Goal: Contribute content: Contribute content

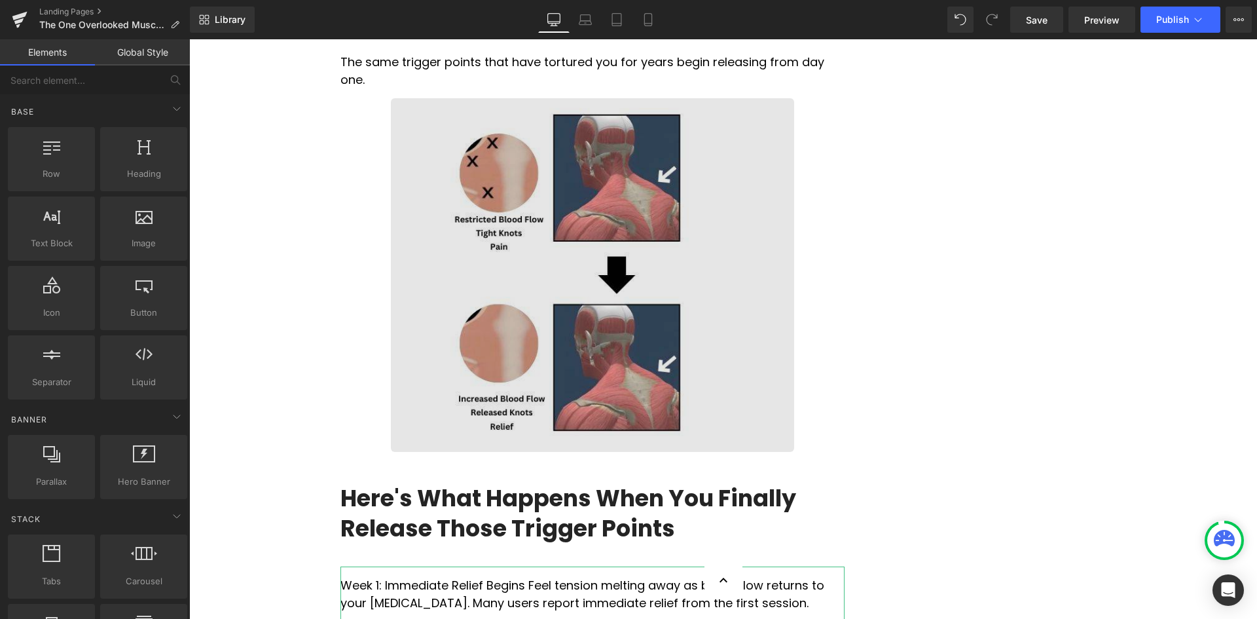
scroll to position [2096, 0]
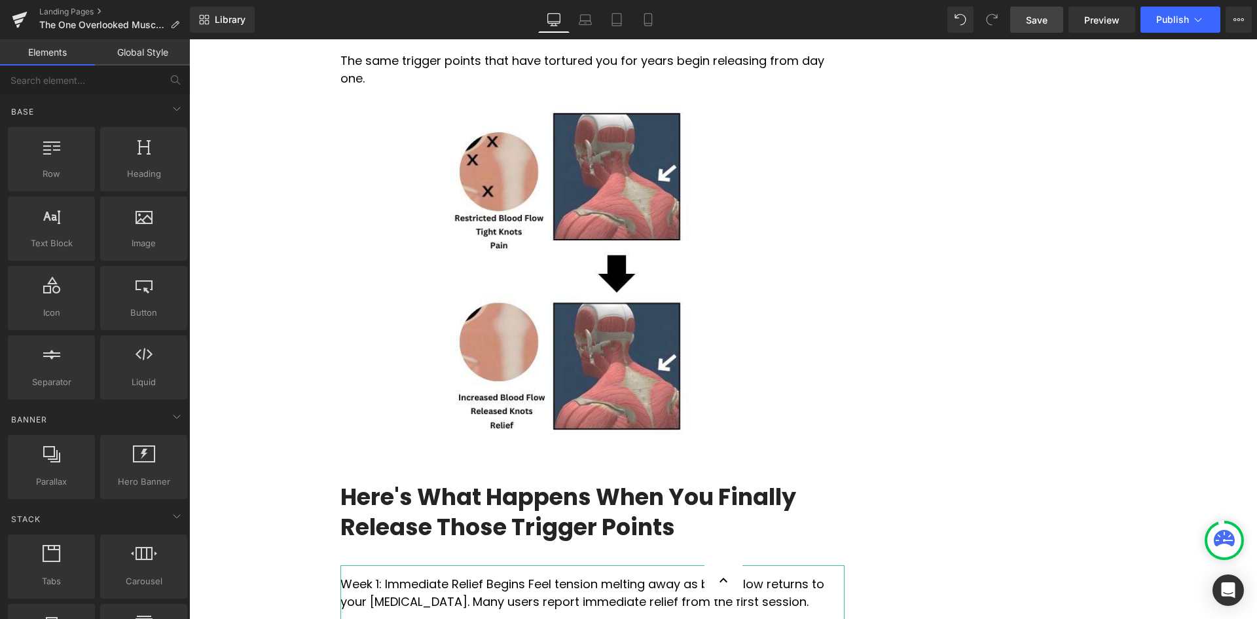
click at [1045, 18] on span "Save" at bounding box center [1037, 20] width 22 height 14
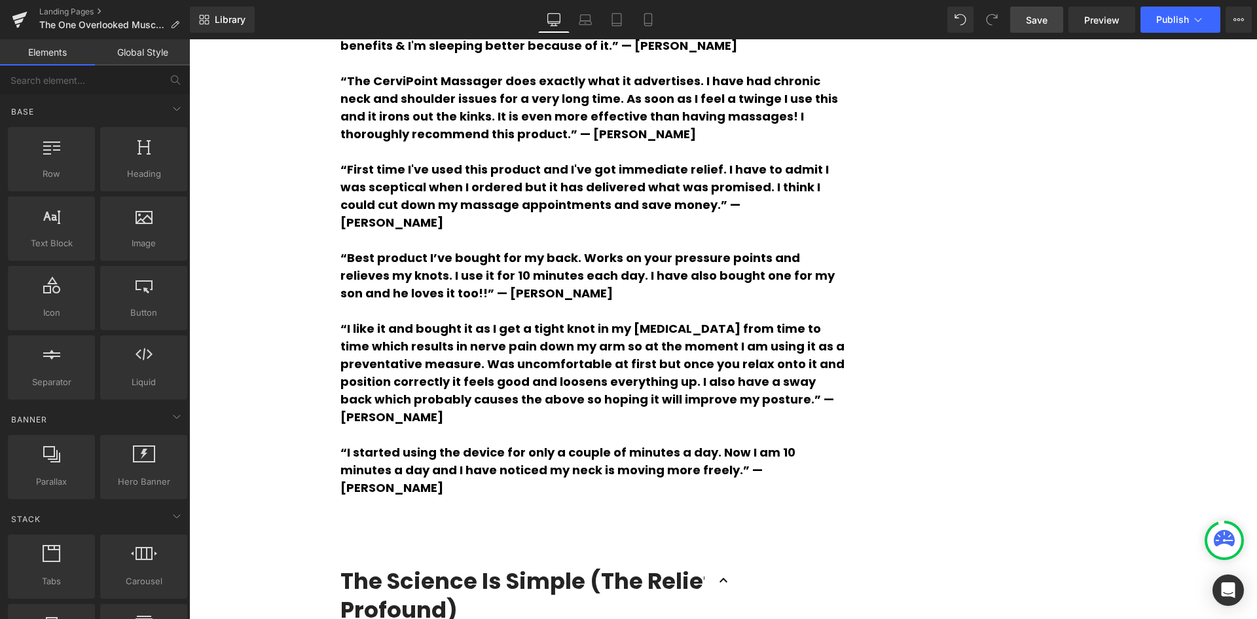
scroll to position [3274, 0]
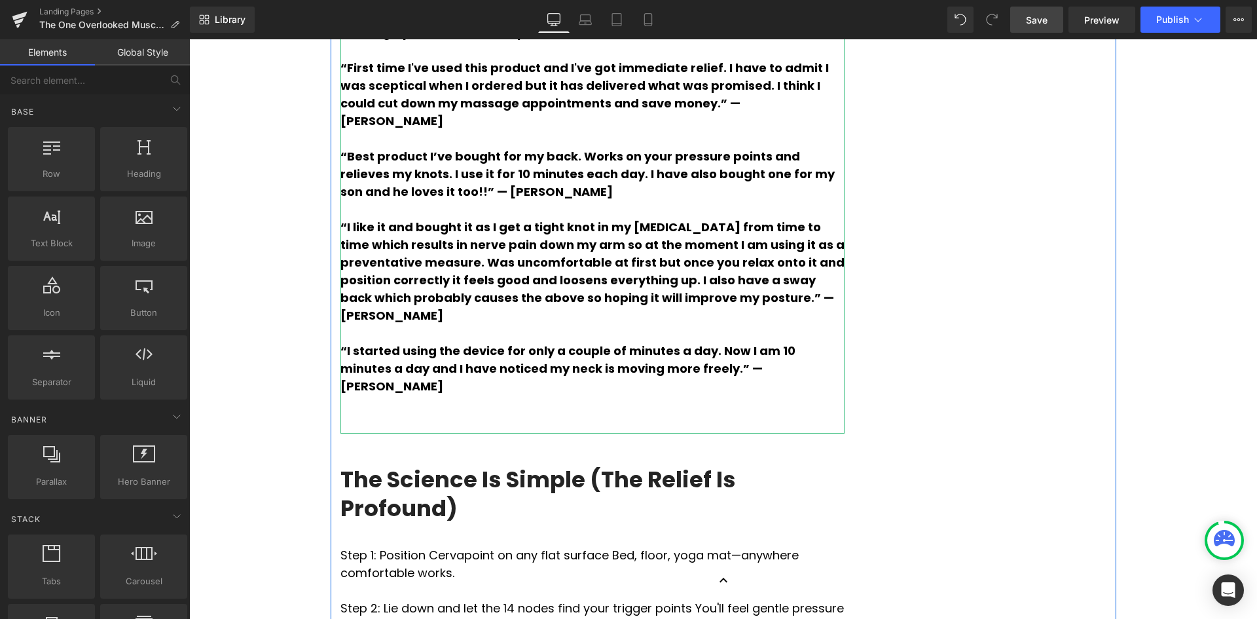
click at [380, 413] on p at bounding box center [593, 404] width 504 height 18
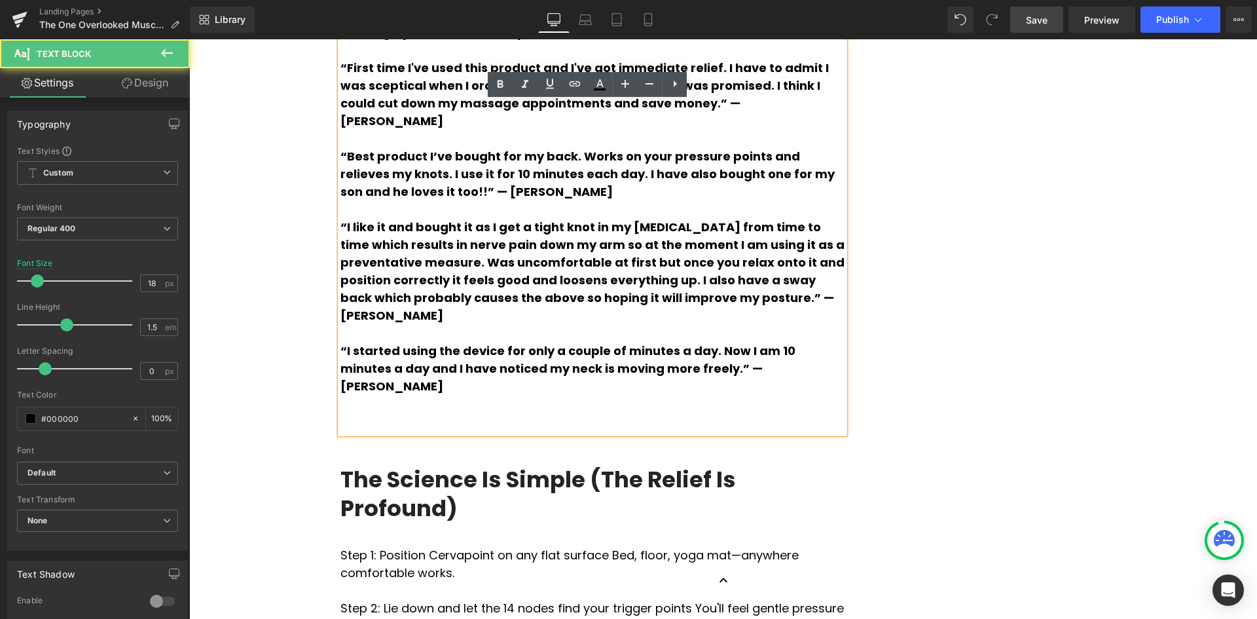
click at [365, 413] on p at bounding box center [593, 404] width 504 height 18
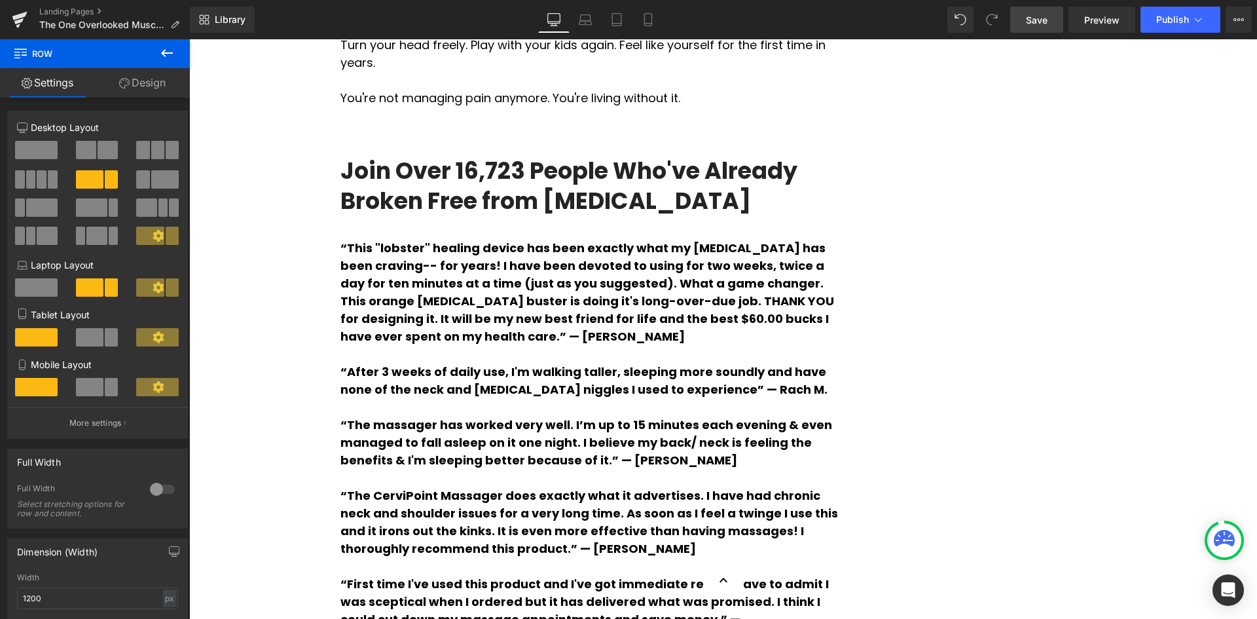
scroll to position [2750, 0]
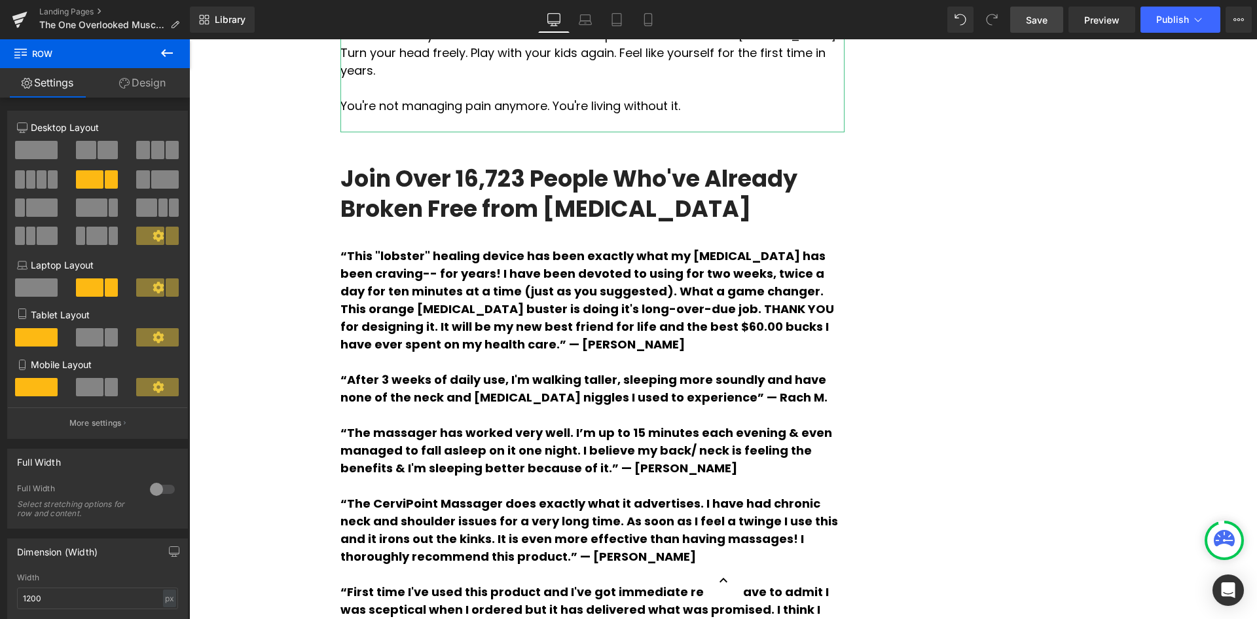
click at [644, 79] on p "Week 3 and Beyond: Your Life Returns Wake up without that familiar [MEDICAL_DAT…" at bounding box center [593, 52] width 504 height 53
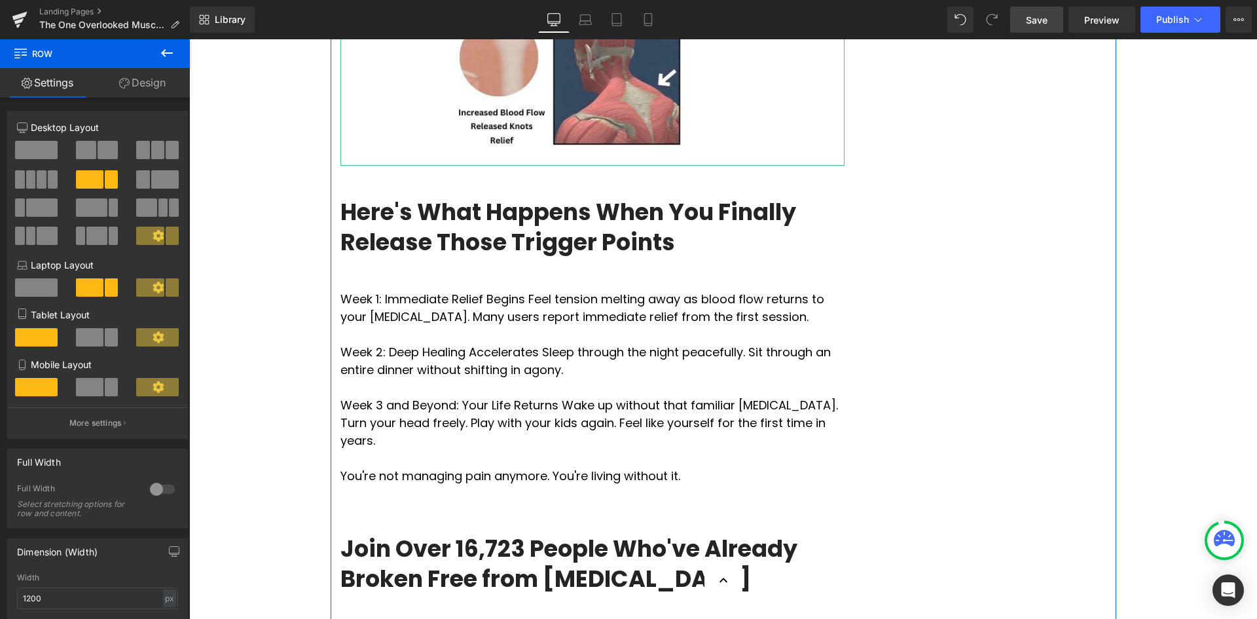
scroll to position [2358, 0]
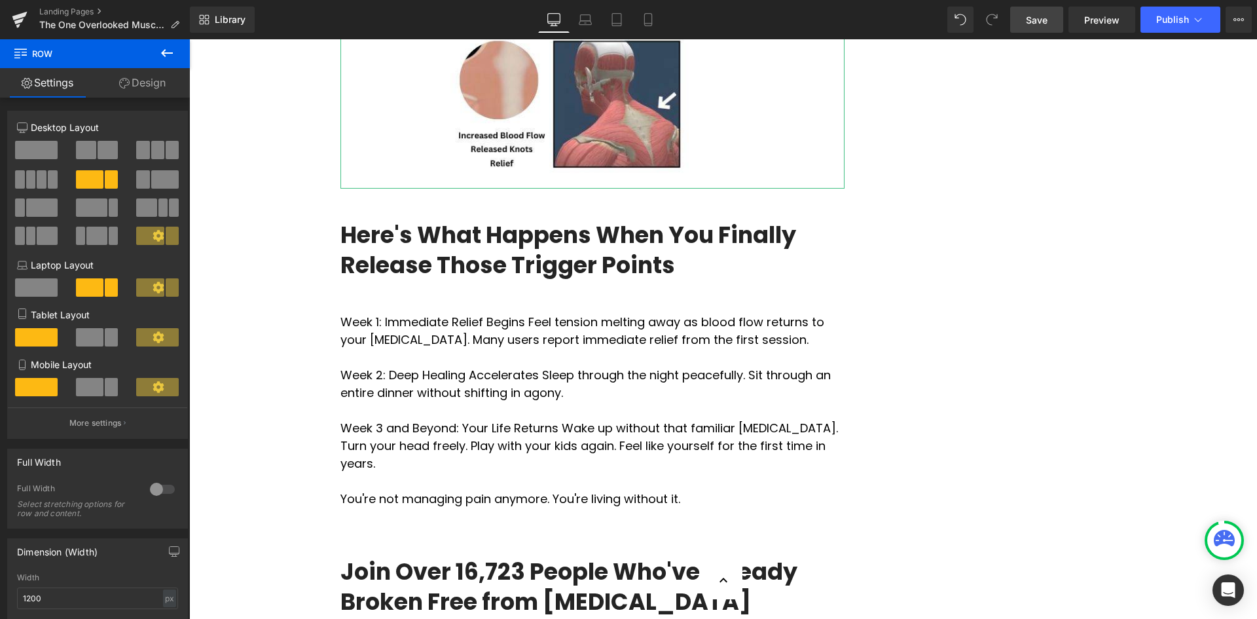
click at [1166, 317] on div "Liquid Advertorial Text Block Row Row The One Overlooked Muscle Causing Your Ne…" at bounding box center [723, 161] width 1068 height 4778
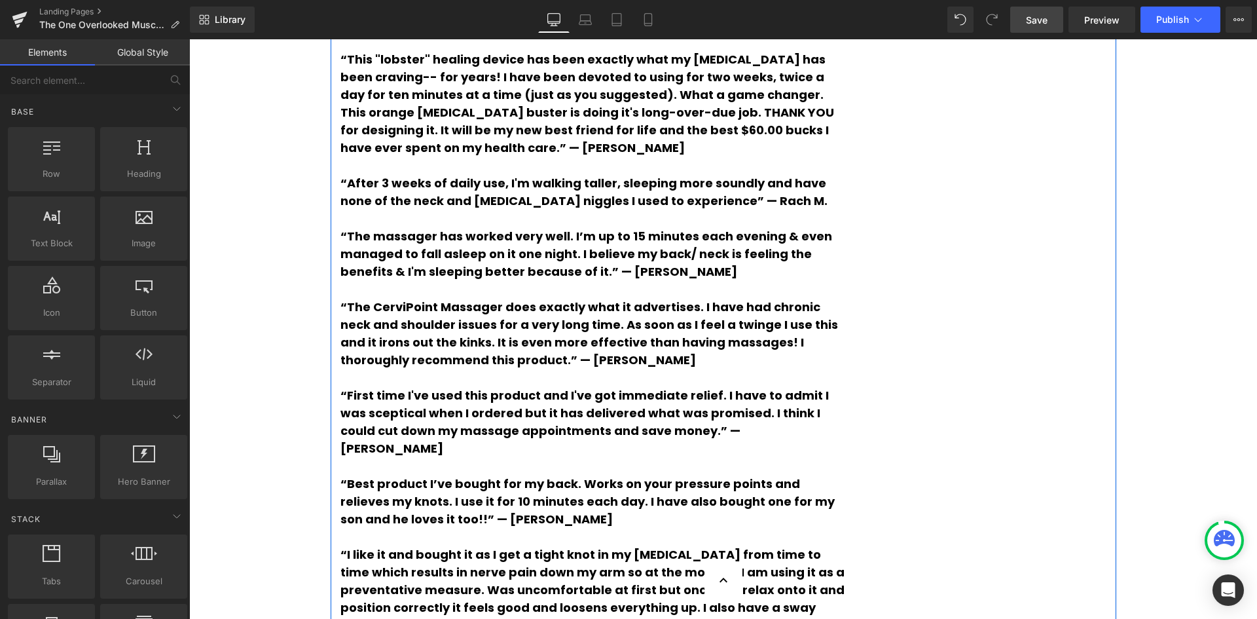
scroll to position [2620, 0]
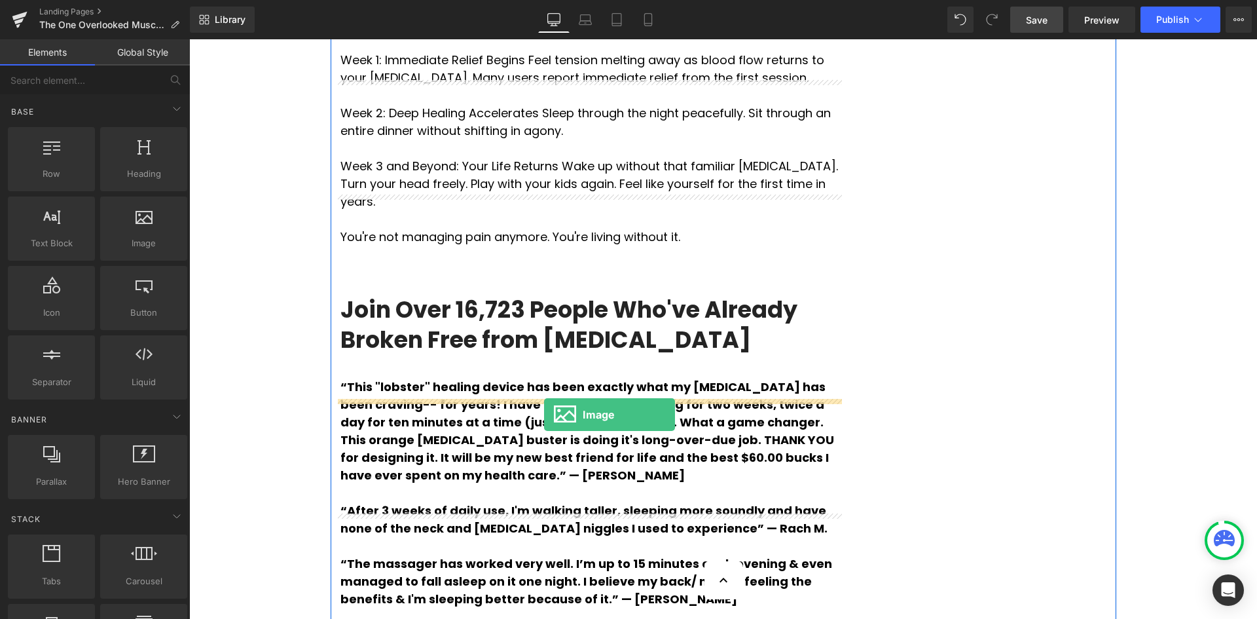
drag, startPoint x: 313, startPoint y: 294, endPoint x: 544, endPoint y: 415, distance: 260.7
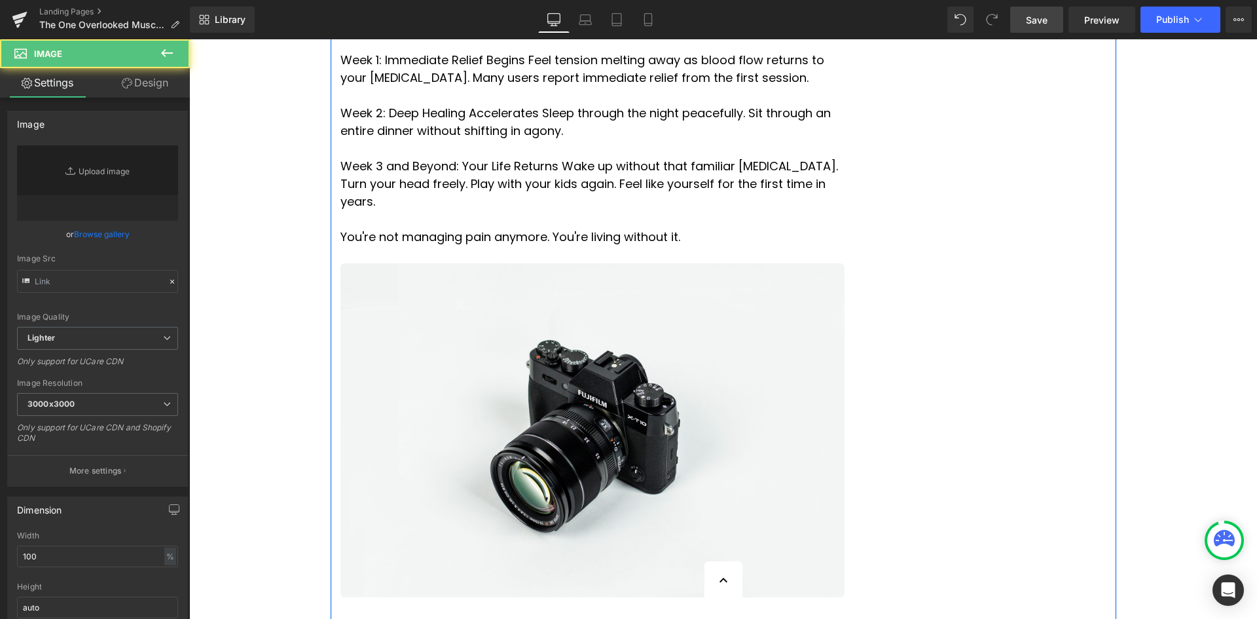
type input "//[DOMAIN_NAME][URL]"
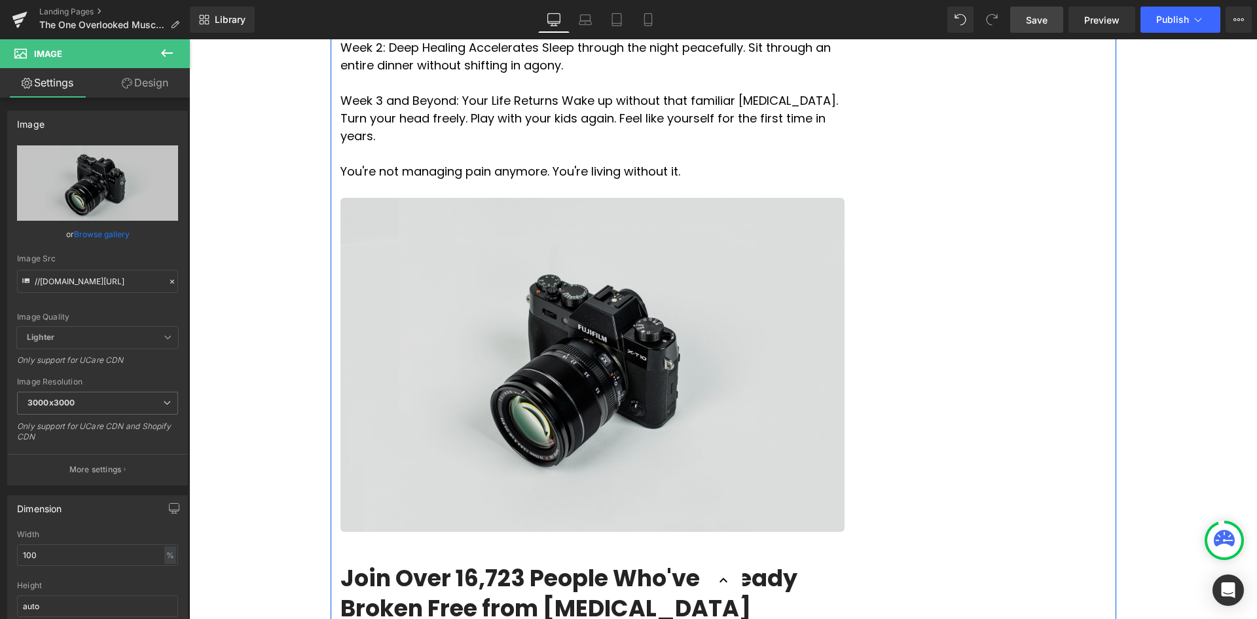
scroll to position [2881, 0]
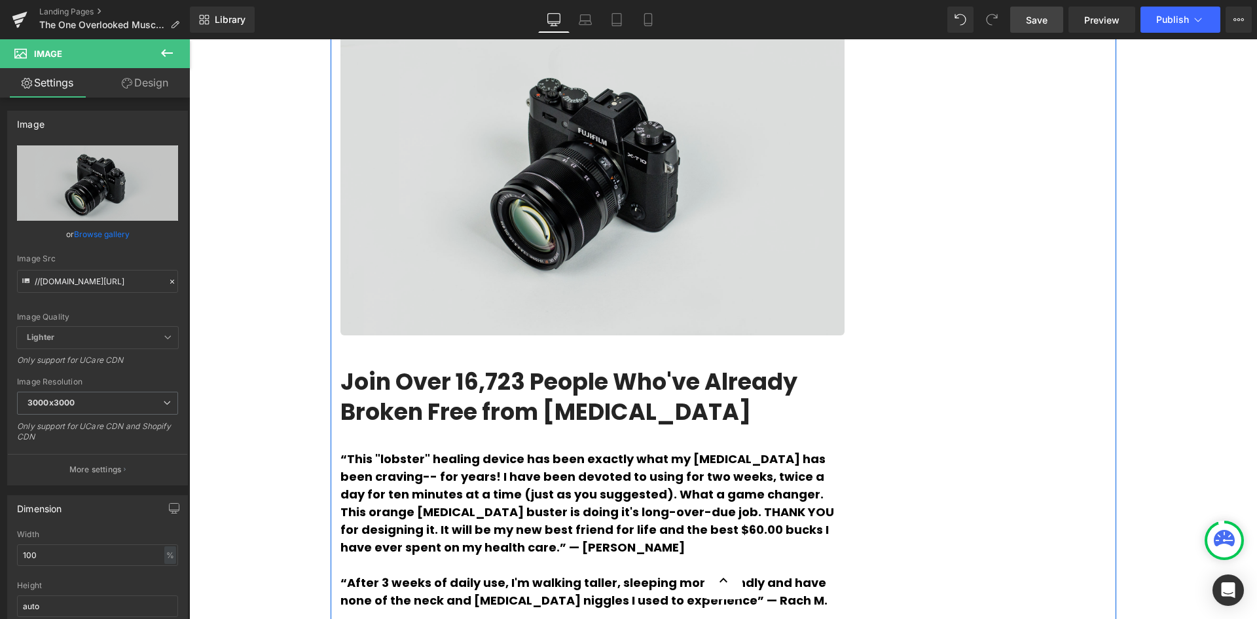
click at [572, 335] on img at bounding box center [593, 168] width 504 height 334
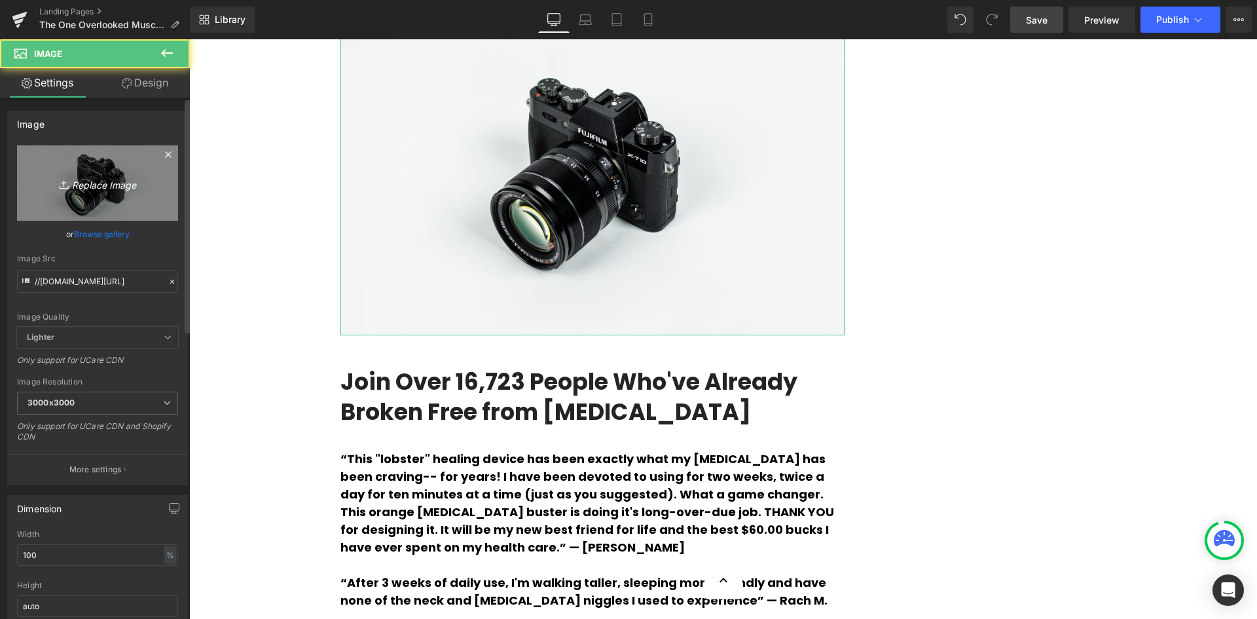
click at [113, 204] on link "Replace Image" at bounding box center [97, 182] width 161 height 75
type input "C:\fakepath\Tight Knots (2).jpg"
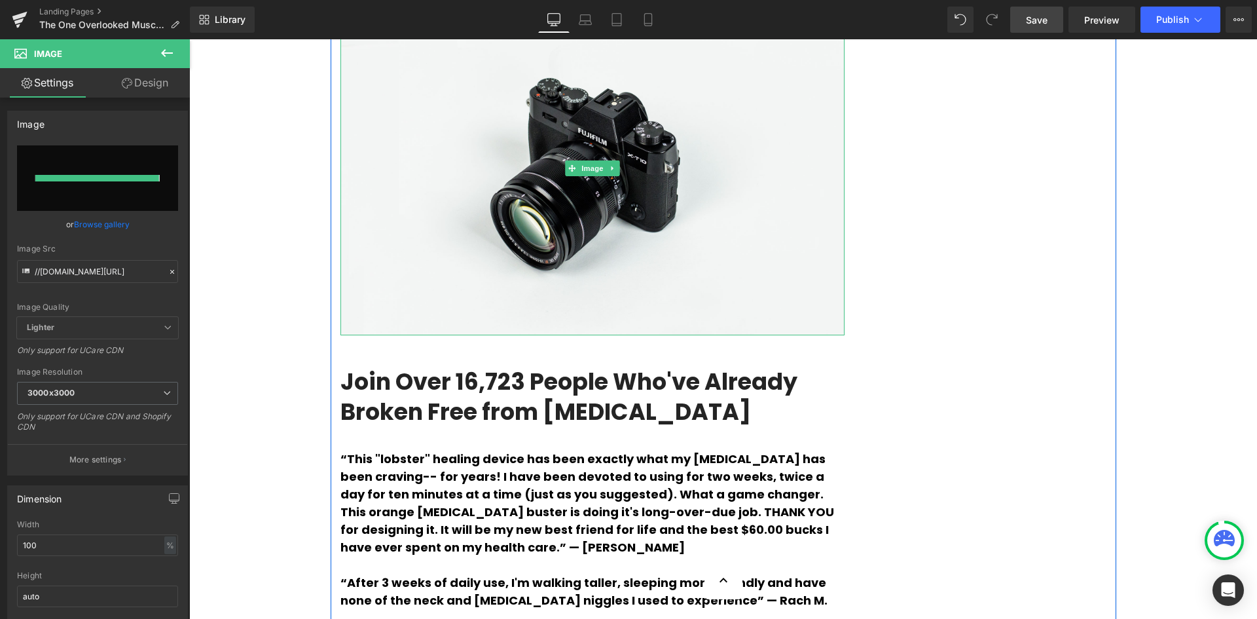
type input "[URL][DOMAIN_NAME]"
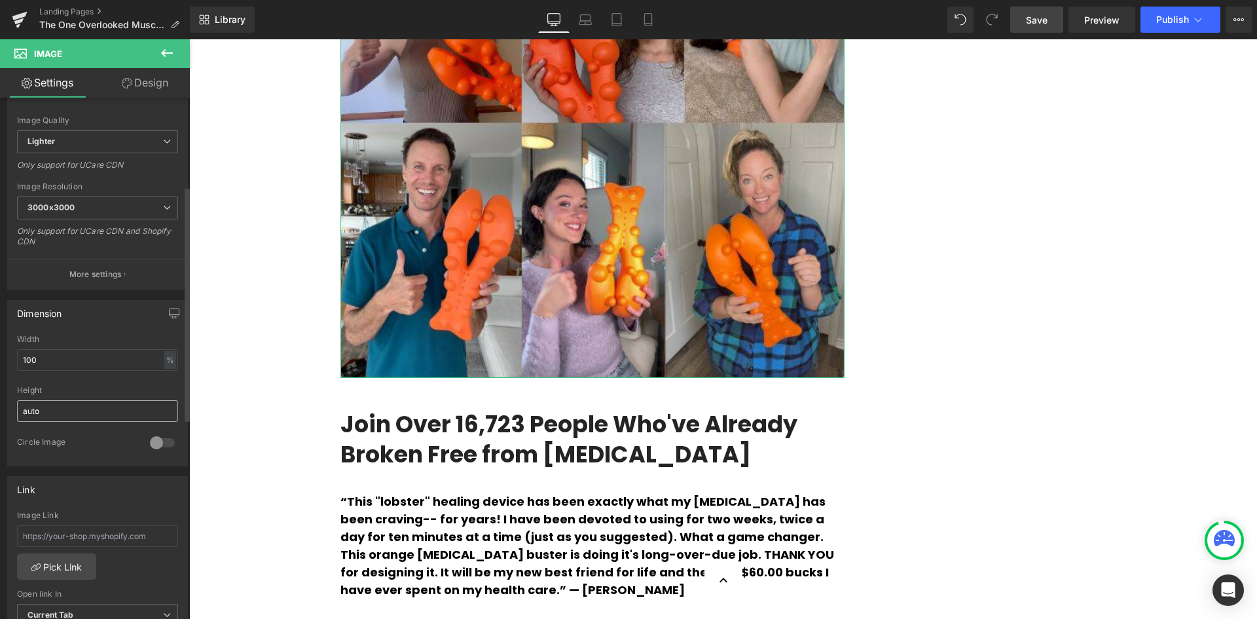
scroll to position [327, 0]
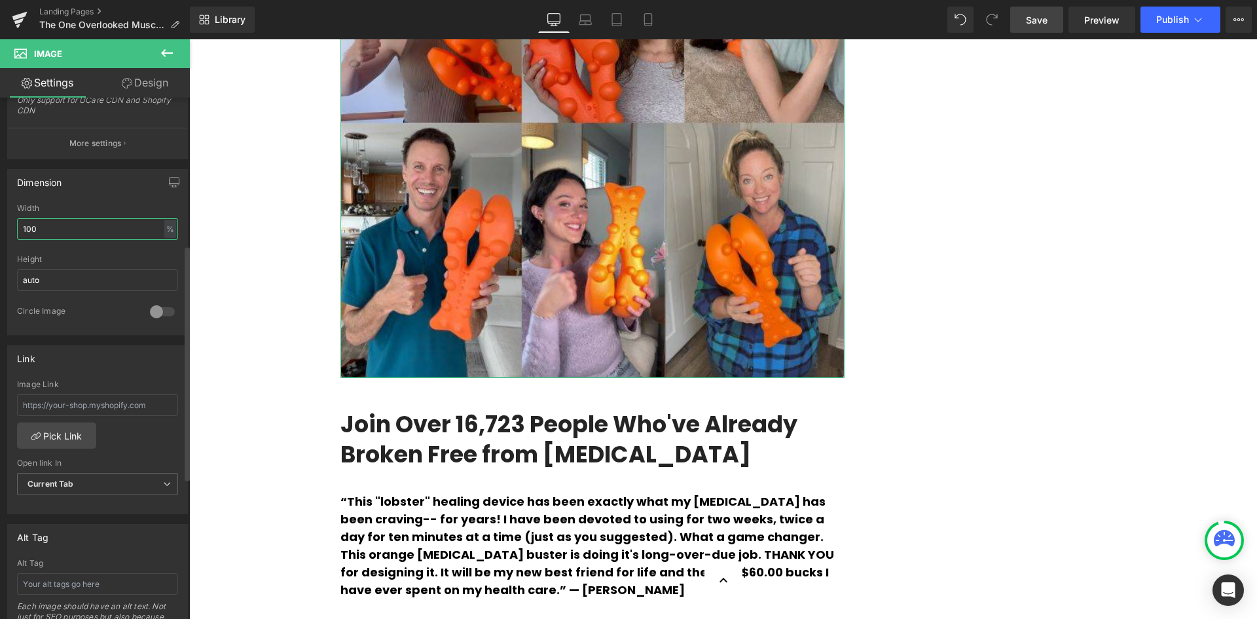
drag, startPoint x: 71, startPoint y: 232, endPoint x: 0, endPoint y: 223, distance: 72.0
click at [0, 223] on div "Dimension 100% Width 100 % % px auto Height auto 0 Circle Image" at bounding box center [98, 247] width 196 height 176
type input "80"
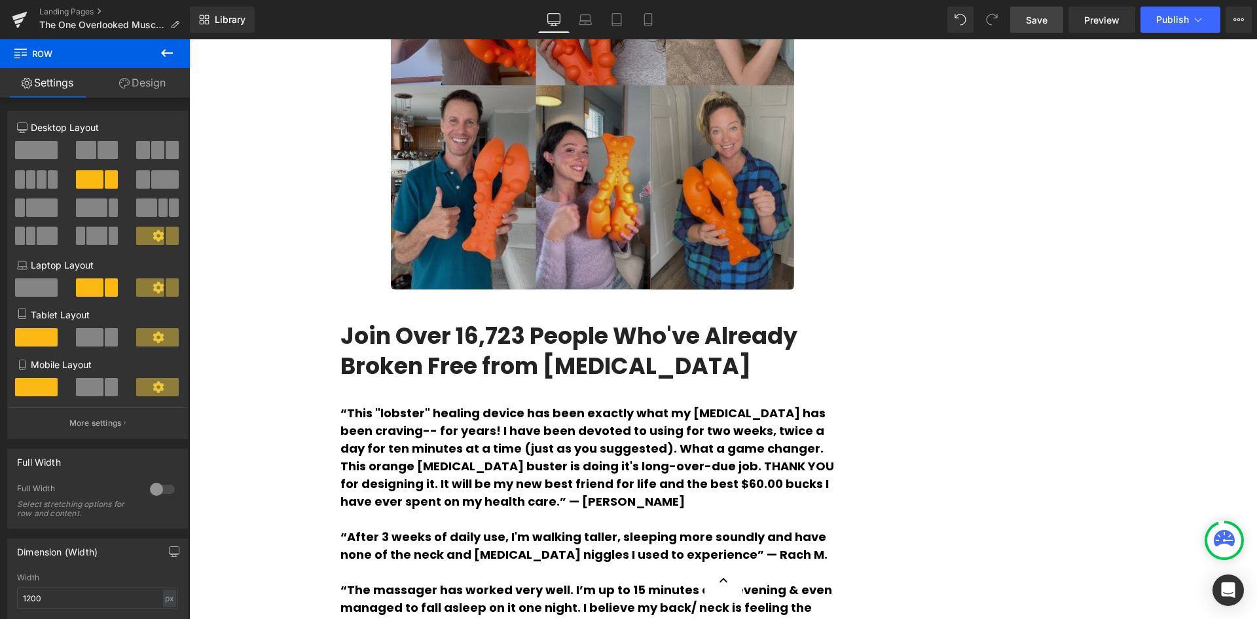
click at [428, 284] on img at bounding box center [592, 113] width 403 height 354
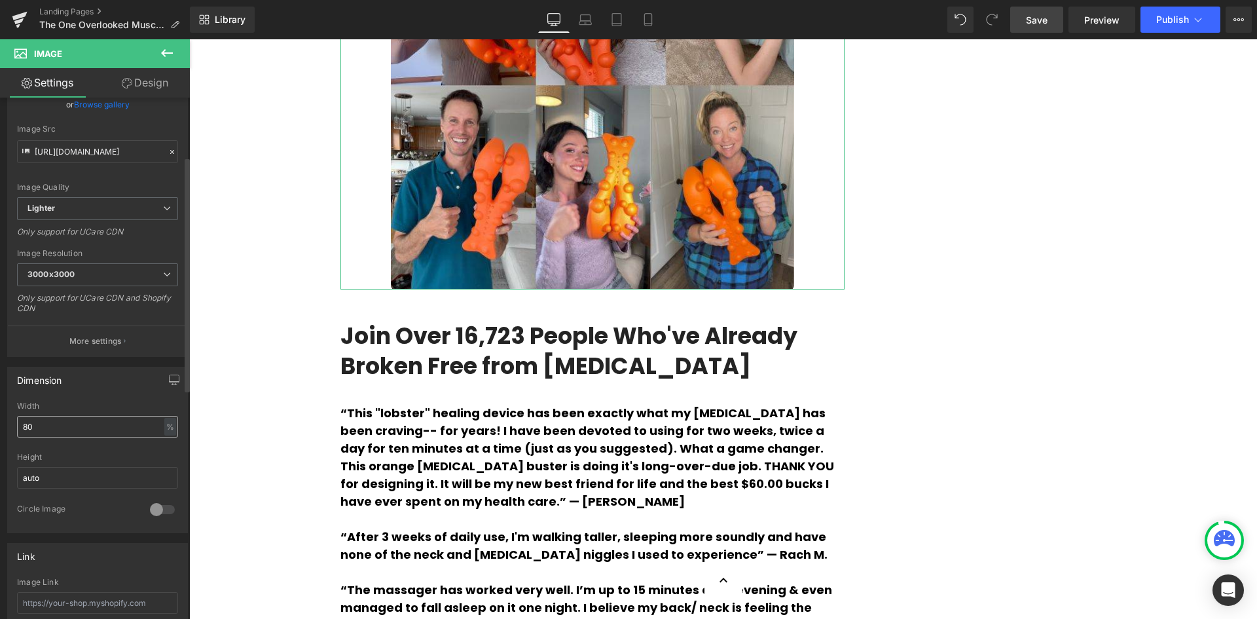
scroll to position [131, 0]
click at [63, 420] on input "80" at bounding box center [97, 426] width 161 height 22
type input "8"
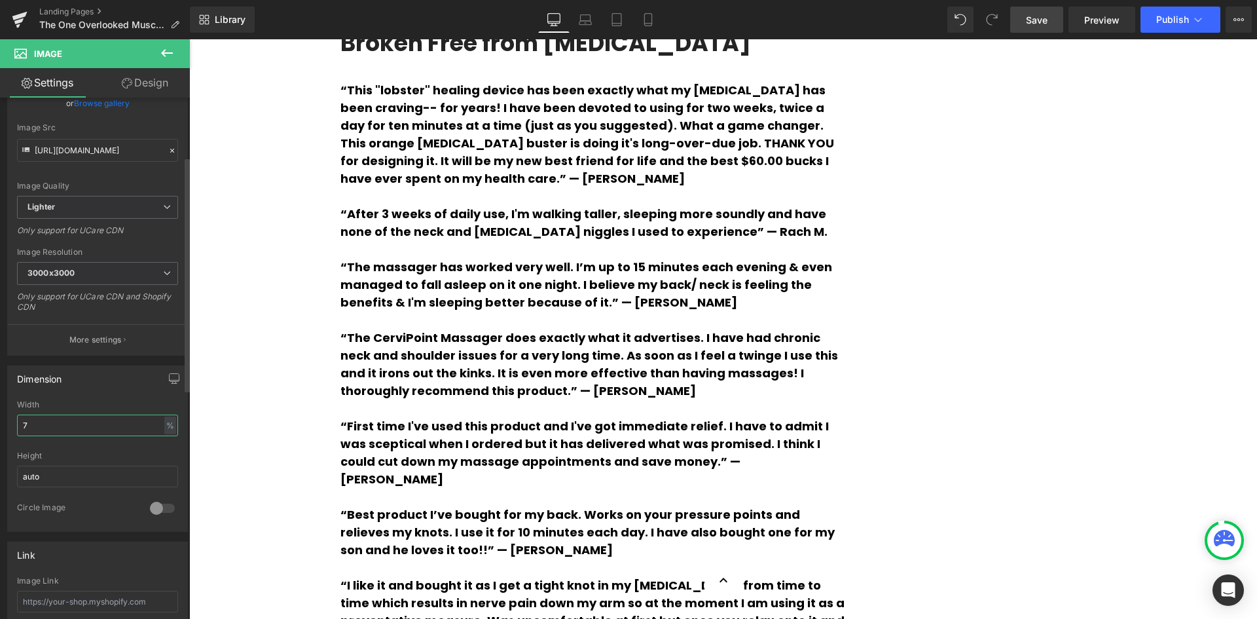
type input "75"
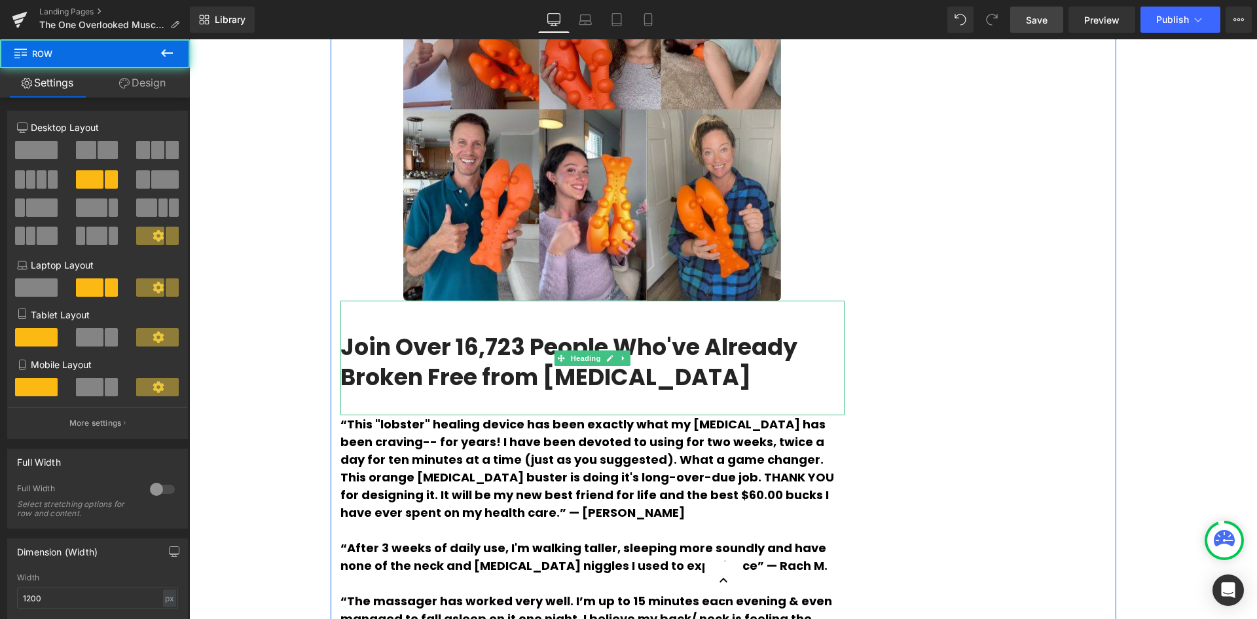
scroll to position [2881, 0]
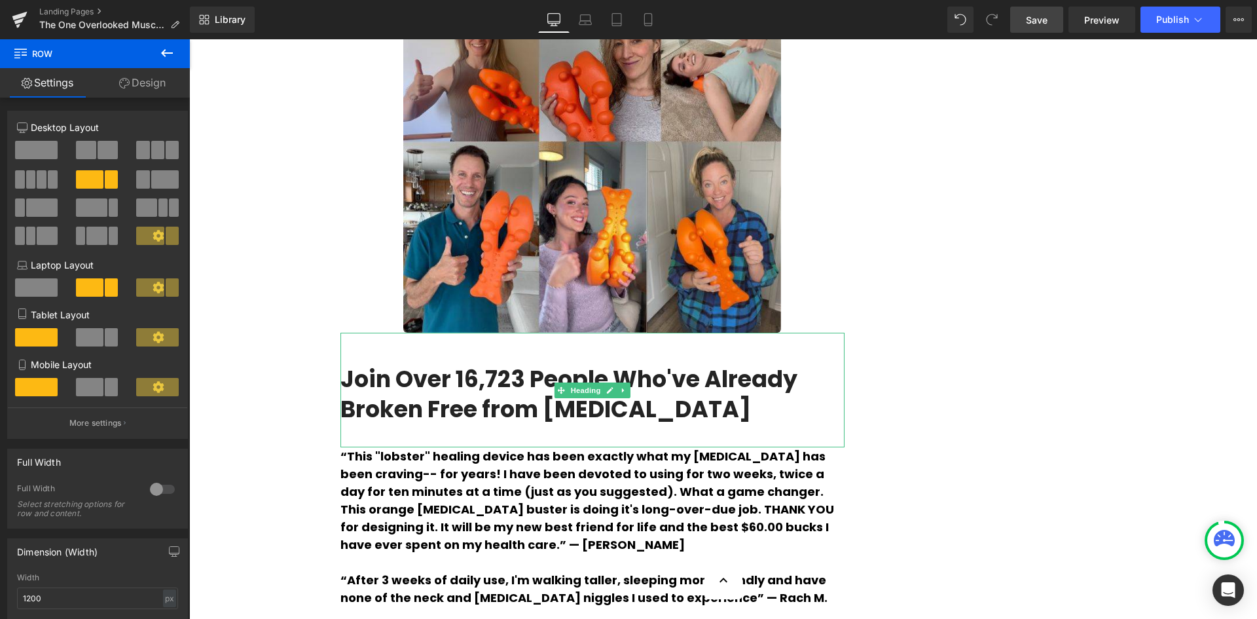
click at [1055, 15] on link "Save" at bounding box center [1036, 20] width 53 height 26
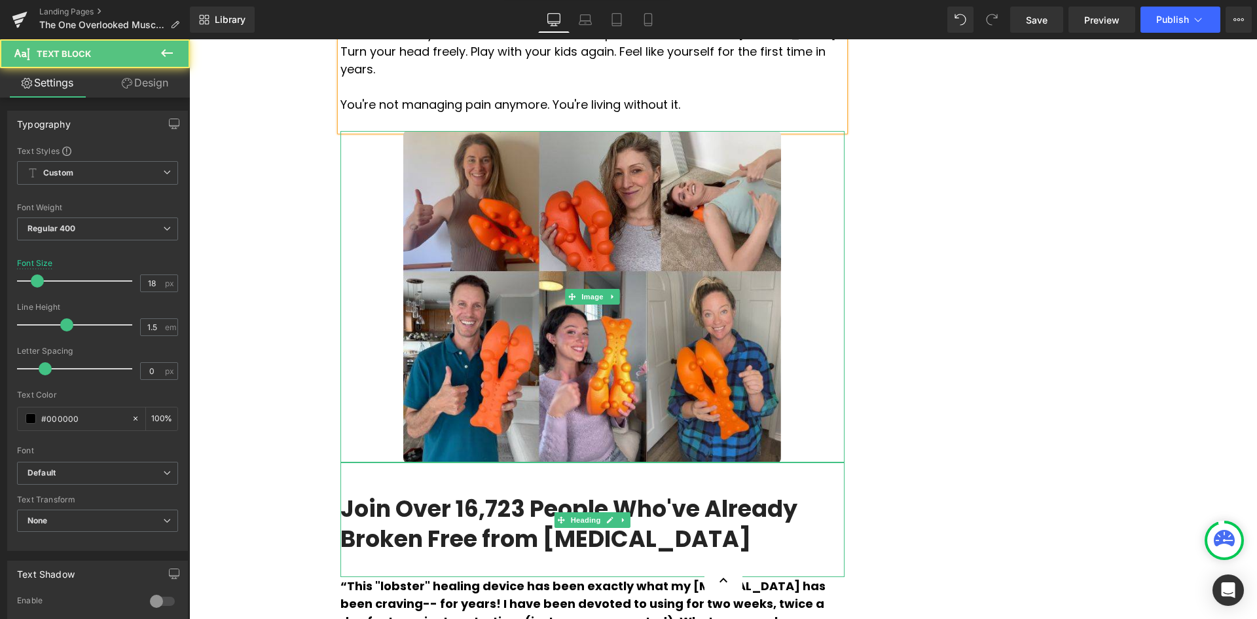
scroll to position [2750, 0]
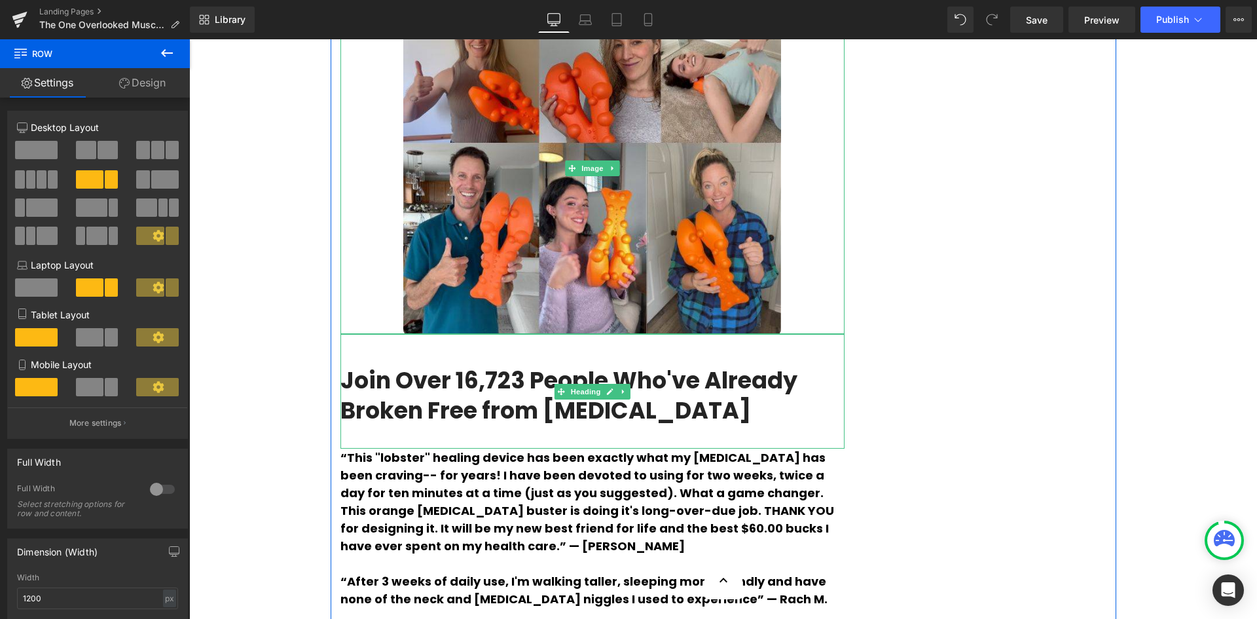
scroll to position [2881, 0]
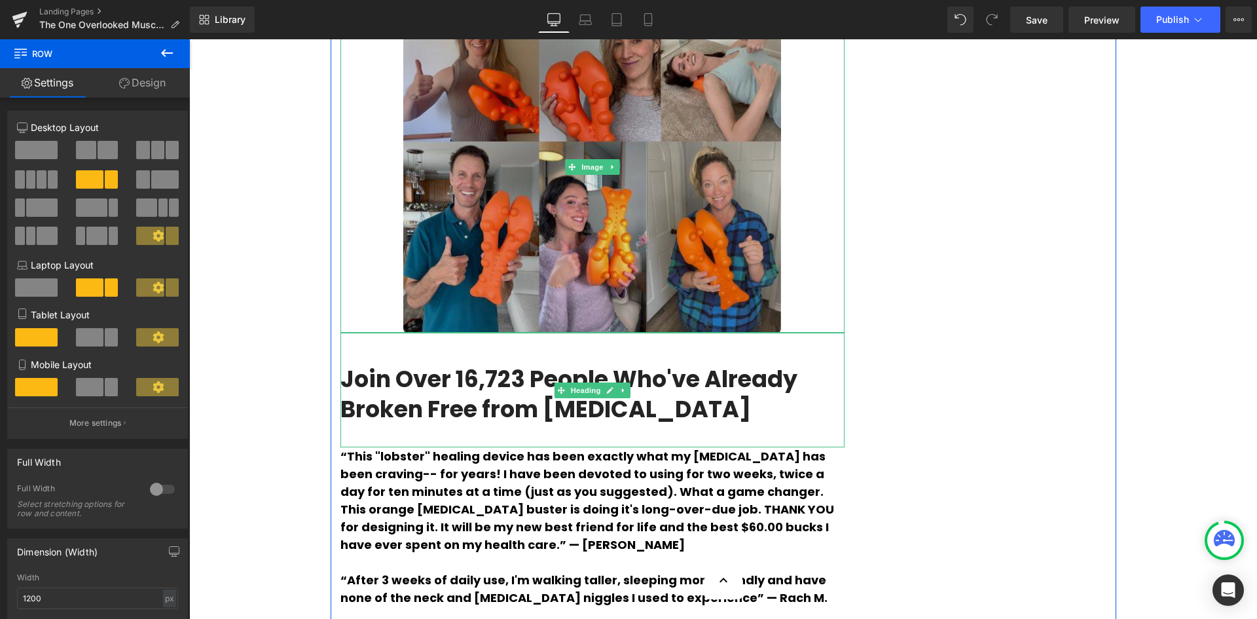
click at [747, 333] on img at bounding box center [592, 166] width 379 height 331
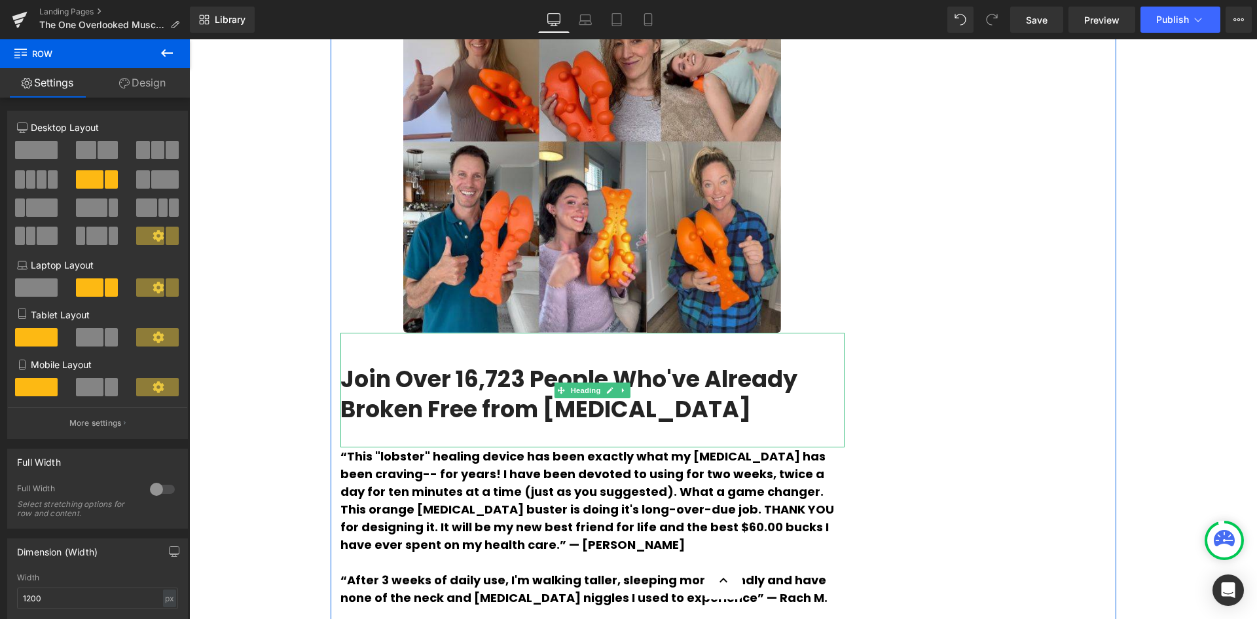
click at [842, 270] on div at bounding box center [843, 166] width 3 height 331
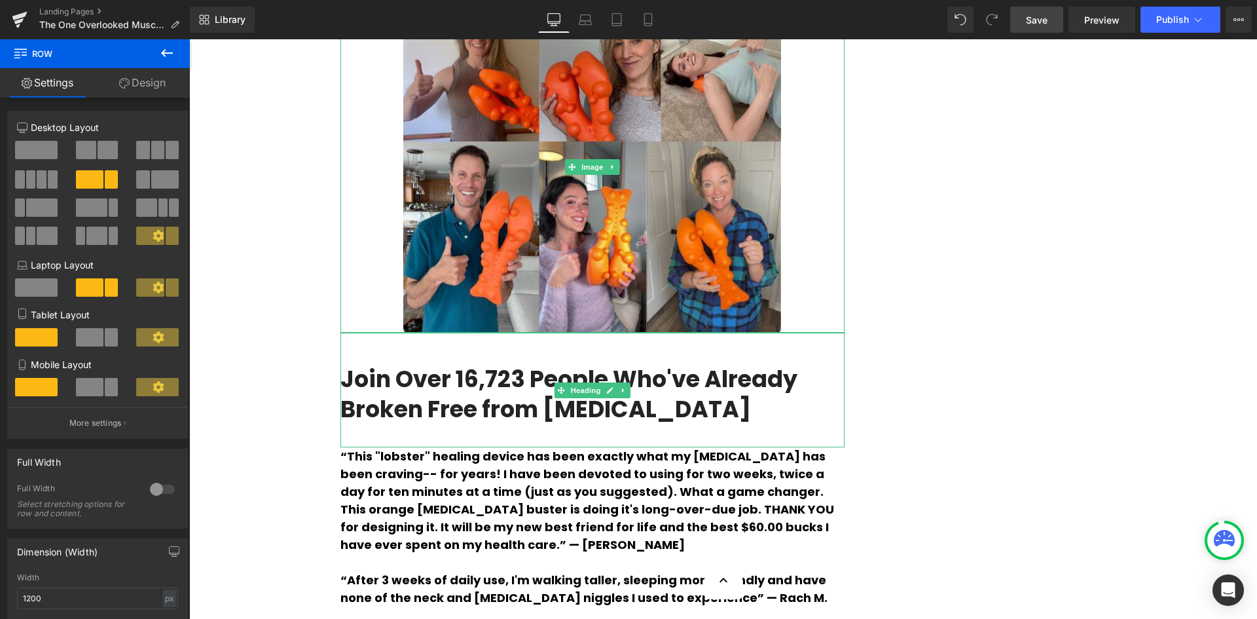
click at [1030, 28] on link "Save" at bounding box center [1036, 20] width 53 height 26
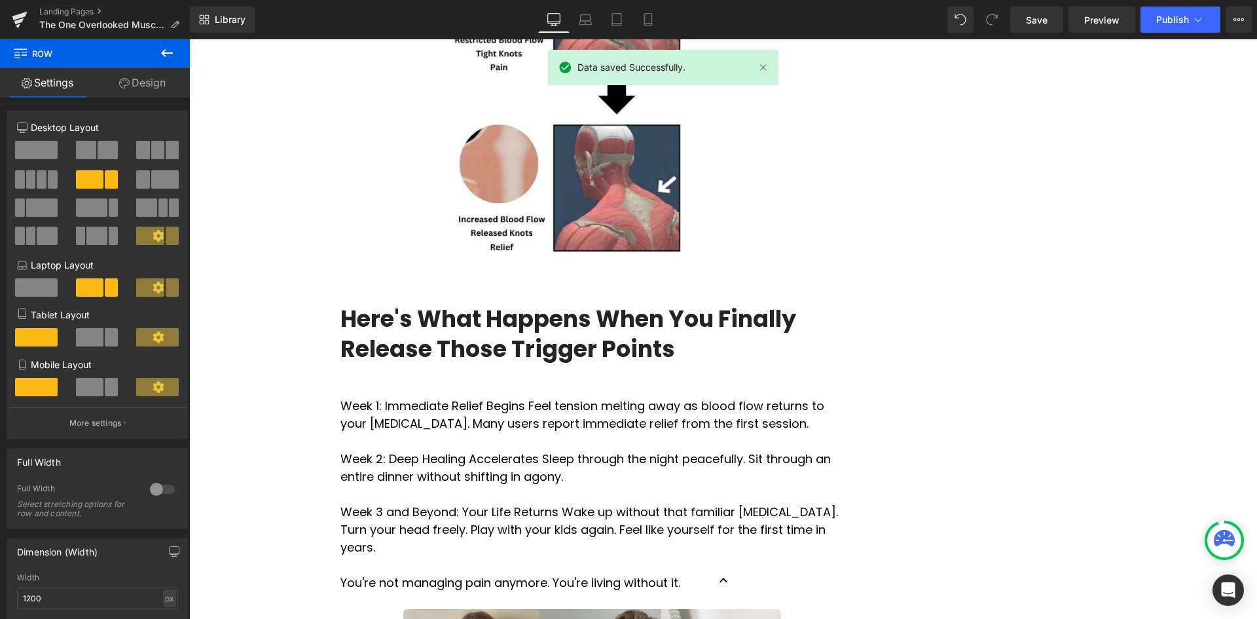
scroll to position [2096, 0]
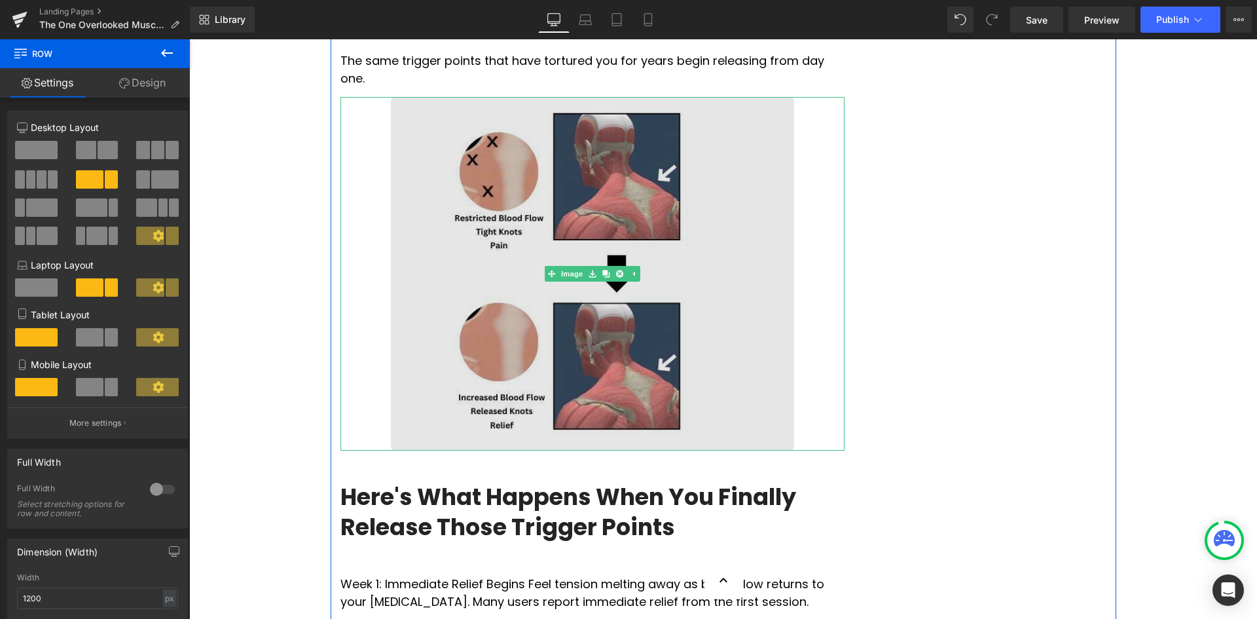
click at [538, 355] on img at bounding box center [592, 274] width 403 height 354
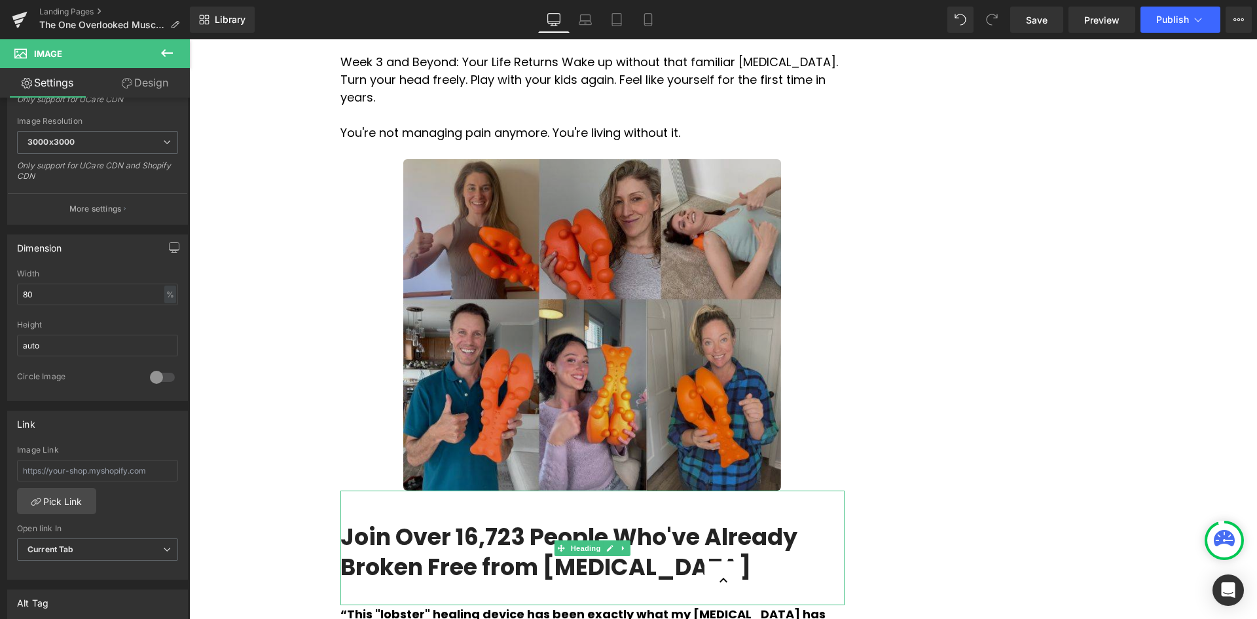
scroll to position [2816, 0]
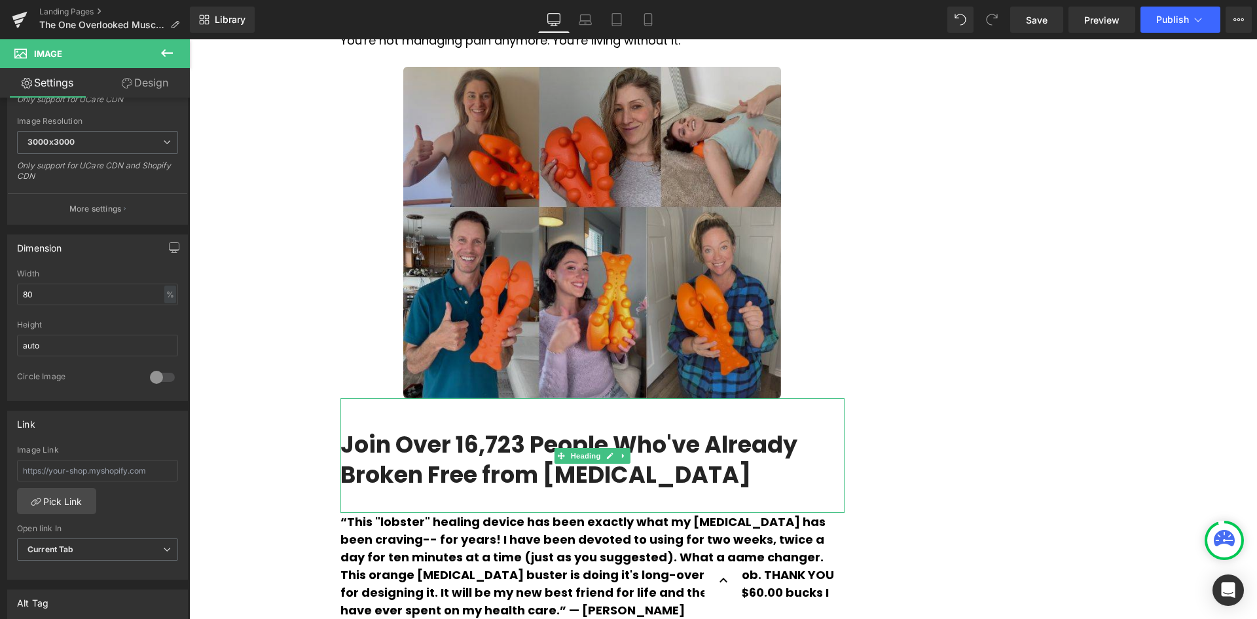
click at [574, 345] on img at bounding box center [592, 232] width 379 height 331
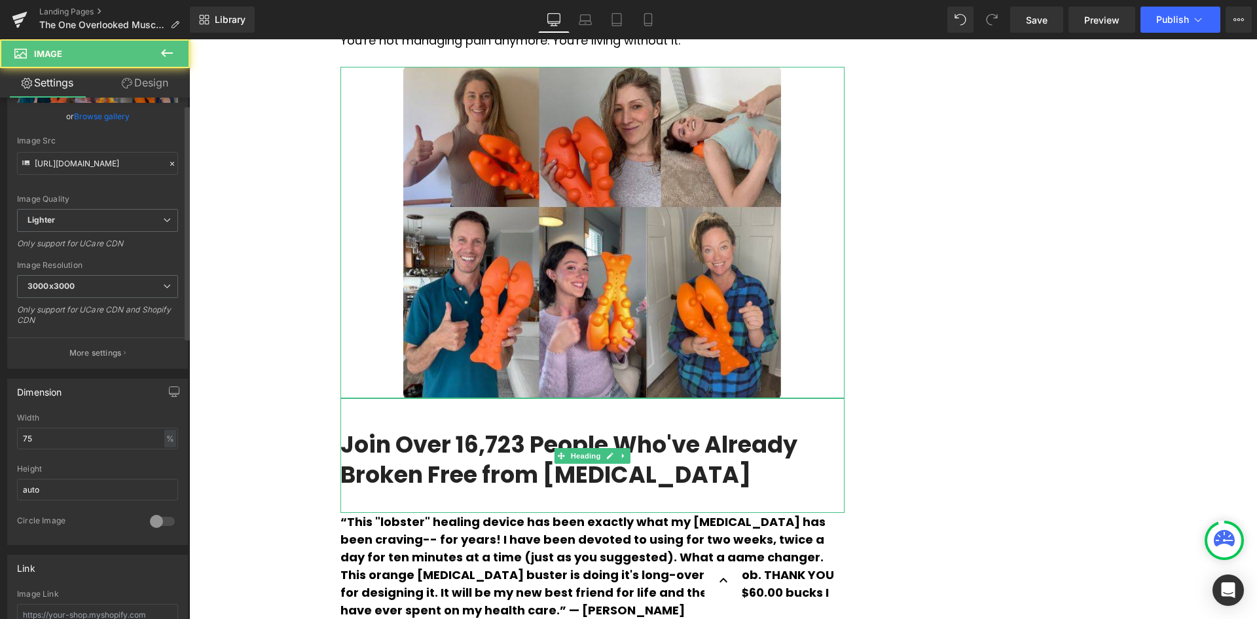
scroll to position [131, 0]
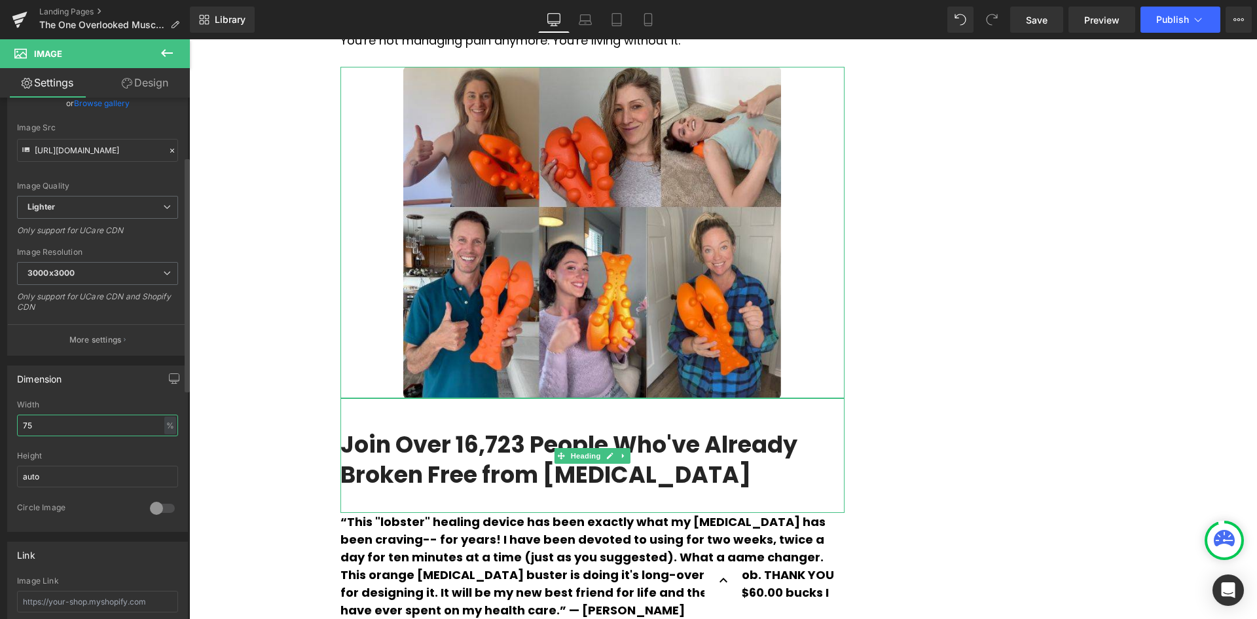
click at [67, 417] on input "75" at bounding box center [97, 426] width 161 height 22
type input "7"
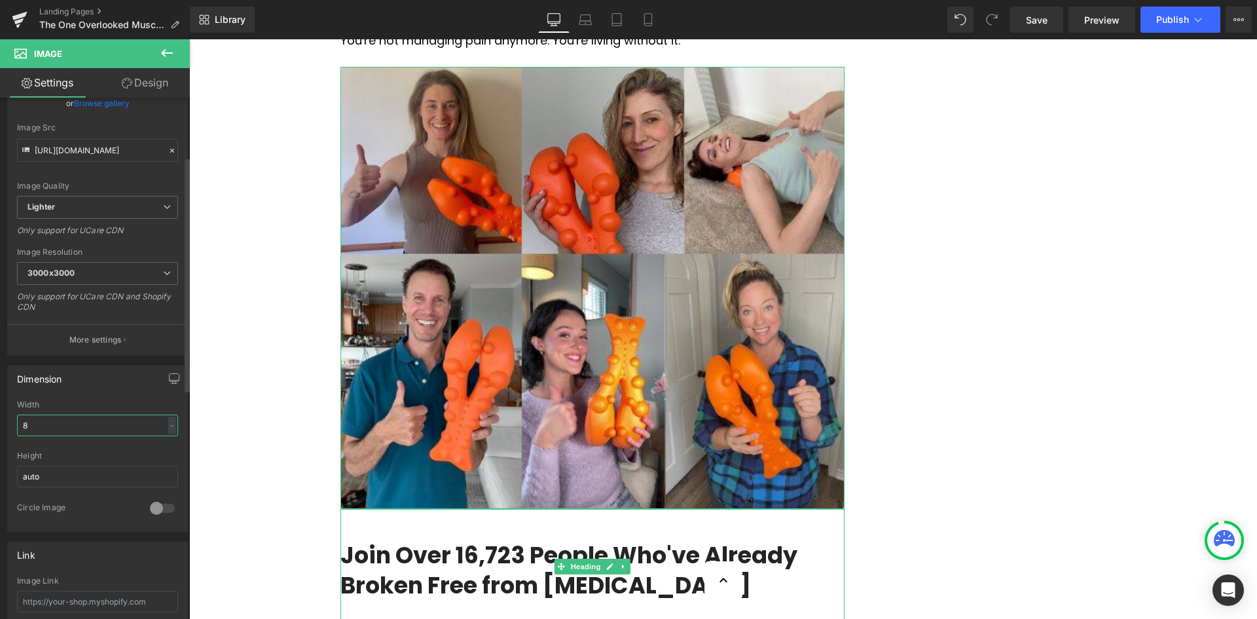
type input "80"
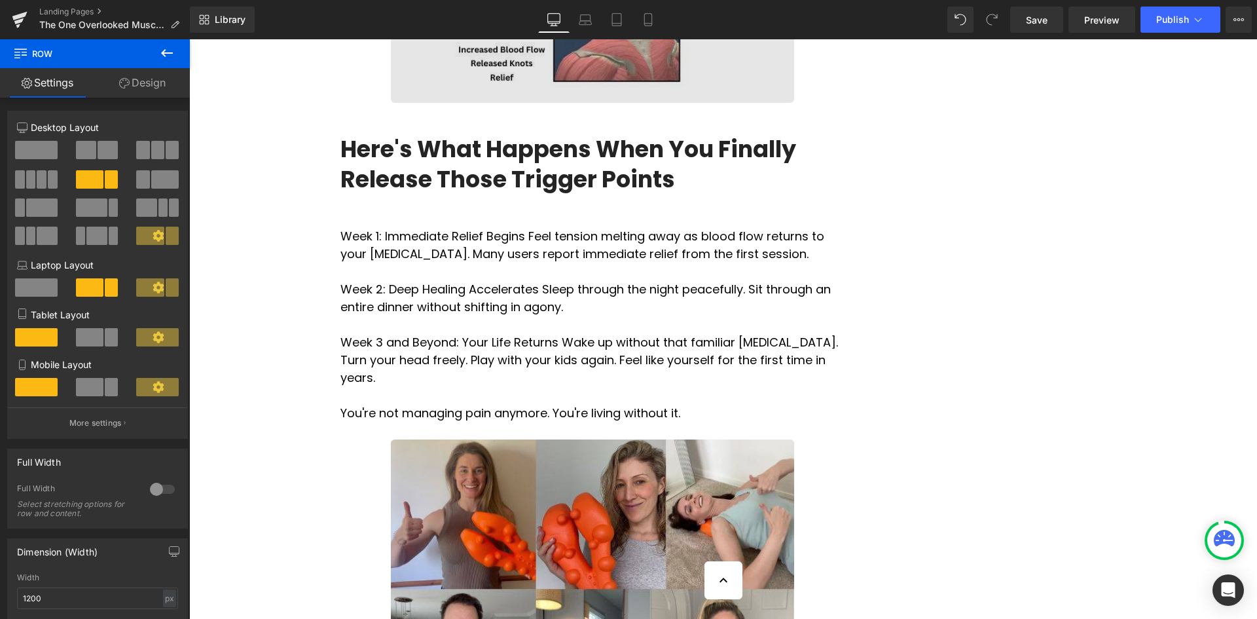
scroll to position [2423, 0]
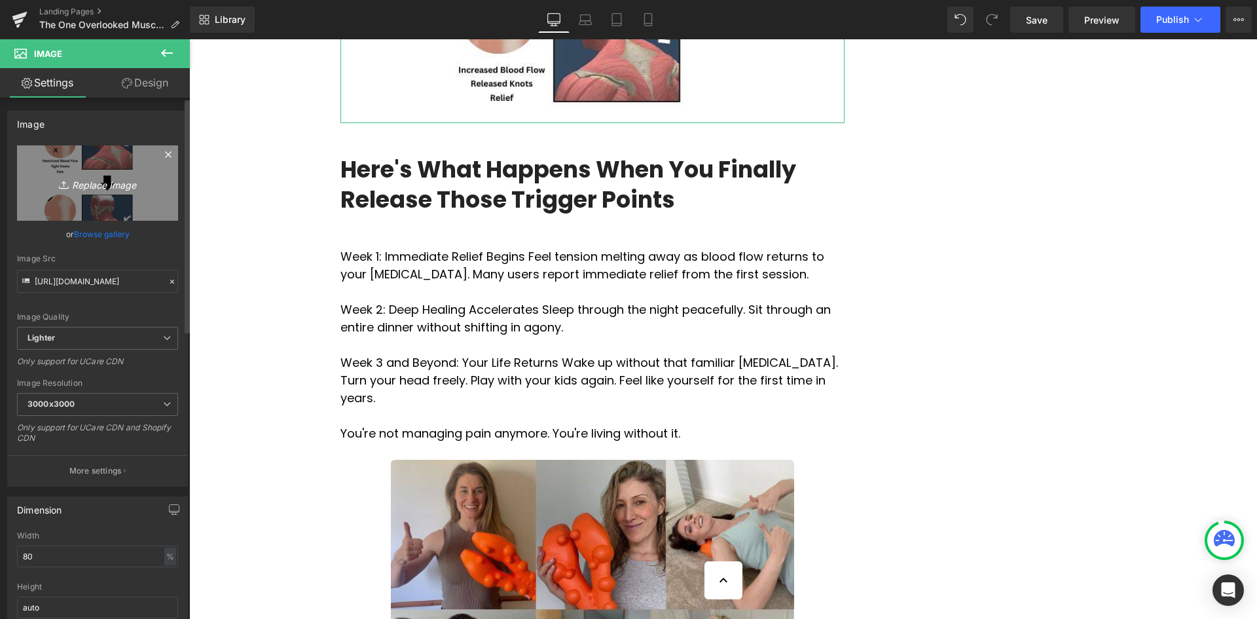
click at [107, 182] on icon "Replace Image" at bounding box center [97, 183] width 105 height 16
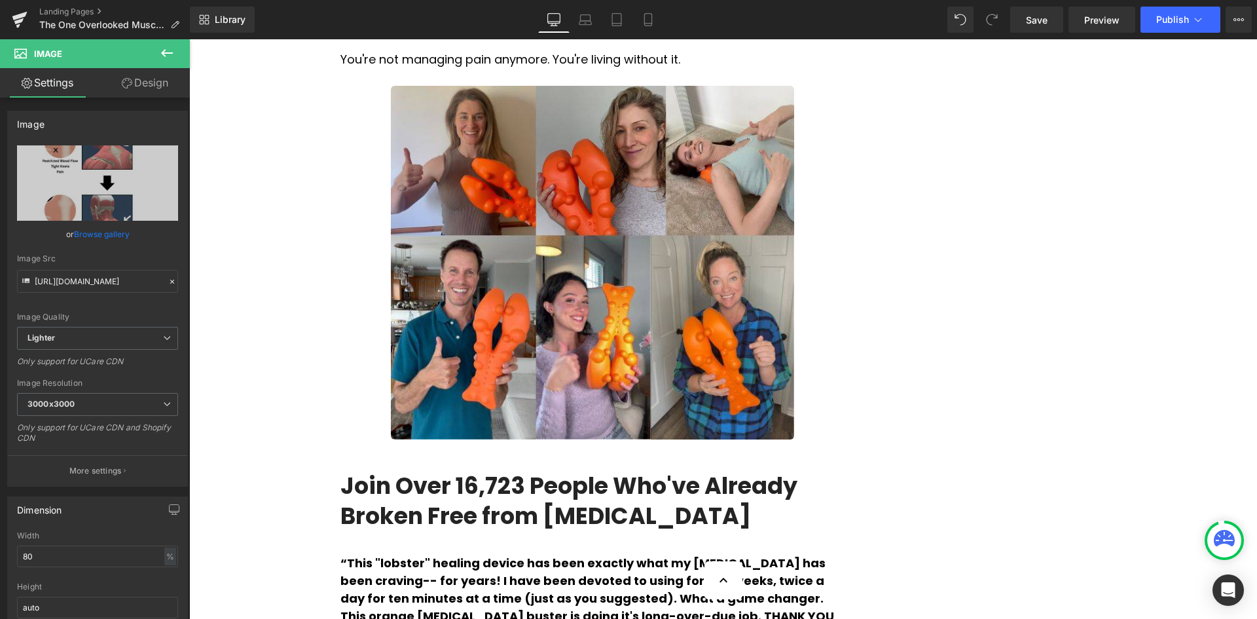
scroll to position [2947, 0]
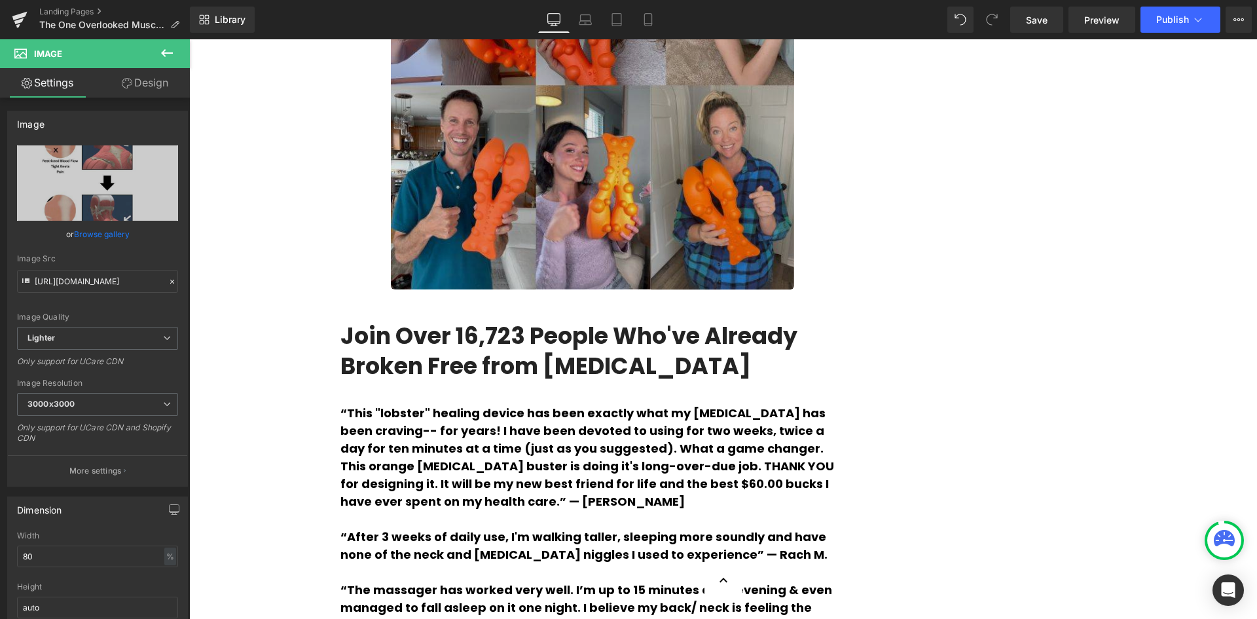
click at [634, 212] on img at bounding box center [592, 113] width 403 height 354
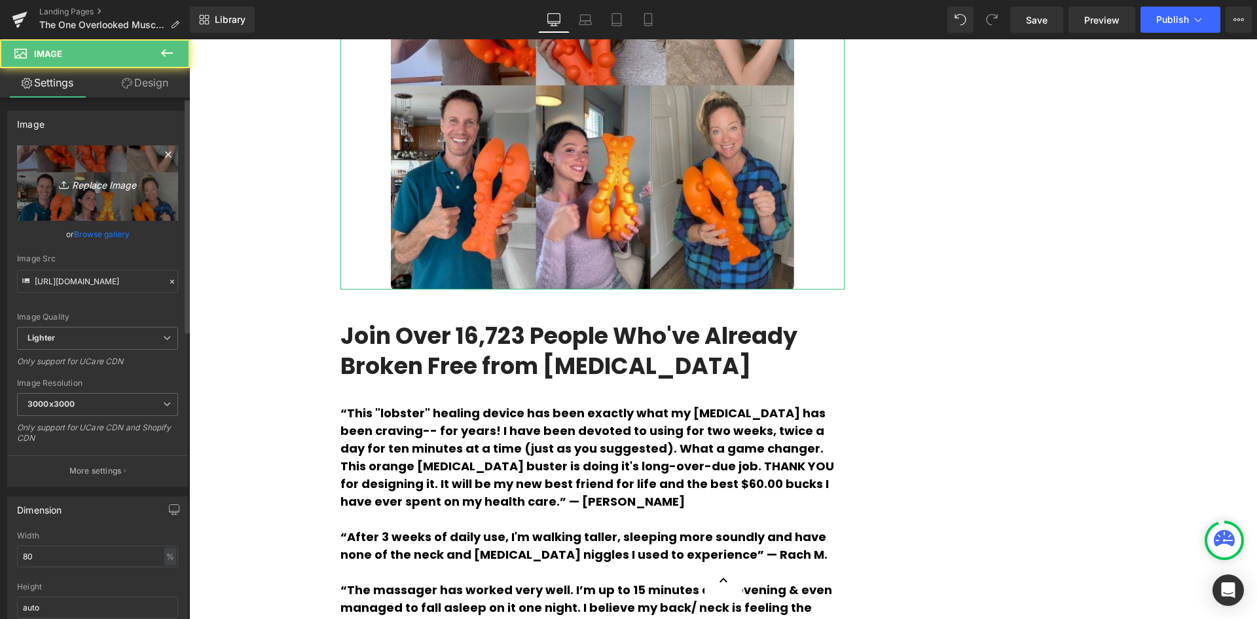
click at [151, 193] on link "Replace Image" at bounding box center [97, 182] width 161 height 75
type input "C:\fakepath\4 (7).jpg"
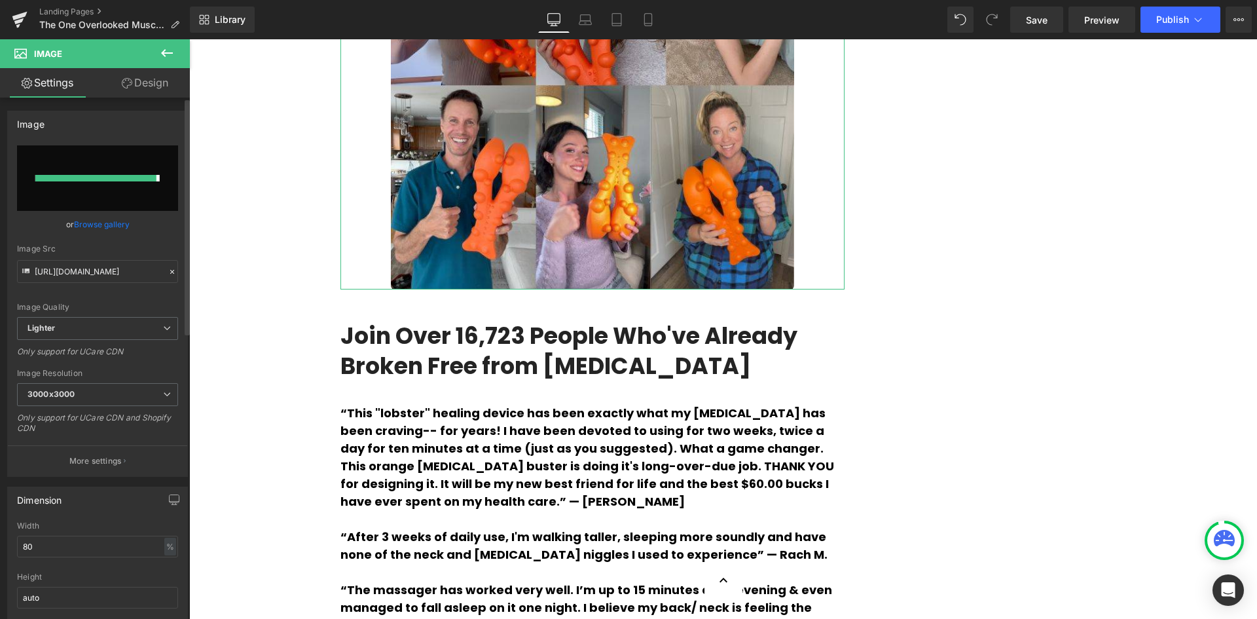
type input "[URL][DOMAIN_NAME]"
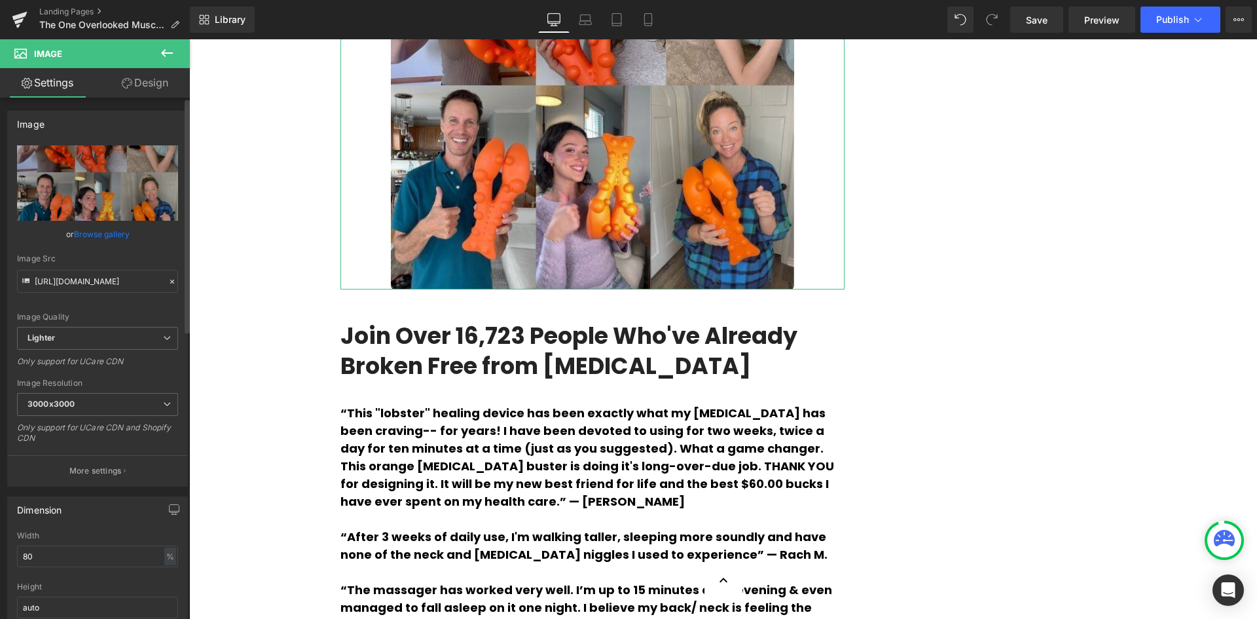
click at [168, 277] on icon at bounding box center [172, 281] width 9 height 9
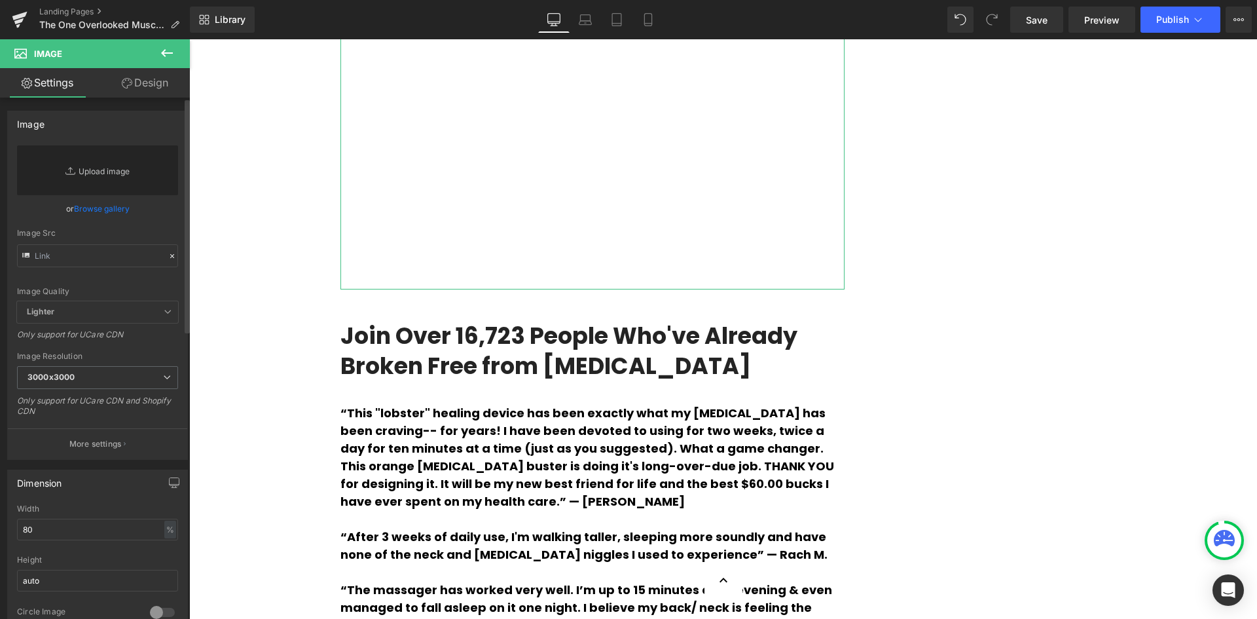
click at [70, 182] on link "Replace Image" at bounding box center [97, 170] width 161 height 50
type input "C:\fakepath\4 (7).jpg"
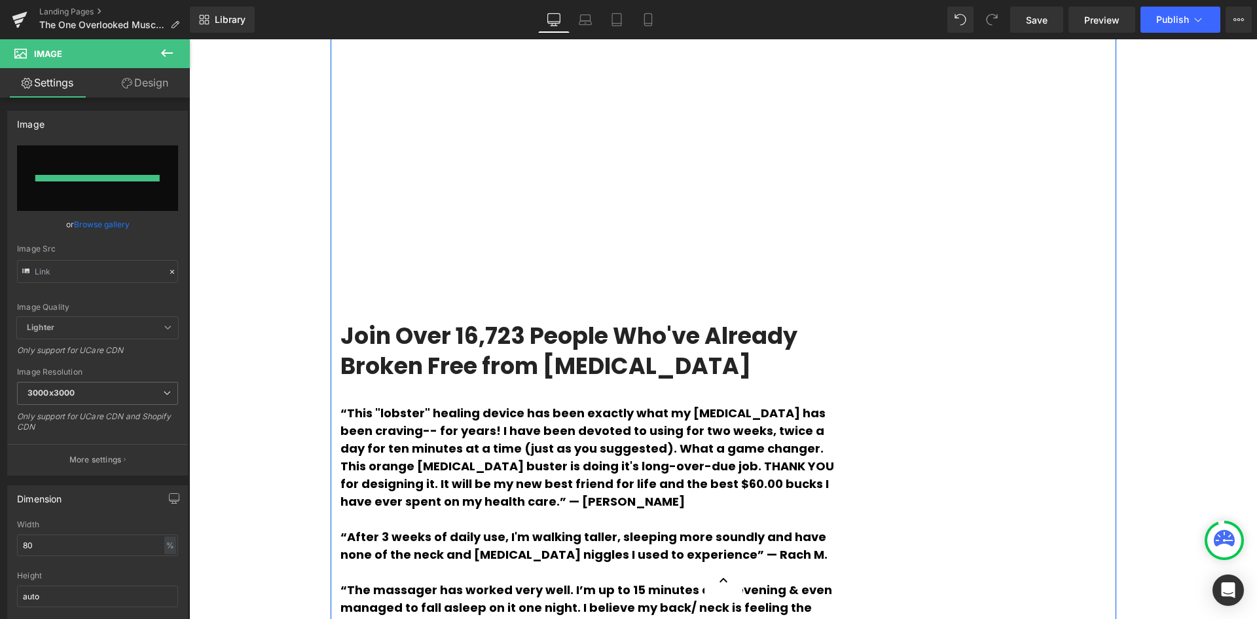
type input "[URL][DOMAIN_NAME]"
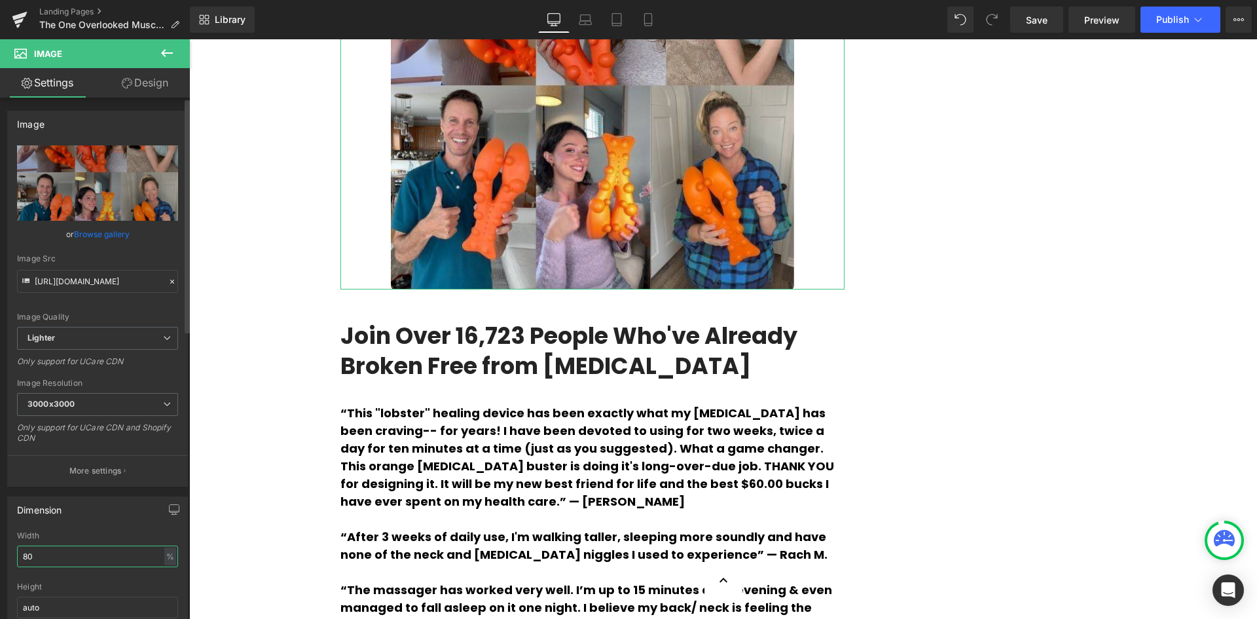
drag, startPoint x: 63, startPoint y: 558, endPoint x: 28, endPoint y: 557, distance: 34.7
click at [28, 557] on input "80" at bounding box center [97, 557] width 161 height 22
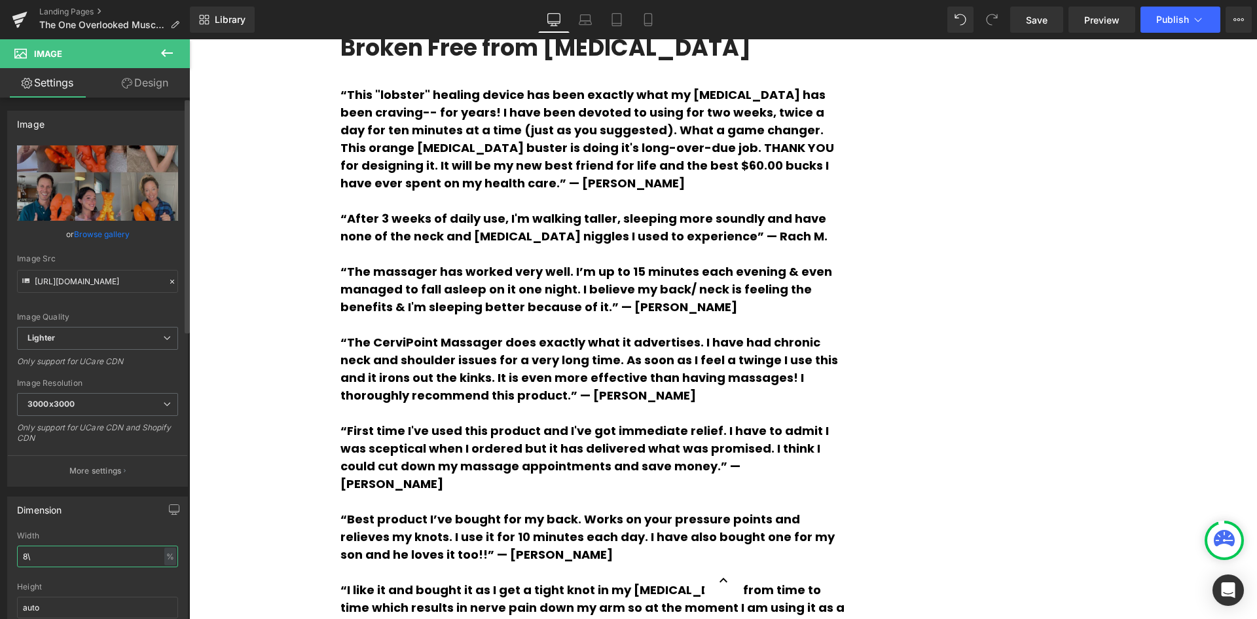
type input "8"
type input "80"
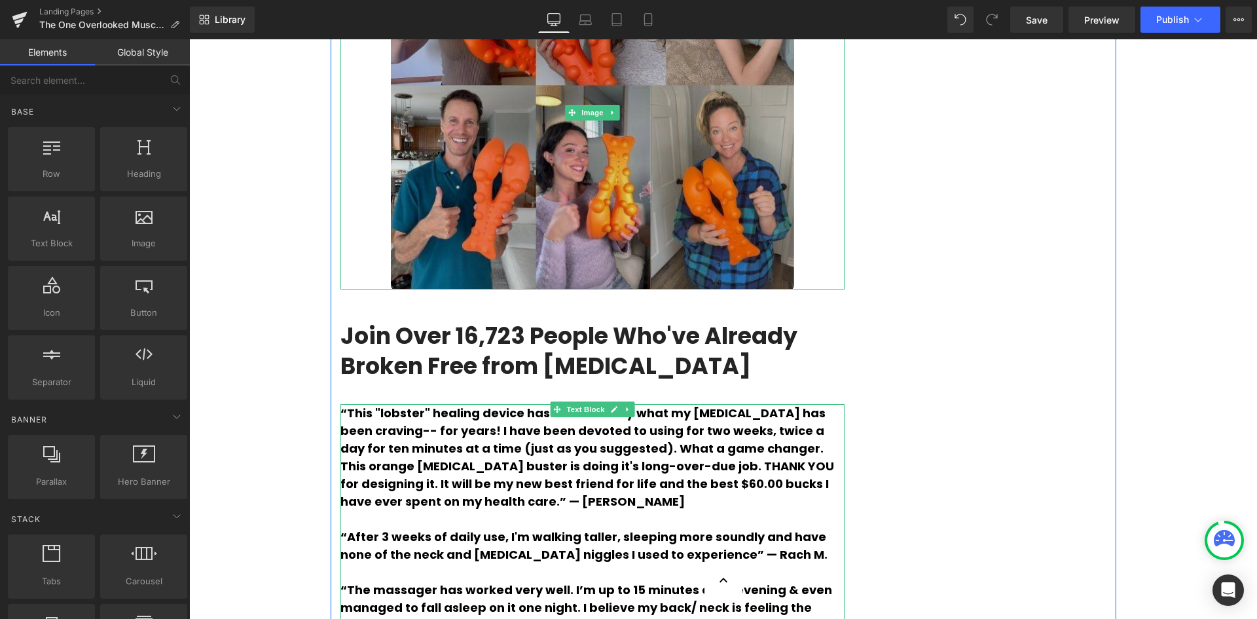
click at [731, 248] on img at bounding box center [592, 113] width 403 height 354
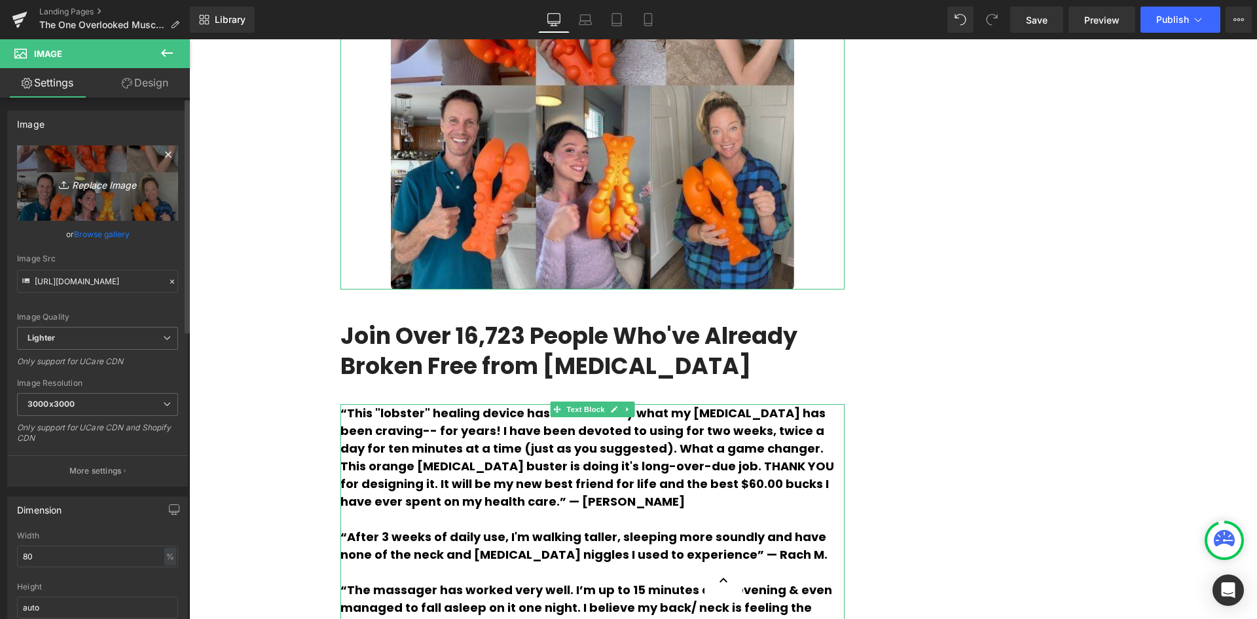
click at [83, 186] on icon "Replace Image" at bounding box center [97, 183] width 105 height 16
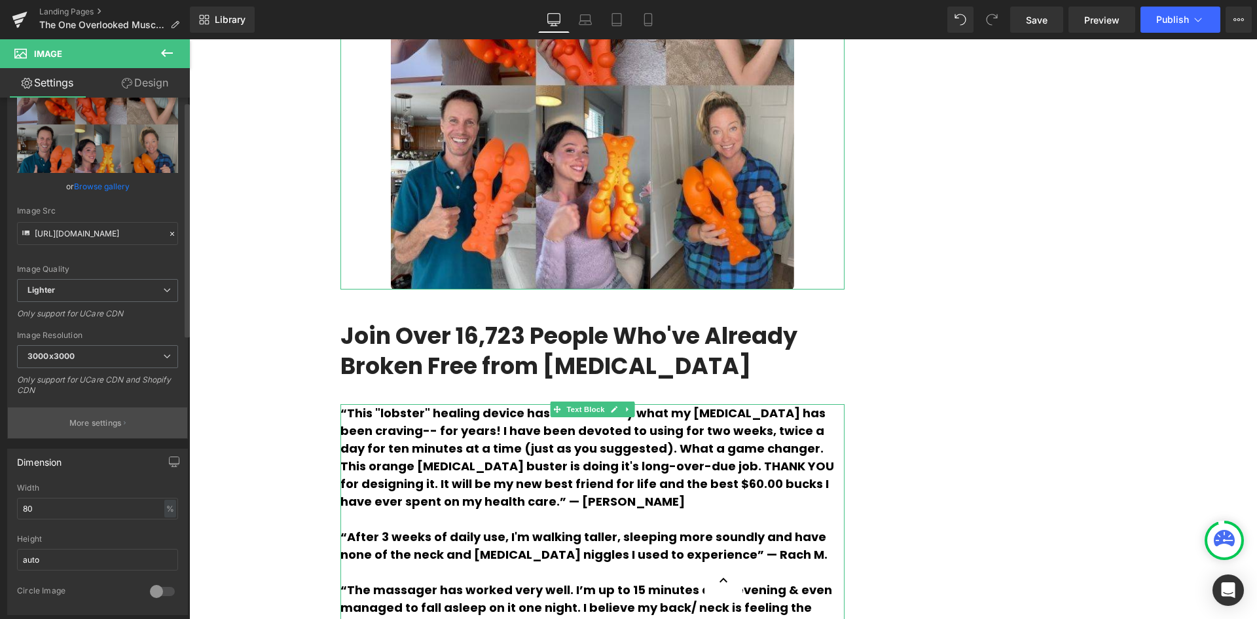
scroll to position [131, 0]
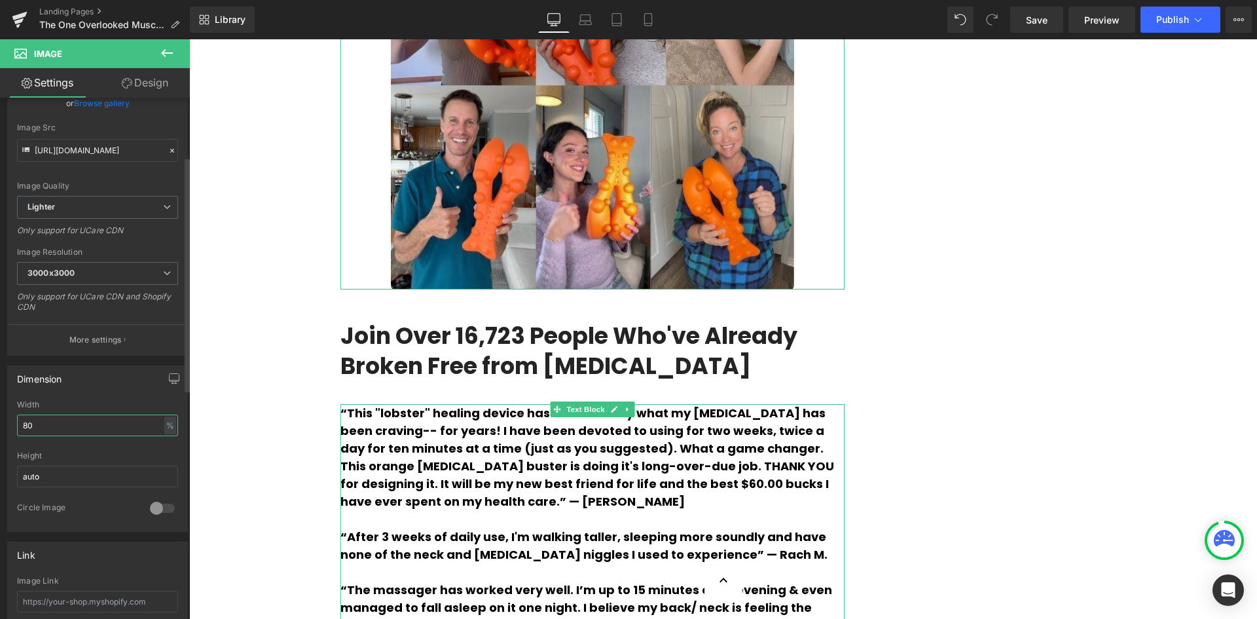
drag, startPoint x: 77, startPoint y: 423, endPoint x: 7, endPoint y: 424, distance: 70.7
click at [7, 424] on div "Dimension 80% Width 80 % % px auto Height auto 0 Circle Image" at bounding box center [98, 444] width 196 height 176
type input "80"
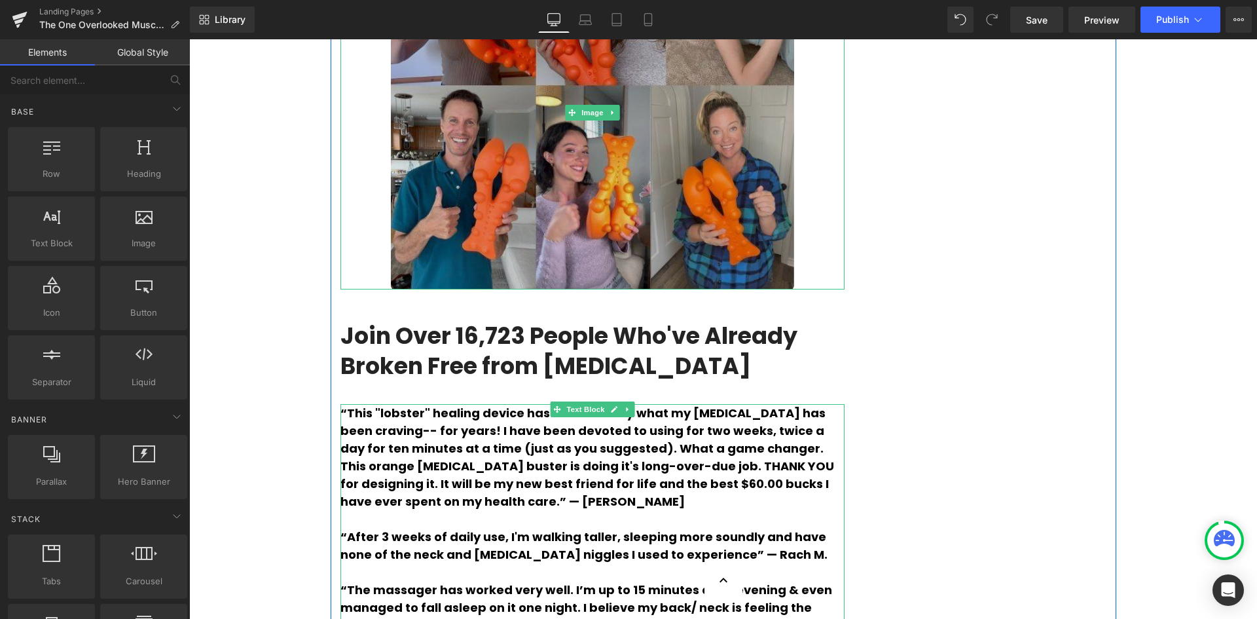
drag, startPoint x: 697, startPoint y: 307, endPoint x: 683, endPoint y: 319, distance: 18.6
click at [694, 289] on img at bounding box center [592, 113] width 403 height 354
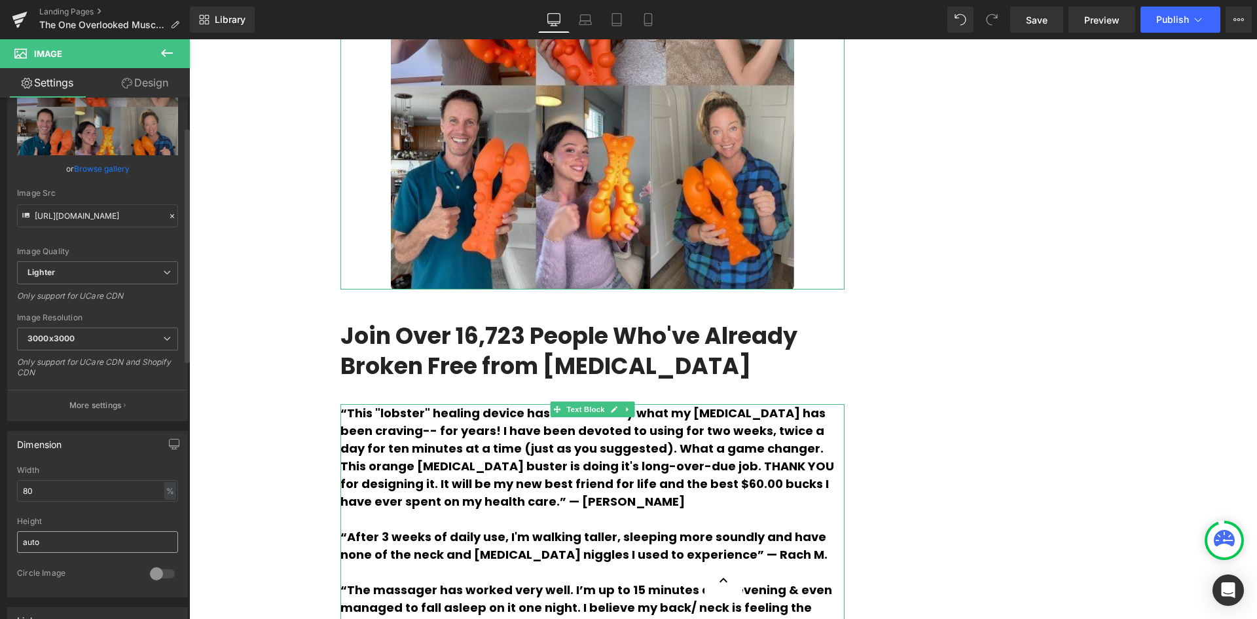
scroll to position [0, 0]
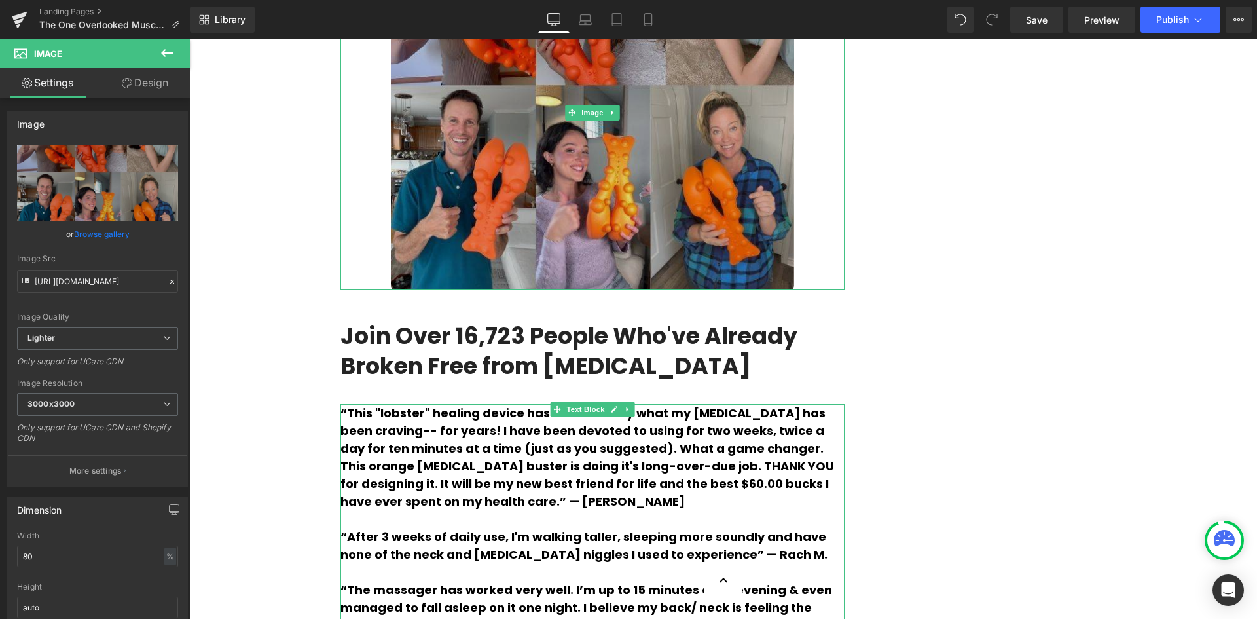
click at [644, 289] on img at bounding box center [592, 113] width 403 height 354
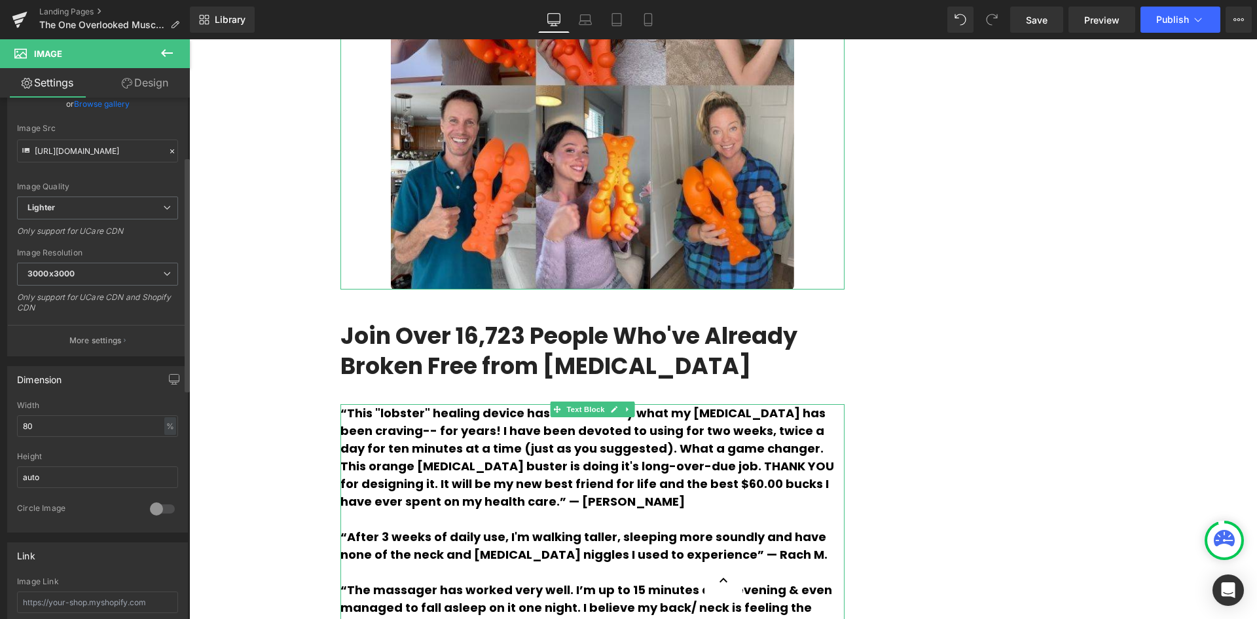
scroll to position [131, 0]
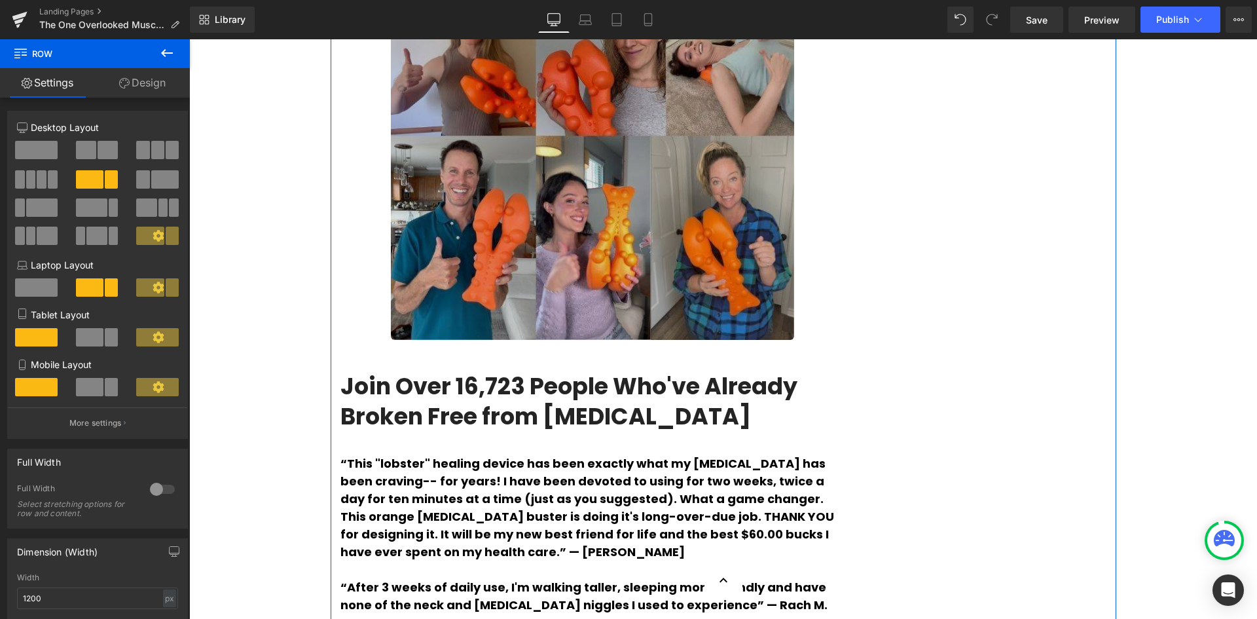
scroll to position [2881, 0]
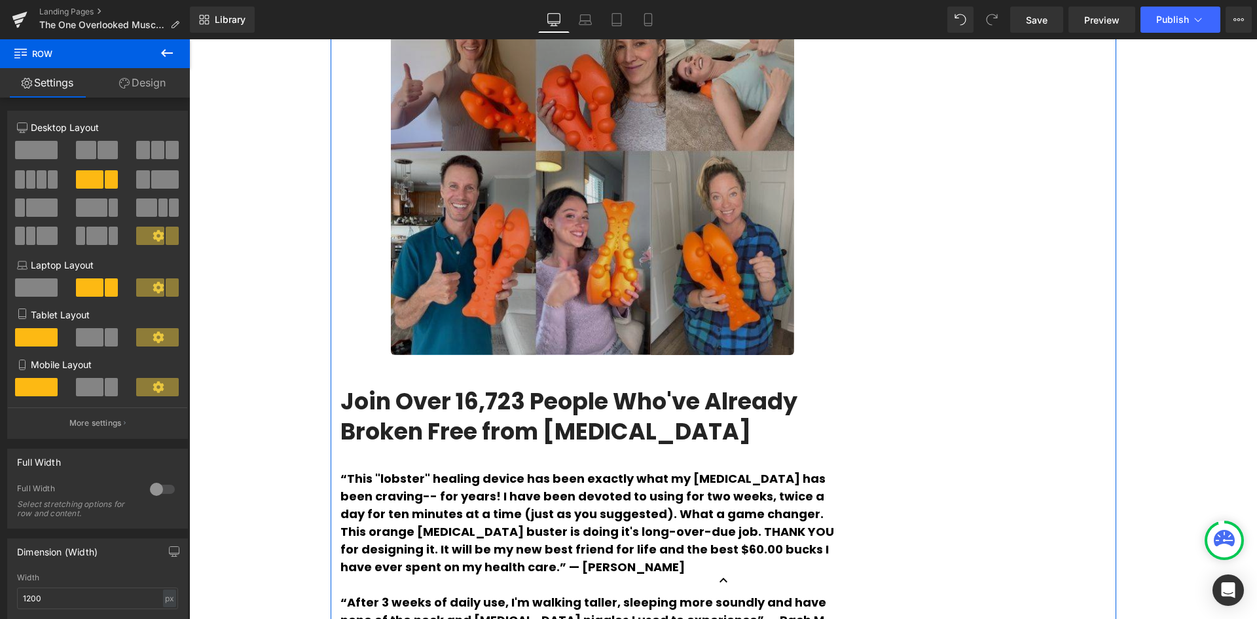
click at [699, 301] on img at bounding box center [592, 178] width 403 height 354
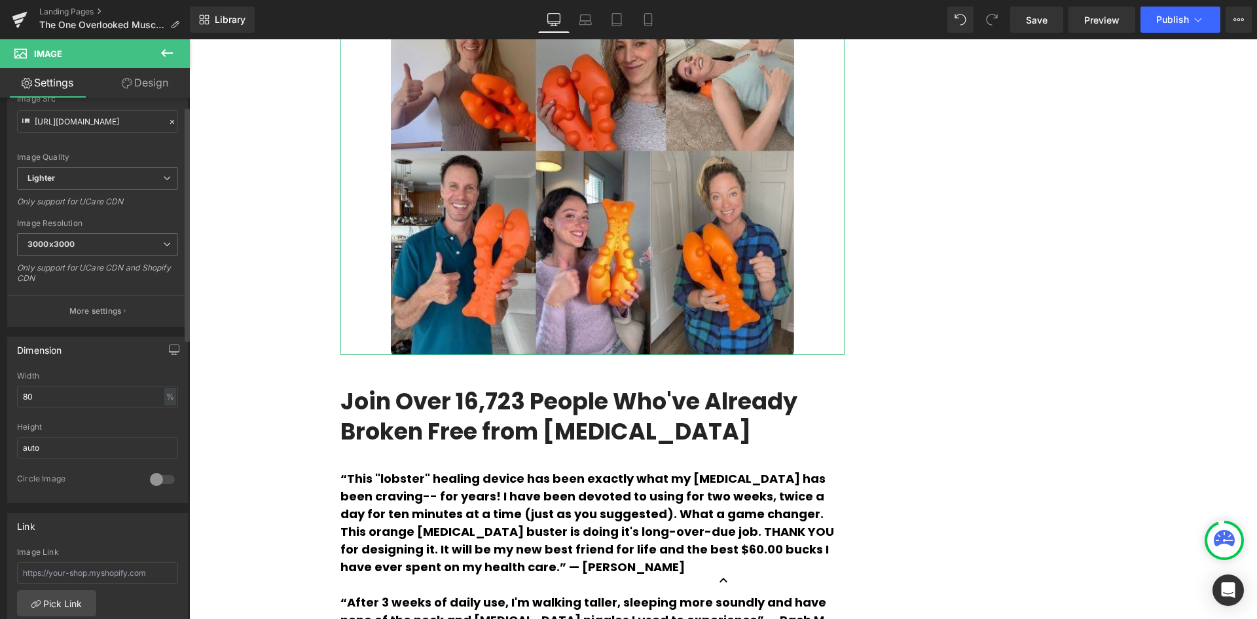
scroll to position [196, 0]
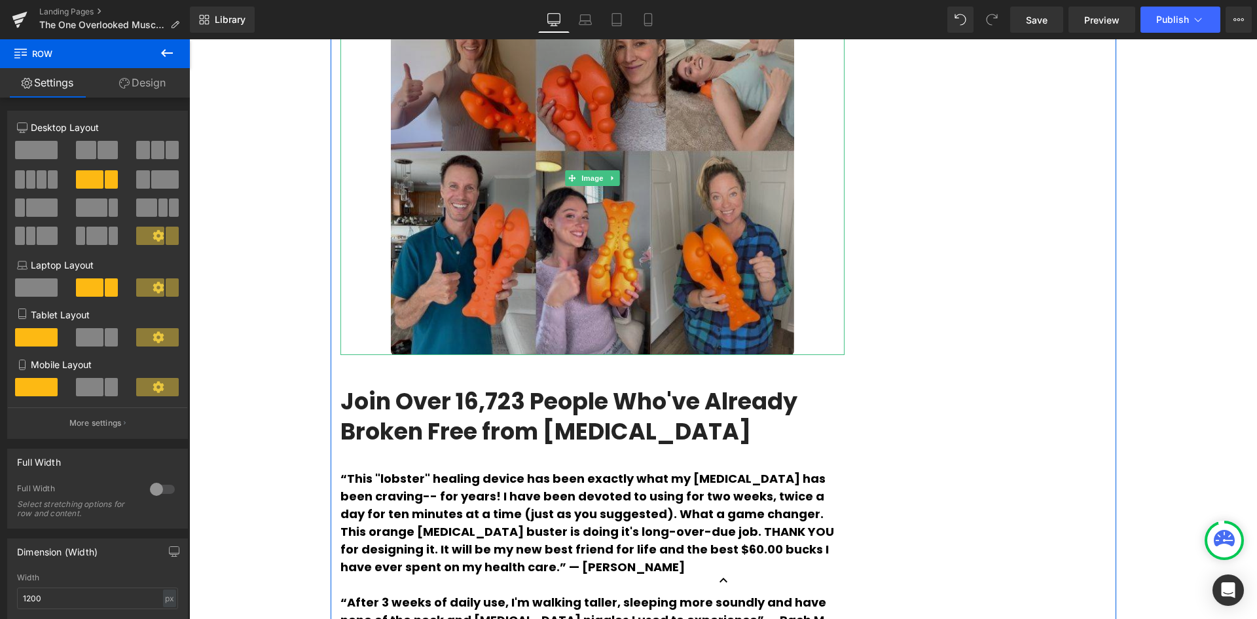
click at [707, 312] on img at bounding box center [592, 178] width 403 height 354
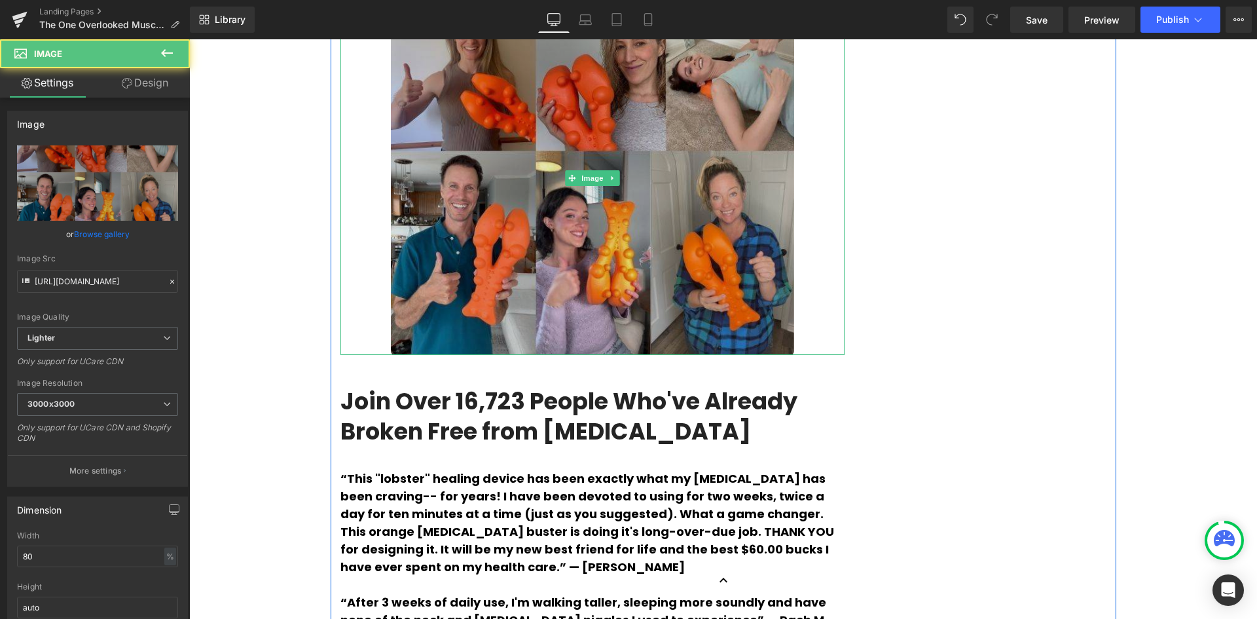
click at [673, 263] on img at bounding box center [592, 178] width 403 height 354
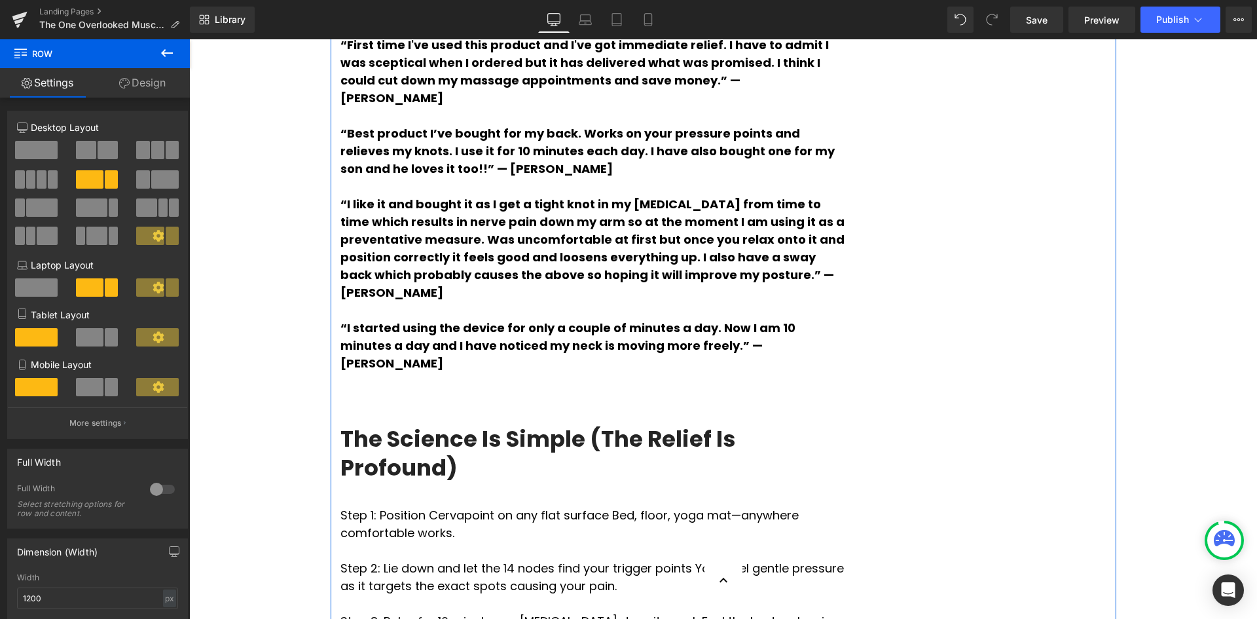
scroll to position [3864, 0]
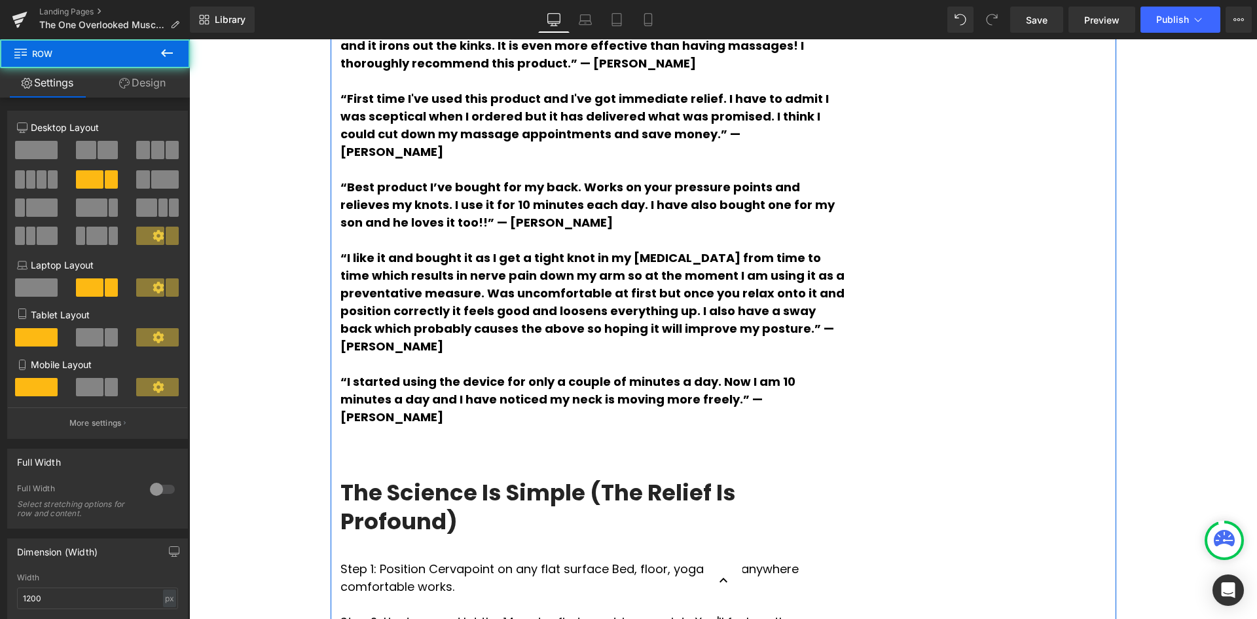
scroll to position [3471, 0]
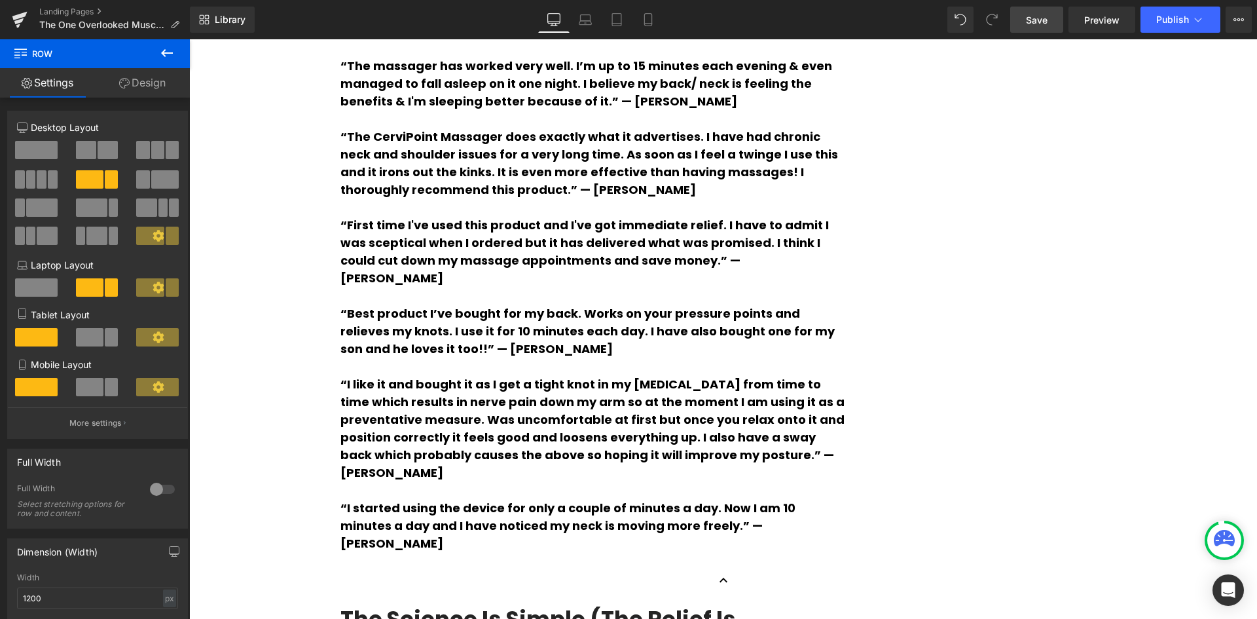
click at [1033, 22] on span "Save" at bounding box center [1037, 20] width 22 height 14
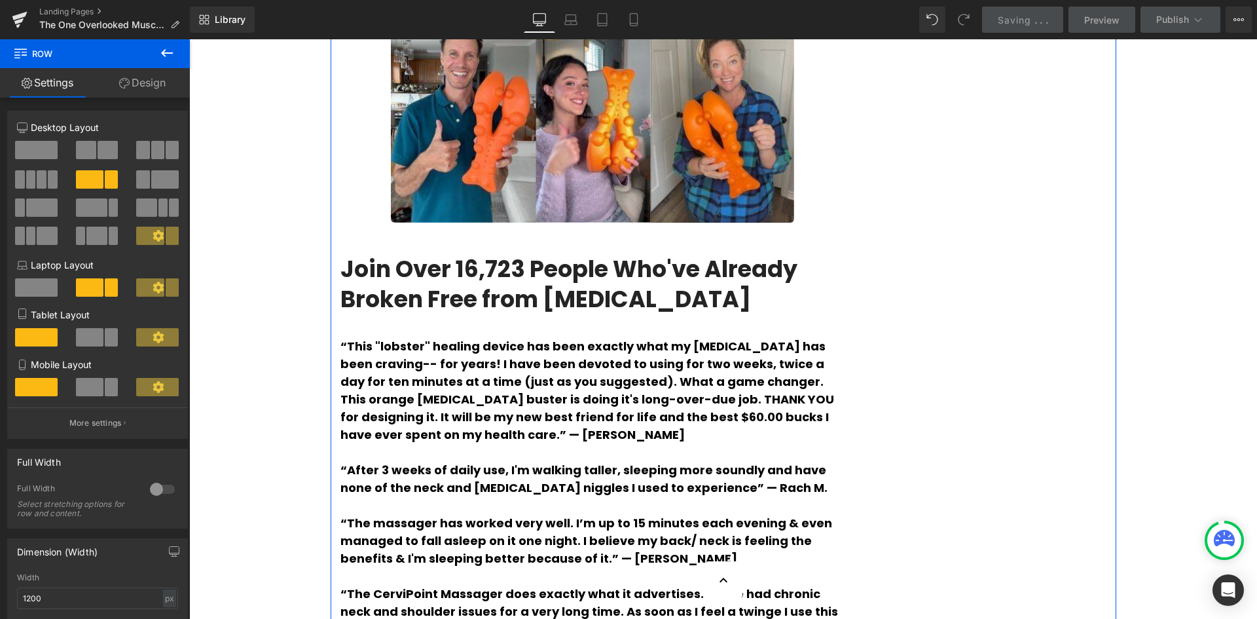
scroll to position [3078, 0]
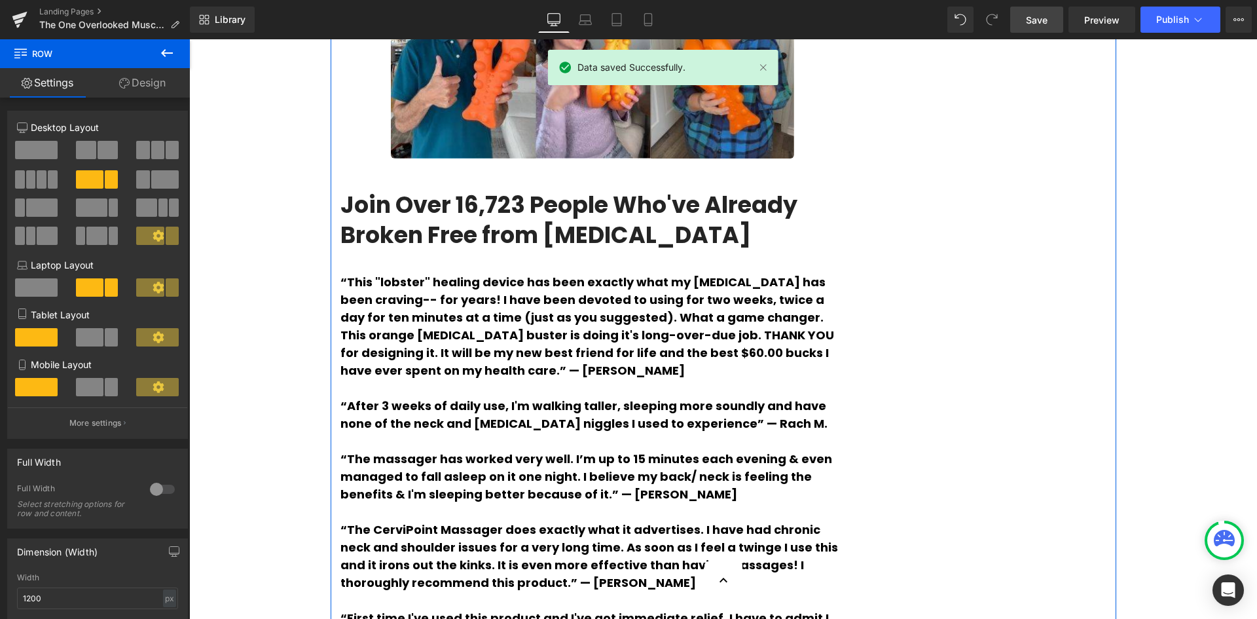
click at [462, 379] on span "“This "lobster" healing device has been exactly what my [MEDICAL_DATA] has been…" at bounding box center [588, 326] width 494 height 105
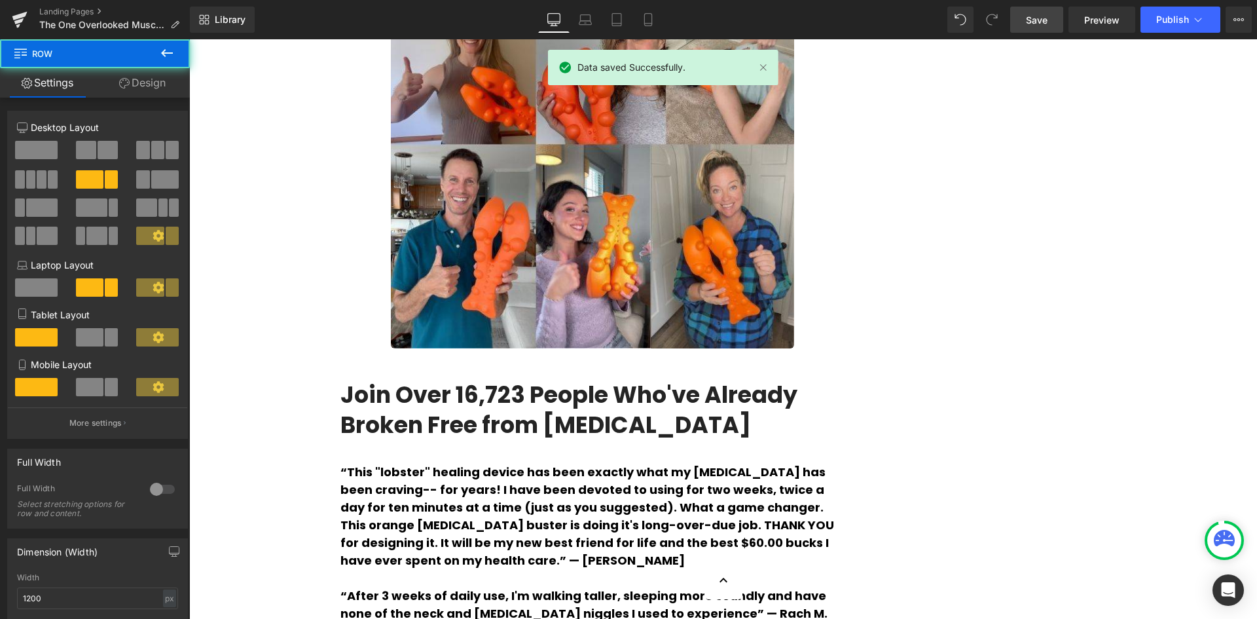
scroll to position [2881, 0]
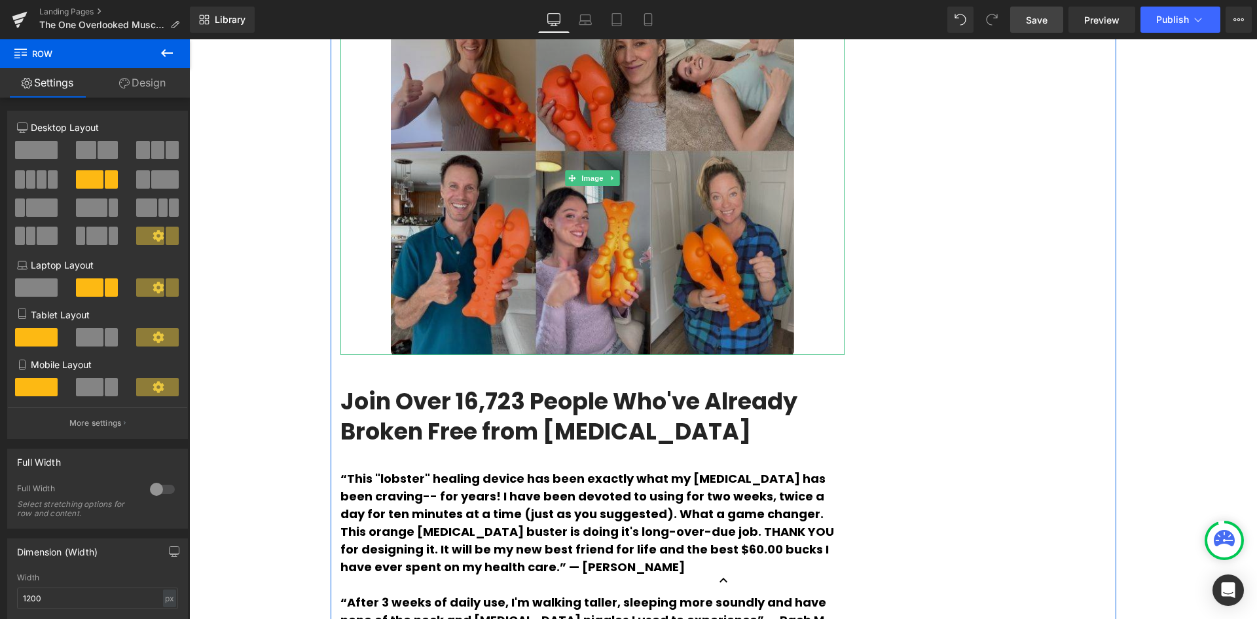
click at [703, 230] on img at bounding box center [592, 178] width 403 height 354
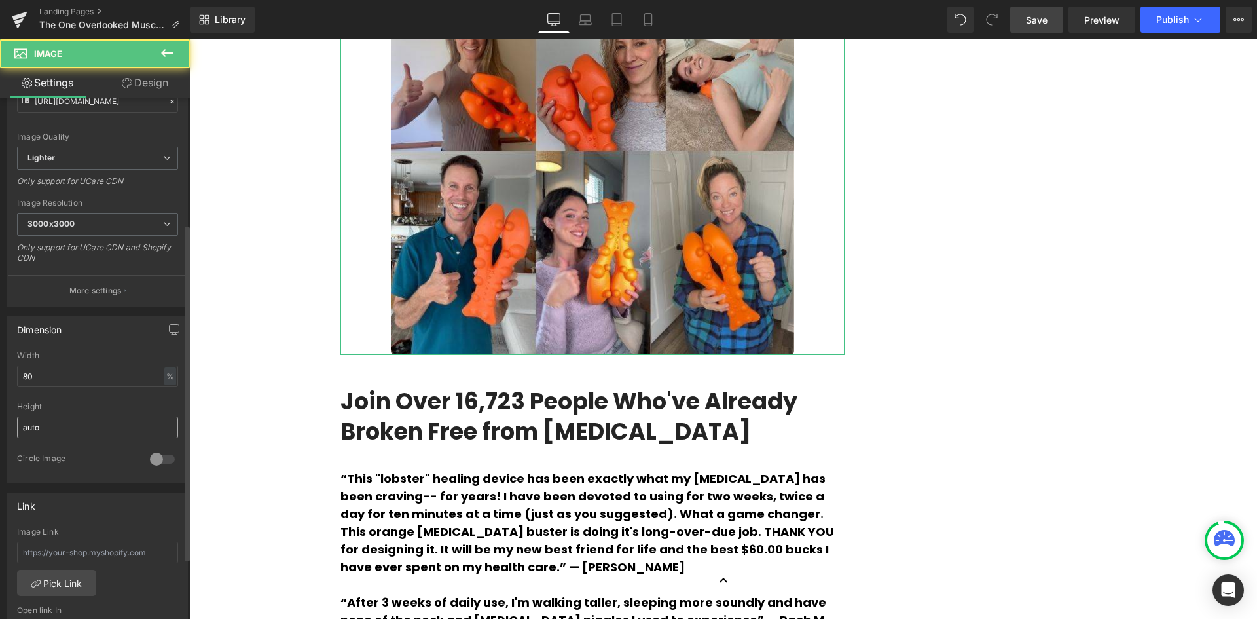
scroll to position [196, 0]
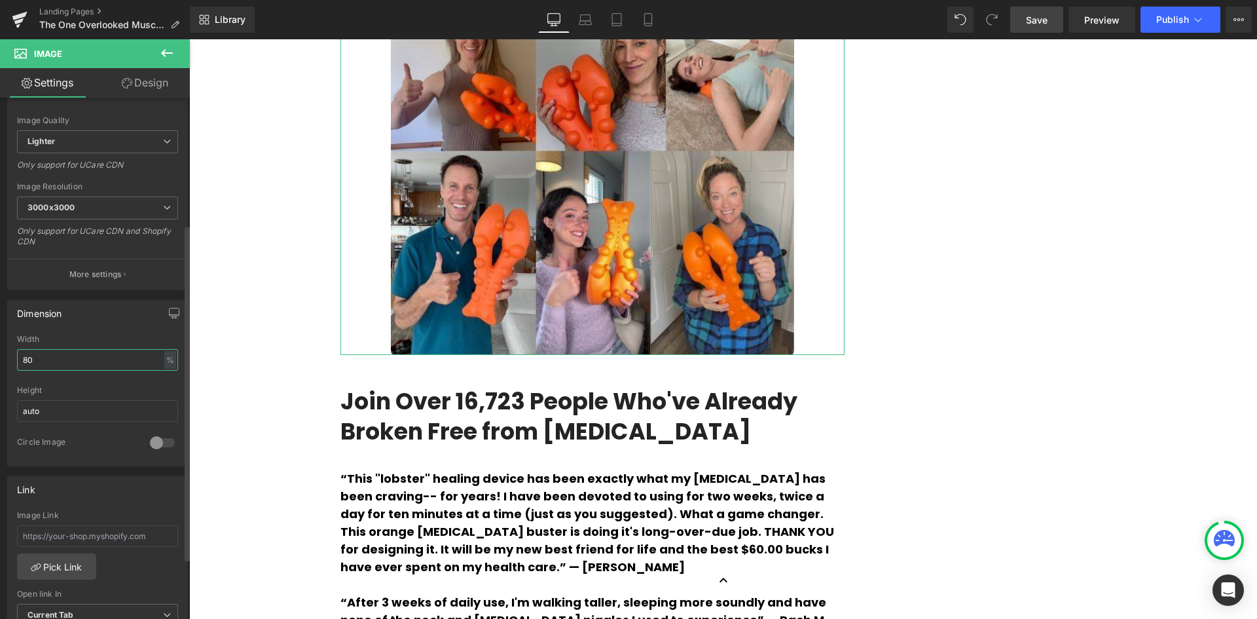
drag, startPoint x: 33, startPoint y: 361, endPoint x: 0, endPoint y: 361, distance: 32.8
click at [0, 361] on div "Dimension 80% Width 80 % % px auto Height auto 0 Circle Image" at bounding box center [98, 378] width 196 height 176
type input "75"
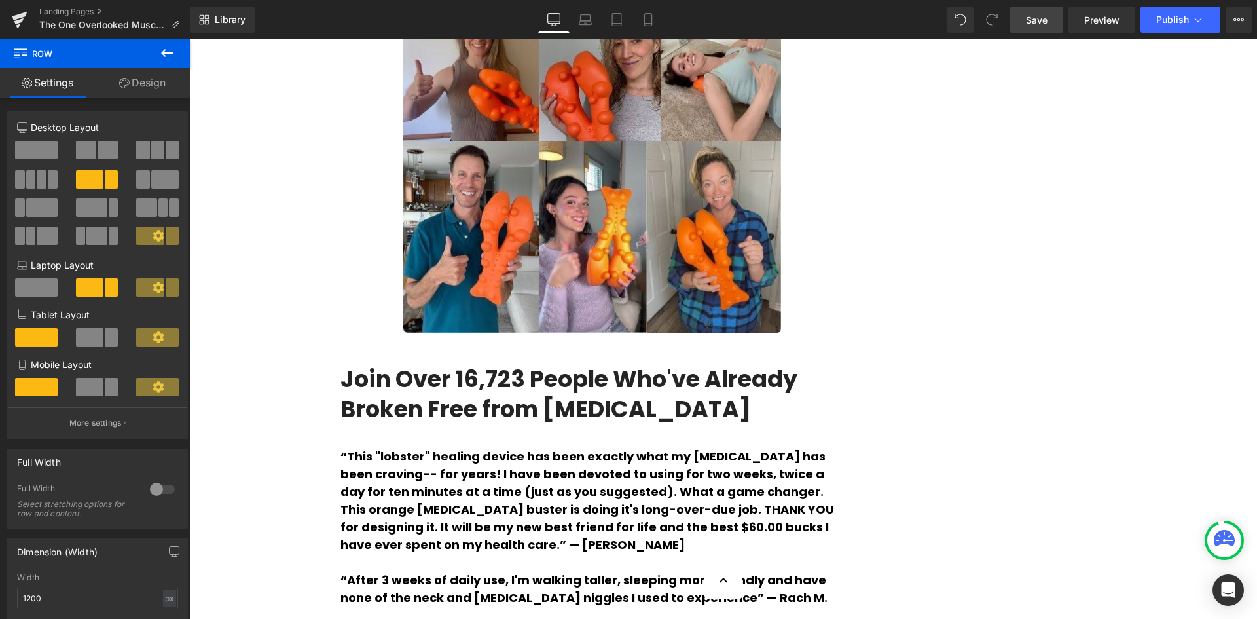
click at [1048, 30] on link "Save" at bounding box center [1036, 20] width 53 height 26
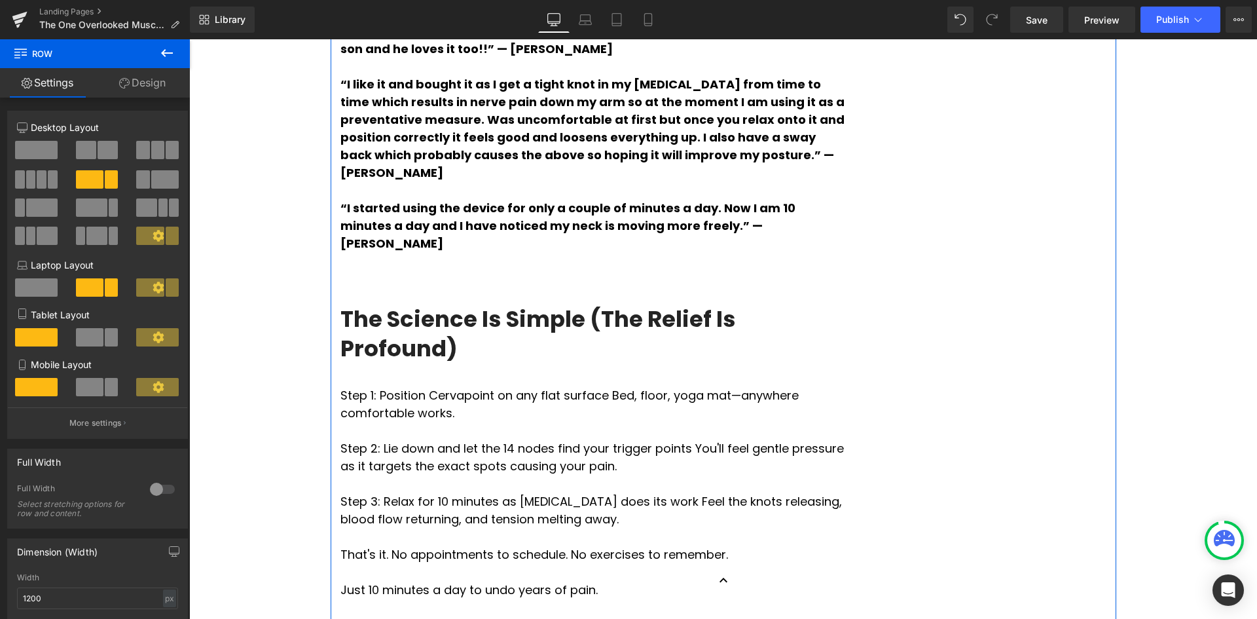
scroll to position [3929, 0]
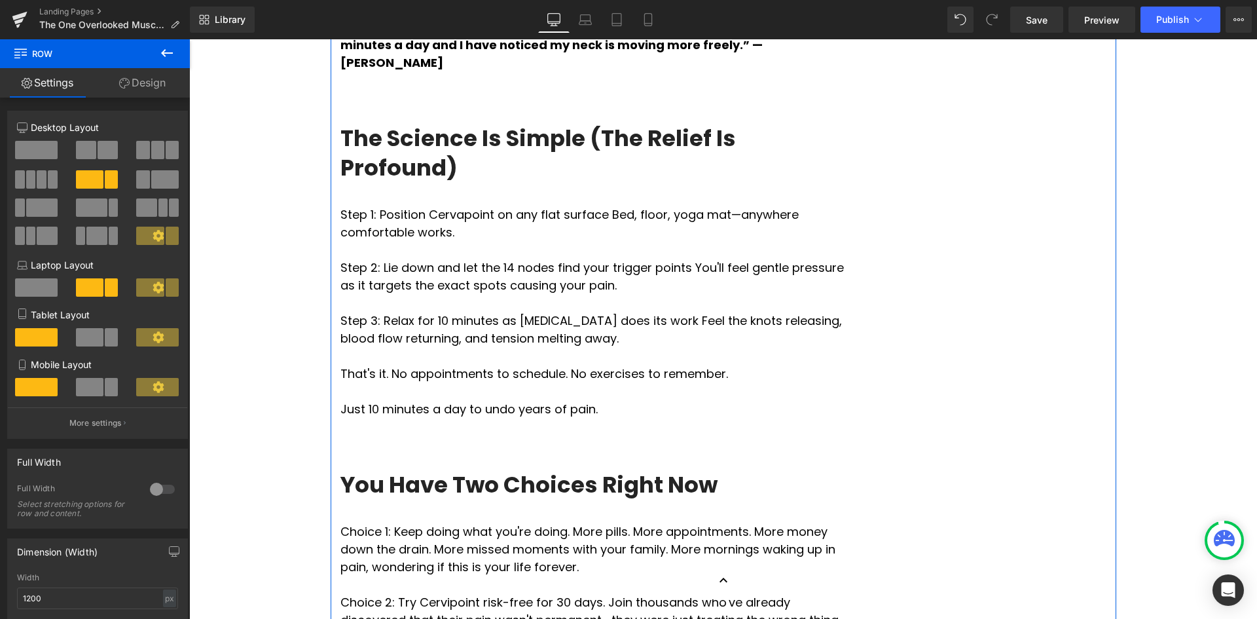
click at [441, 181] on h3 "The Science Is Simple (The Relief Is Profound)" at bounding box center [593, 153] width 504 height 58
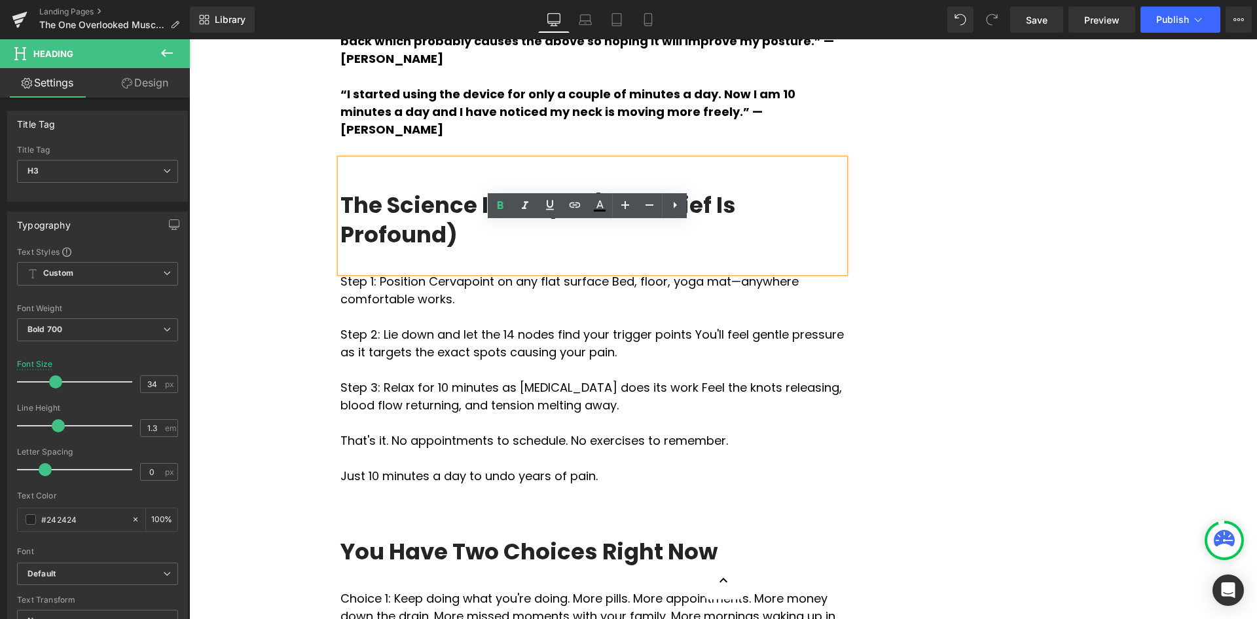
scroll to position [3864, 0]
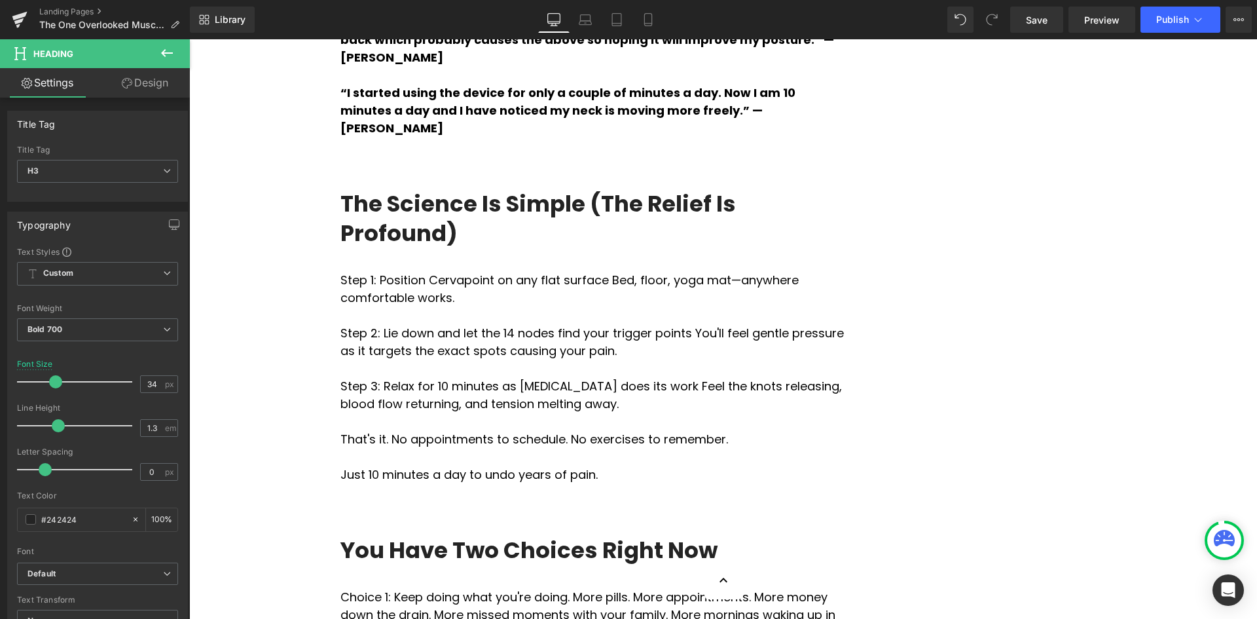
click at [132, 67] on span "Heading" at bounding box center [78, 53] width 131 height 29
click at [148, 54] on button at bounding box center [167, 53] width 46 height 29
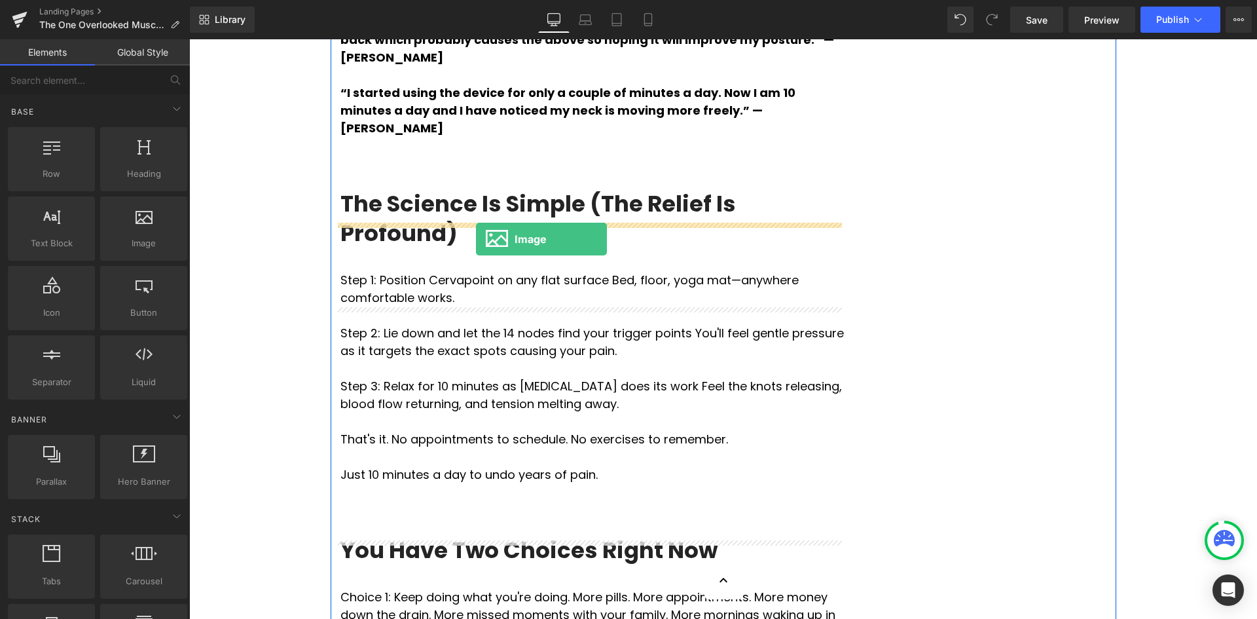
drag, startPoint x: 341, startPoint y: 279, endPoint x: 476, endPoint y: 238, distance: 141.5
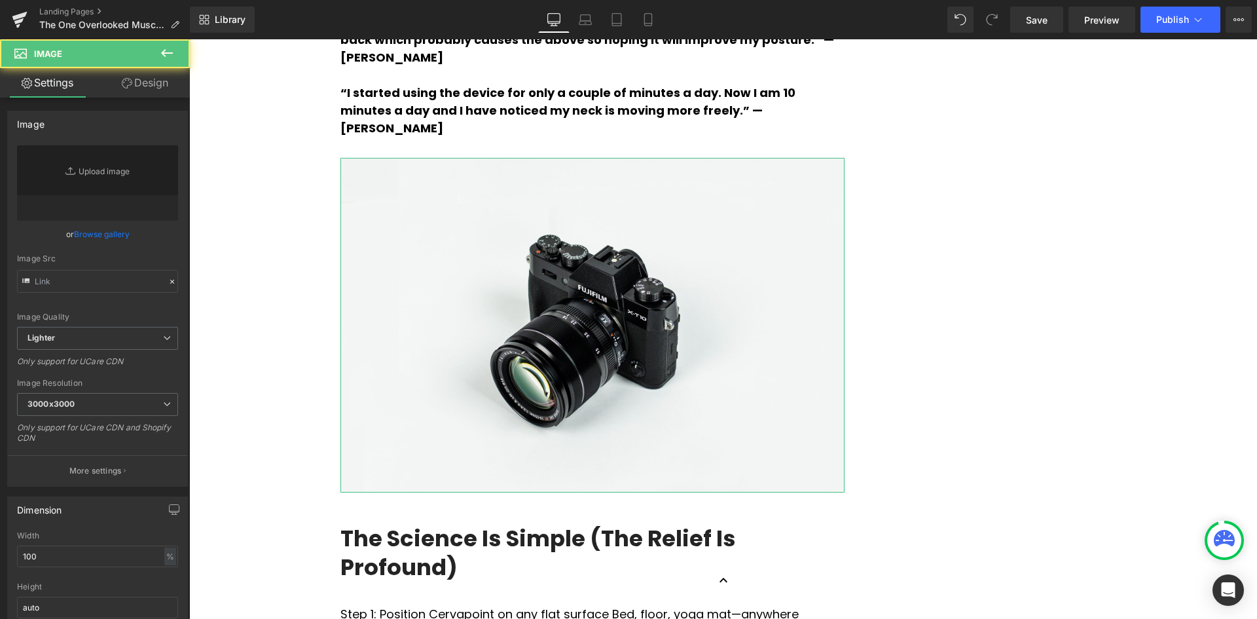
type input "//[DOMAIN_NAME][URL]"
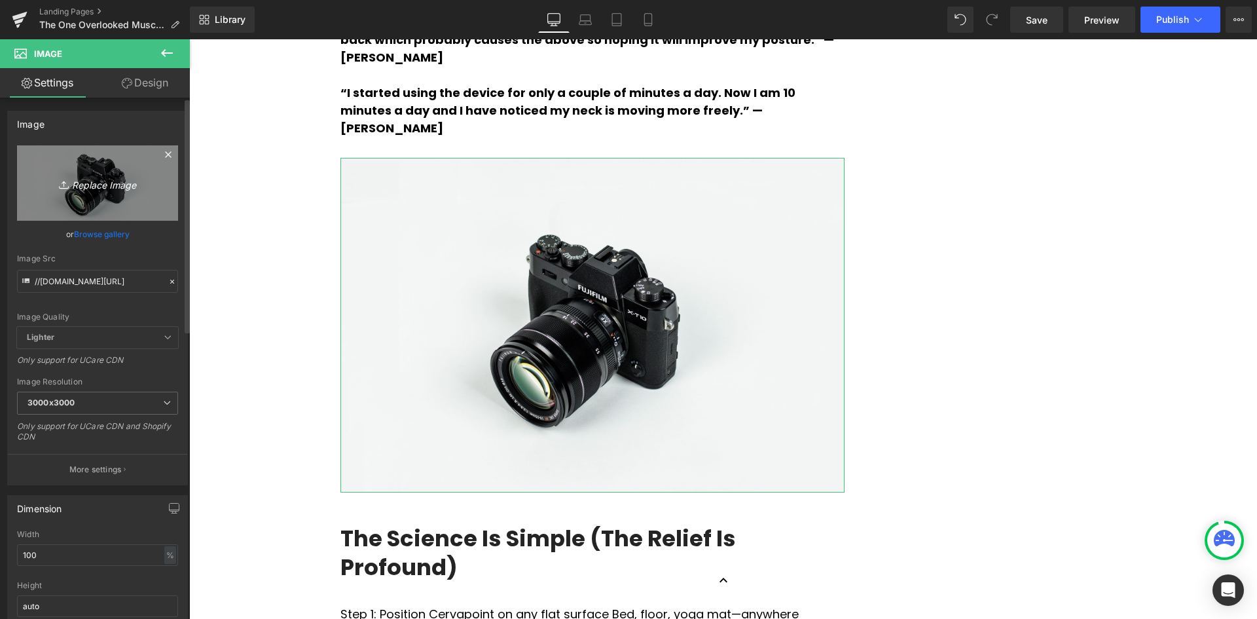
click at [116, 191] on link "Replace Image" at bounding box center [97, 182] width 161 height 75
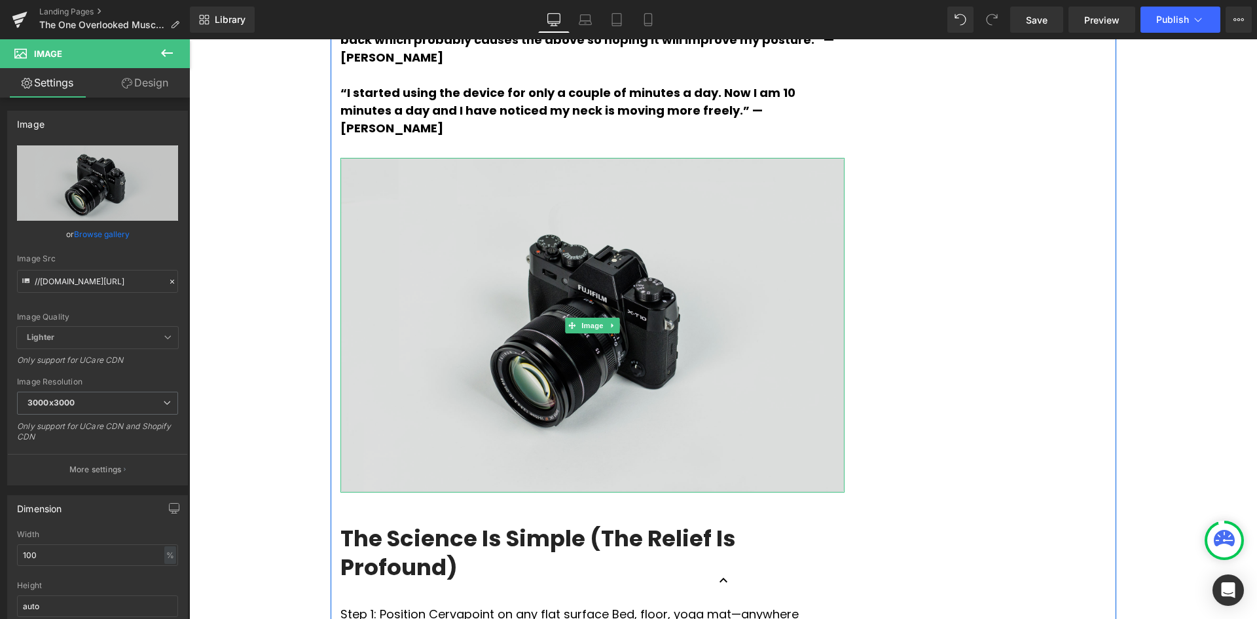
click at [574, 353] on img at bounding box center [593, 325] width 504 height 334
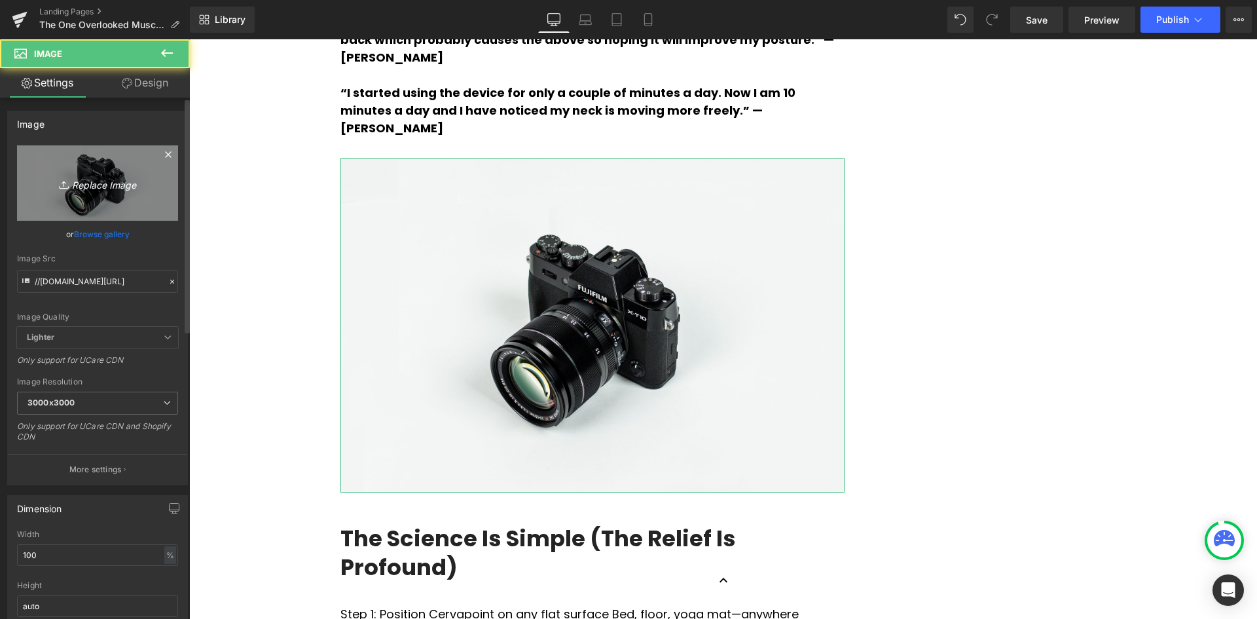
click at [97, 185] on icon "Replace Image" at bounding box center [97, 183] width 105 height 16
type input "C:\fakepath\Tight Knots (3).jpg"
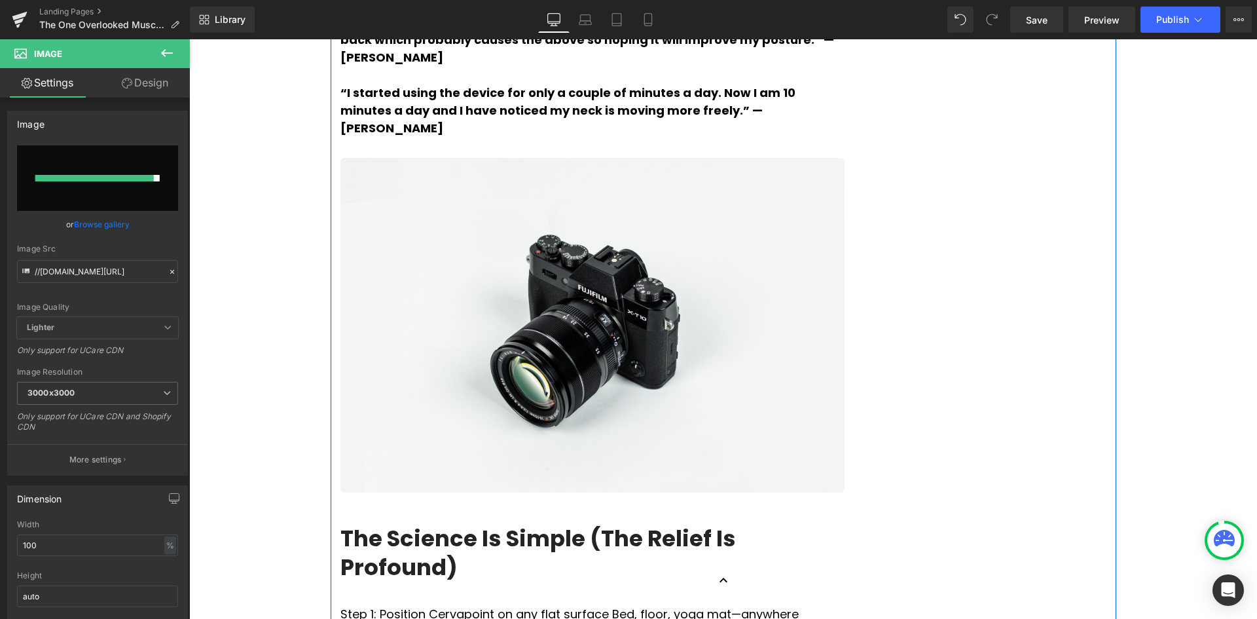
type input "[URL][DOMAIN_NAME]"
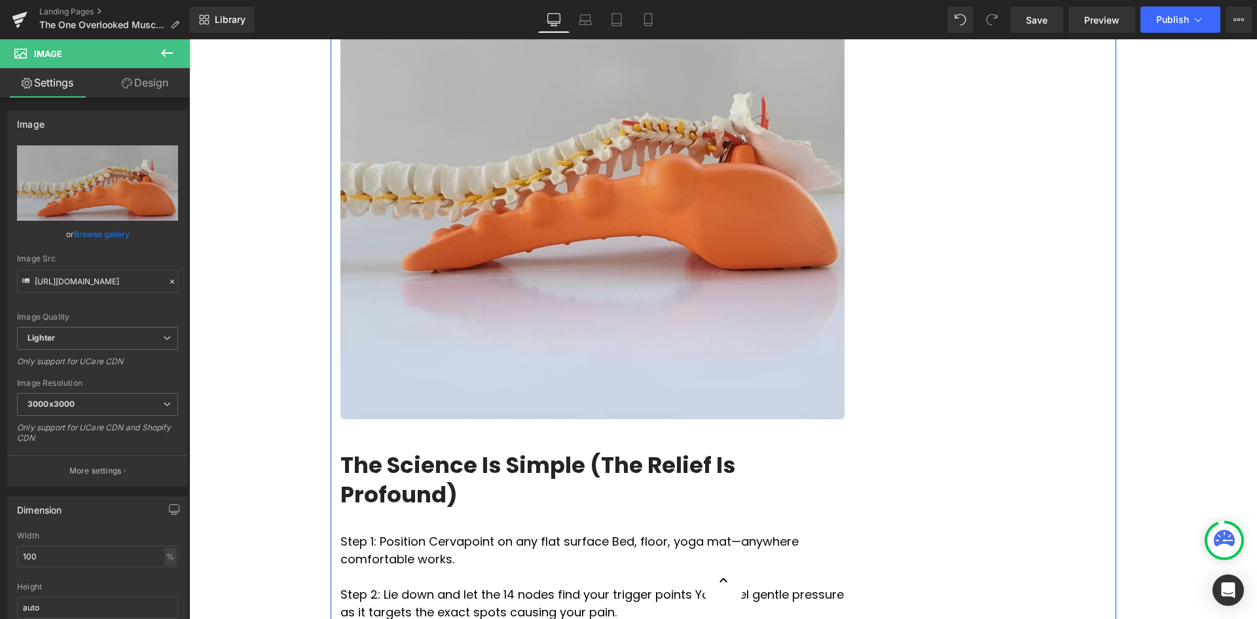
scroll to position [4126, 0]
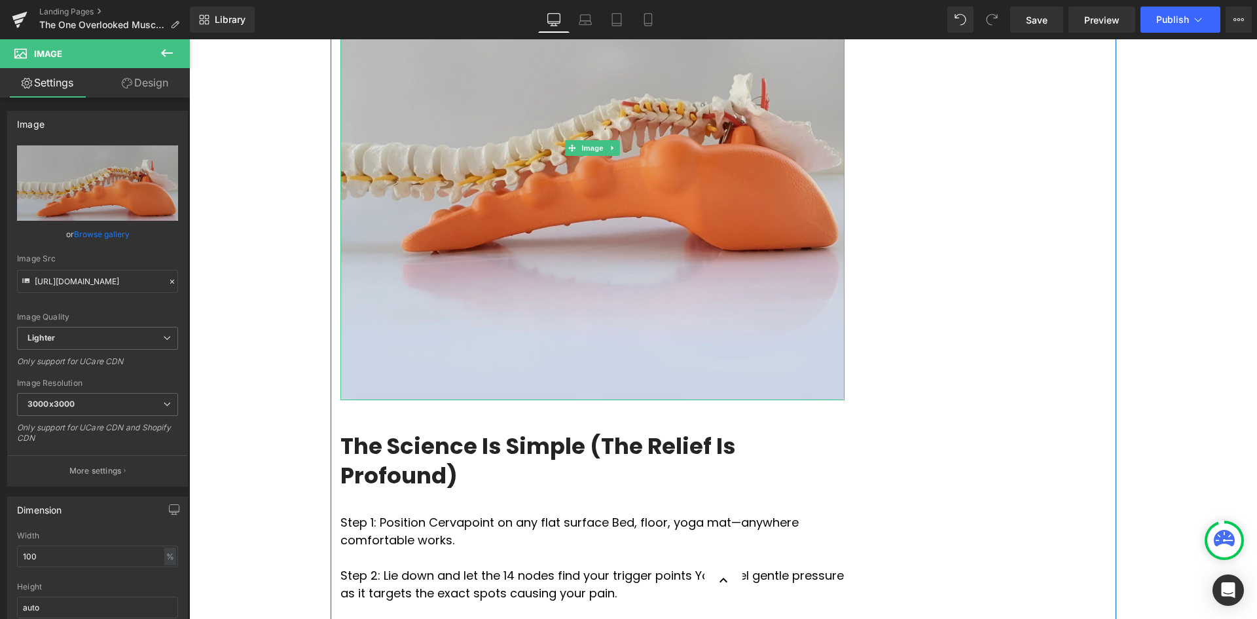
click at [726, 309] on img at bounding box center [593, 148] width 504 height 504
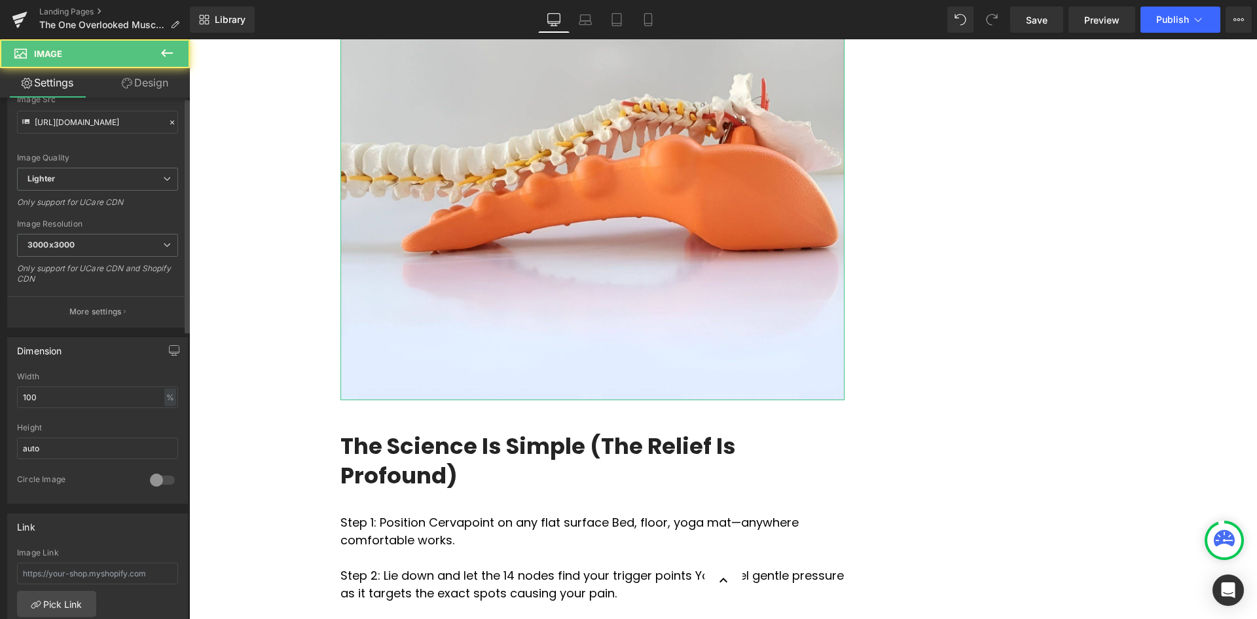
scroll to position [327, 0]
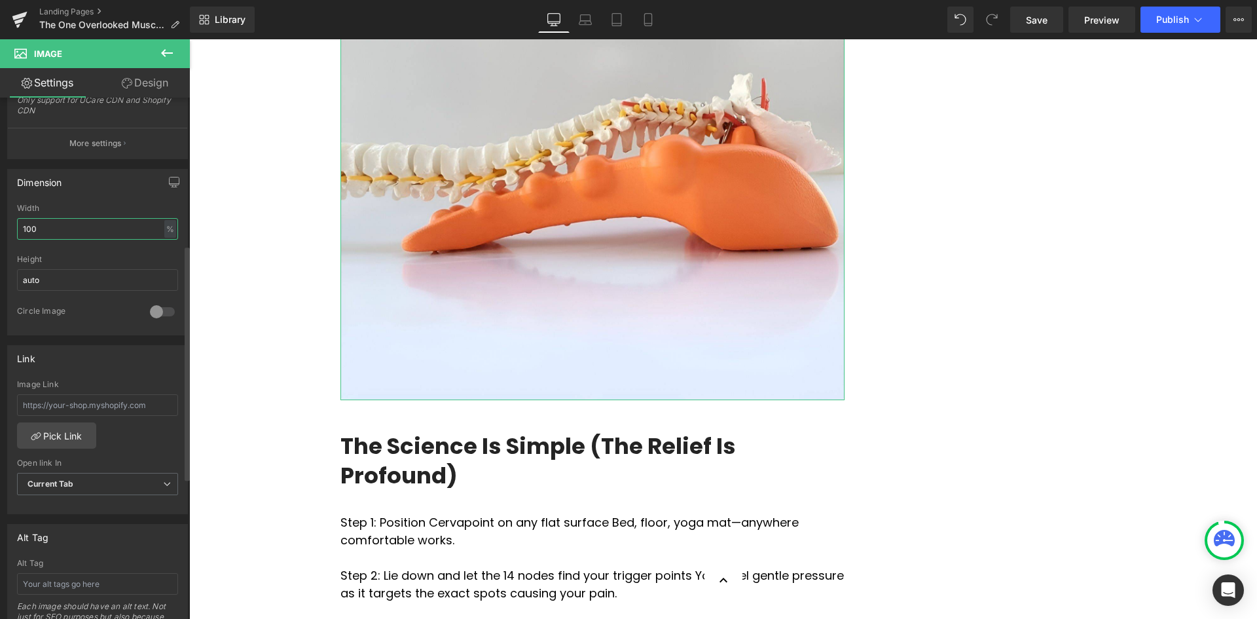
drag, startPoint x: 74, startPoint y: 225, endPoint x: 0, endPoint y: 225, distance: 74.0
click at [0, 225] on div "Dimension 100% Width 100 % % px auto Height auto 0 Circle Image" at bounding box center [98, 247] width 196 height 176
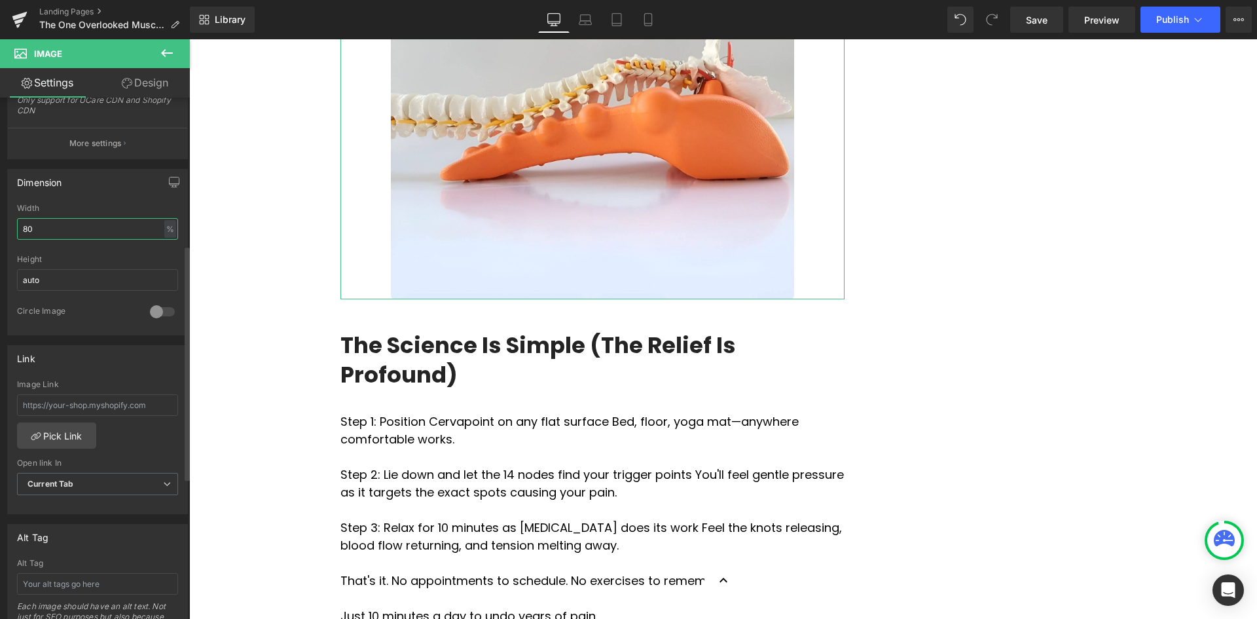
type input "8"
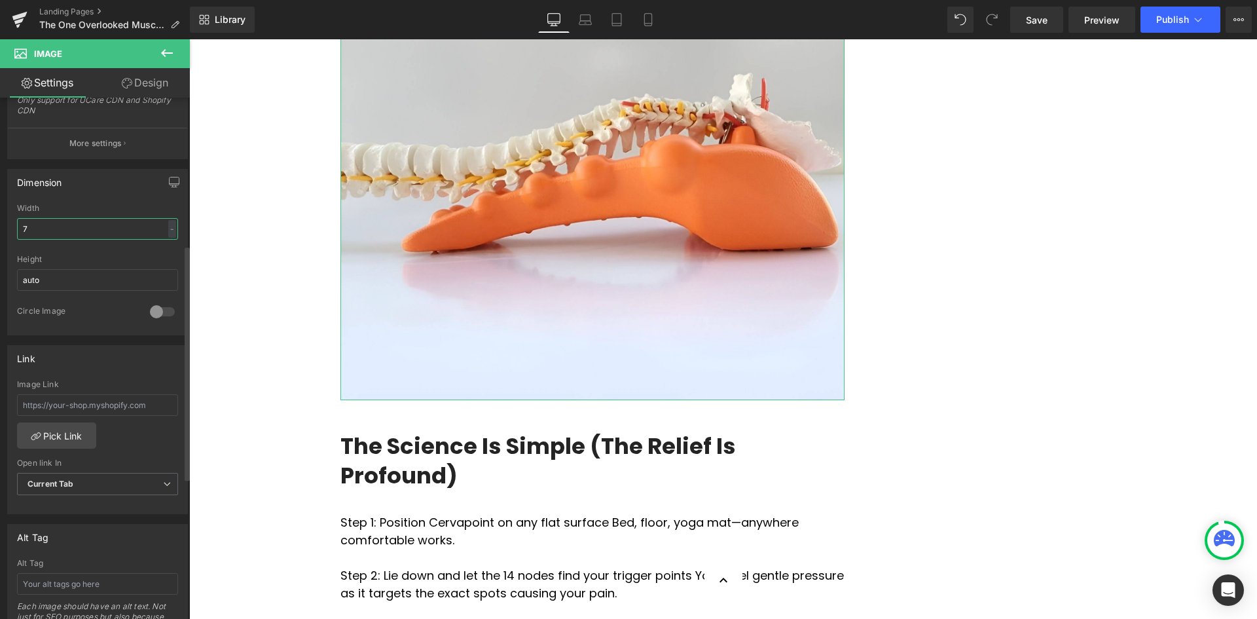
type input "75"
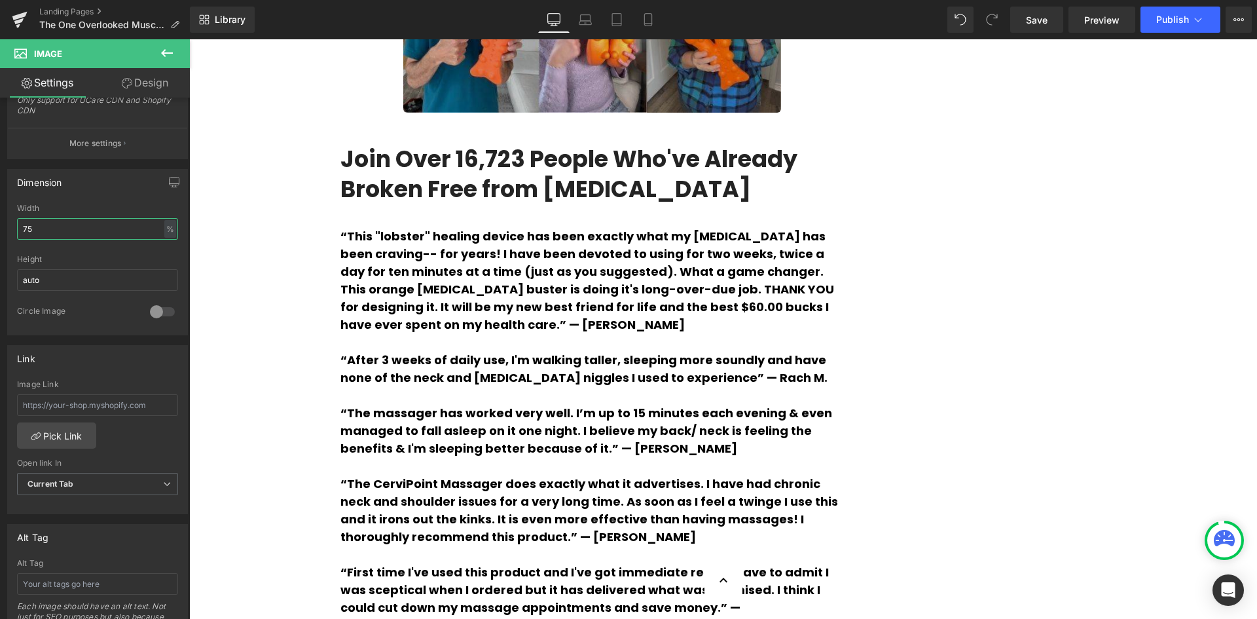
scroll to position [3078, 0]
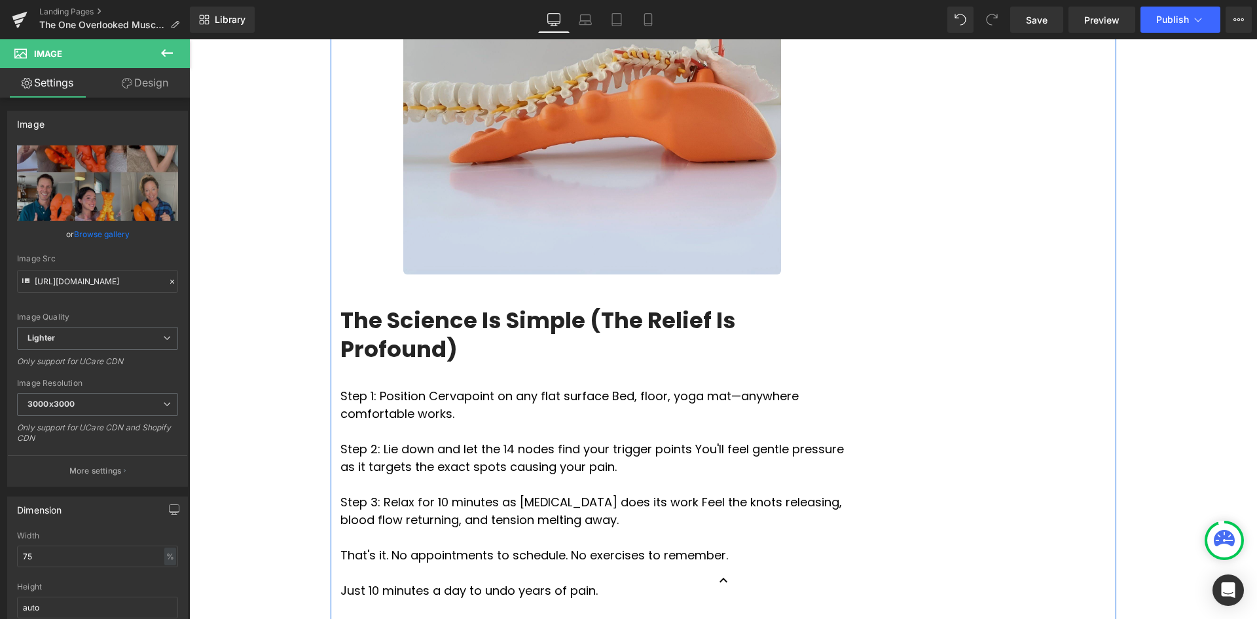
click at [709, 206] on img at bounding box center [592, 85] width 379 height 379
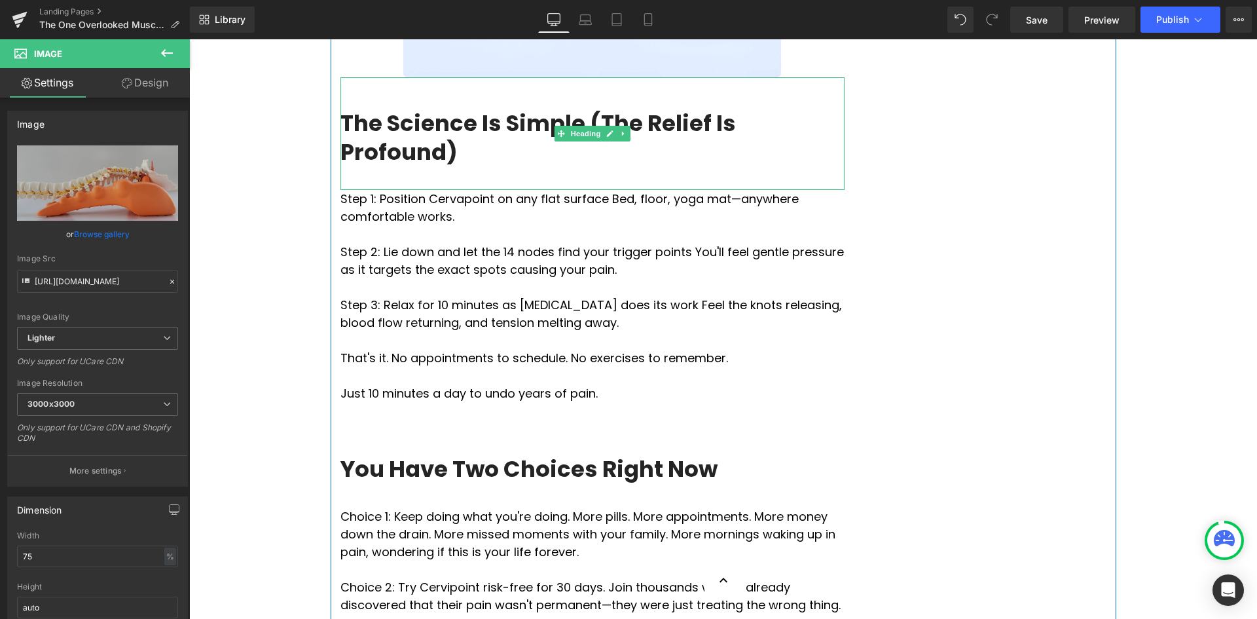
scroll to position [4322, 0]
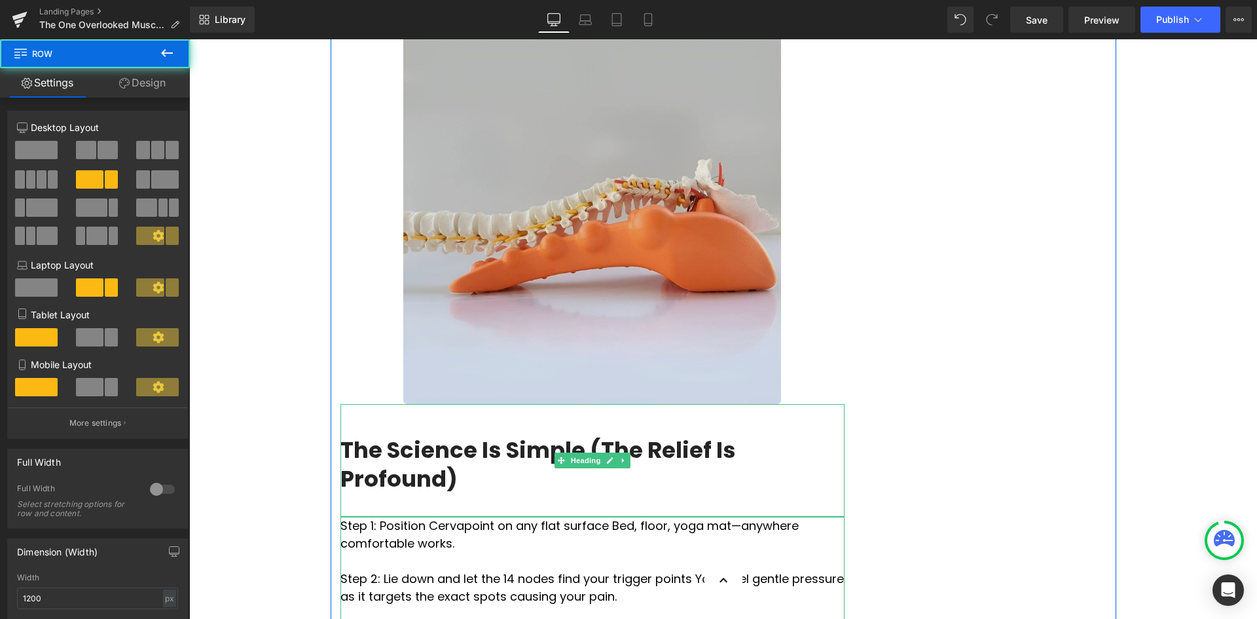
scroll to position [3995, 0]
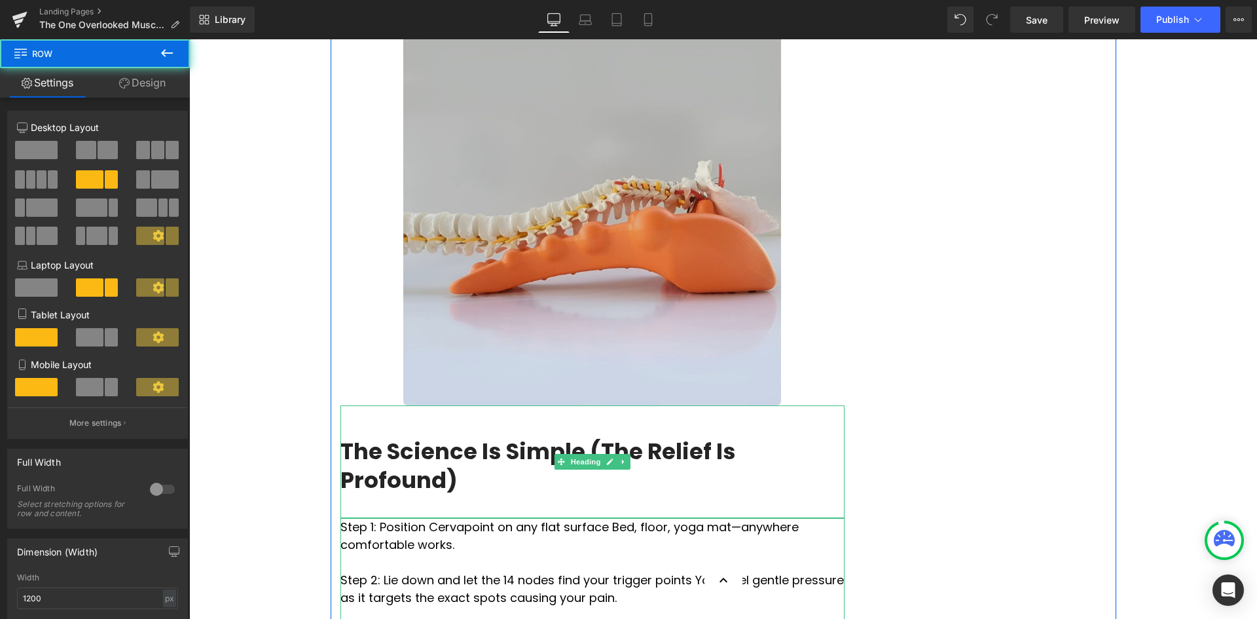
click at [589, 291] on img at bounding box center [592, 216] width 379 height 379
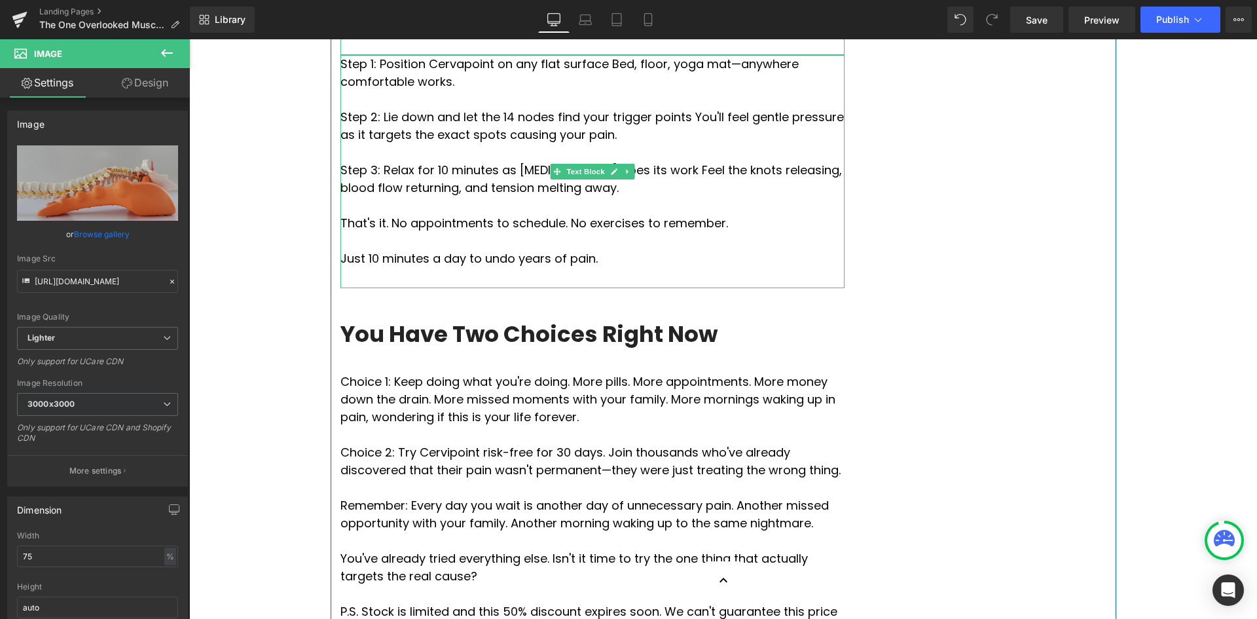
scroll to position [4584, 0]
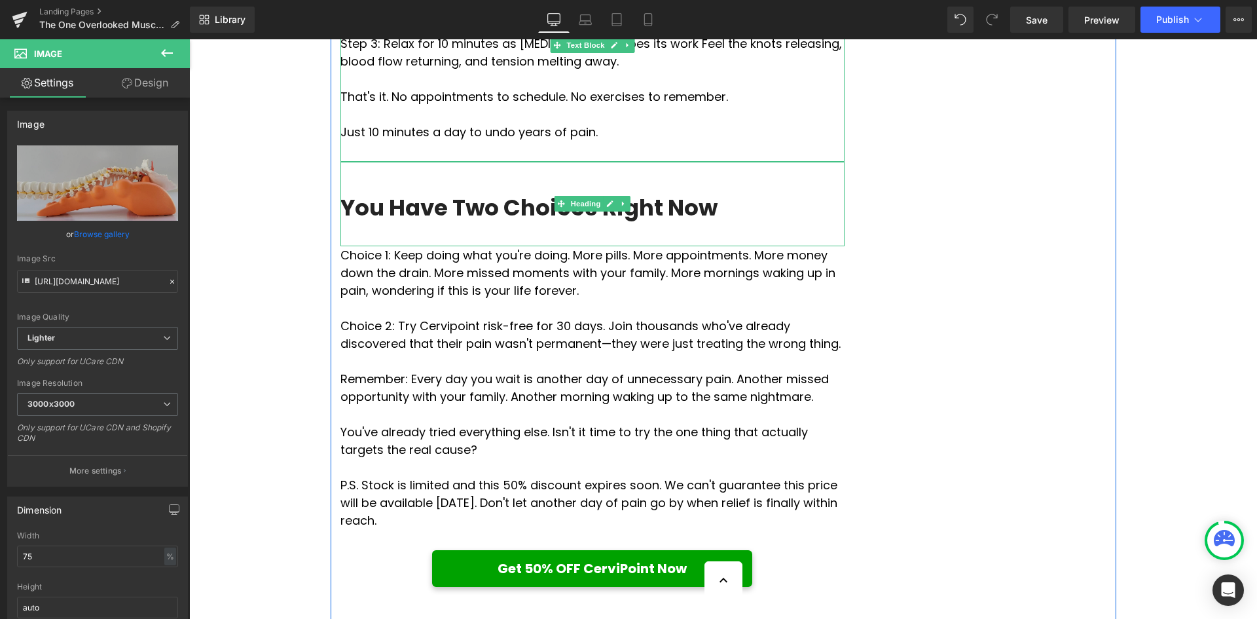
click at [527, 225] on div "You Have Two Choices Right Now" at bounding box center [593, 204] width 504 height 84
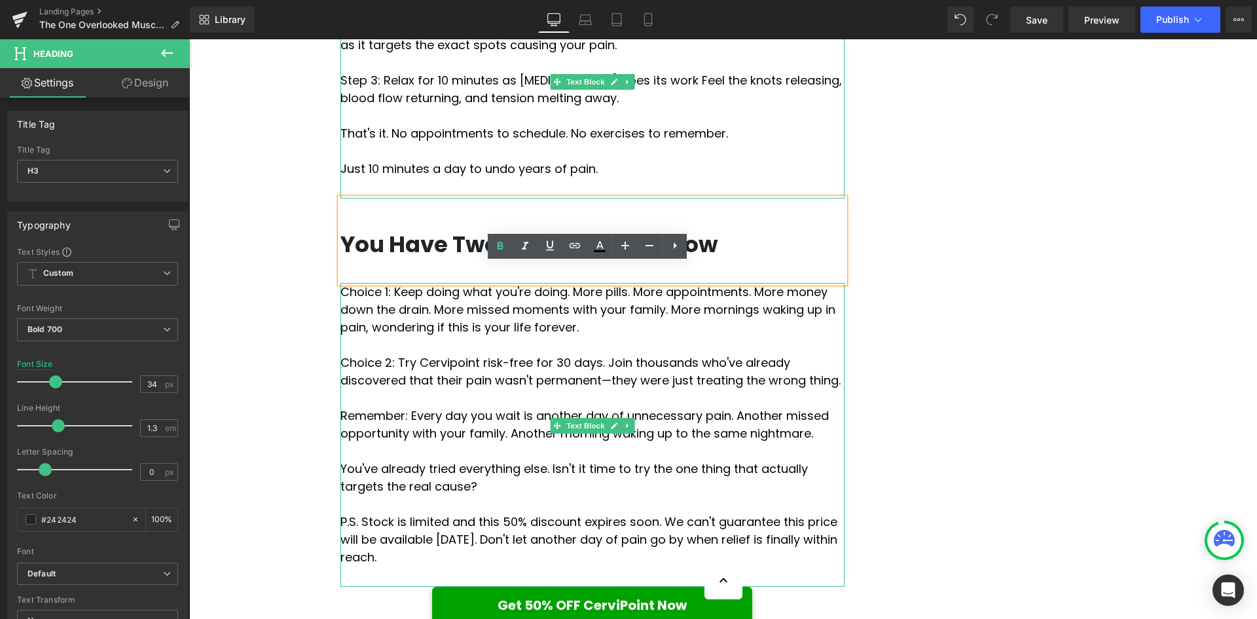
scroll to position [4519, 0]
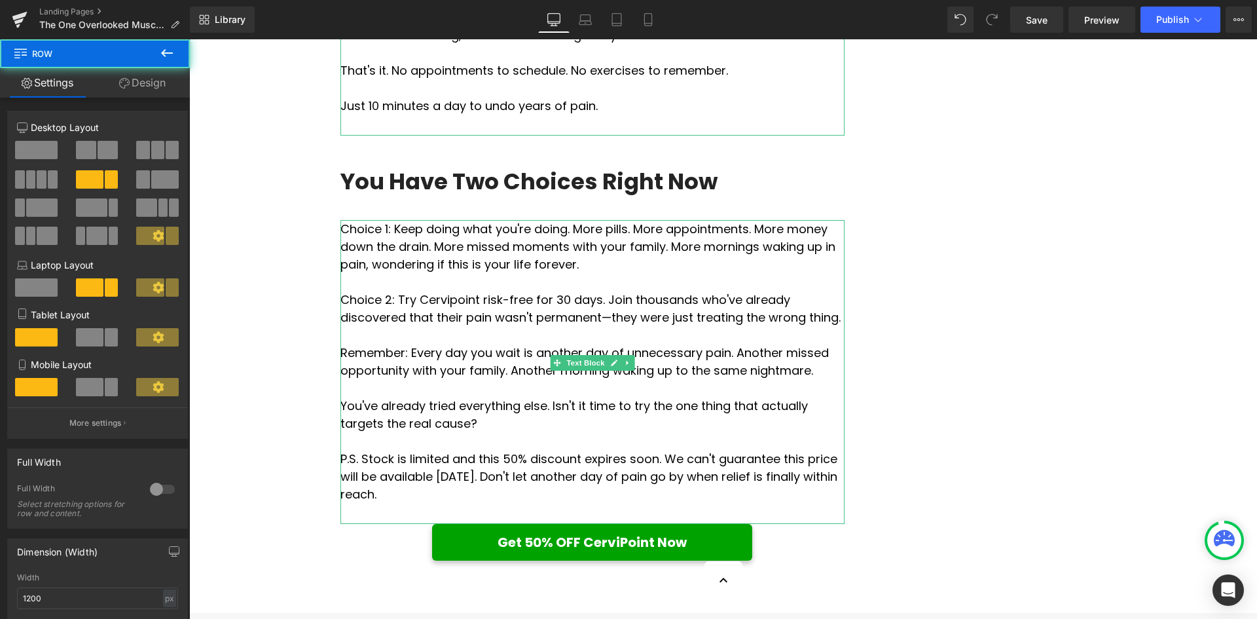
scroll to position [4650, 0]
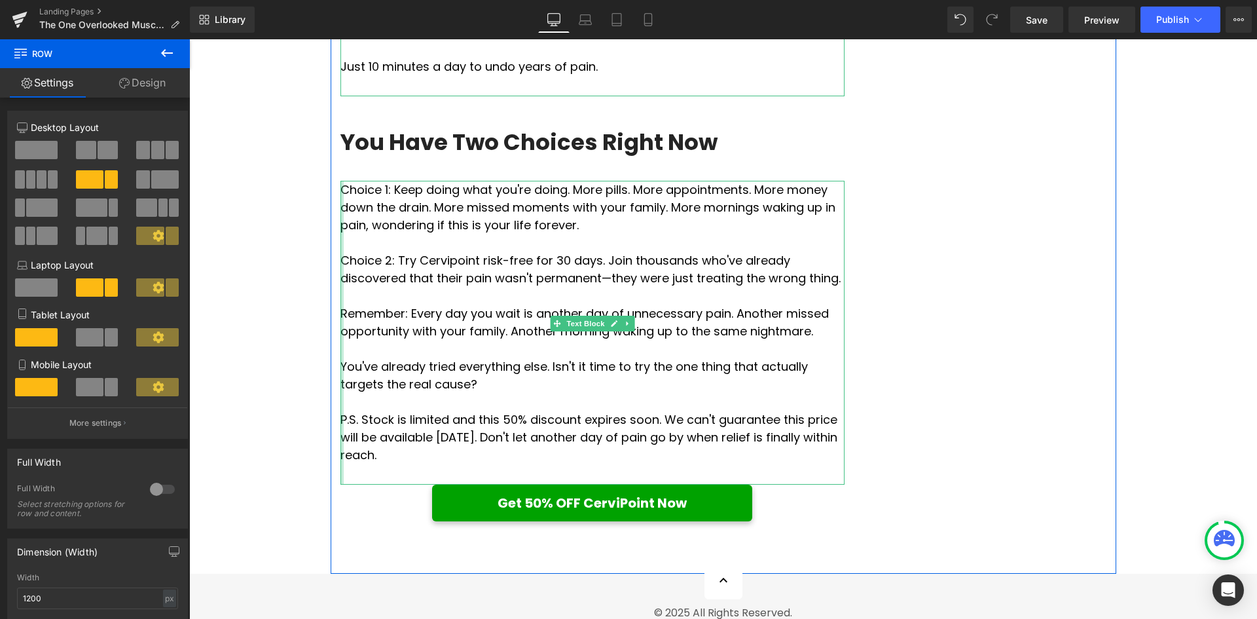
click at [341, 223] on div at bounding box center [342, 333] width 3 height 304
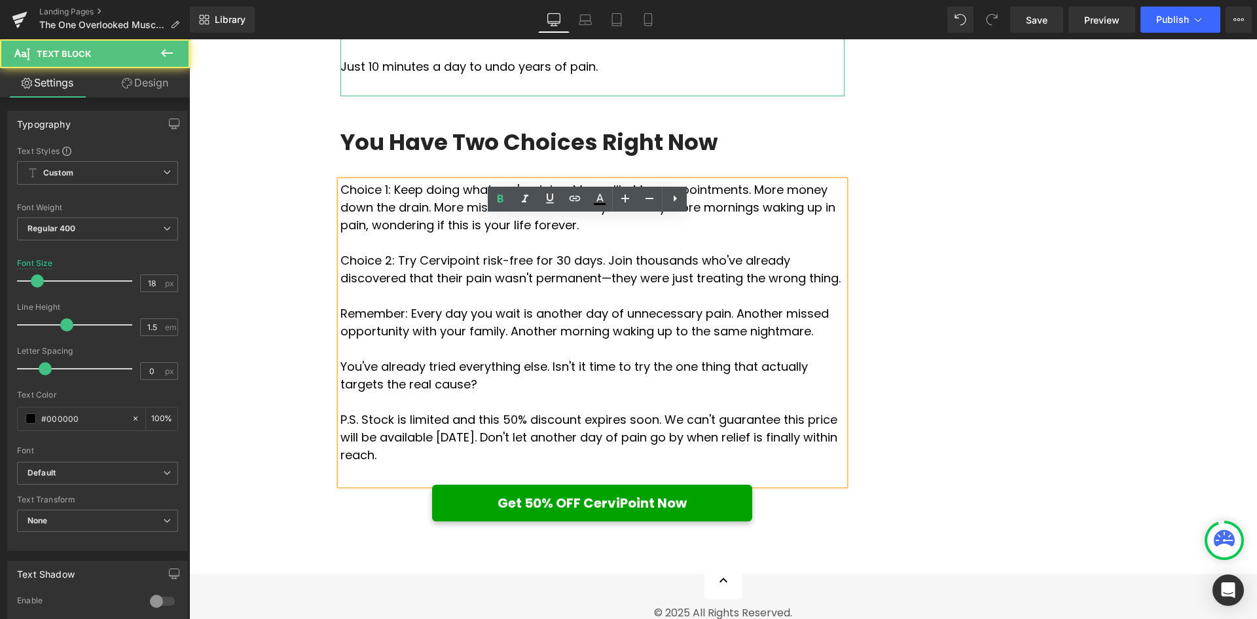
click at [341, 223] on span "Choice 1: Keep doing what you're doing. More pills. More appointments. More mon…" at bounding box center [588, 207] width 495 height 52
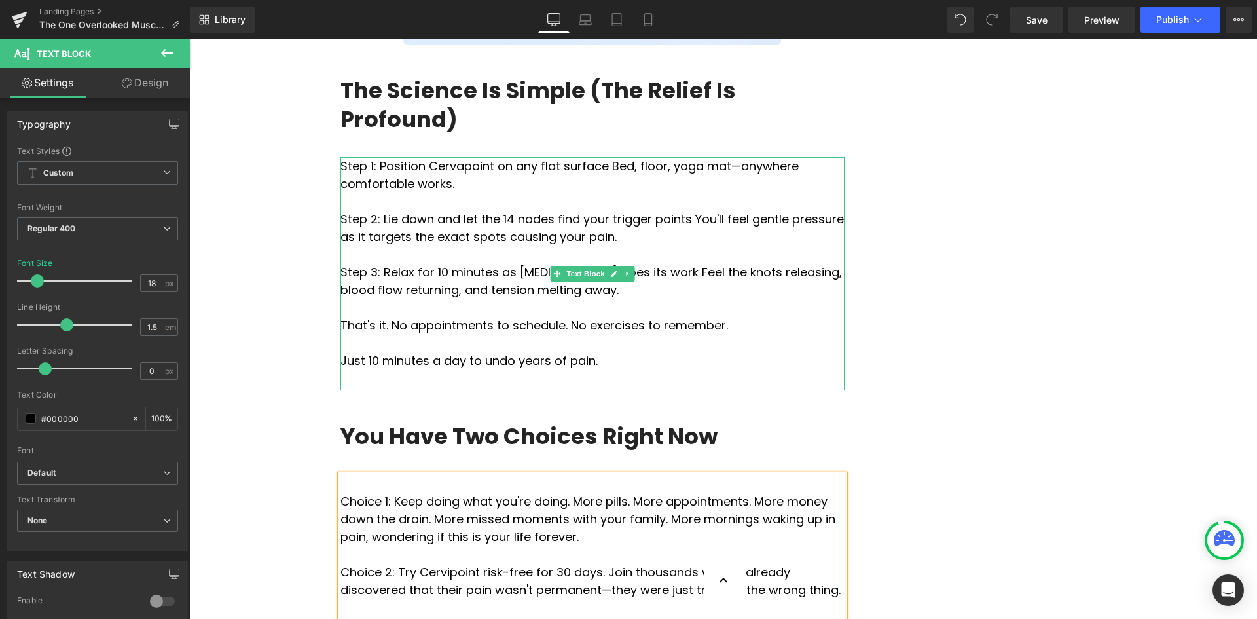
scroll to position [4322, 0]
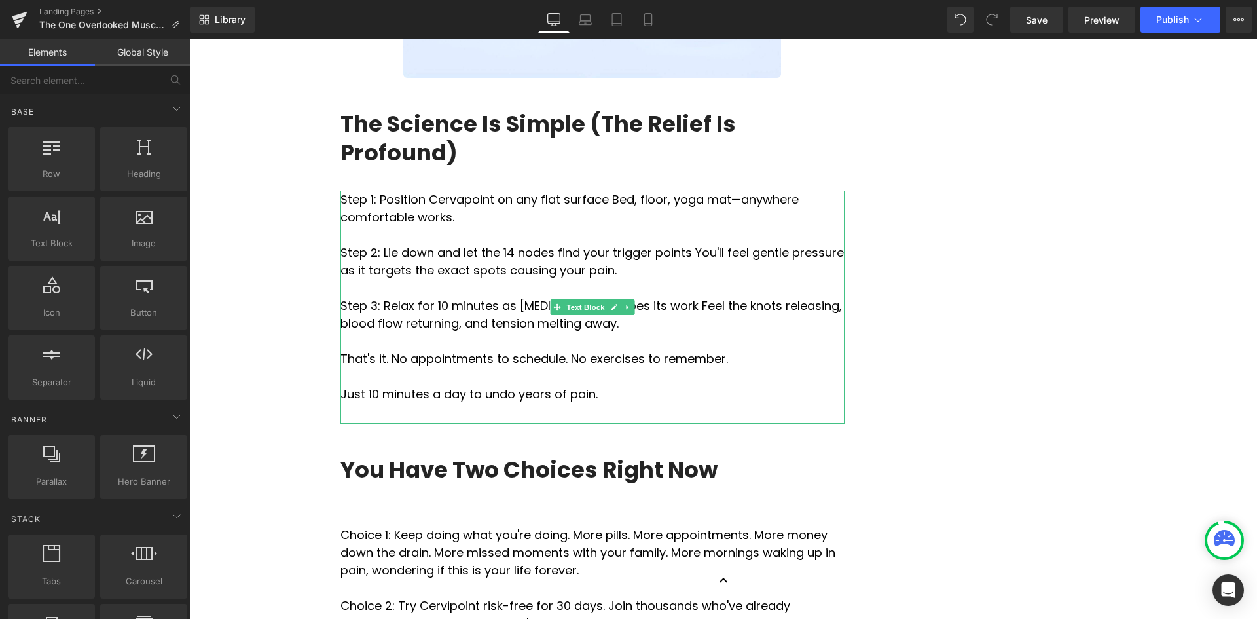
click at [361, 226] on p "Step 1: Position Cervapoint on any flat surface Bed, floor, yoga mat—anywhere c…" at bounding box center [593, 208] width 504 height 35
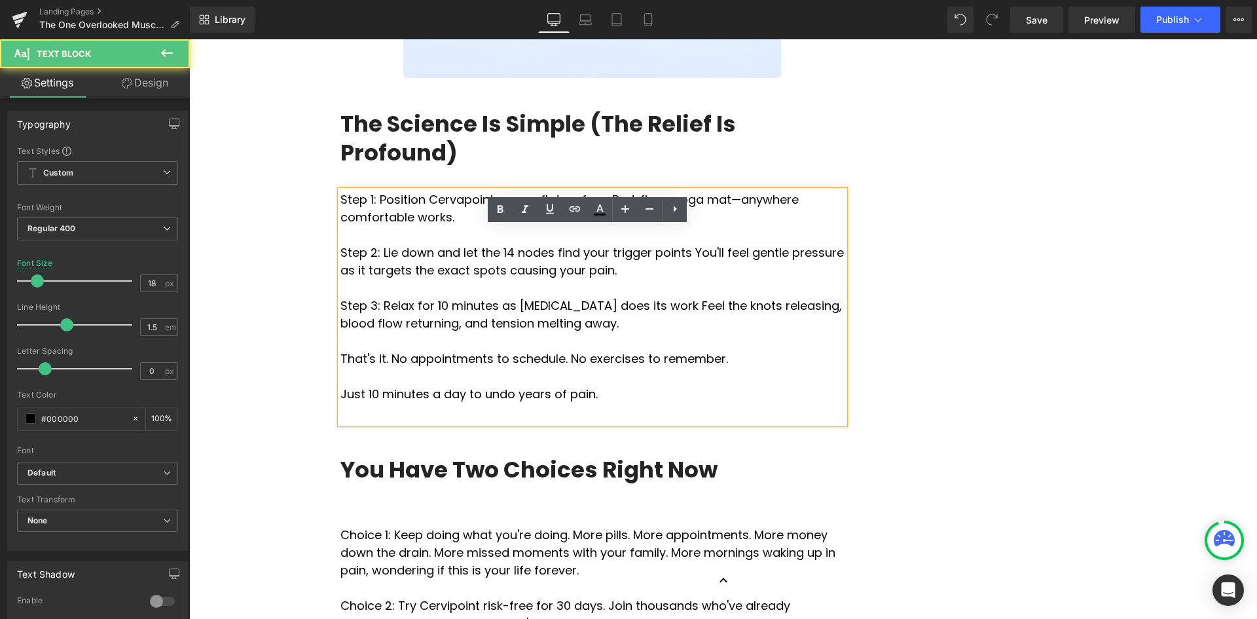
click at [341, 226] on p "Step 1: Position Cervapoint on any flat surface Bed, floor, yoga mat—anywhere c…" at bounding box center [593, 208] width 504 height 35
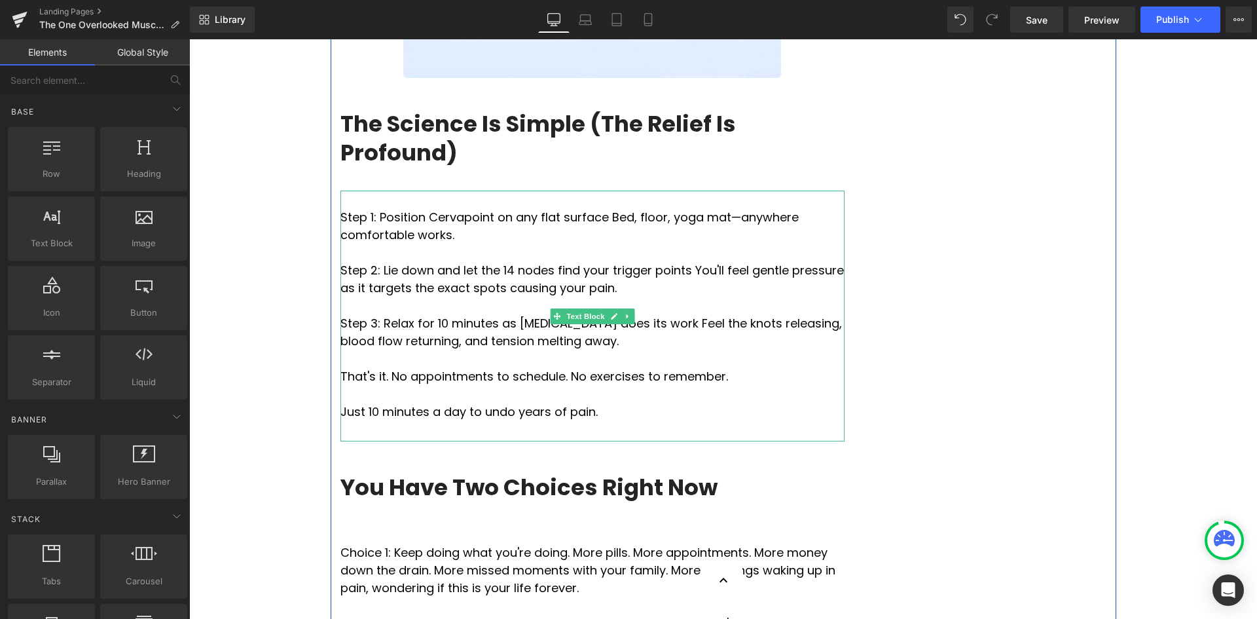
click at [451, 244] on p "Step 1: Position Cervapoint on any flat surface Bed, floor, yoga mat—anywhere c…" at bounding box center [593, 225] width 504 height 35
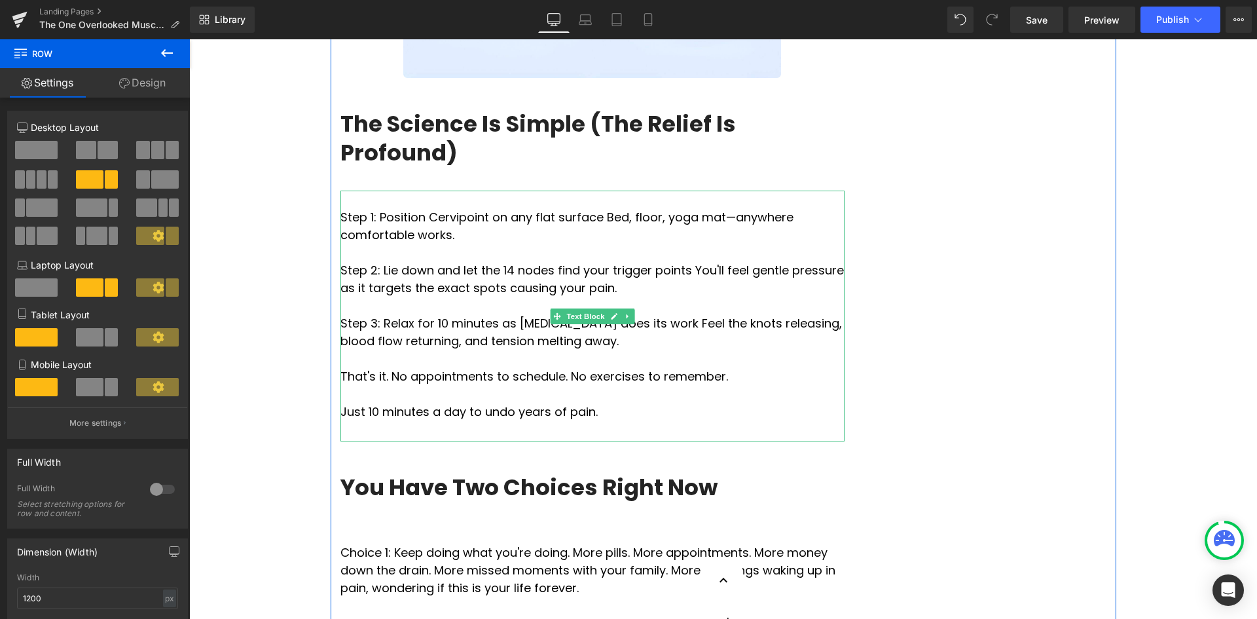
click at [454, 244] on p "Step 1: Position Cervipoint on any flat surface Bed, floor, yoga mat—anywhere c…" at bounding box center [593, 225] width 504 height 35
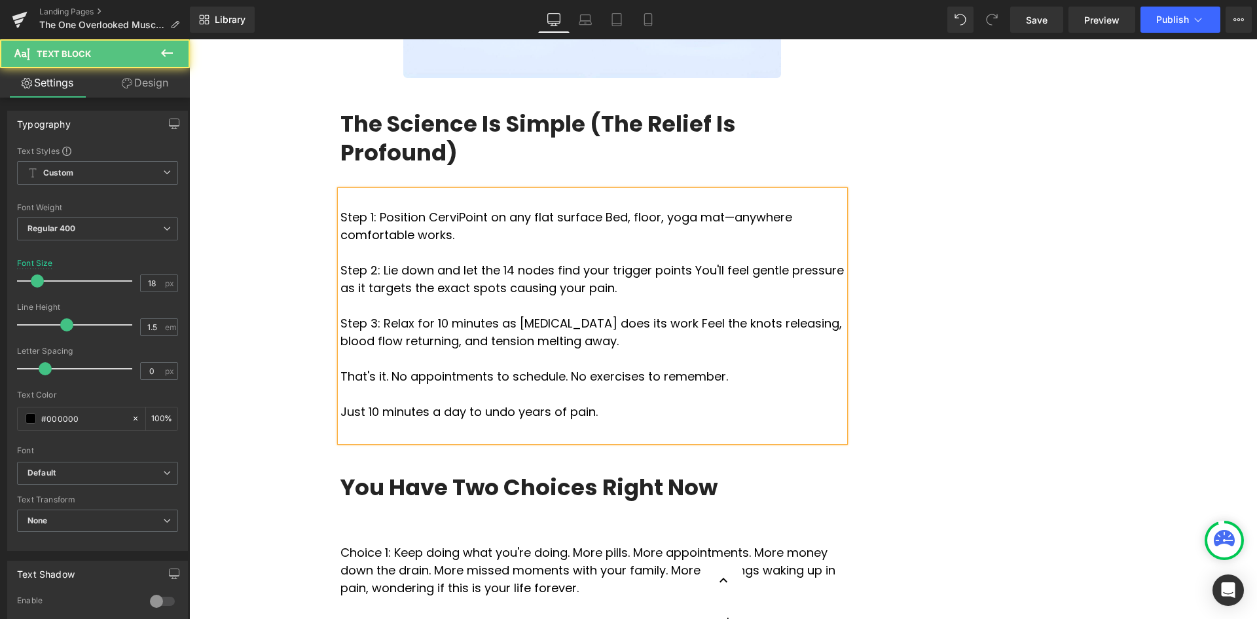
click at [770, 297] on p "Step 2: Lie down and let the 14 nodes find your trigger points You'll feel gent…" at bounding box center [593, 278] width 504 height 35
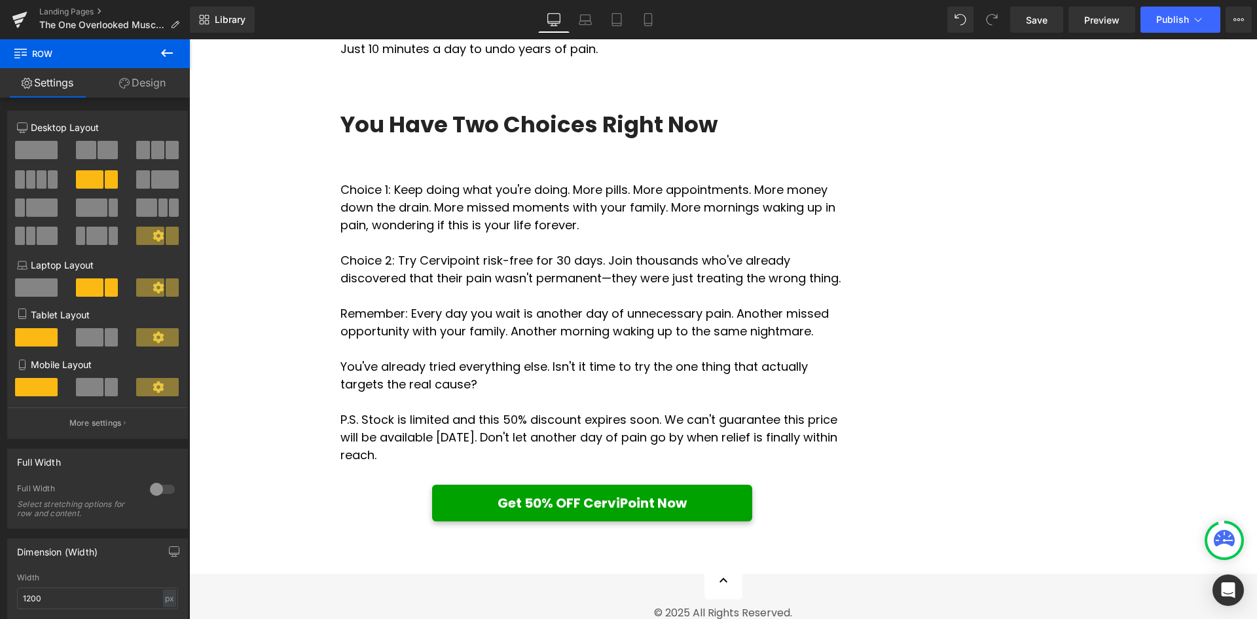
scroll to position [4715, 0]
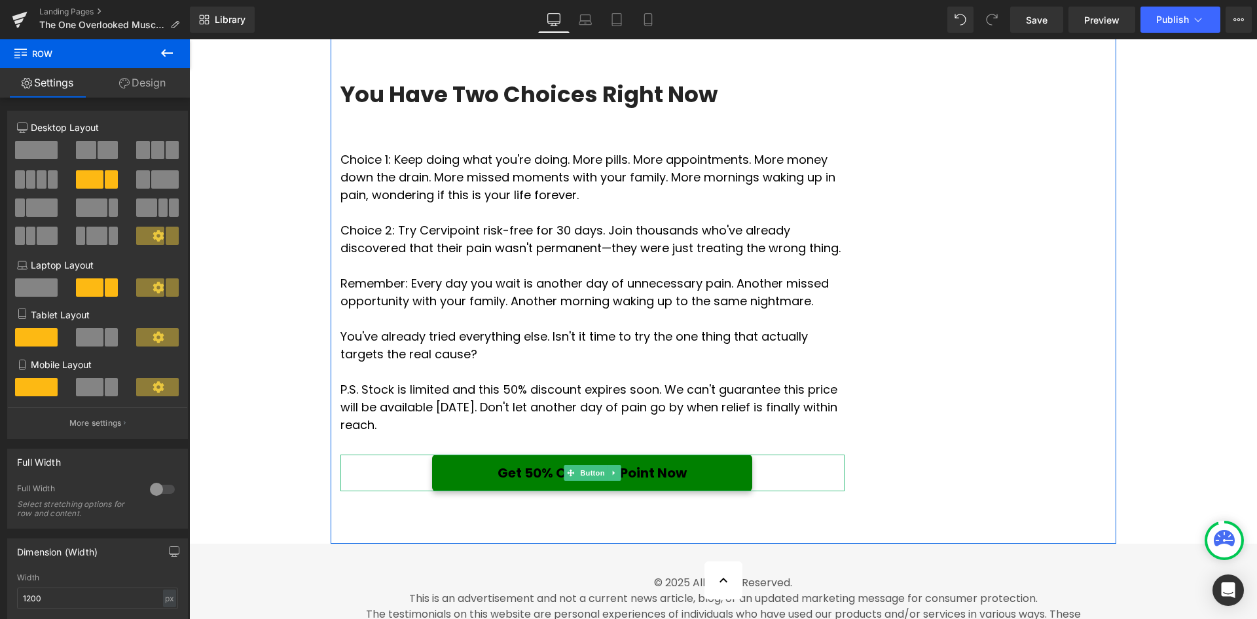
click at [648, 483] on span "Get 50% OFF CerviPoint Now" at bounding box center [592, 473] width 189 height 20
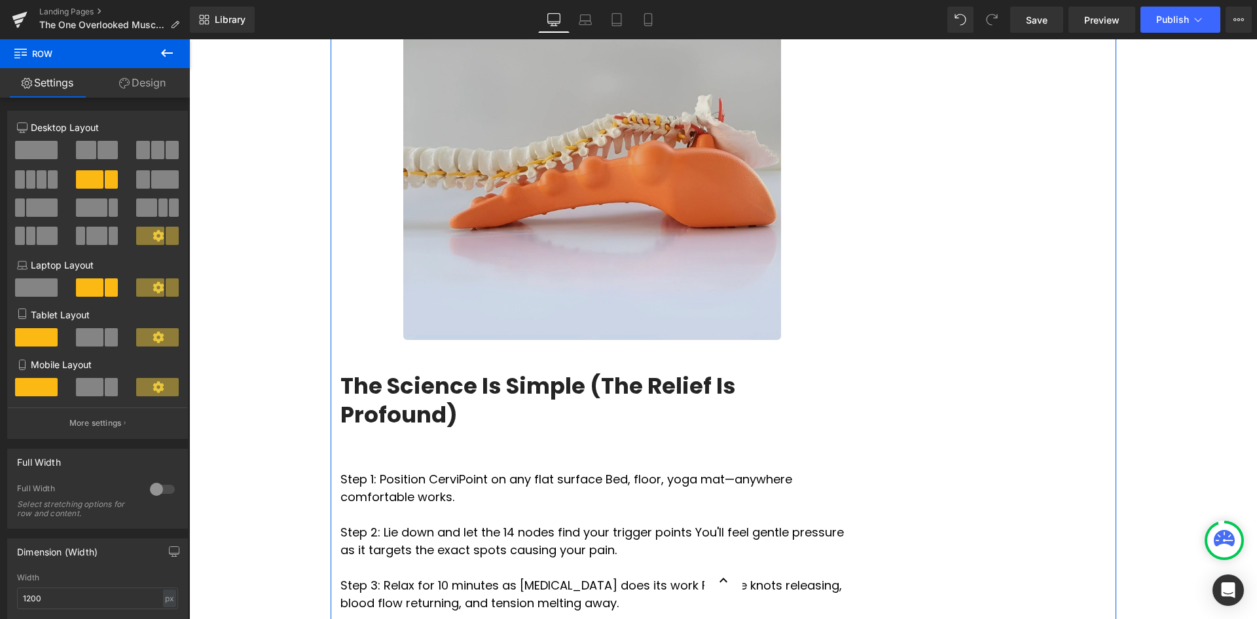
scroll to position [3864, 0]
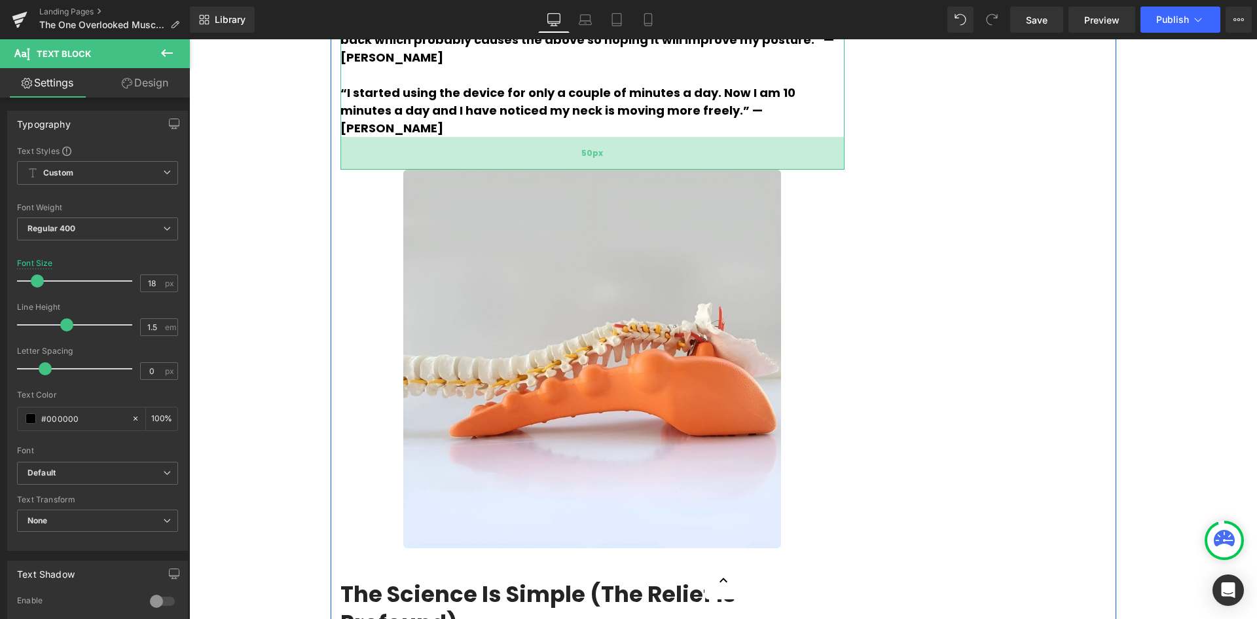
drag, startPoint x: 583, startPoint y: 221, endPoint x: 583, endPoint y: 232, distance: 11.8
click at [583, 170] on div "50px" at bounding box center [593, 153] width 504 height 33
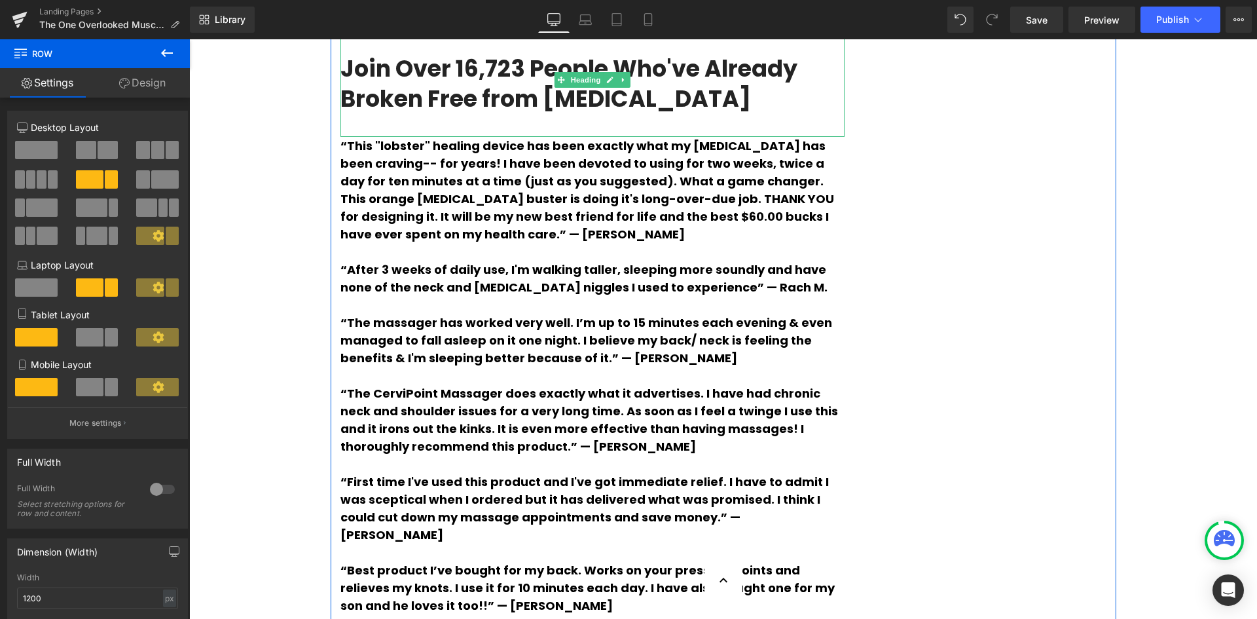
scroll to position [3340, 0]
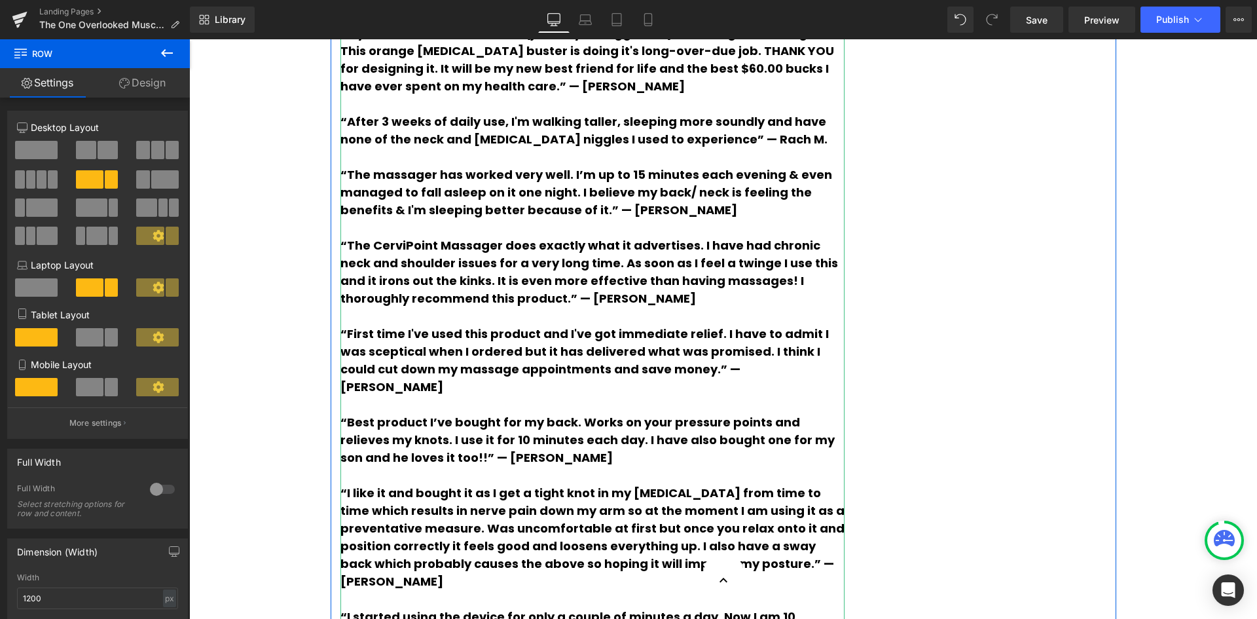
click at [597, 94] on span "“This "lobster" healing device has been exactly what my [MEDICAL_DATA] has been…" at bounding box center [588, 42] width 494 height 105
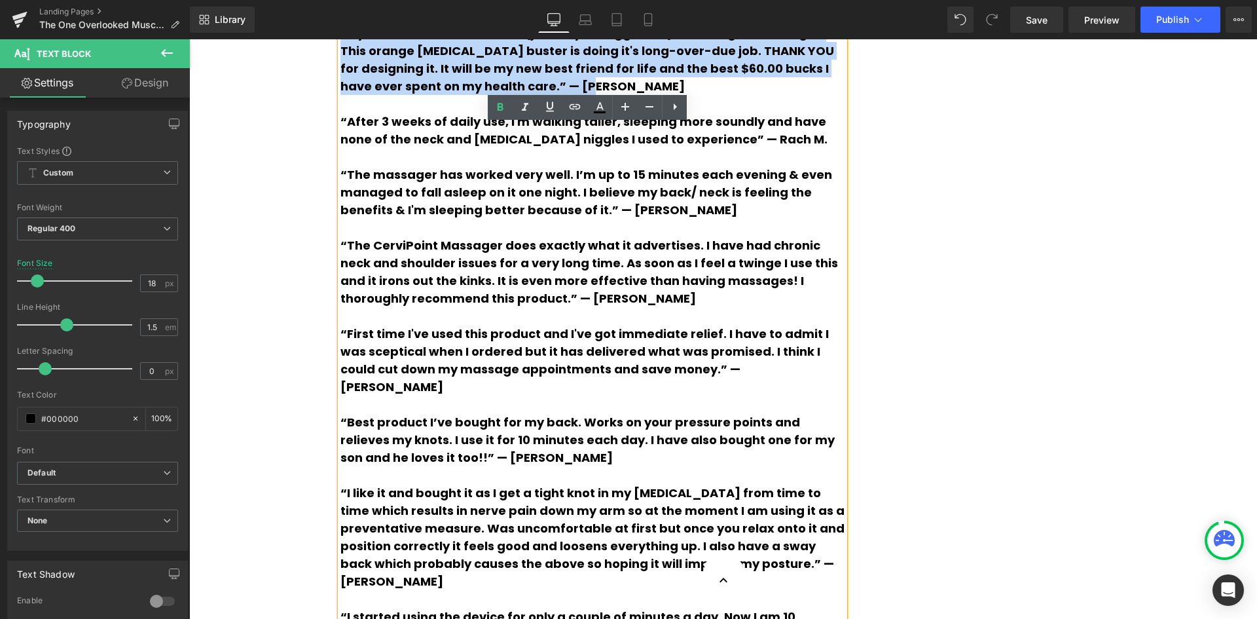
drag, startPoint x: 337, startPoint y: 130, endPoint x: 837, endPoint y: 204, distance: 505.7
click at [837, 95] on p "“This "lobster" healing device has been exactly what my [MEDICAL_DATA] has been…" at bounding box center [593, 42] width 504 height 106
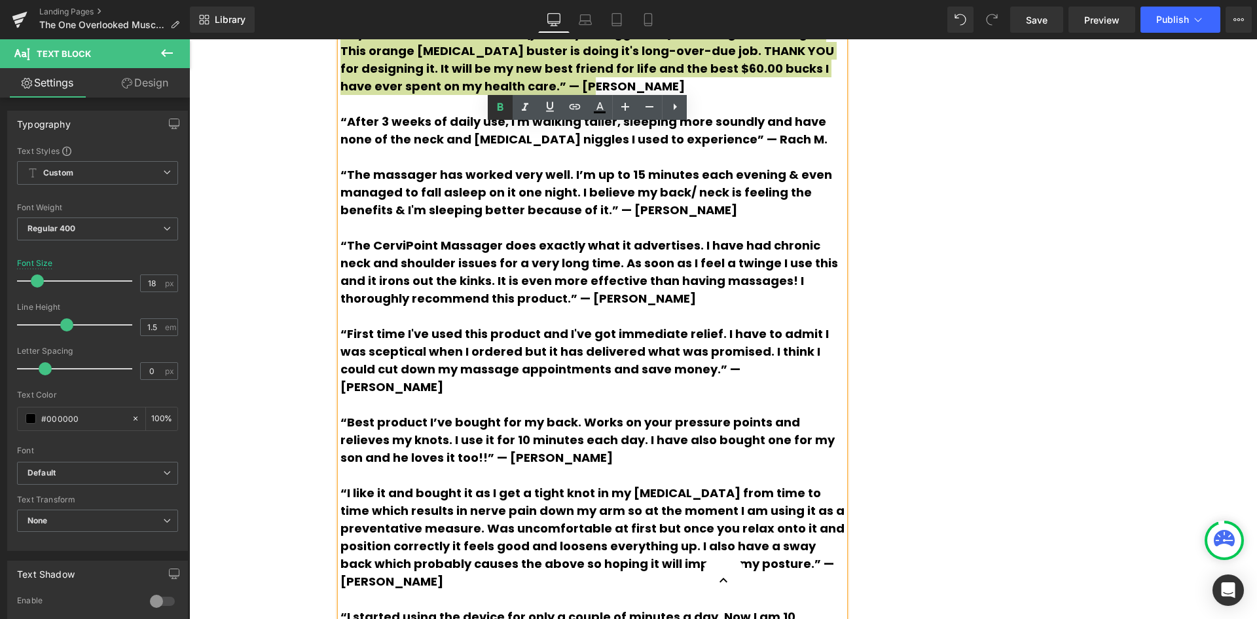
click at [0, 0] on icon at bounding box center [0, 0] width 0 height 0
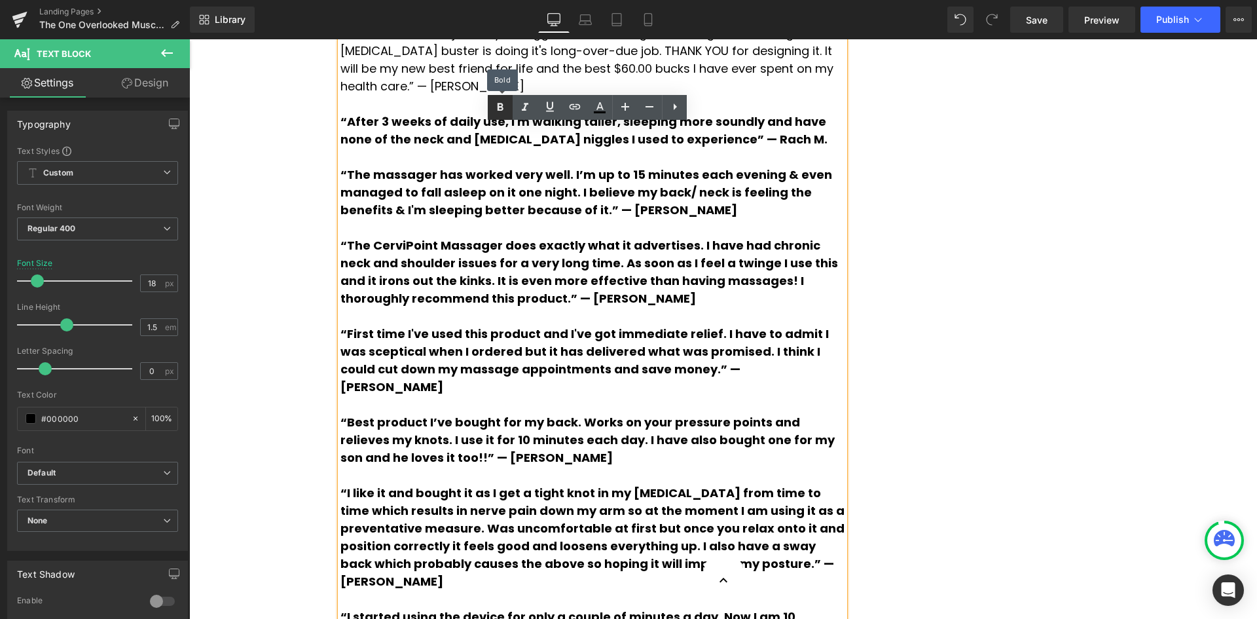
click at [0, 0] on icon at bounding box center [0, 0] width 0 height 0
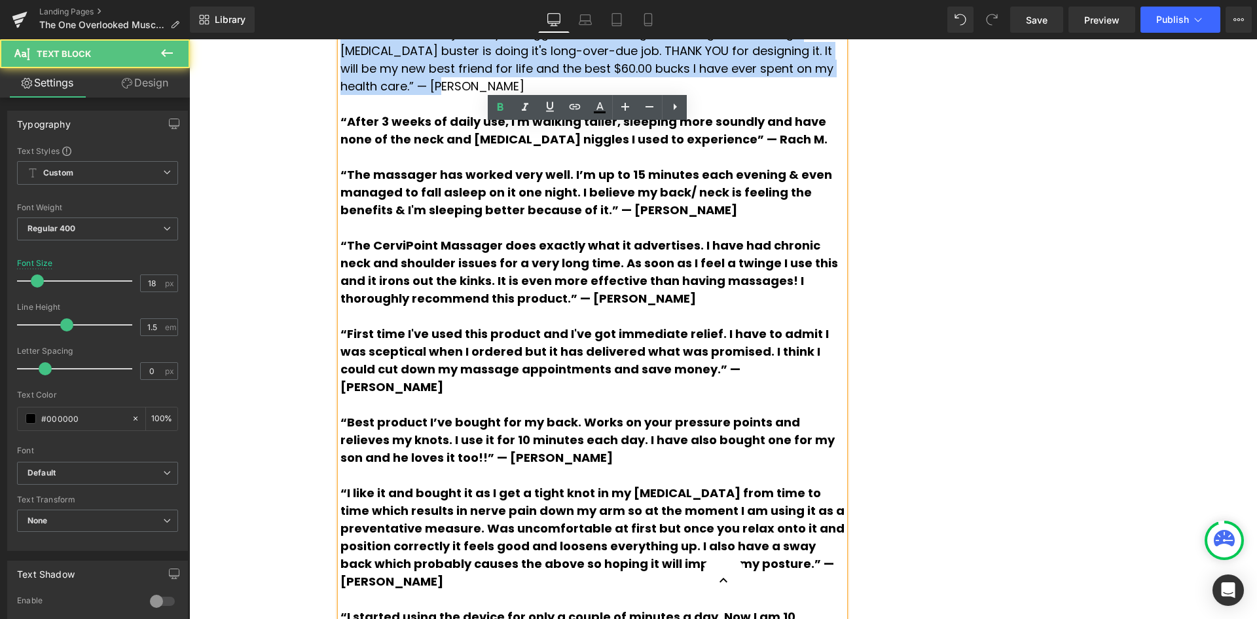
drag, startPoint x: 612, startPoint y: 206, endPoint x: 312, endPoint y: 128, distance: 309.1
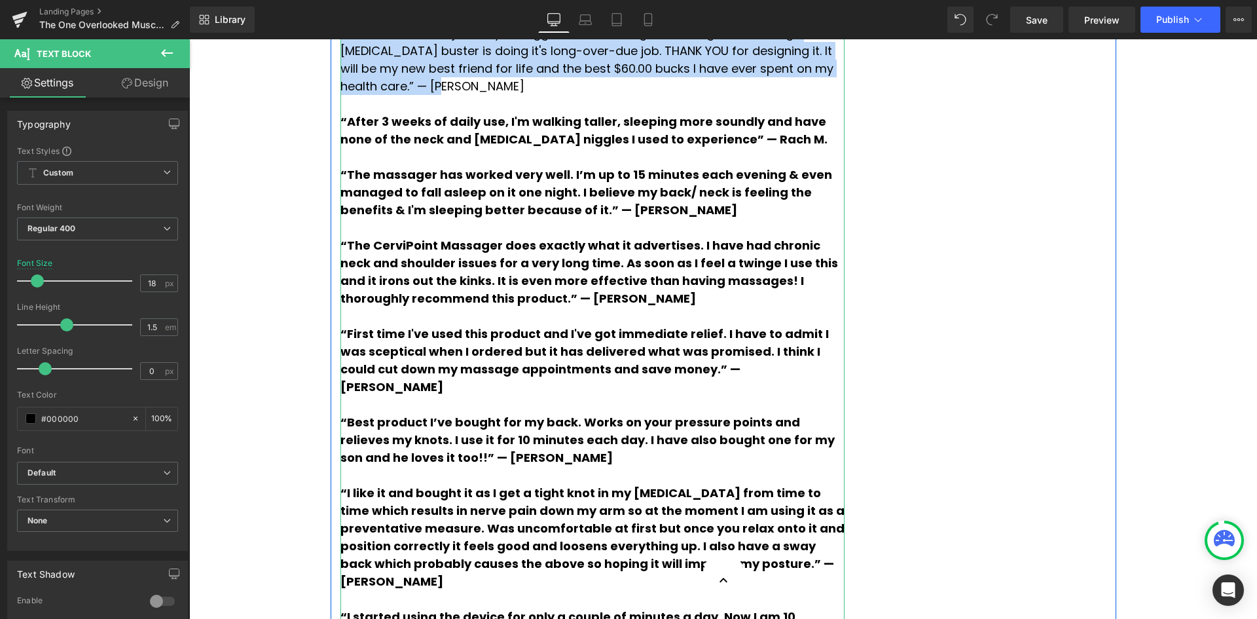
click at [504, 95] on p "“This "lobster" healing device has been exactly what my [MEDICAL_DATA] has been…" at bounding box center [593, 42] width 504 height 106
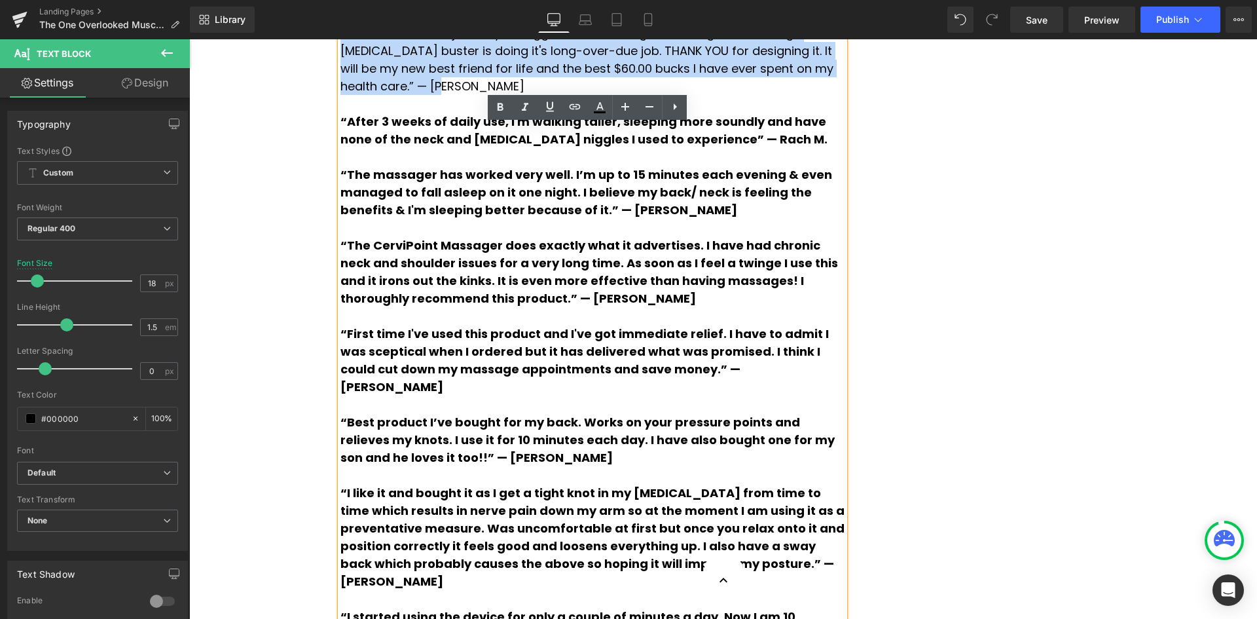
drag, startPoint x: 587, startPoint y: 202, endPoint x: 336, endPoint y: 130, distance: 261.0
click at [341, 95] on p "“This "lobster" healing device has been exactly what my [MEDICAL_DATA] has been…" at bounding box center [593, 42] width 504 height 106
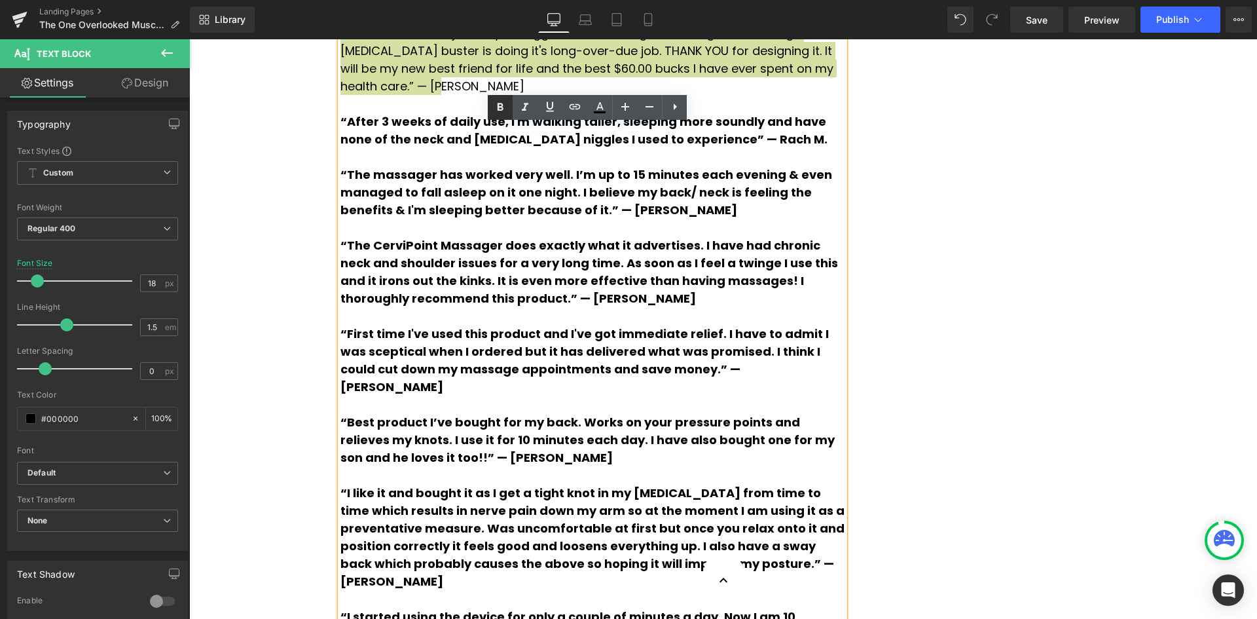
click at [0, 0] on icon at bounding box center [0, 0] width 0 height 0
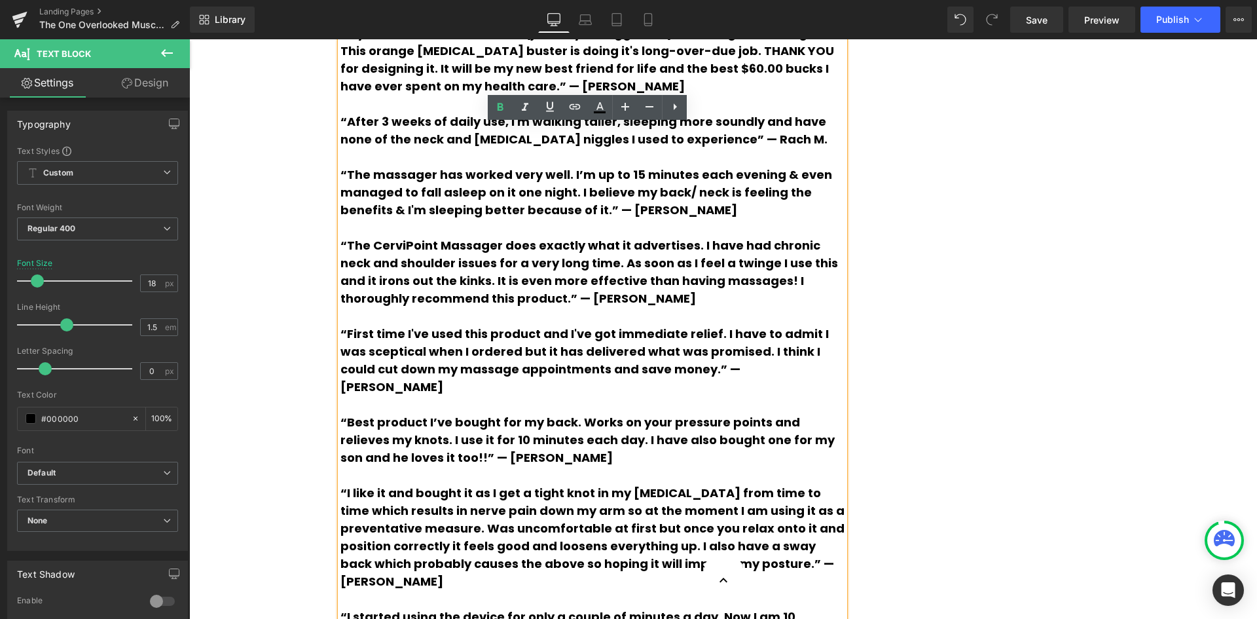
click at [642, 95] on p "“This "lobster" healing device has been exactly what my [MEDICAL_DATA] has been…" at bounding box center [593, 42] width 504 height 106
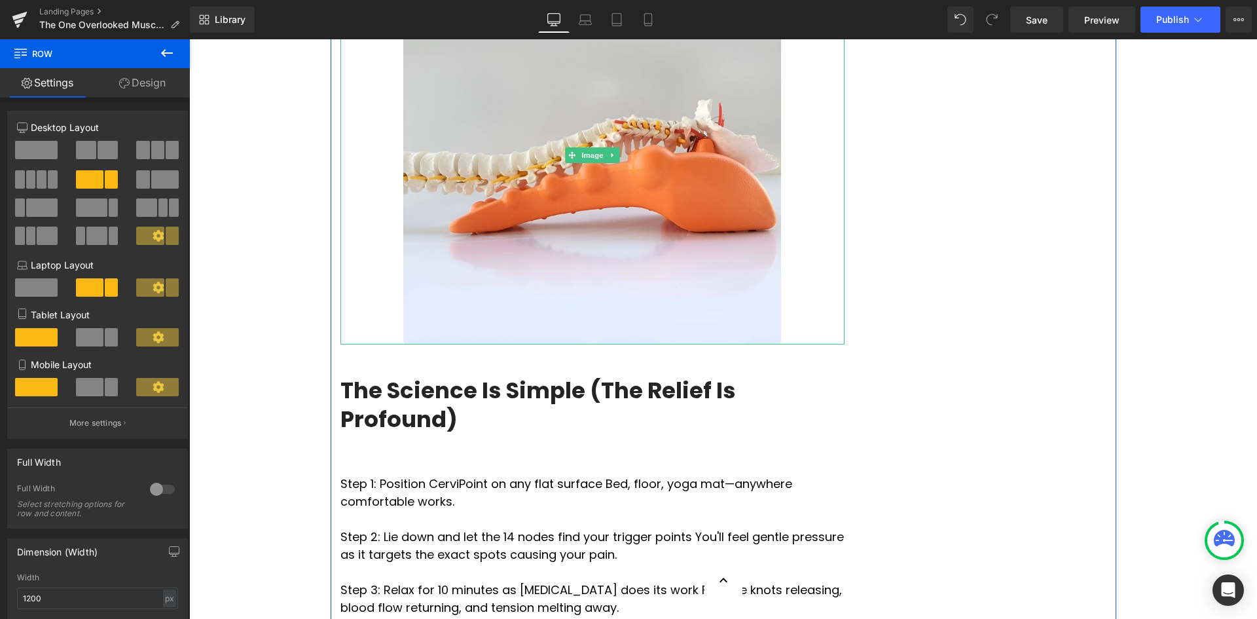
scroll to position [4257, 0]
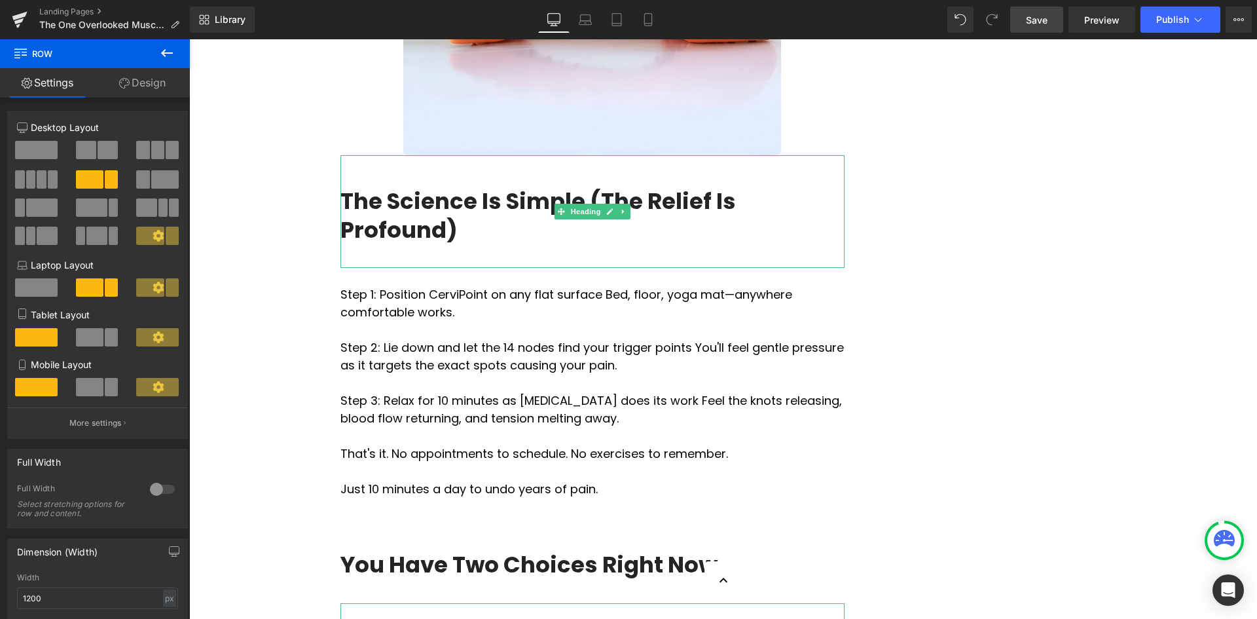
click at [1026, 21] on link "Save" at bounding box center [1036, 20] width 53 height 26
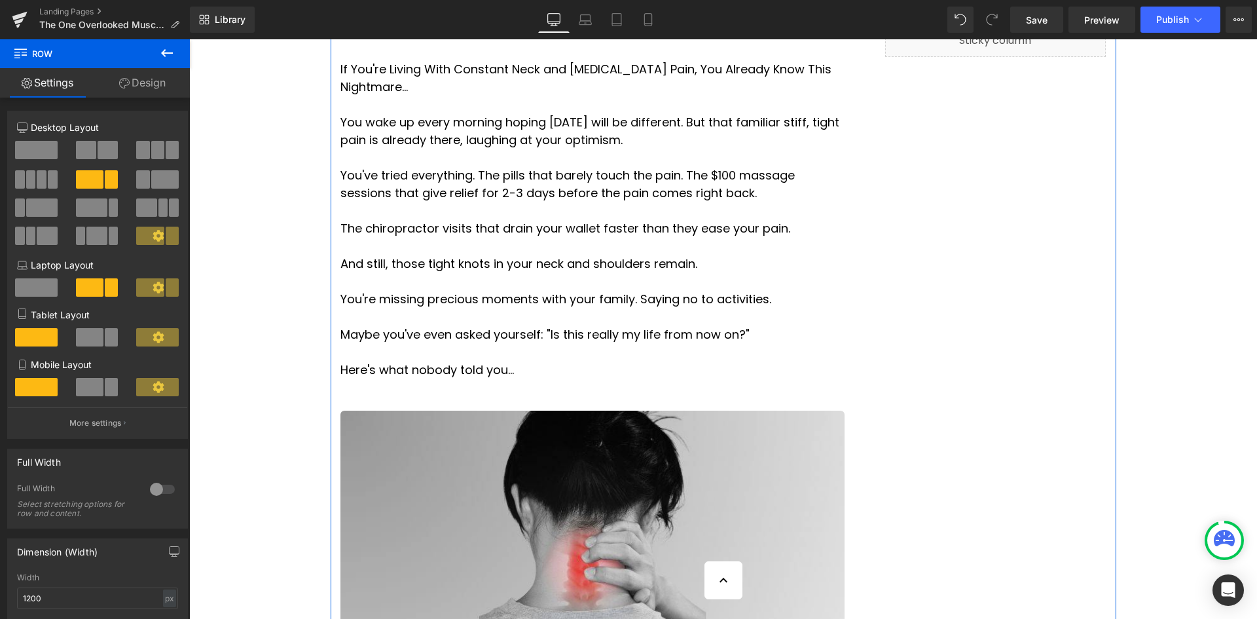
scroll to position [786, 0]
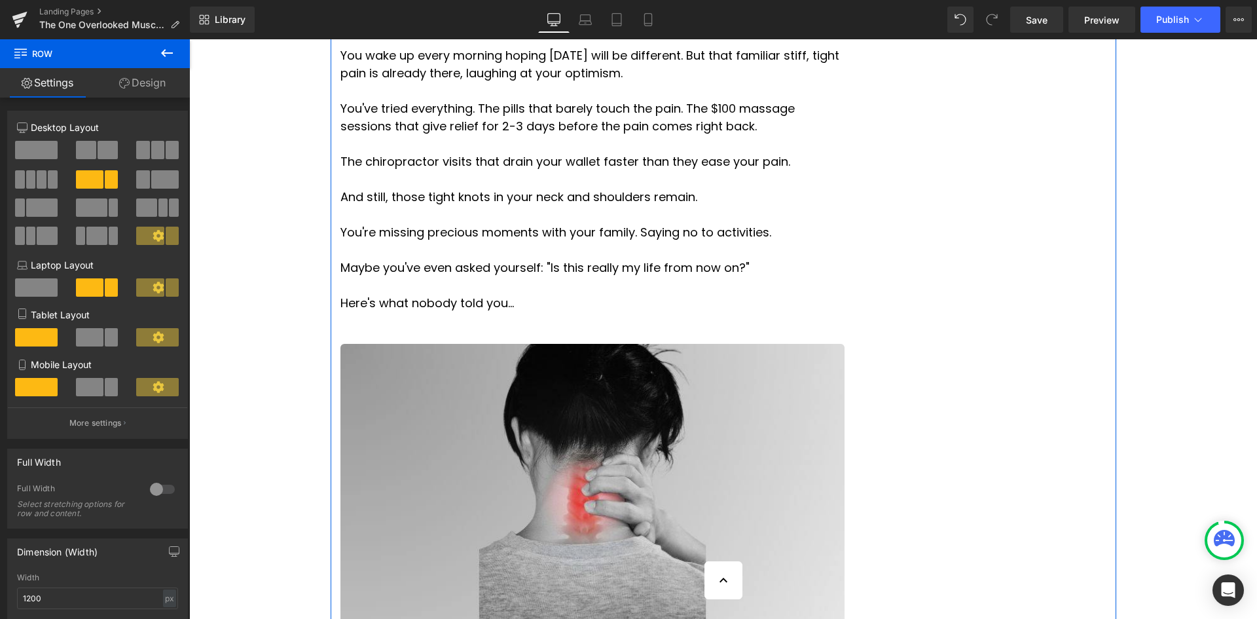
click at [713, 417] on img at bounding box center [593, 486] width 504 height 284
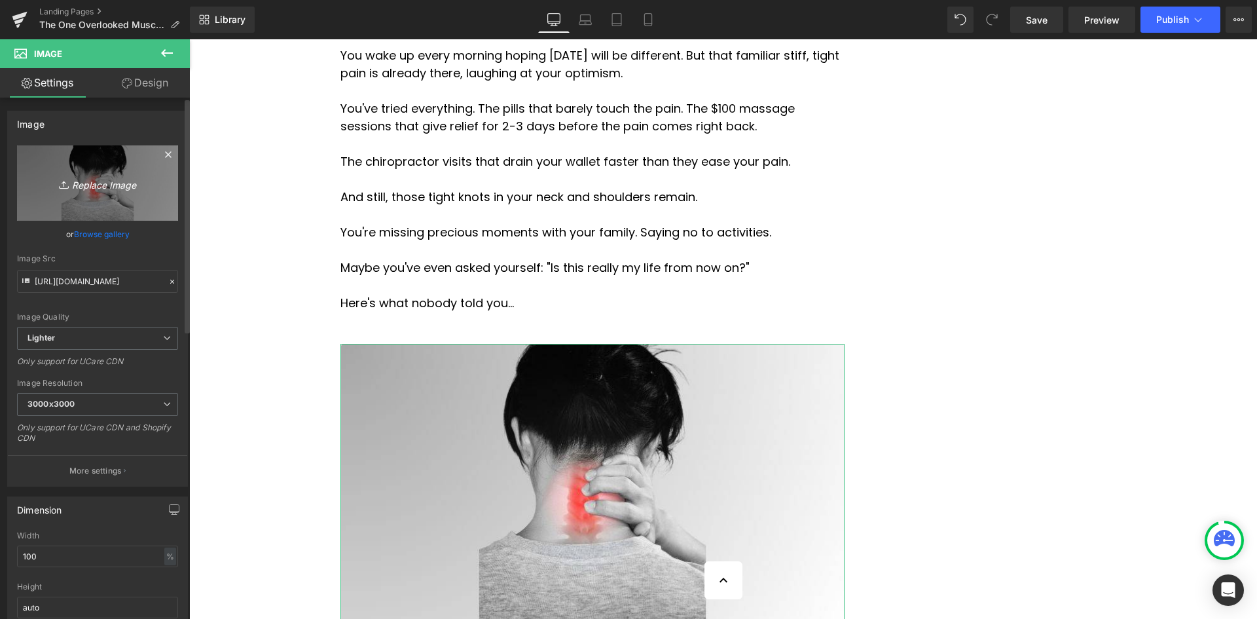
click at [94, 186] on icon "Replace Image" at bounding box center [97, 183] width 105 height 16
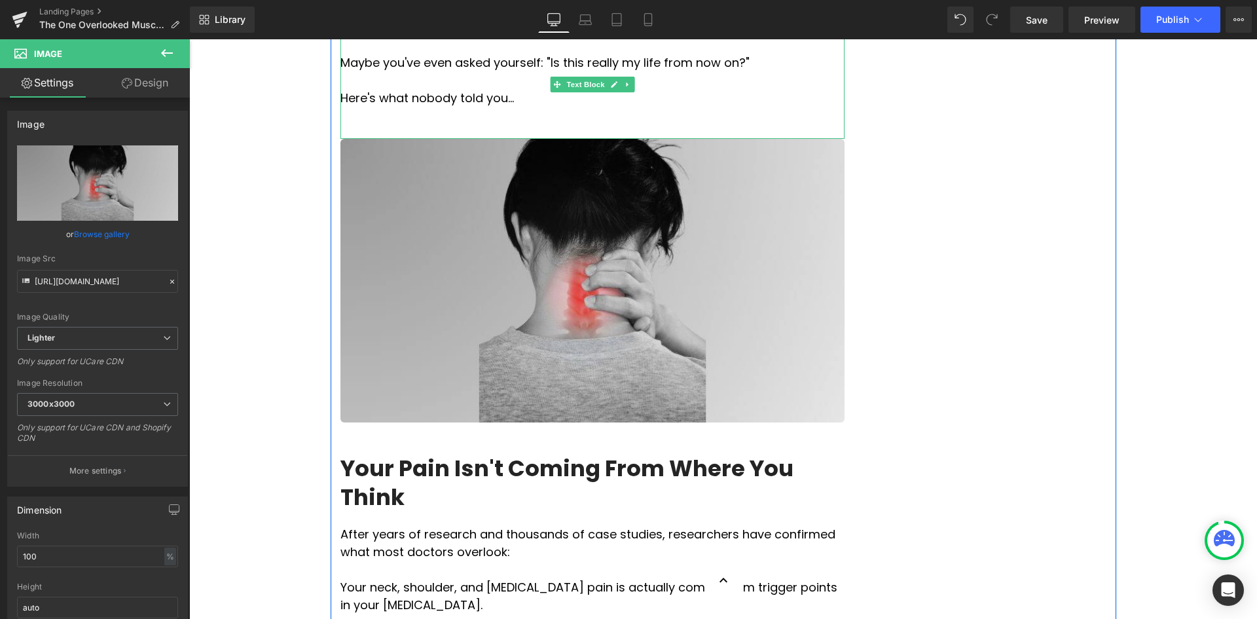
scroll to position [1113, 0]
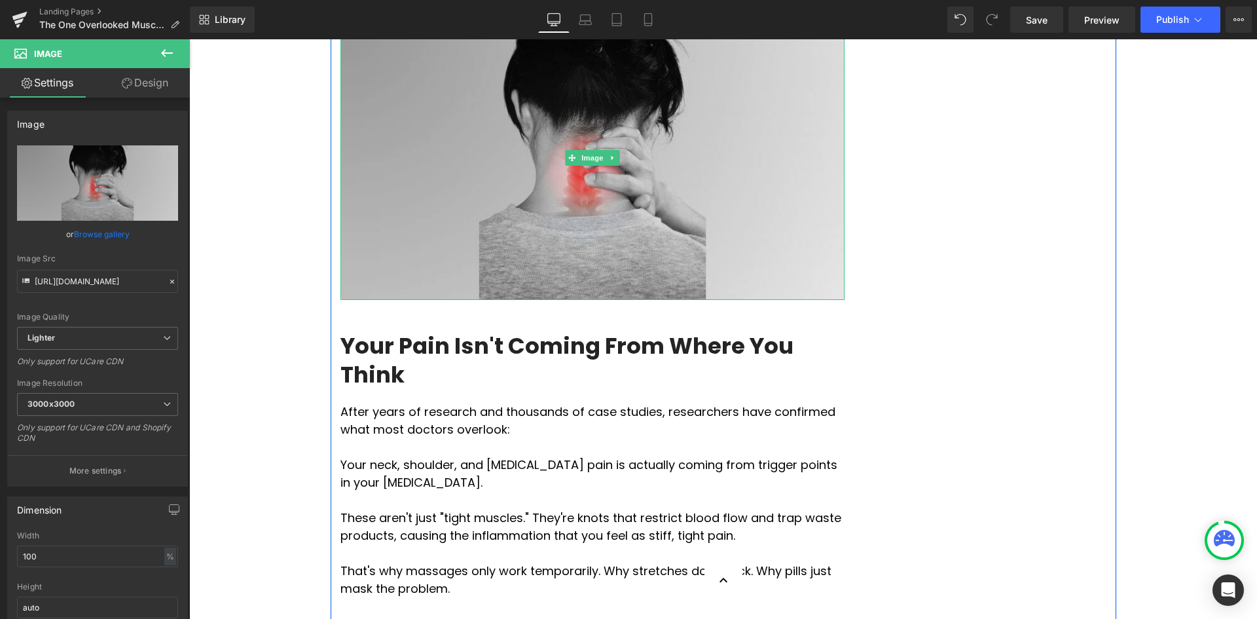
click at [620, 128] on img at bounding box center [593, 158] width 504 height 284
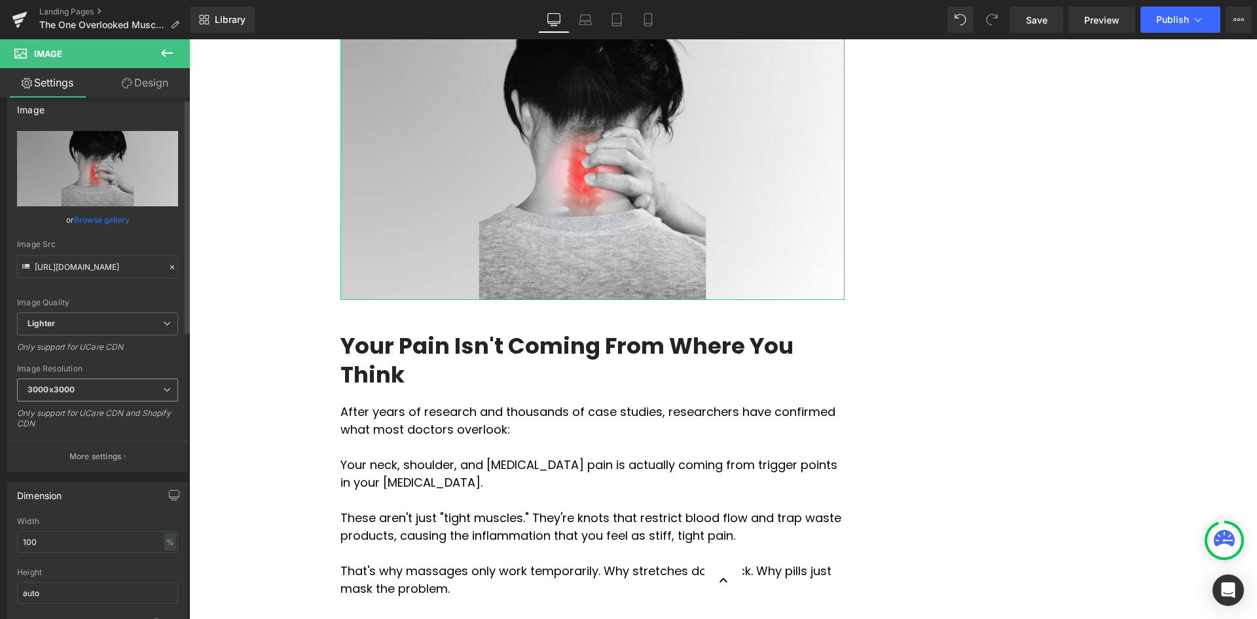
scroll to position [0, 0]
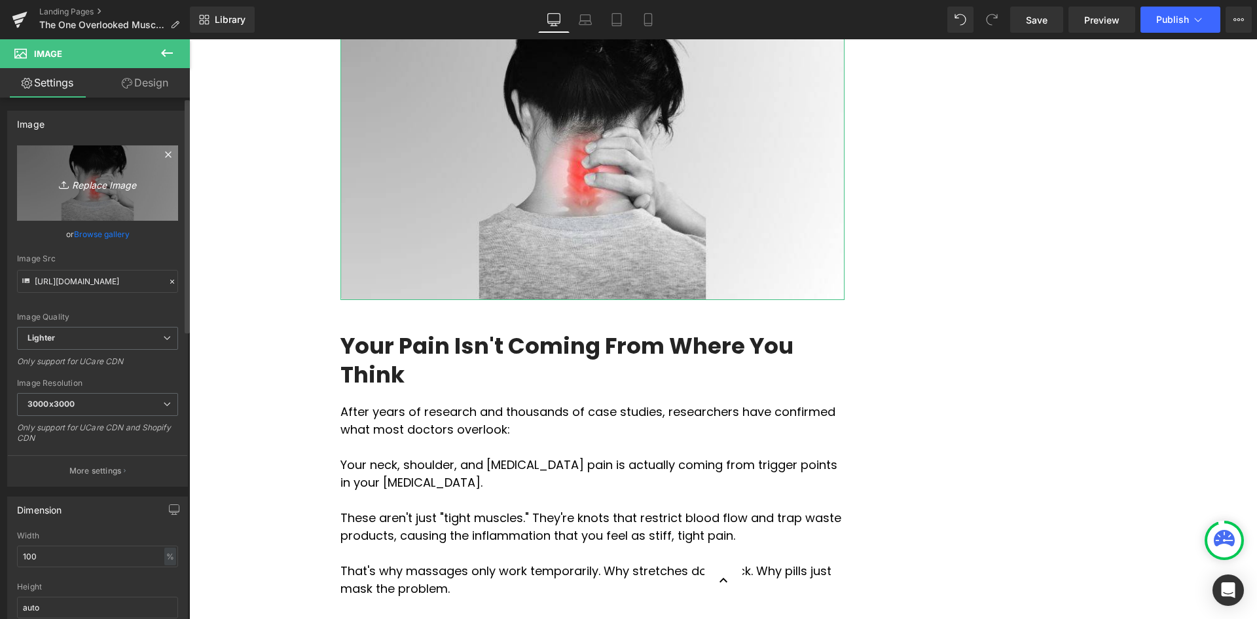
click at [146, 187] on icon "Replace Image" at bounding box center [97, 183] width 105 height 16
type input "C:\fakepath\Restricted Blood Flow (2).jpg"
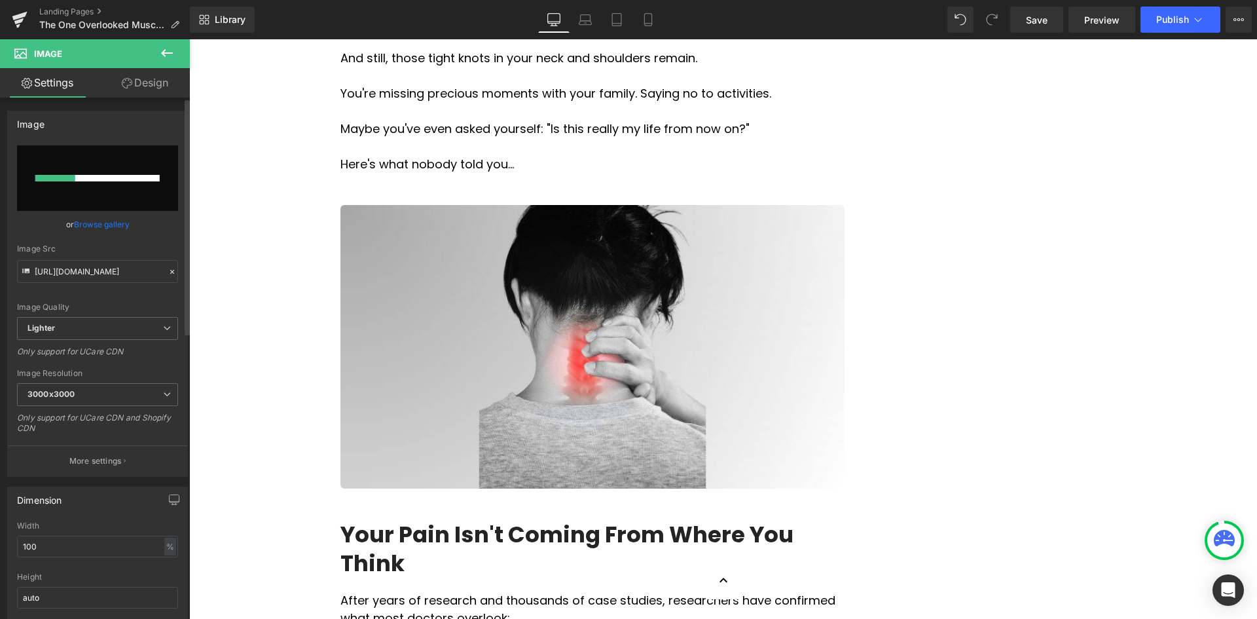
scroll to position [917, 0]
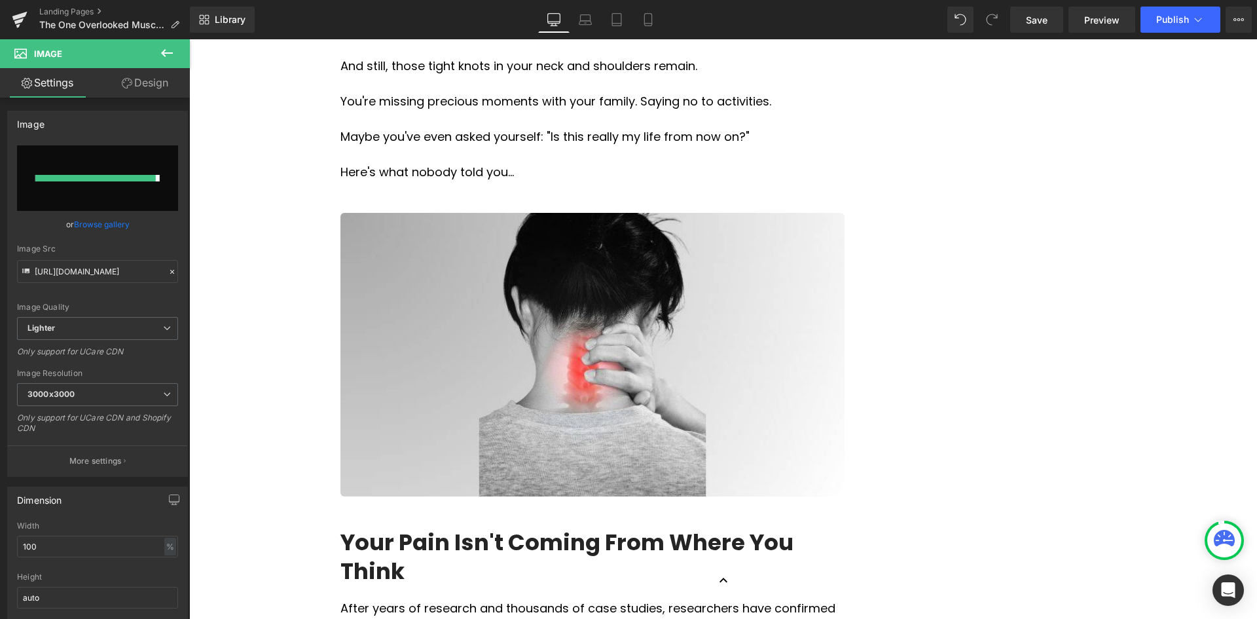
type input "[URL][DOMAIN_NAME]"
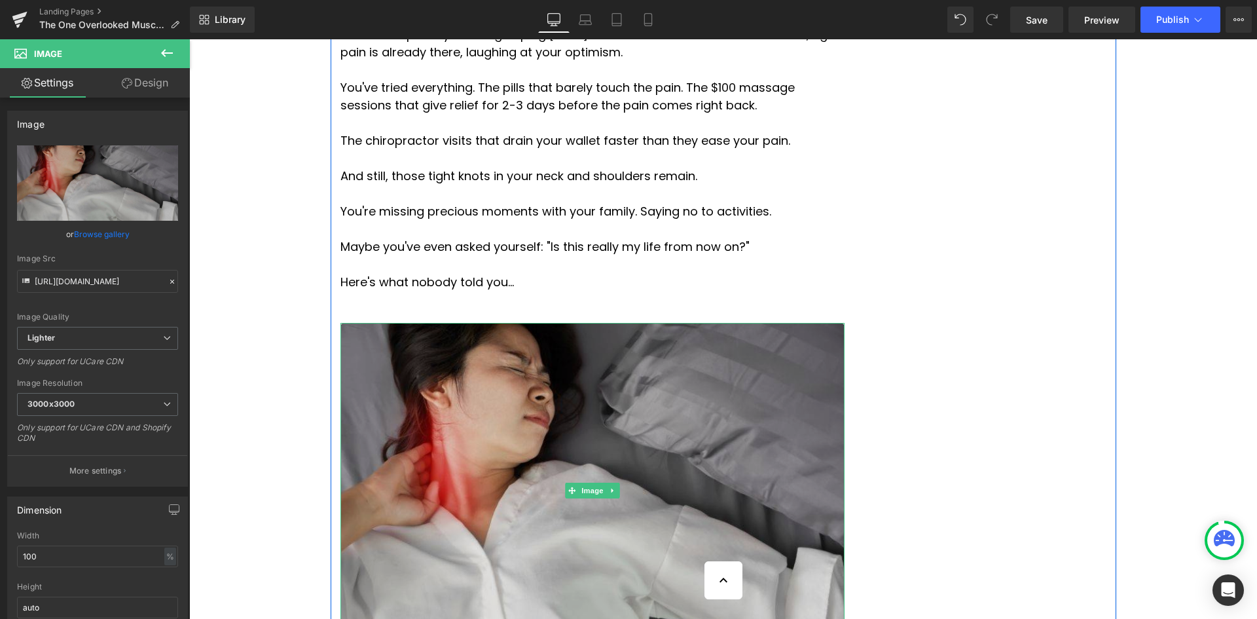
scroll to position [982, 0]
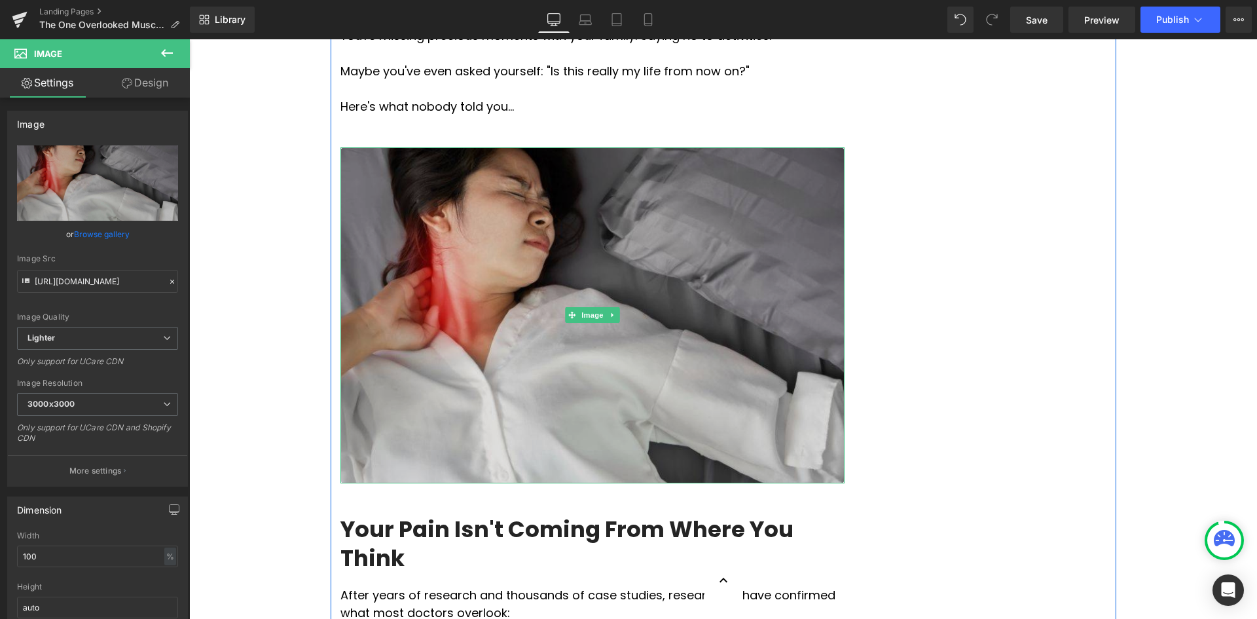
click at [733, 220] on img at bounding box center [593, 315] width 504 height 336
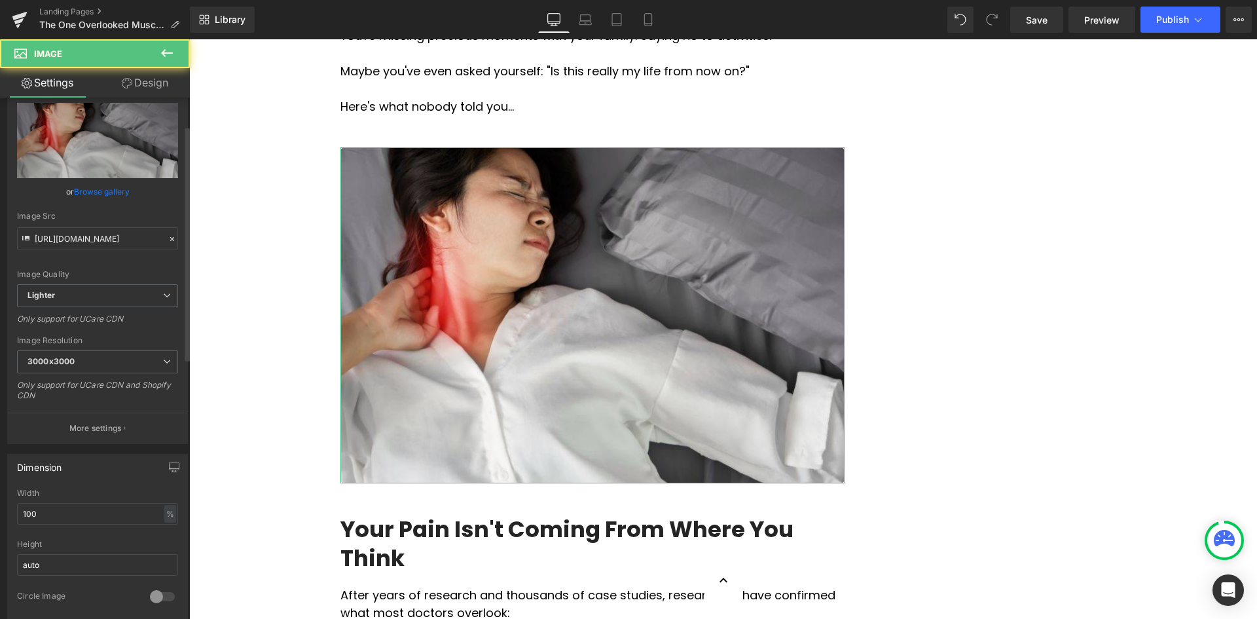
scroll to position [65, 0]
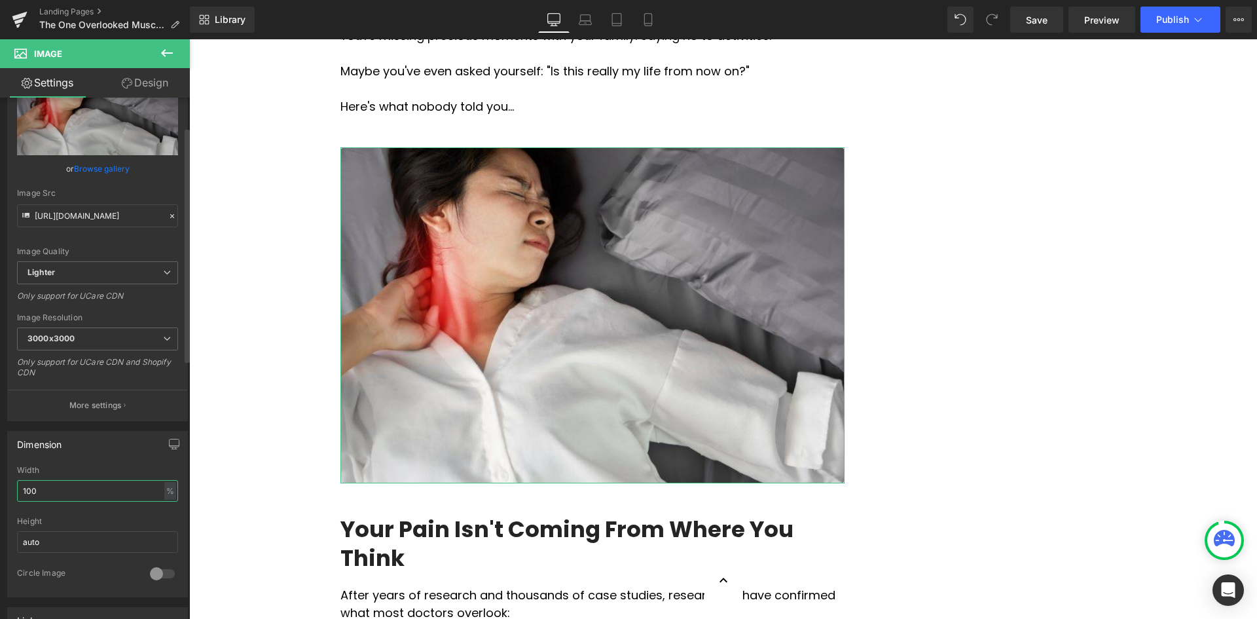
drag, startPoint x: 40, startPoint y: 493, endPoint x: 0, endPoint y: 493, distance: 39.9
click at [0, 493] on div "Dimension 100% Width 100 % % px auto Height auto 0 Circle Image" at bounding box center [98, 509] width 196 height 176
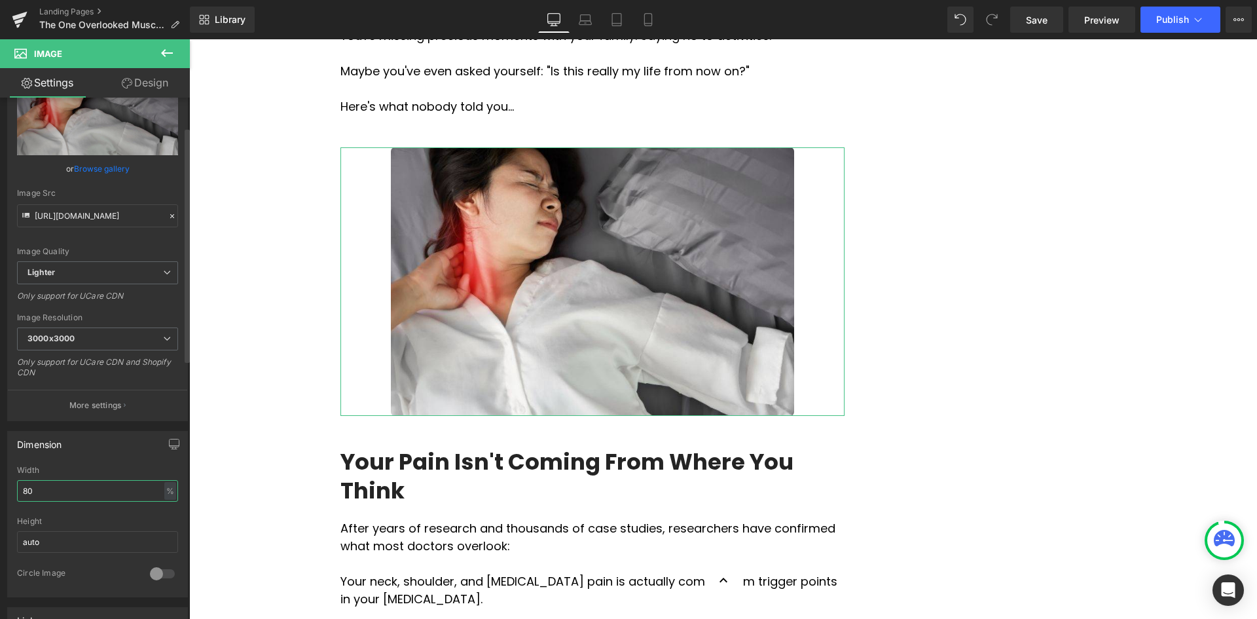
type input "8"
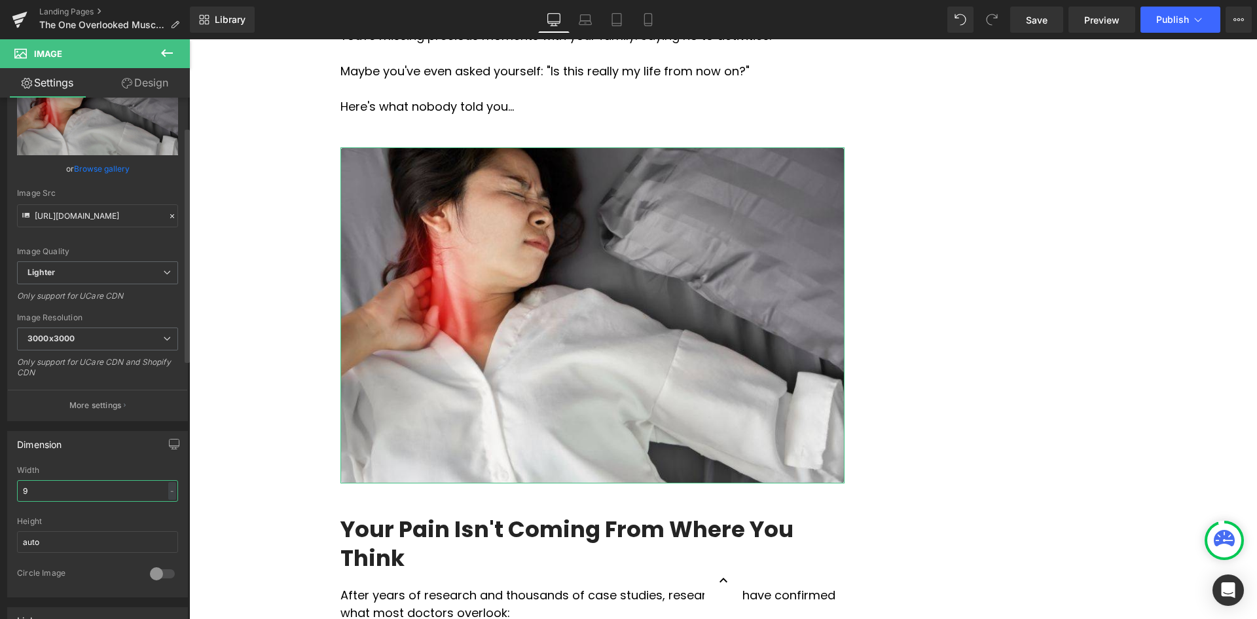
type input "90"
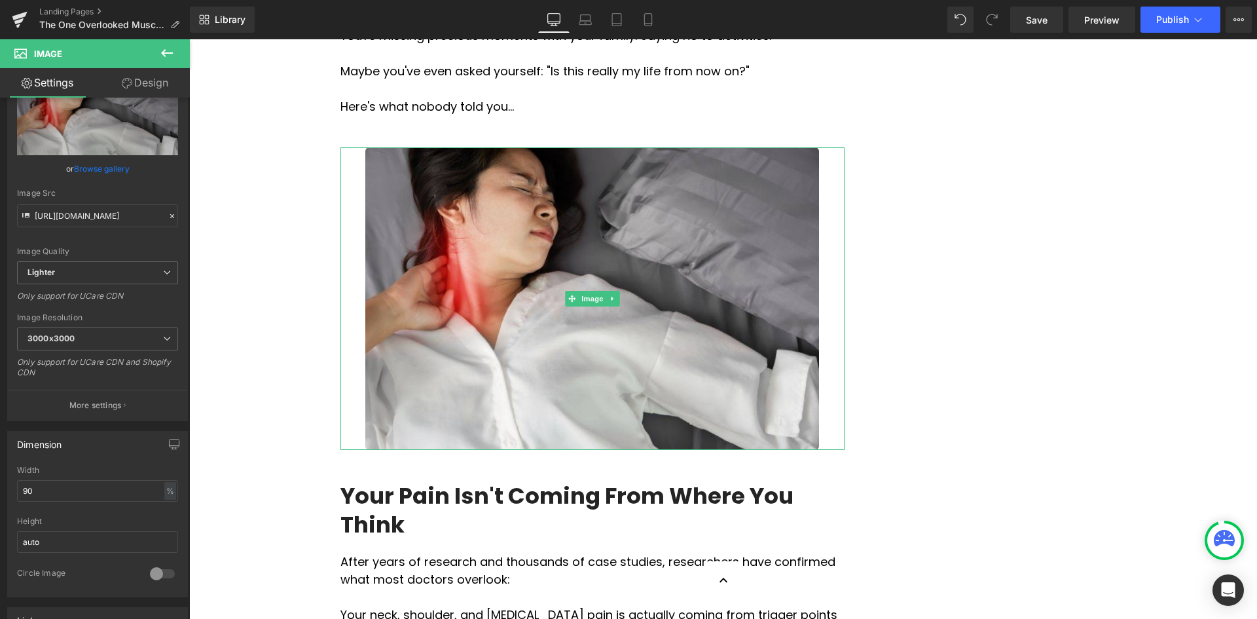
drag, startPoint x: 990, startPoint y: 272, endPoint x: 999, endPoint y: 268, distance: 10.0
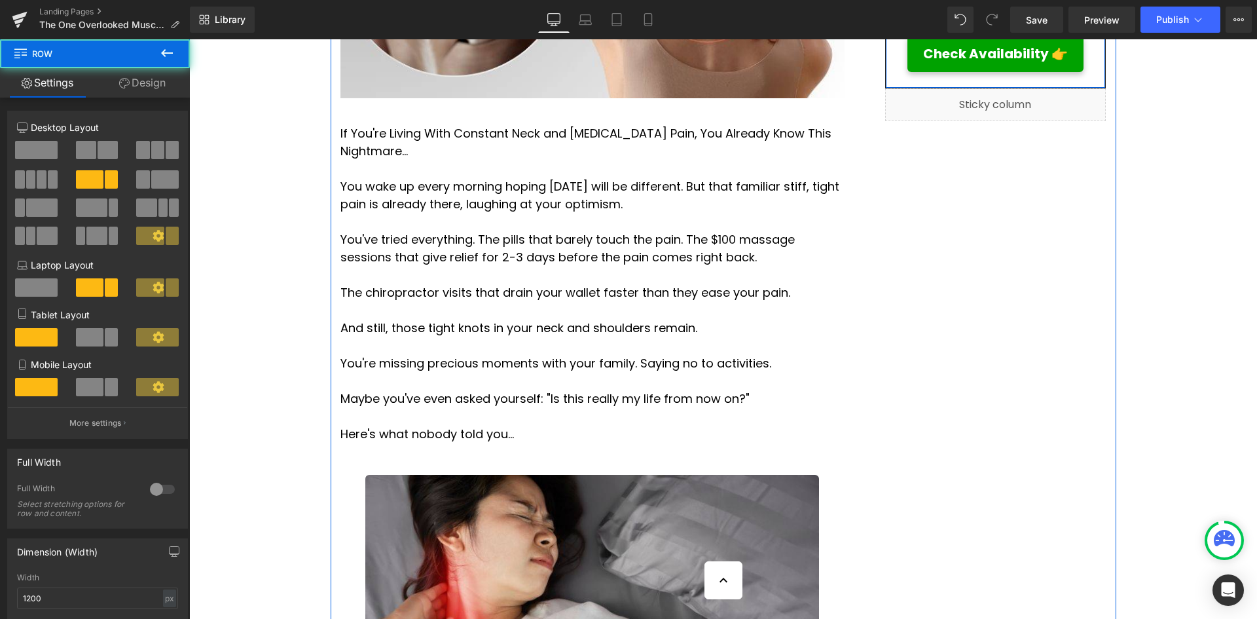
drag, startPoint x: 848, startPoint y: 206, endPoint x: 853, endPoint y: 214, distance: 9.1
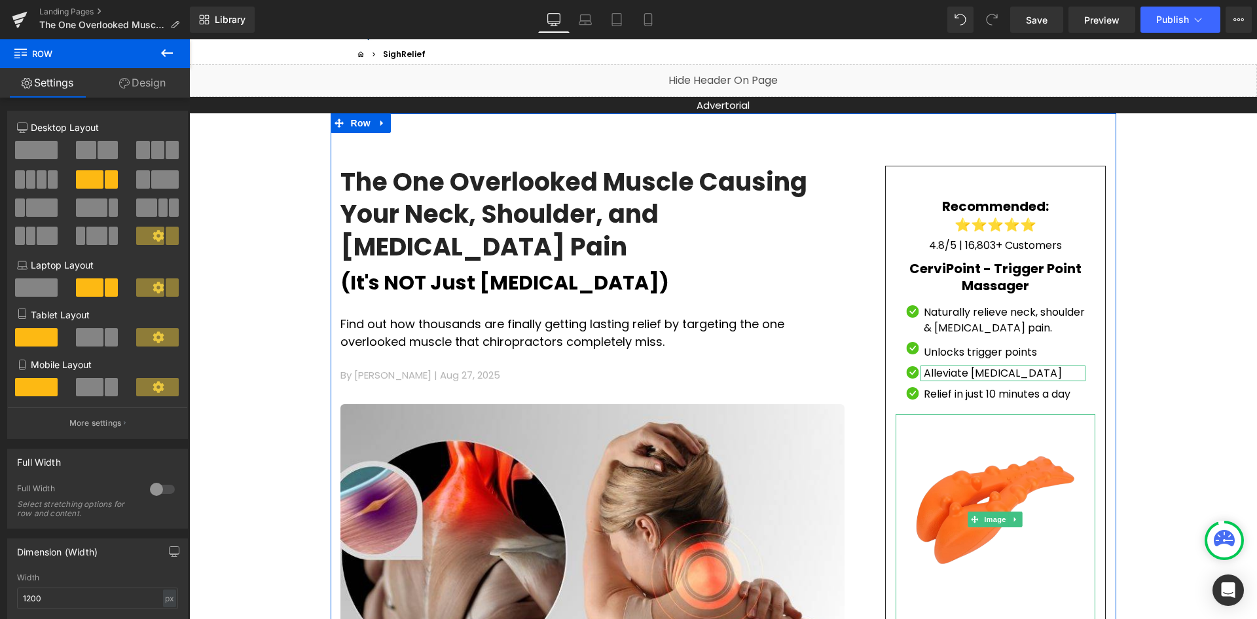
click at [525, 169] on h1 "The One Overlooked Muscle Causing Your Neck, Shoulder, and [MEDICAL_DATA] Pain" at bounding box center [593, 214] width 504 height 97
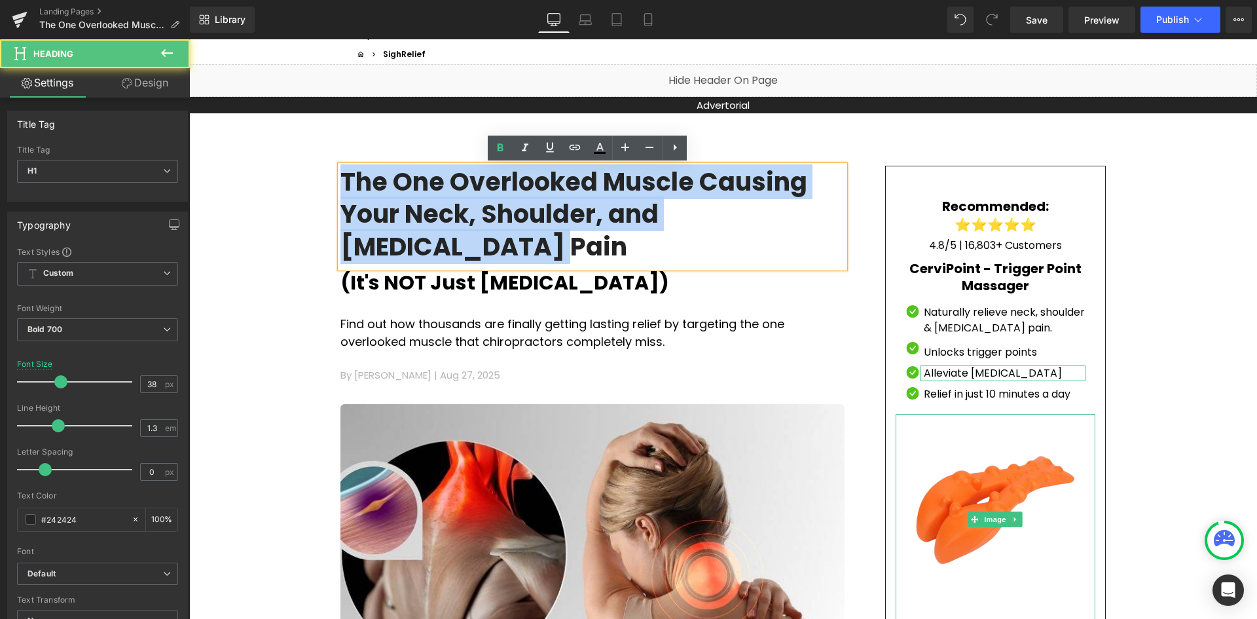
drag, startPoint x: 807, startPoint y: 215, endPoint x: 337, endPoint y: 173, distance: 471.4
click at [341, 173] on h1 "The One Overlooked Muscle Causing Your Neck, Shoulder, and [MEDICAL_DATA] Pain" at bounding box center [593, 214] width 504 height 97
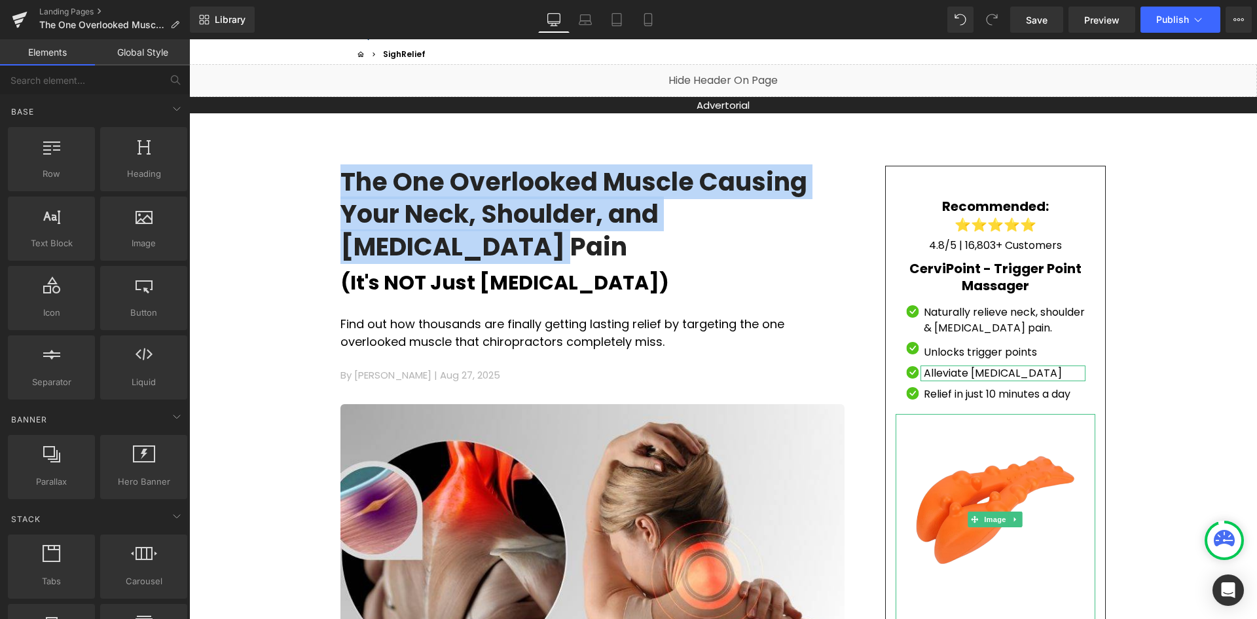
click at [509, 268] on div "(It's NOT Just [MEDICAL_DATA]) Text Block" at bounding box center [593, 282] width 504 height 29
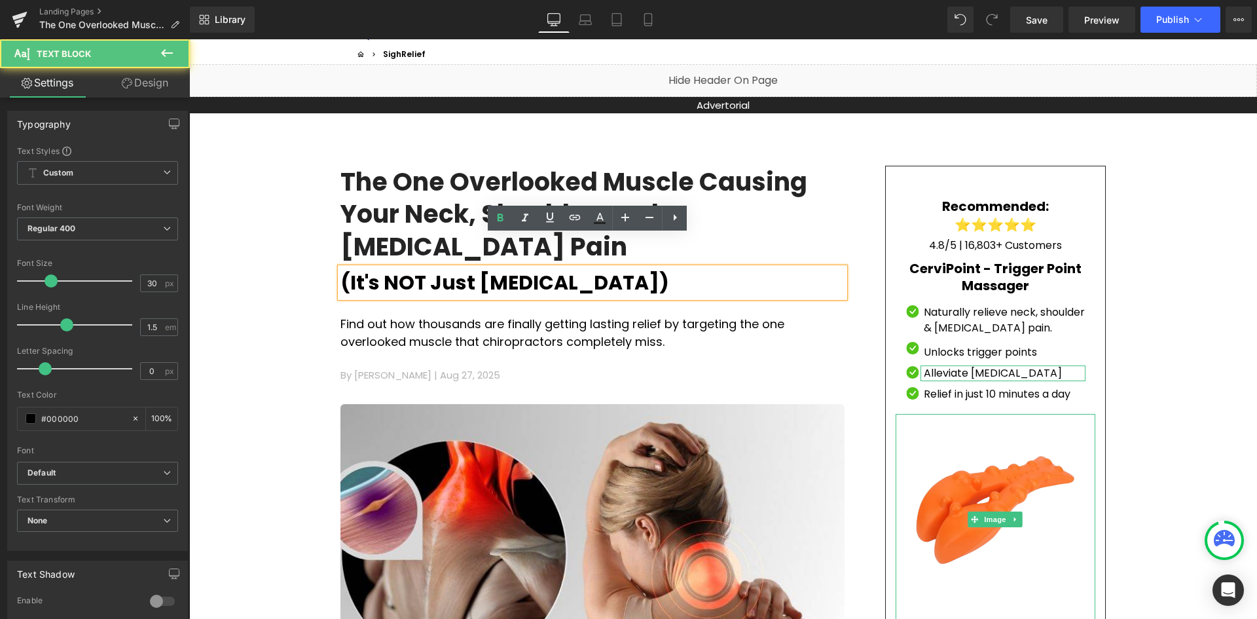
click at [519, 268] on span "(It's NOT Just [MEDICAL_DATA])" at bounding box center [505, 282] width 329 height 28
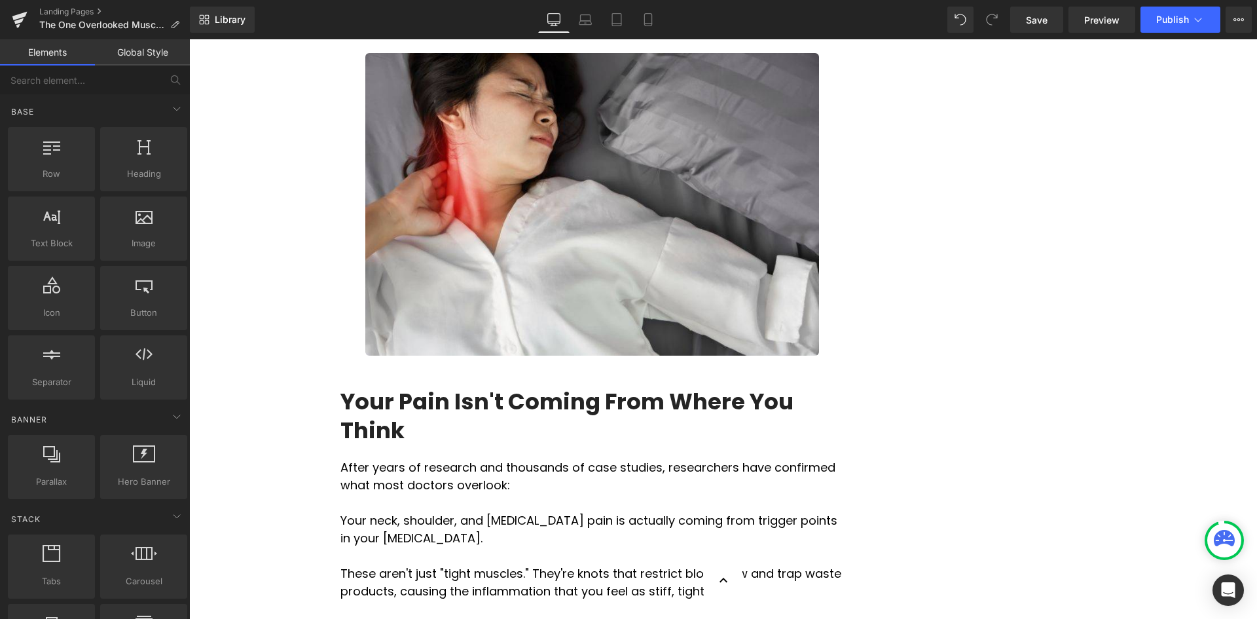
scroll to position [1179, 0]
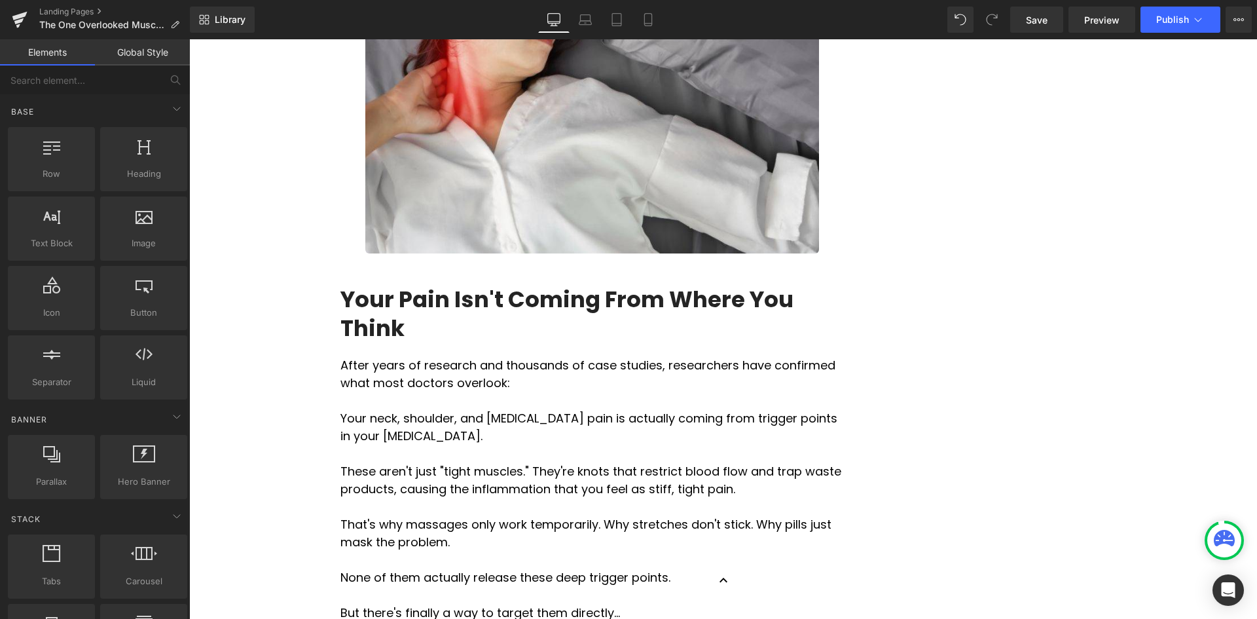
click at [376, 285] on h2 "Your Pain Isn't Coming From Where You Think" at bounding box center [593, 314] width 504 height 58
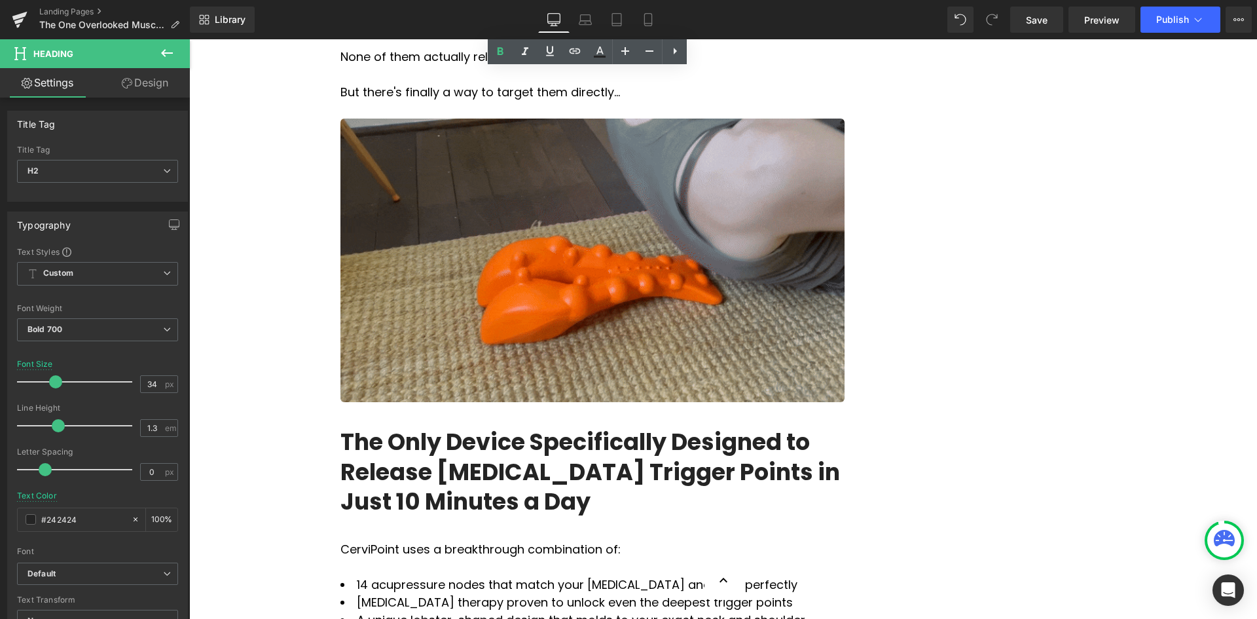
scroll to position [1834, 0]
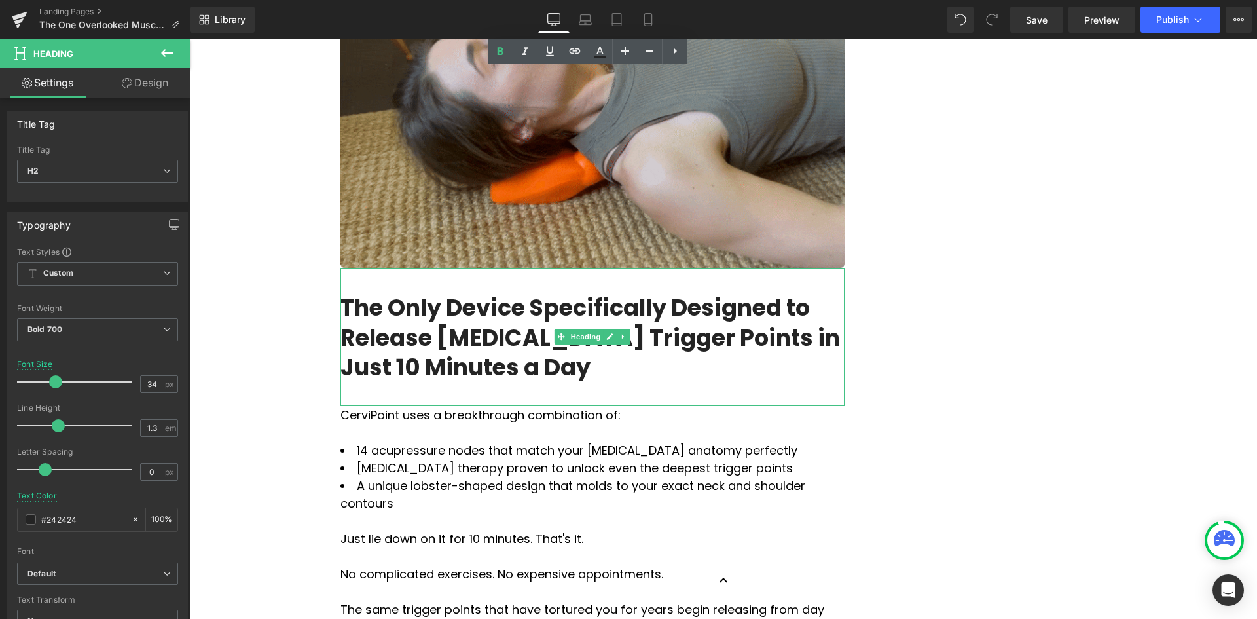
click at [559, 293] on h3 "The Only Device Specifically Designed to Release [MEDICAL_DATA] Trigger Points …" at bounding box center [593, 338] width 504 height 90
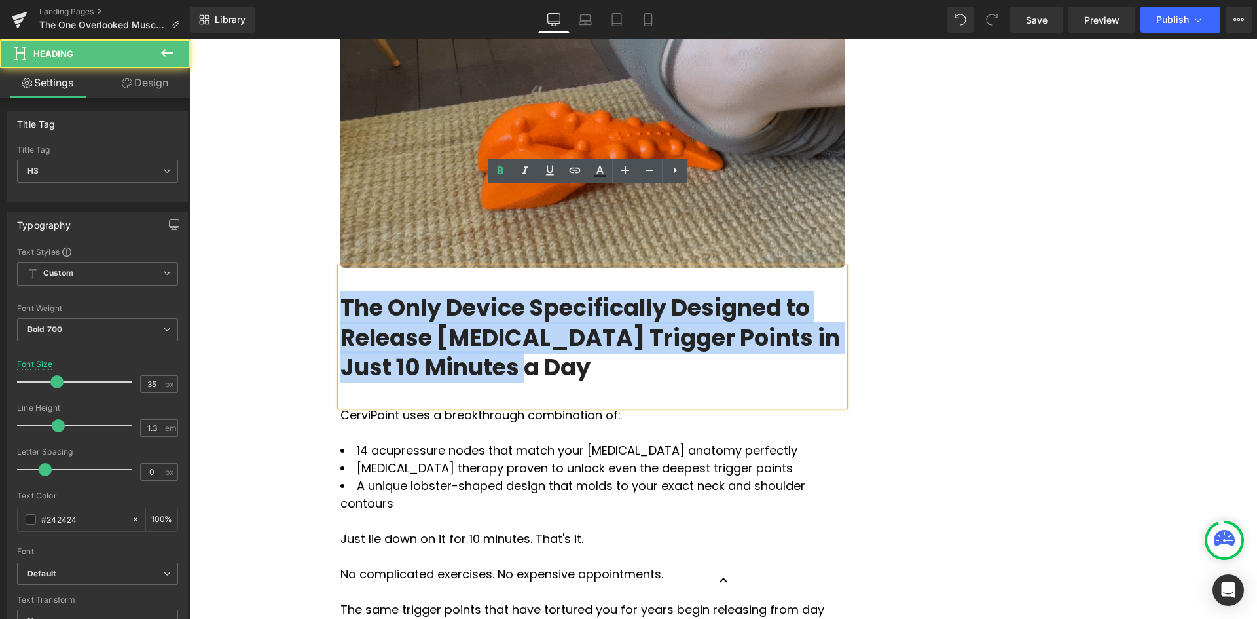
drag, startPoint x: 504, startPoint y: 294, endPoint x: 358, endPoint y: 335, distance: 151.1
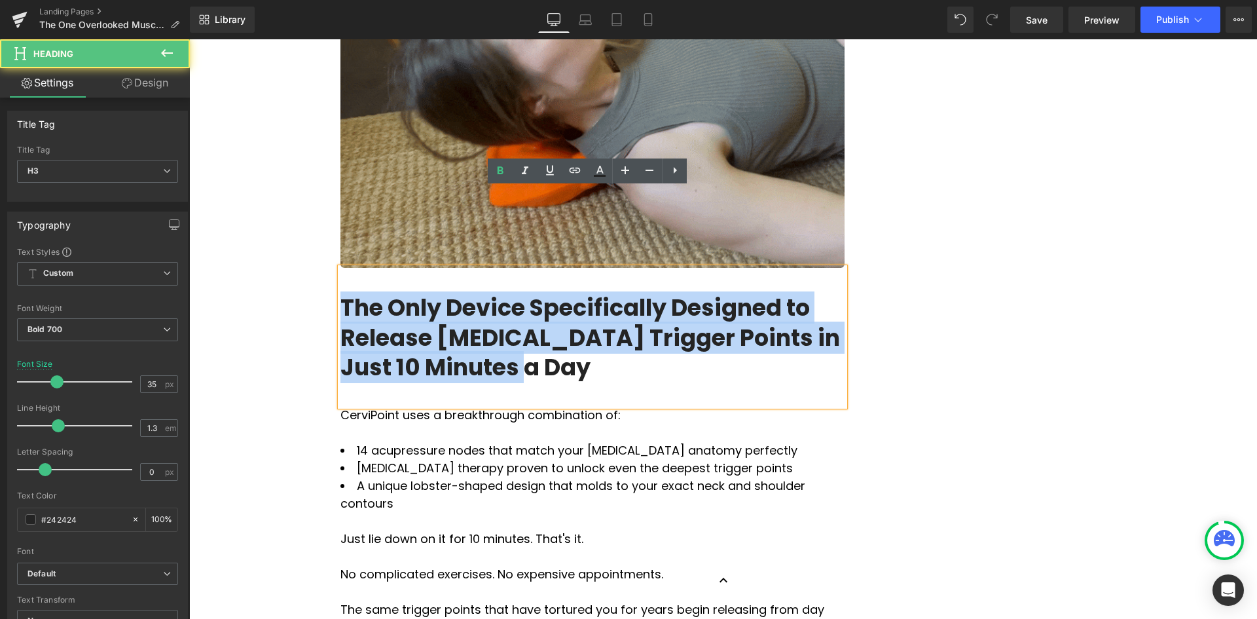
click at [341, 293] on h3 "The Only Device Specifically Designed to Release [MEDICAL_DATA] Trigger Points …" at bounding box center [593, 338] width 504 height 90
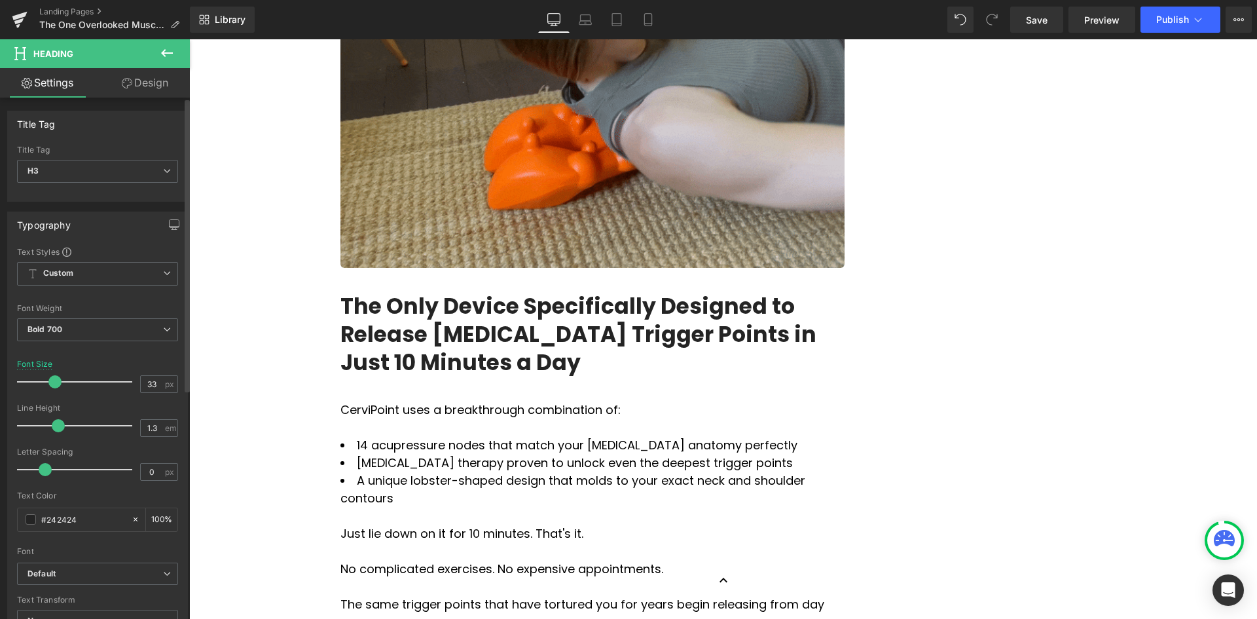
type input "34"
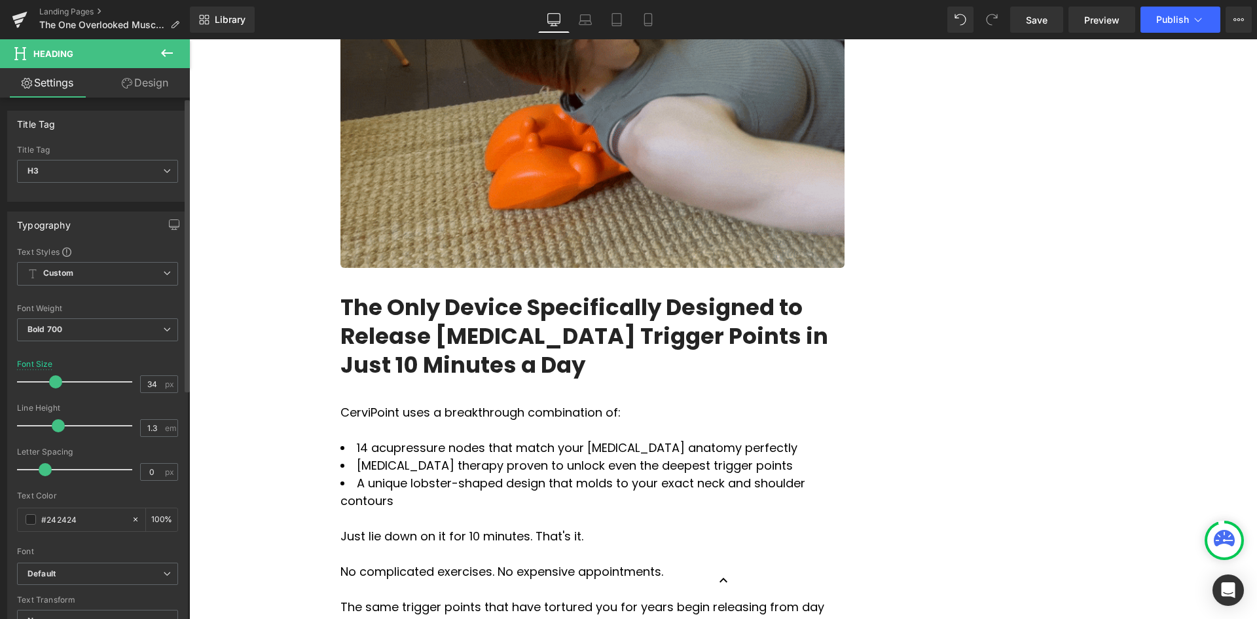
click at [56, 384] on span at bounding box center [55, 381] width 13 height 13
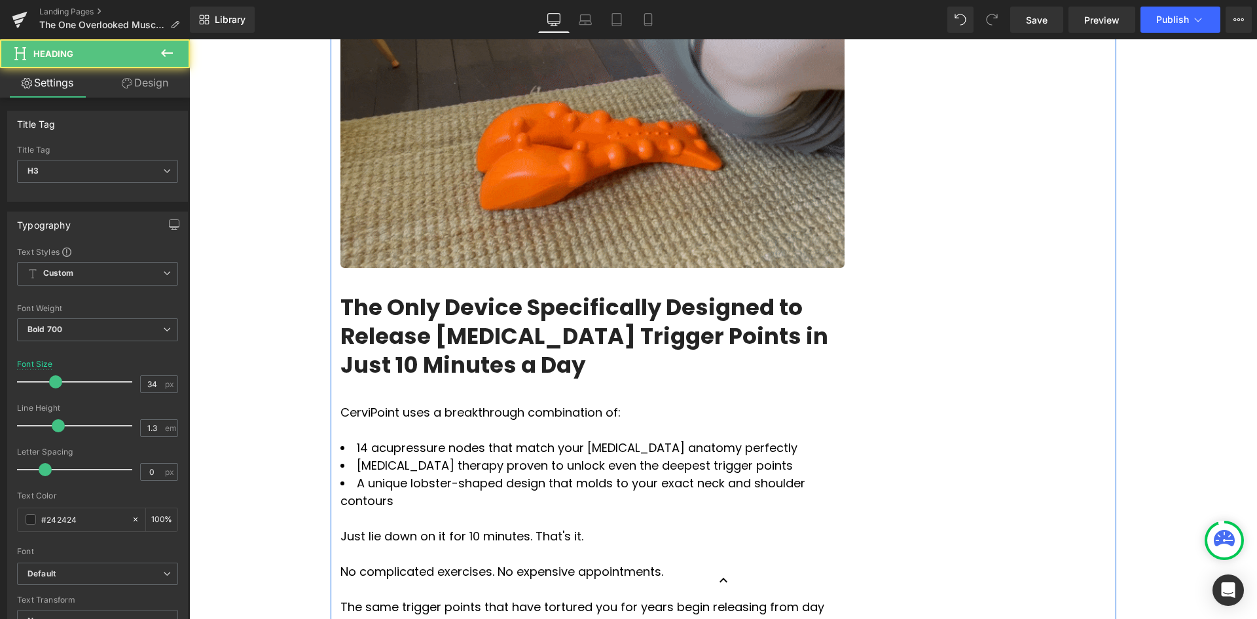
click at [606, 293] on h3 "The Only Device Specifically Designed to Release [MEDICAL_DATA] Trigger Points …" at bounding box center [593, 336] width 504 height 87
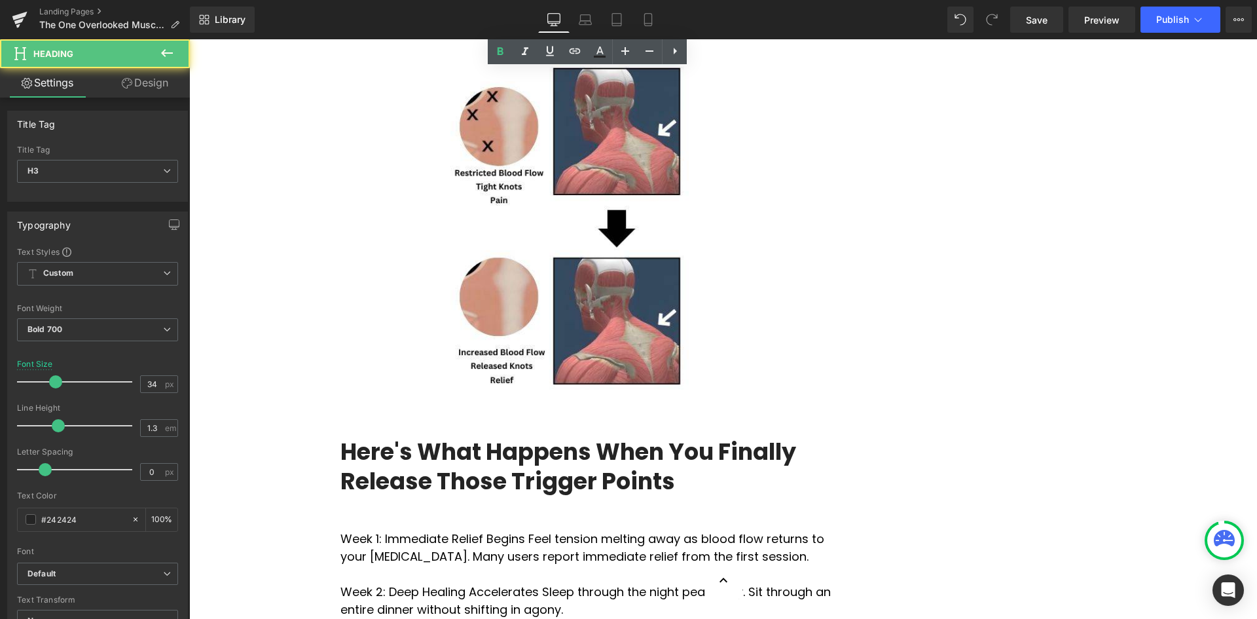
scroll to position [2554, 0]
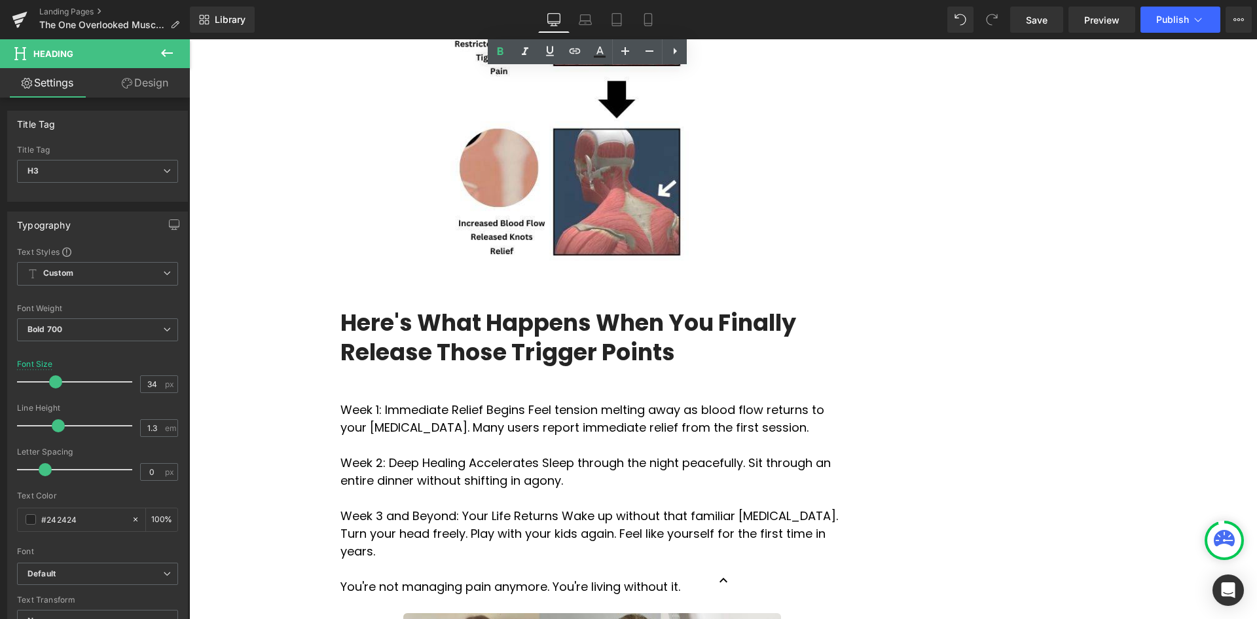
click at [547, 308] on h3 "Here's What Happens When You Finally Release Those Trigger Points" at bounding box center [593, 338] width 504 height 60
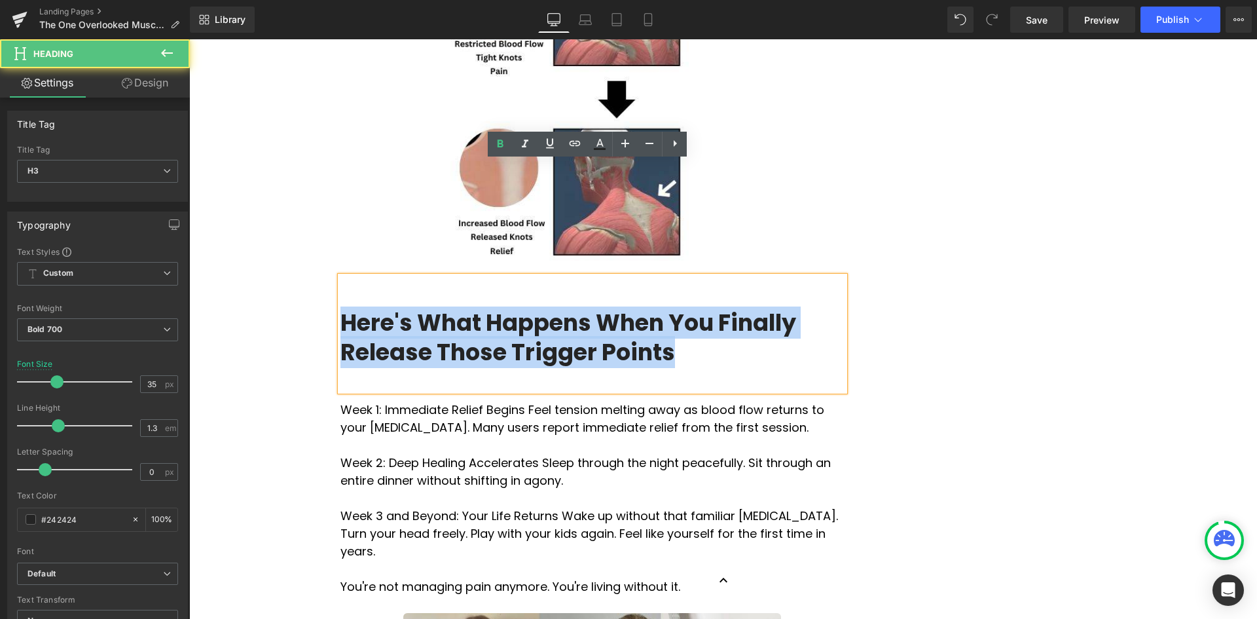
drag, startPoint x: 692, startPoint y: 244, endPoint x: 340, endPoint y: 215, distance: 352.9
click at [341, 308] on h3 "Here's What Happens When You Finally Release Those Trigger Points" at bounding box center [593, 338] width 504 height 60
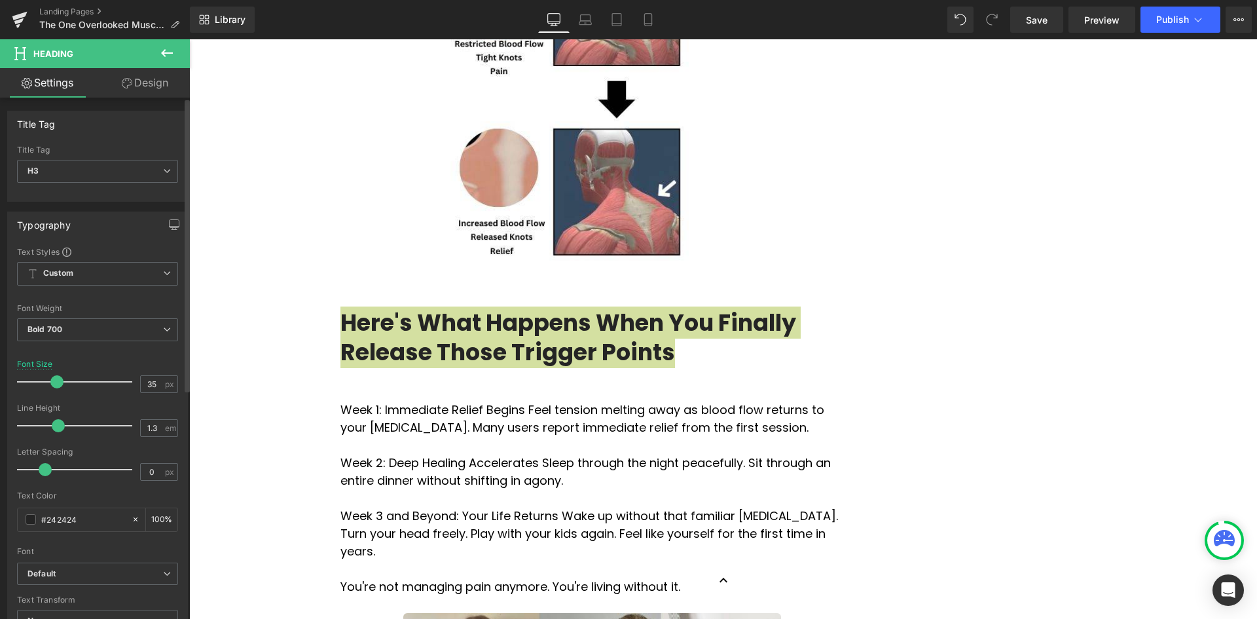
type input "34"
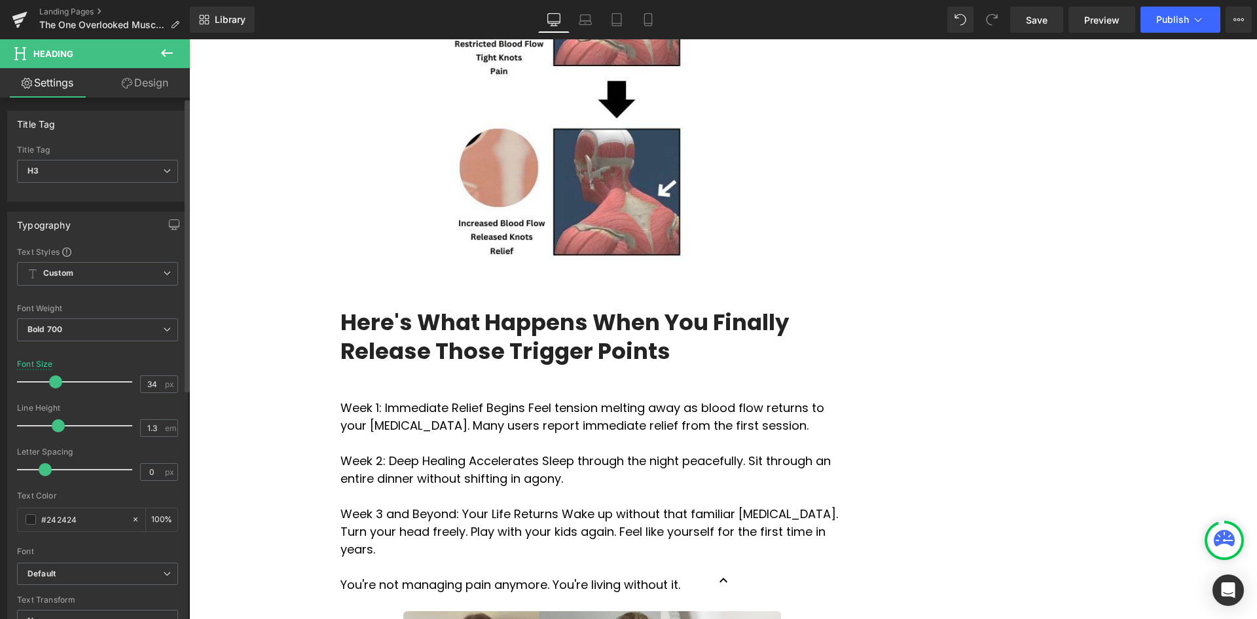
click at [54, 382] on span at bounding box center [55, 381] width 13 height 13
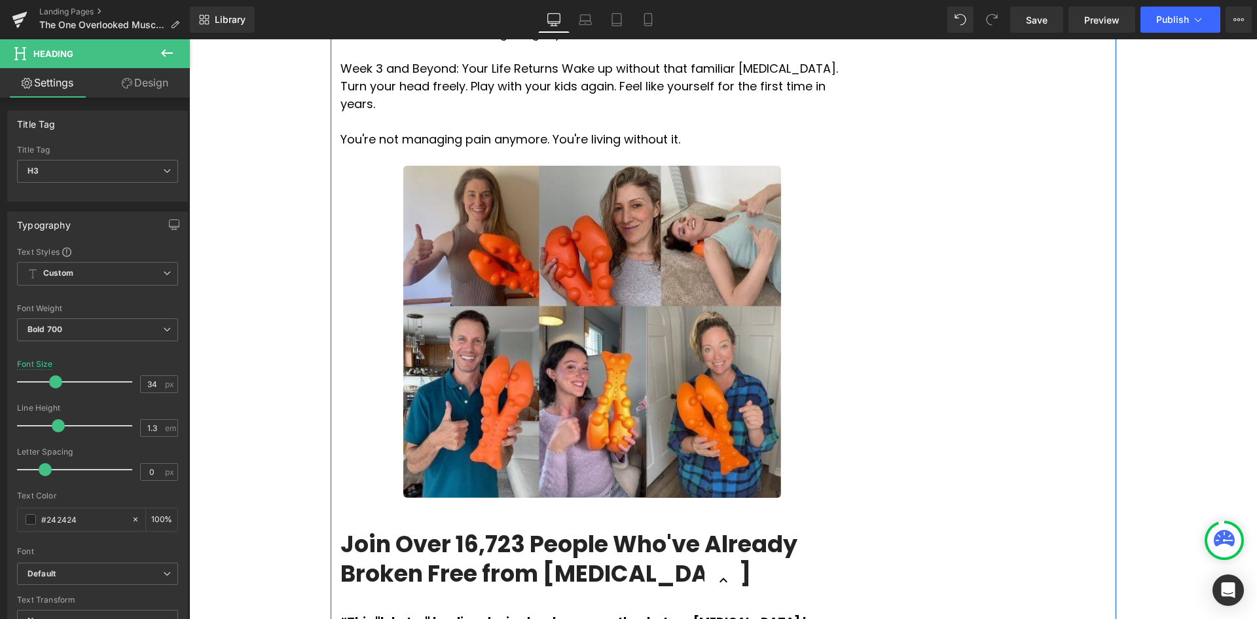
scroll to position [3143, 0]
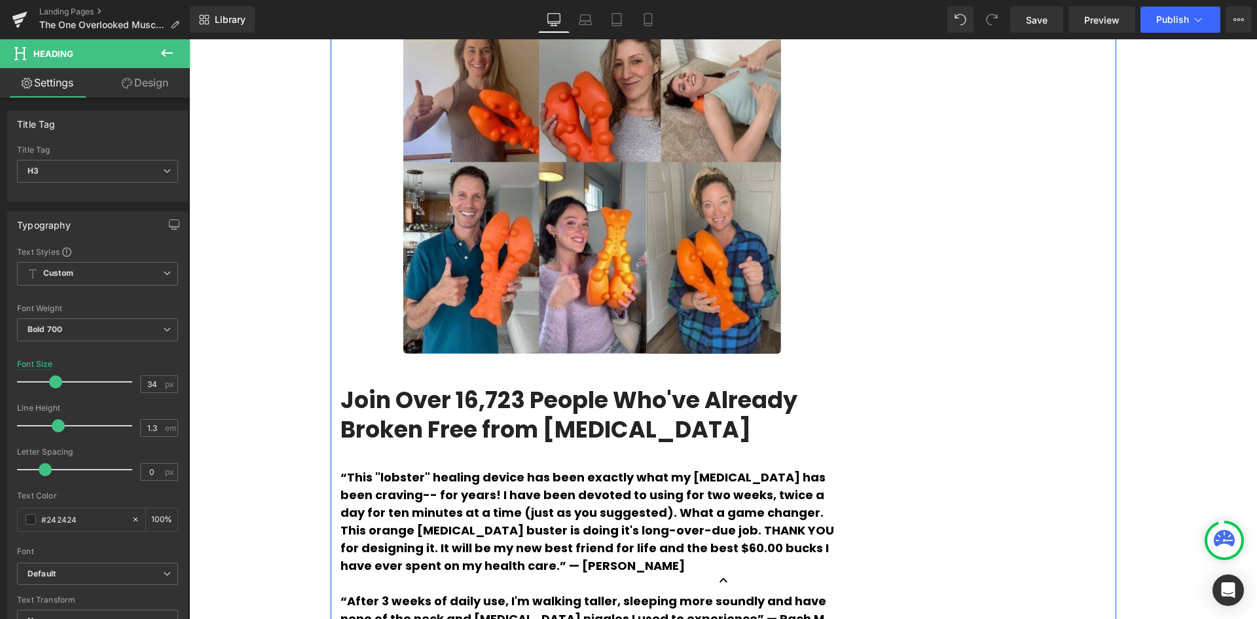
click at [600, 354] on div "Join Over 16,723 People Who've Already Broken Free from [MEDICAL_DATA] Heading" at bounding box center [593, 411] width 504 height 115
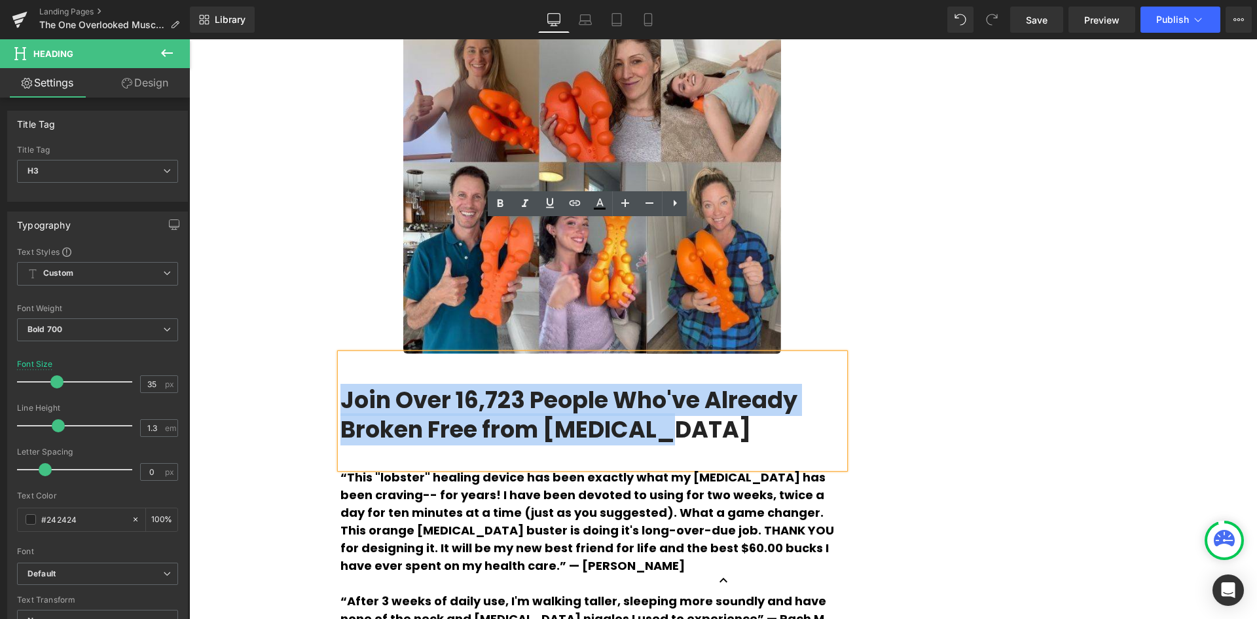
drag, startPoint x: 568, startPoint y: 299, endPoint x: 339, endPoint y: 262, distance: 231.6
click at [341, 385] on h3 "Join Over 16,723 People Who've Already Broken Free from [MEDICAL_DATA]" at bounding box center [593, 415] width 504 height 60
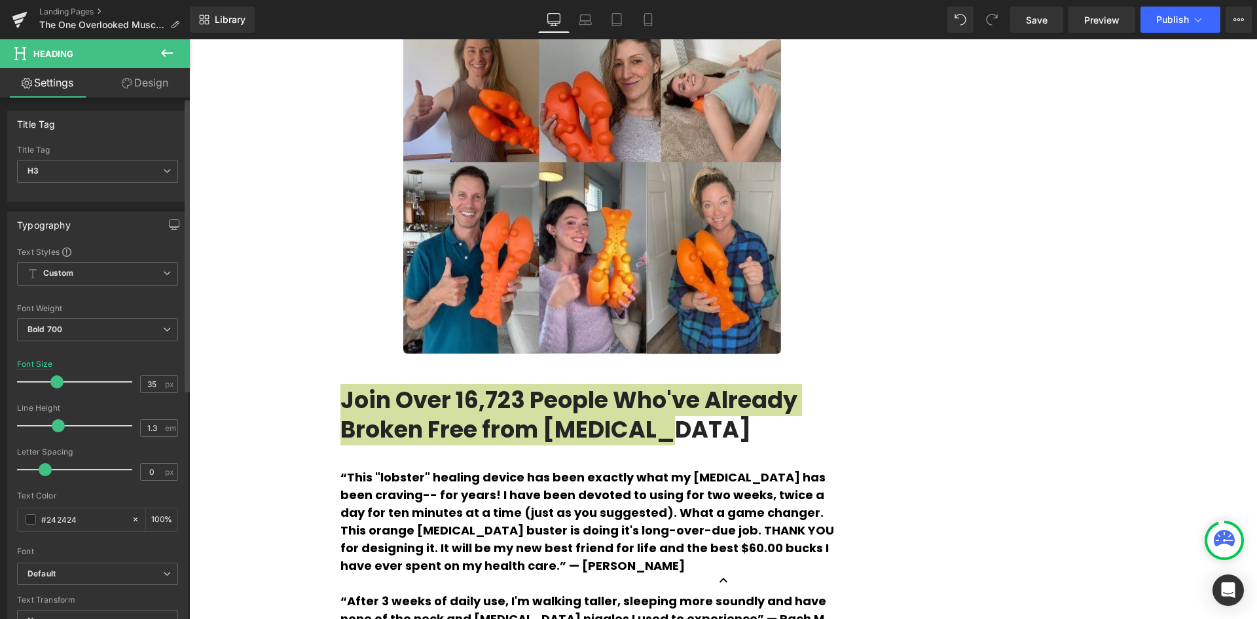
type input "34"
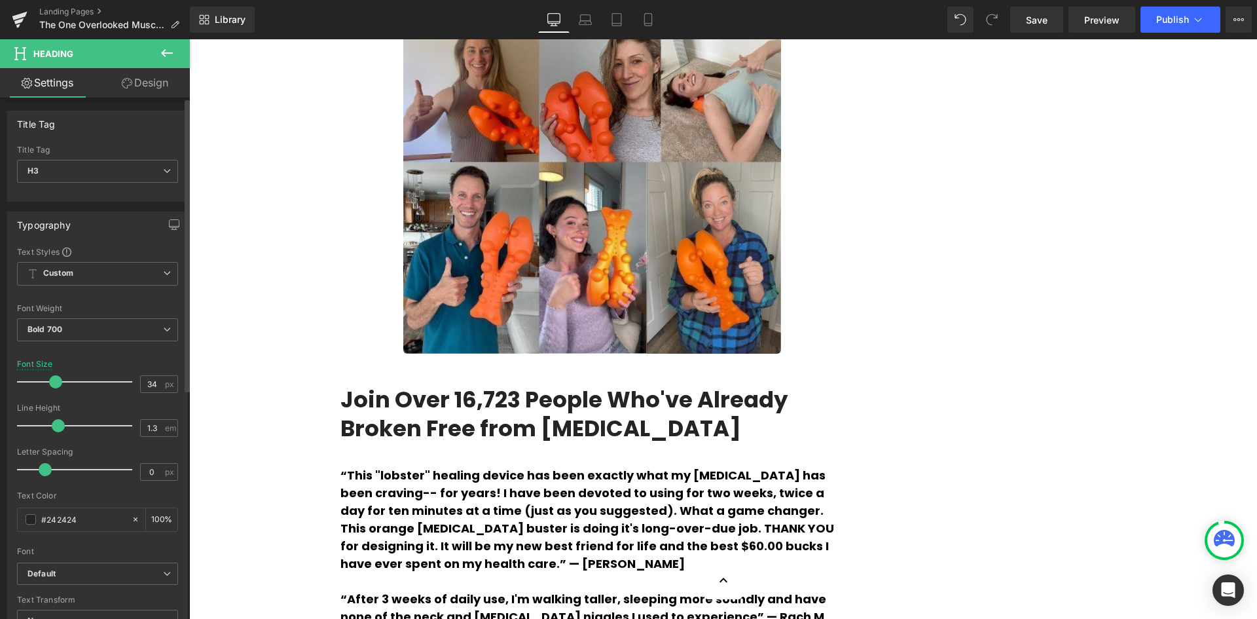
click at [55, 378] on span at bounding box center [55, 381] width 13 height 13
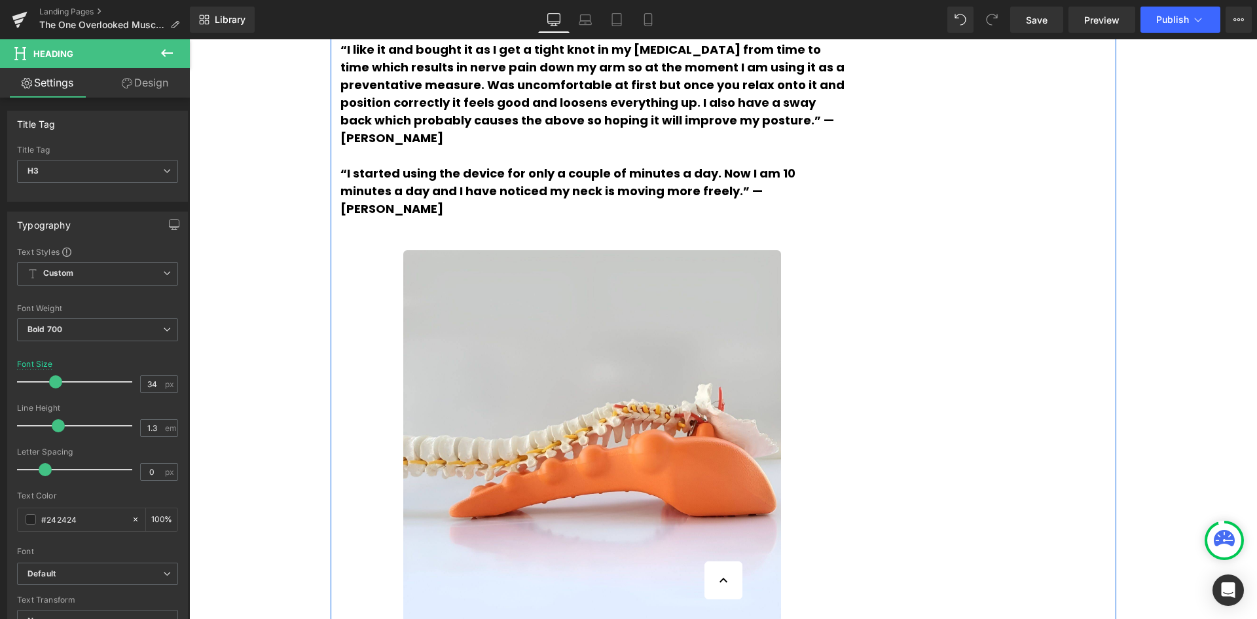
scroll to position [4126, 0]
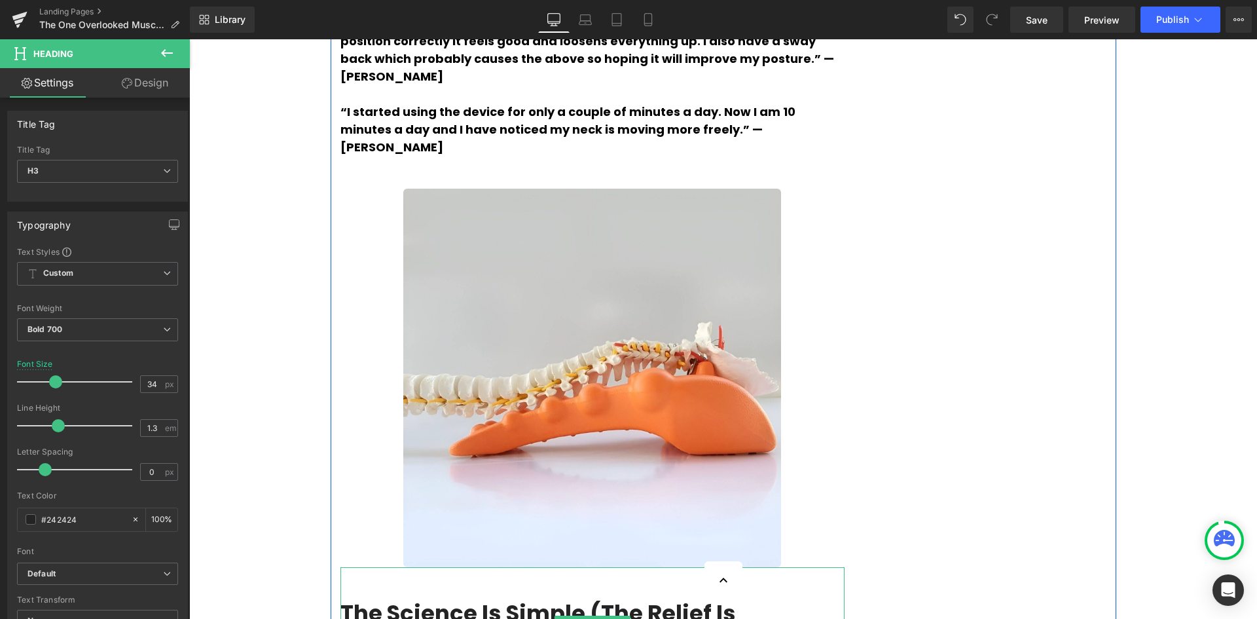
click at [775, 599] on h3 "The Science Is Simple (The Relief Is Profound)" at bounding box center [593, 628] width 504 height 58
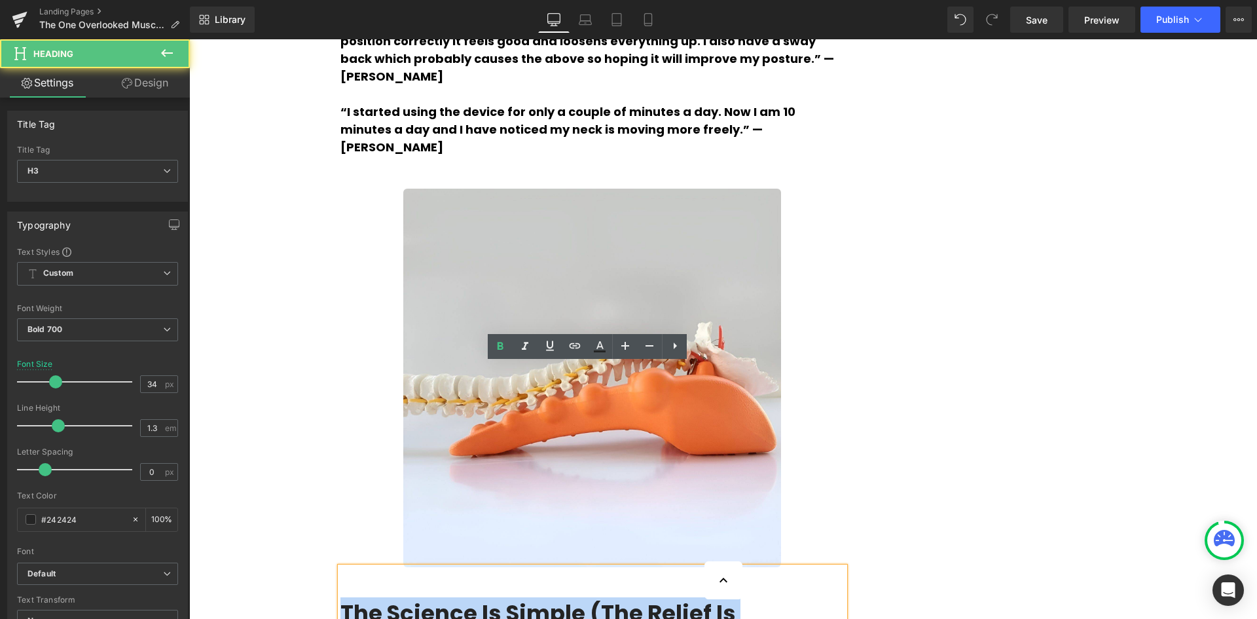
drag, startPoint x: 824, startPoint y: 413, endPoint x: 332, endPoint y: 415, distance: 491.8
click at [341, 599] on h3 "The Science Is Simple (The Relief Is Profound)" at bounding box center [593, 628] width 504 height 58
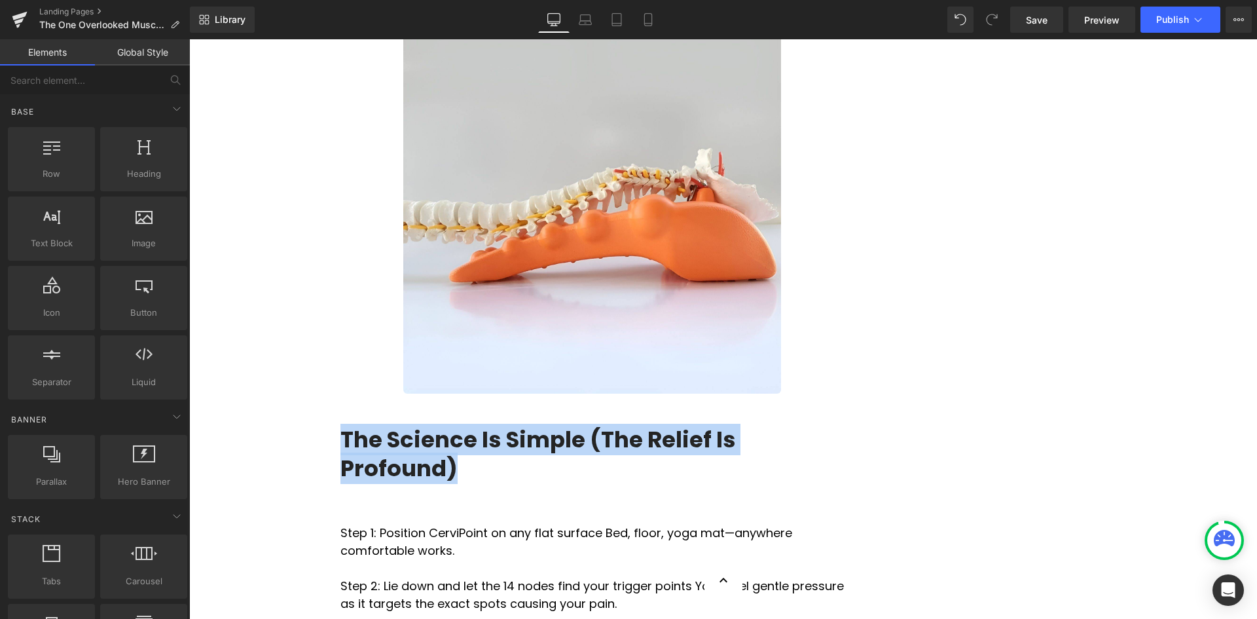
scroll to position [4519, 0]
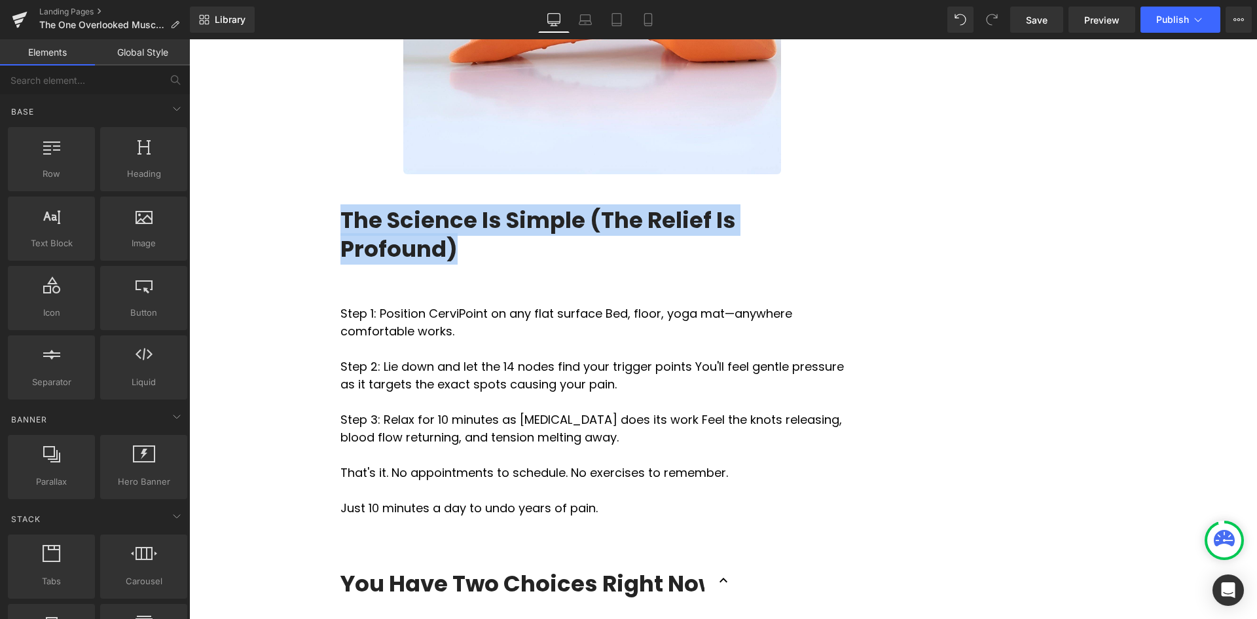
click at [453, 569] on h3 "You Have Two Choices Right Now" at bounding box center [593, 583] width 504 height 29
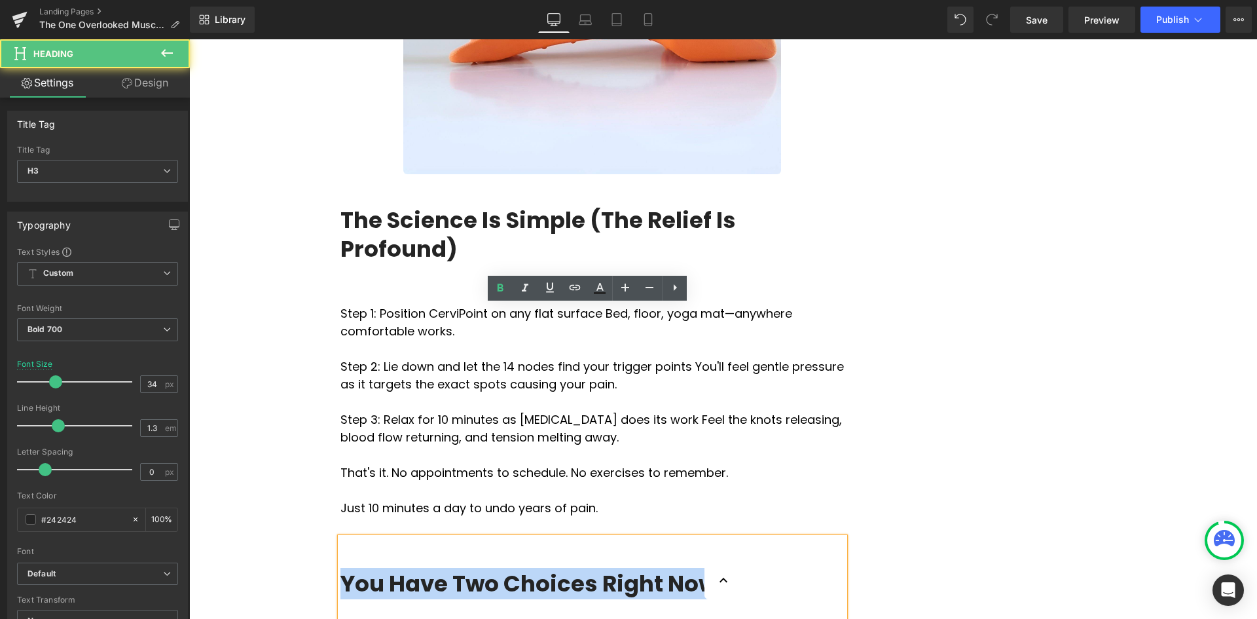
drag, startPoint x: 626, startPoint y: 357, endPoint x: 327, endPoint y: 358, distance: 299.3
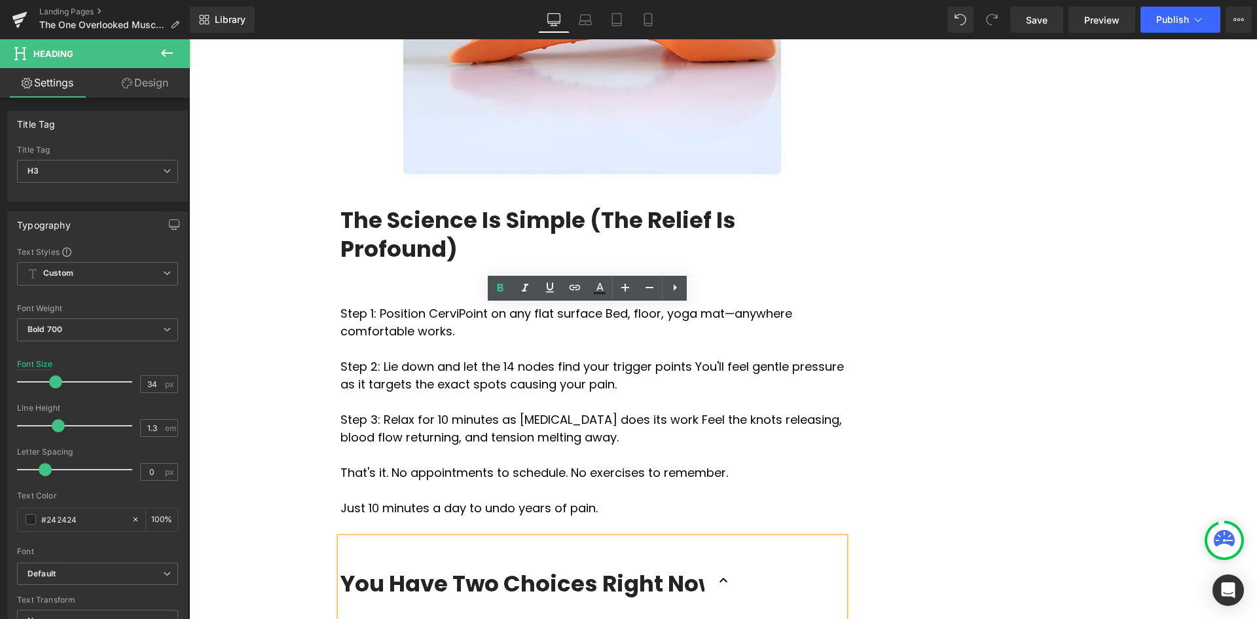
click at [350, 598] on div at bounding box center [593, 606] width 504 height 16
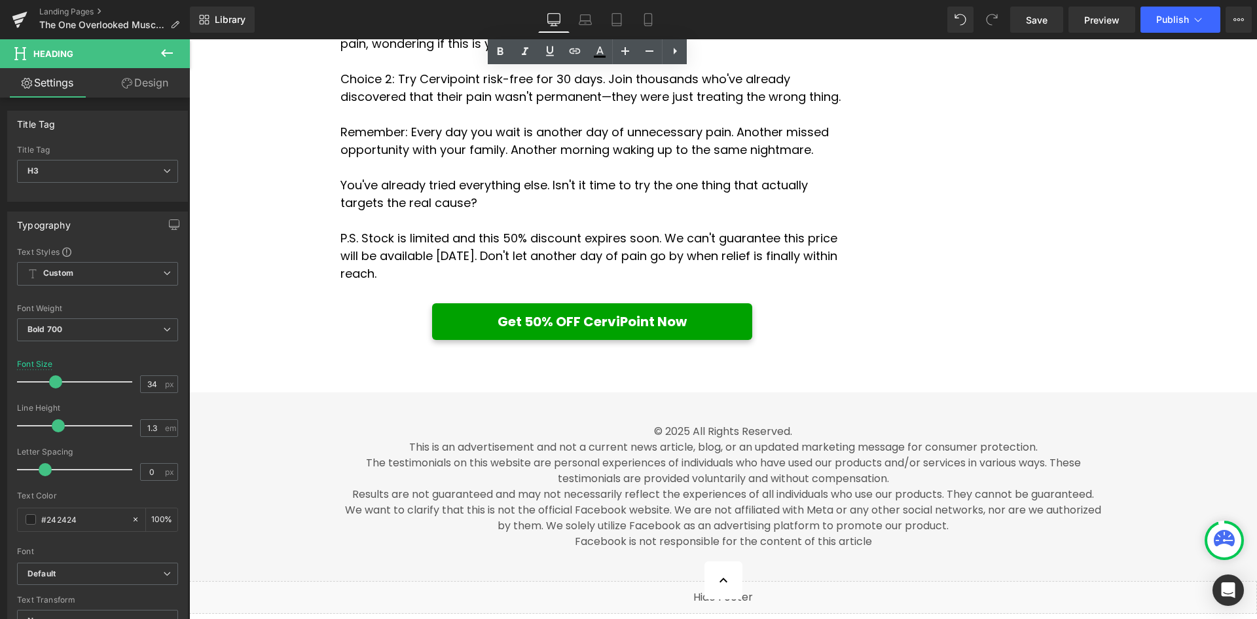
scroll to position [4781, 0]
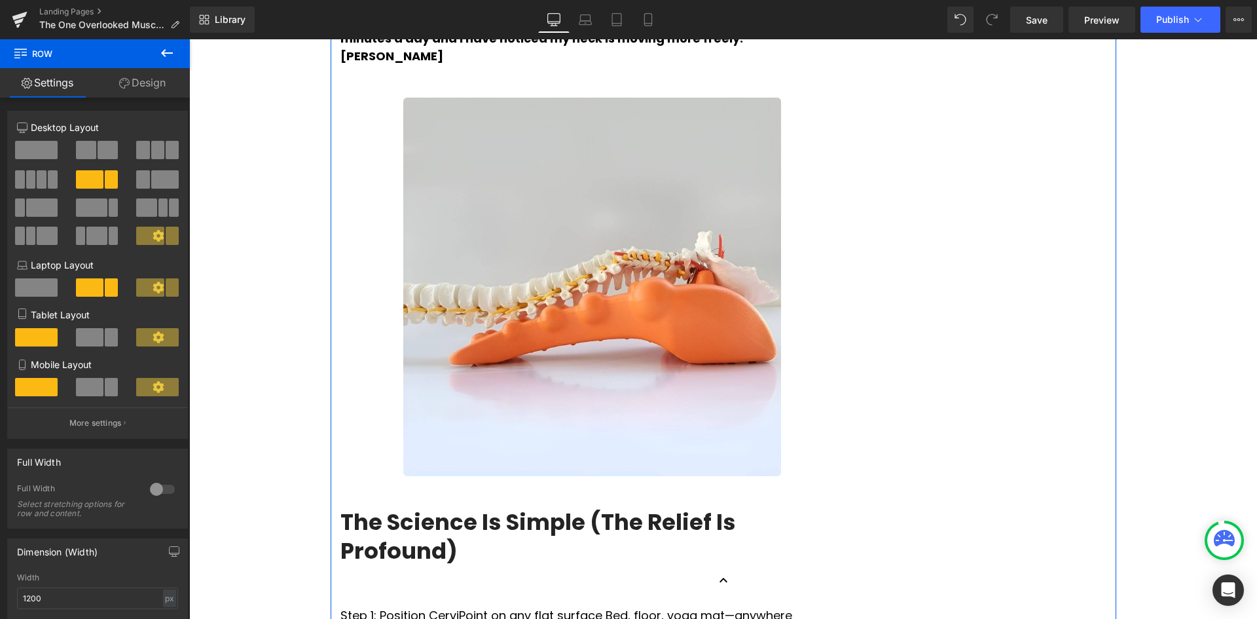
scroll to position [4060, 0]
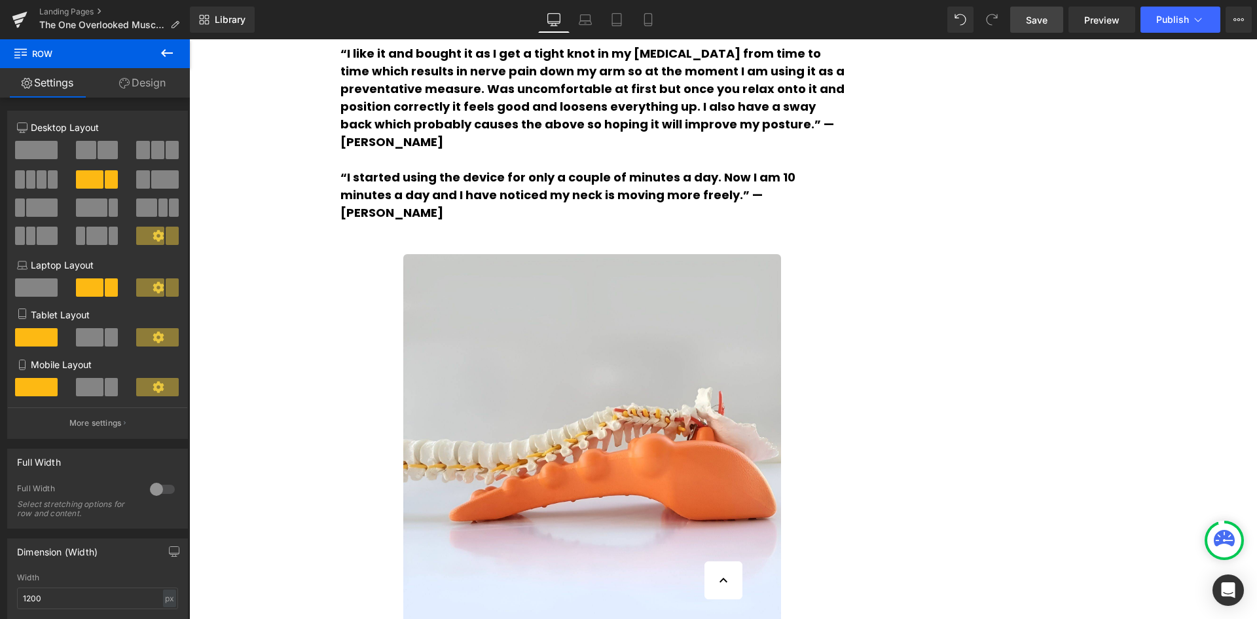
click at [1045, 18] on span "Save" at bounding box center [1037, 20] width 22 height 14
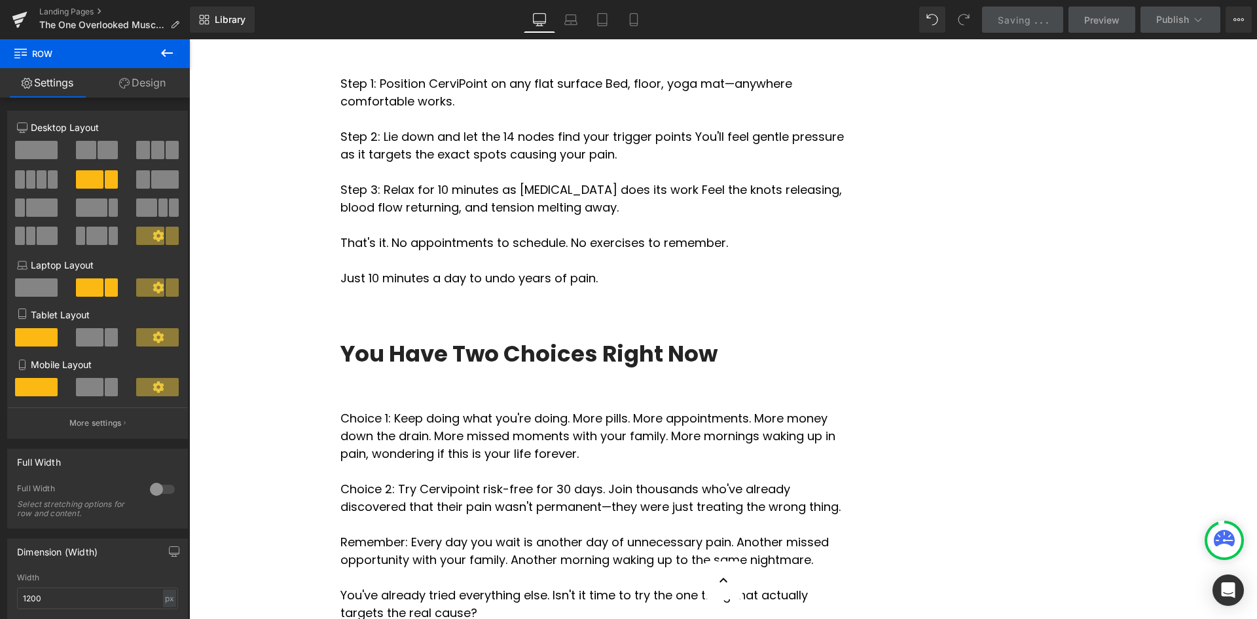
scroll to position [4584, 0]
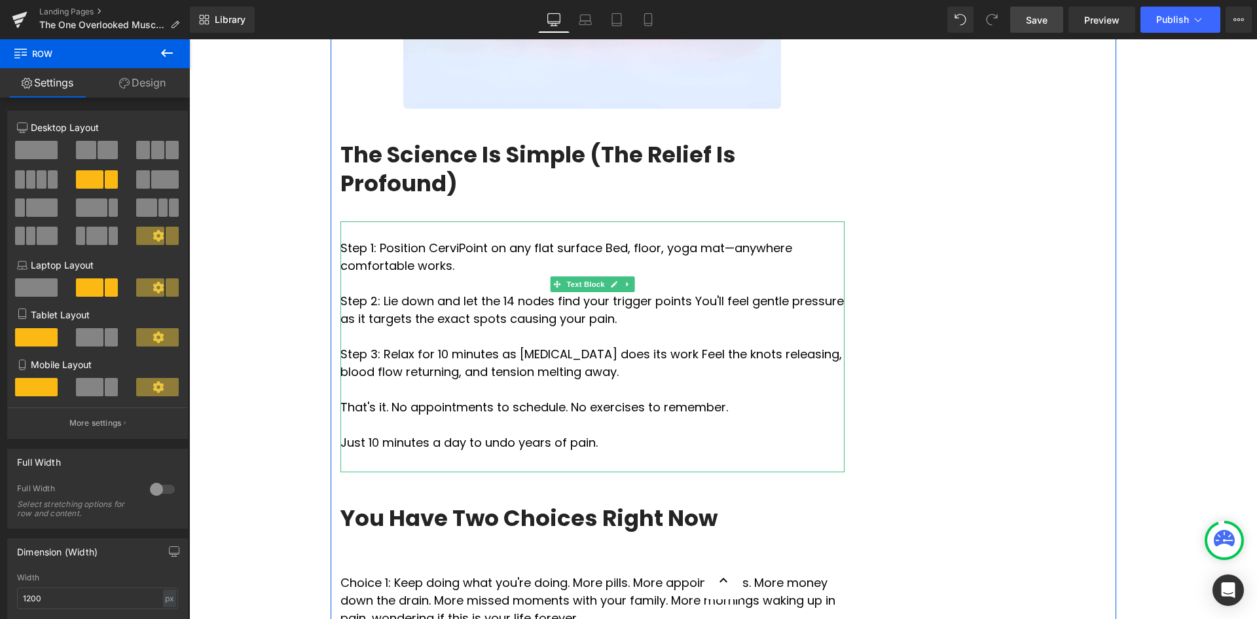
click at [818, 229] on div "Step 1: Position CerviPoint on any flat surface Bed, floor, yoga mat—anywhere c…" at bounding box center [593, 346] width 504 height 251
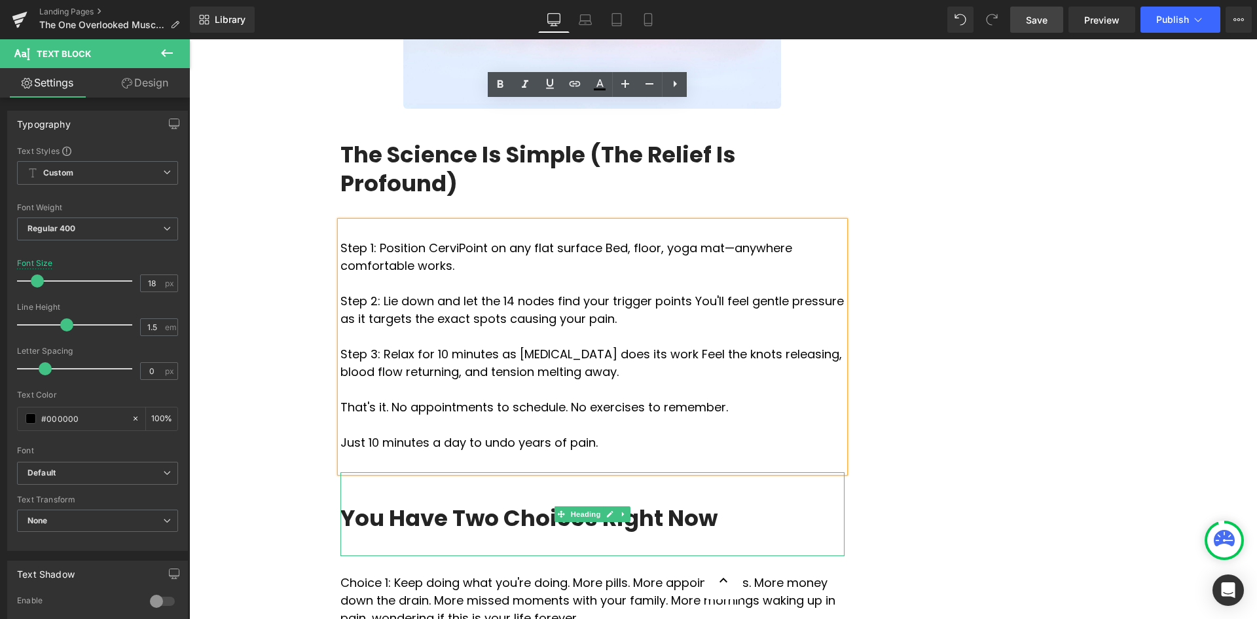
click at [355, 472] on div "You Have Two Choices Right Now" at bounding box center [593, 514] width 504 height 84
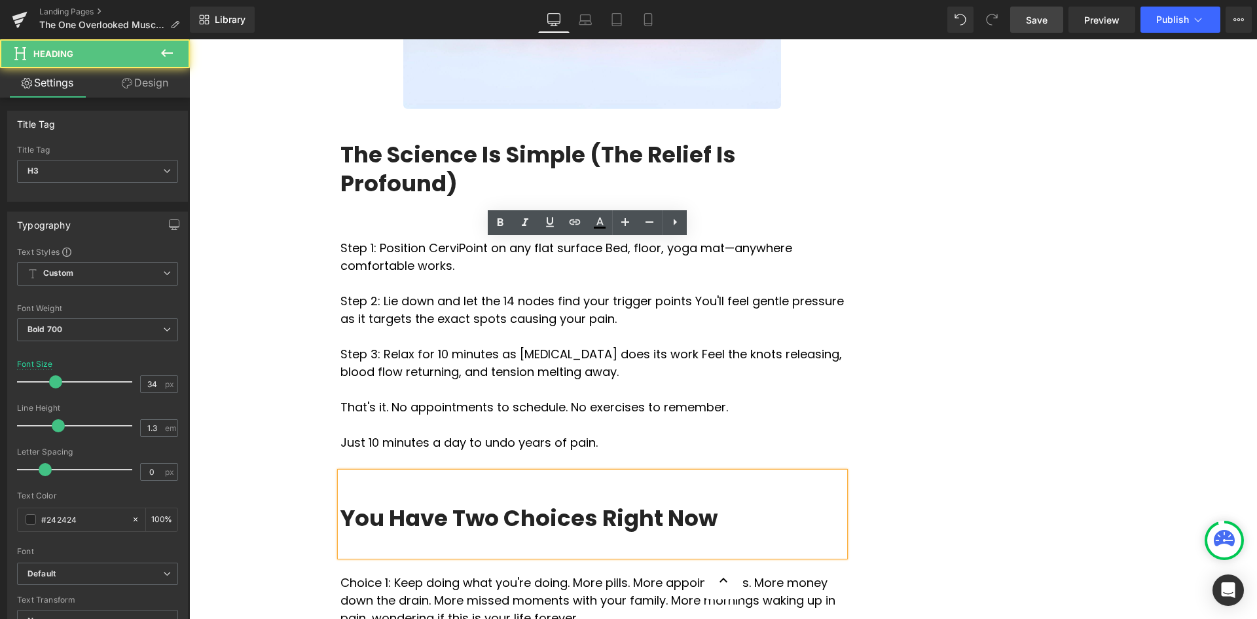
click at [356, 556] on p at bounding box center [593, 565] width 504 height 18
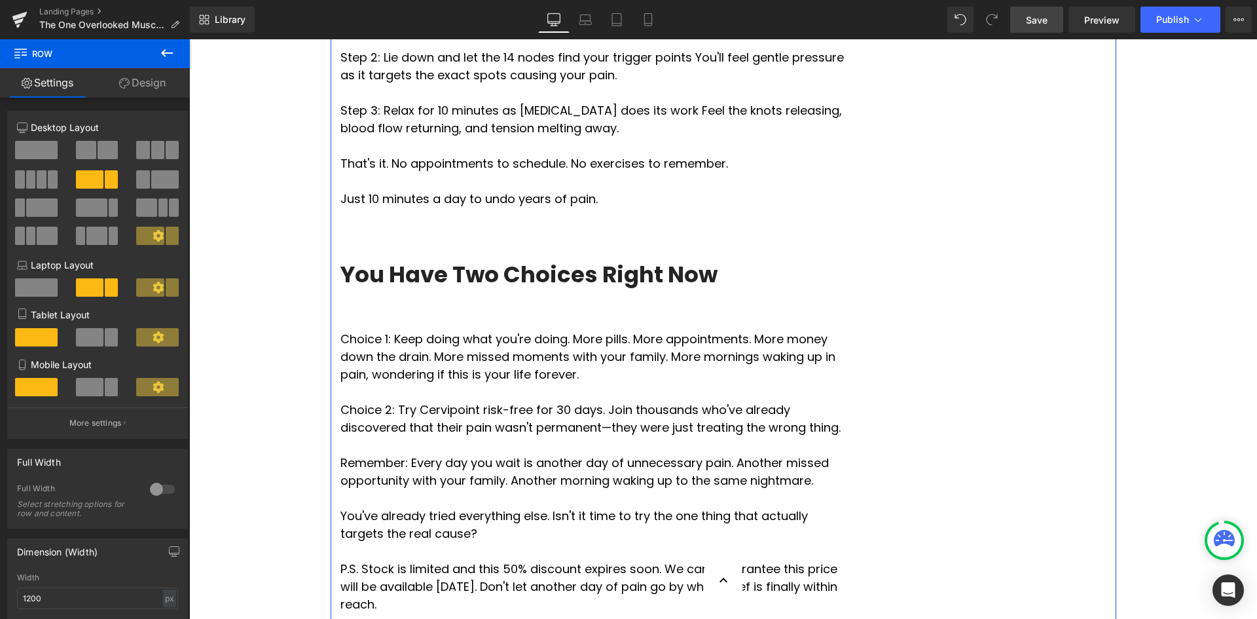
scroll to position [4715, 0]
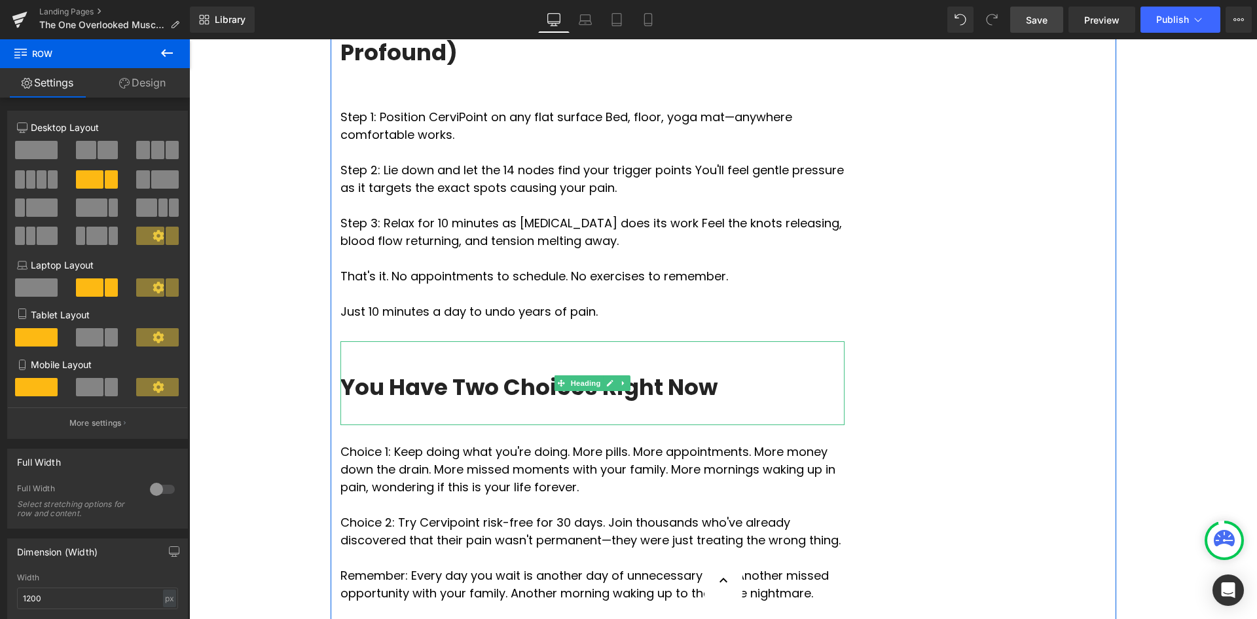
drag, startPoint x: 425, startPoint y: 158, endPoint x: 454, endPoint y: 277, distance: 122.0
click at [425, 373] on h3 "You Have Two Choices Right Now" at bounding box center [593, 387] width 504 height 29
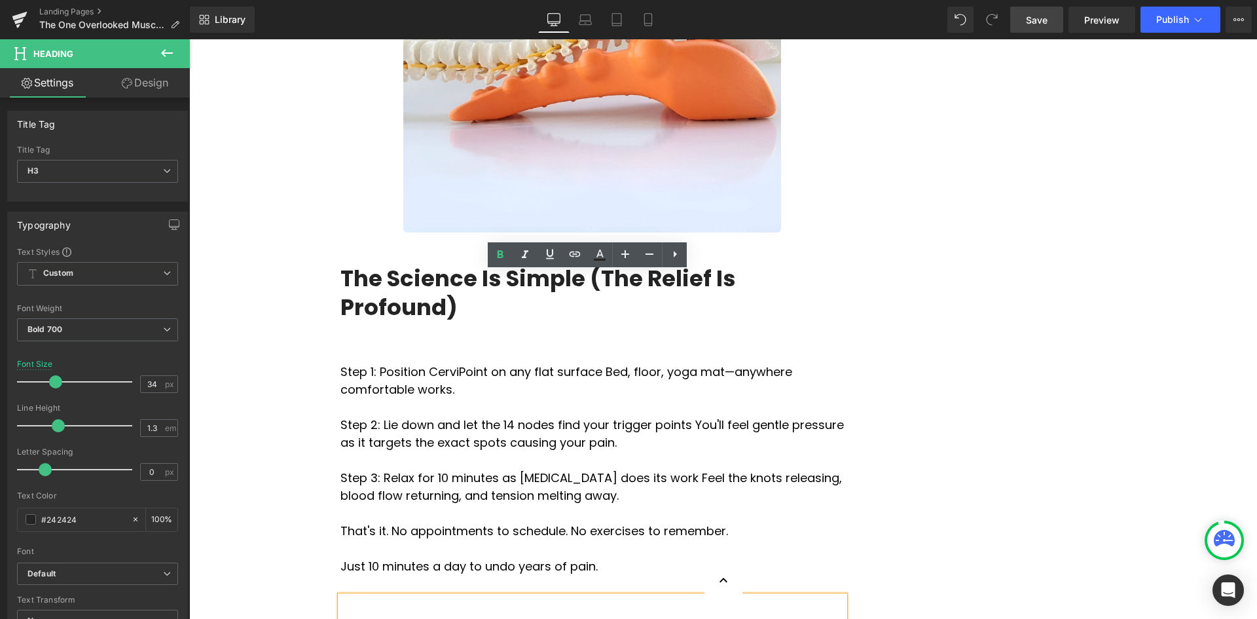
scroll to position [4584, 0]
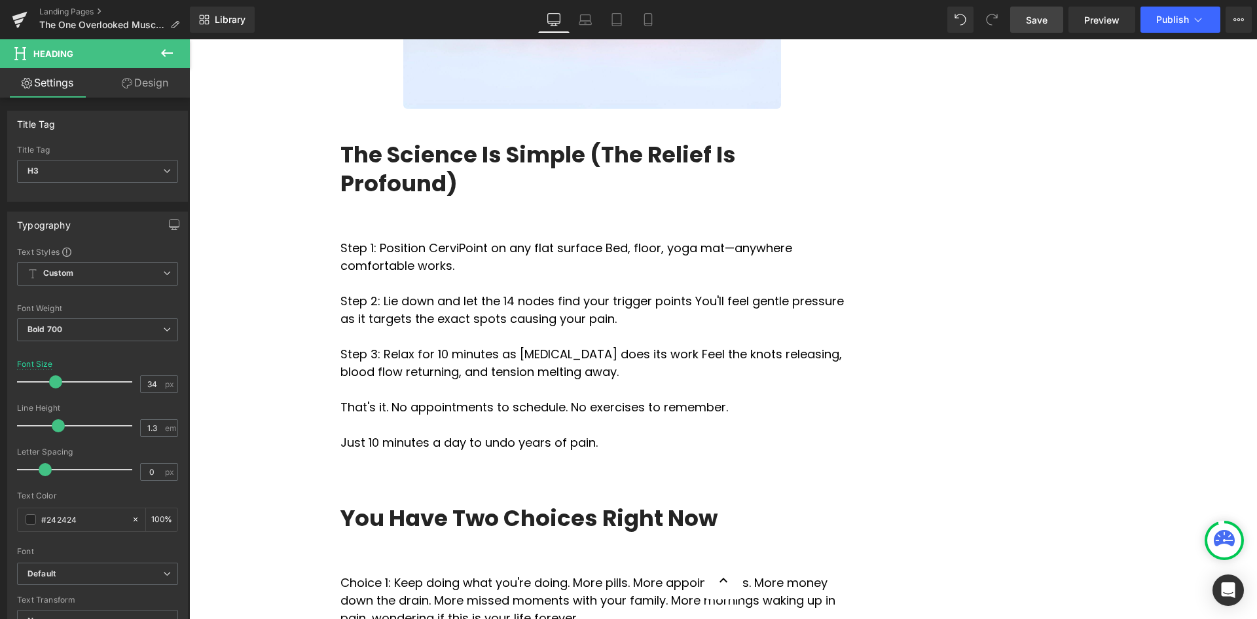
click at [167, 60] on icon at bounding box center [167, 53] width 16 height 16
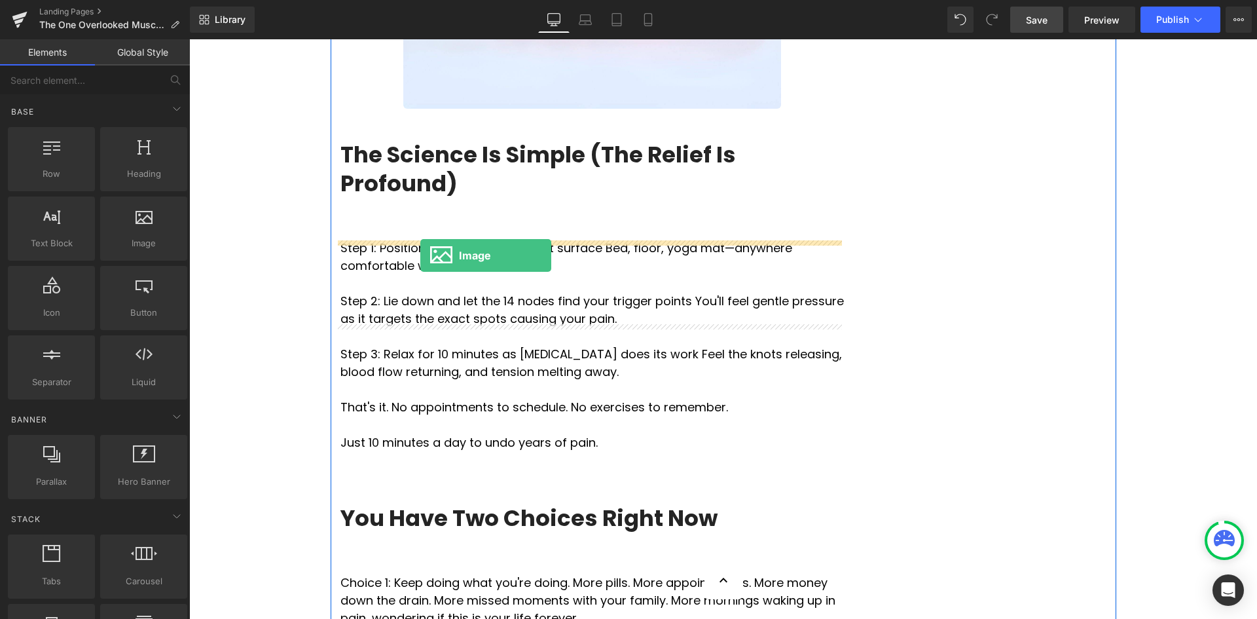
drag, startPoint x: 315, startPoint y: 279, endPoint x: 420, endPoint y: 255, distance: 108.0
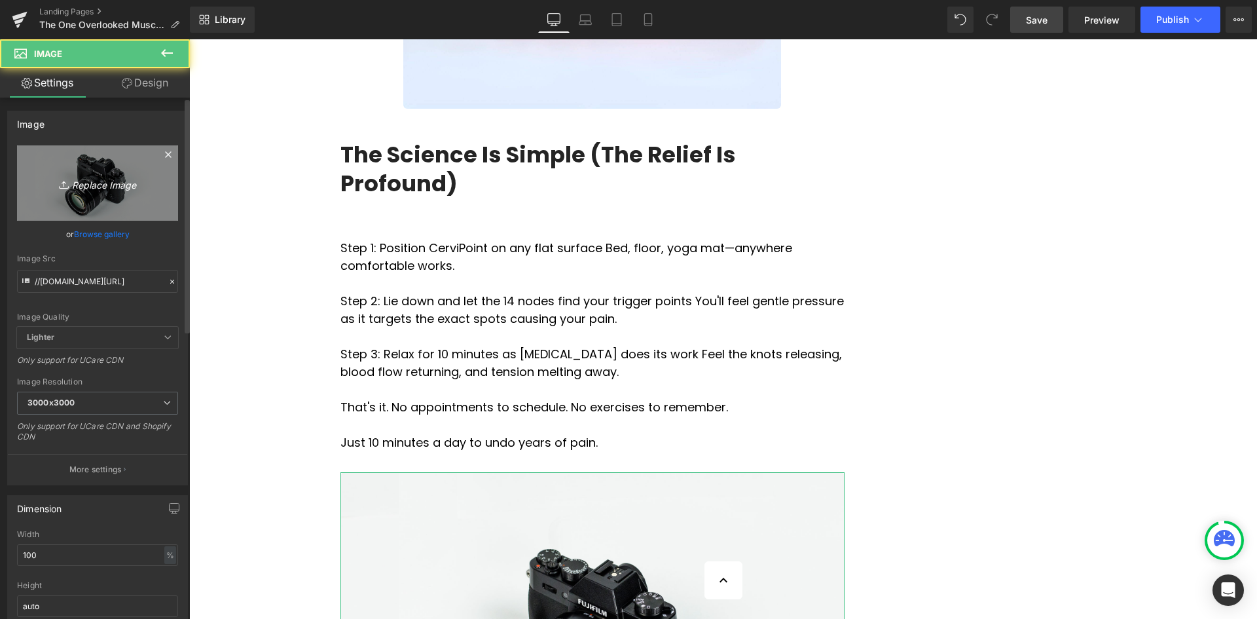
click at [101, 211] on link "Replace Image" at bounding box center [97, 182] width 161 height 75
type input "C:\fakepath\Restricted Blood Flow (5).jpg"
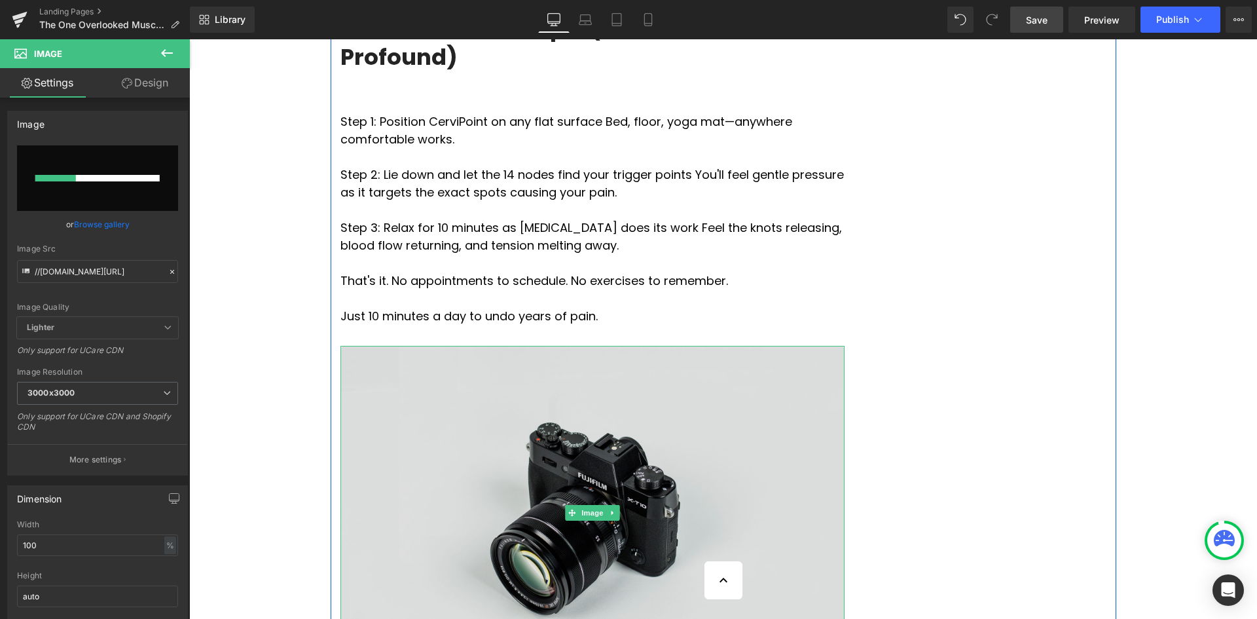
scroll to position [4715, 0]
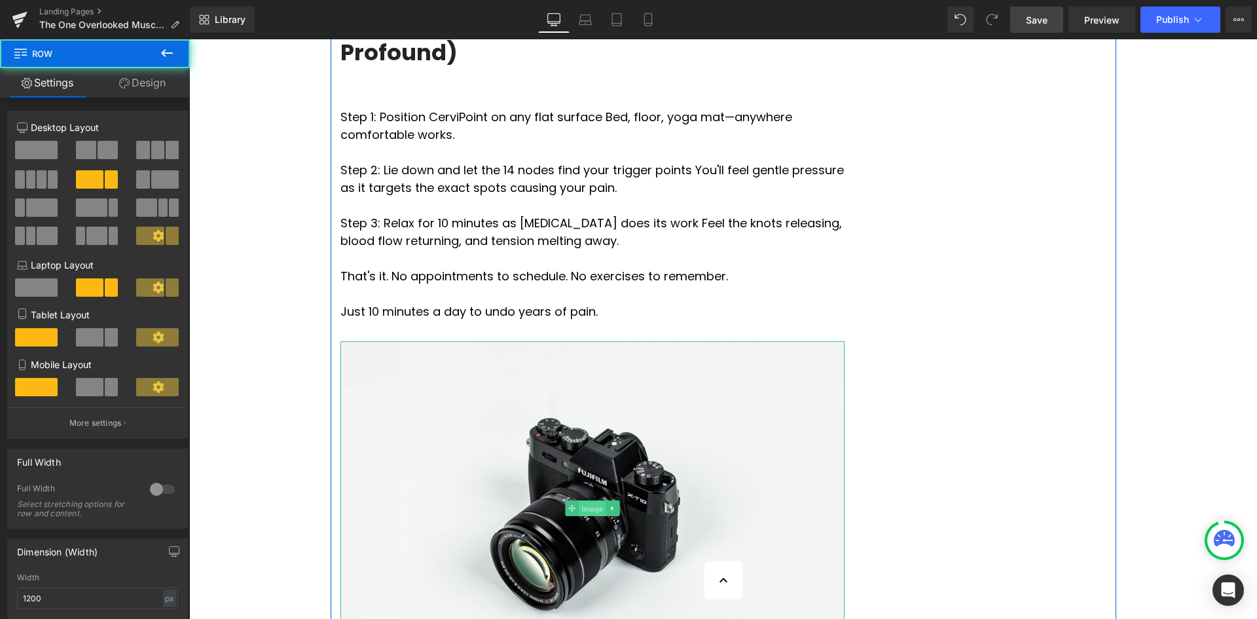
click at [600, 501] on span "Image" at bounding box center [593, 509] width 28 height 16
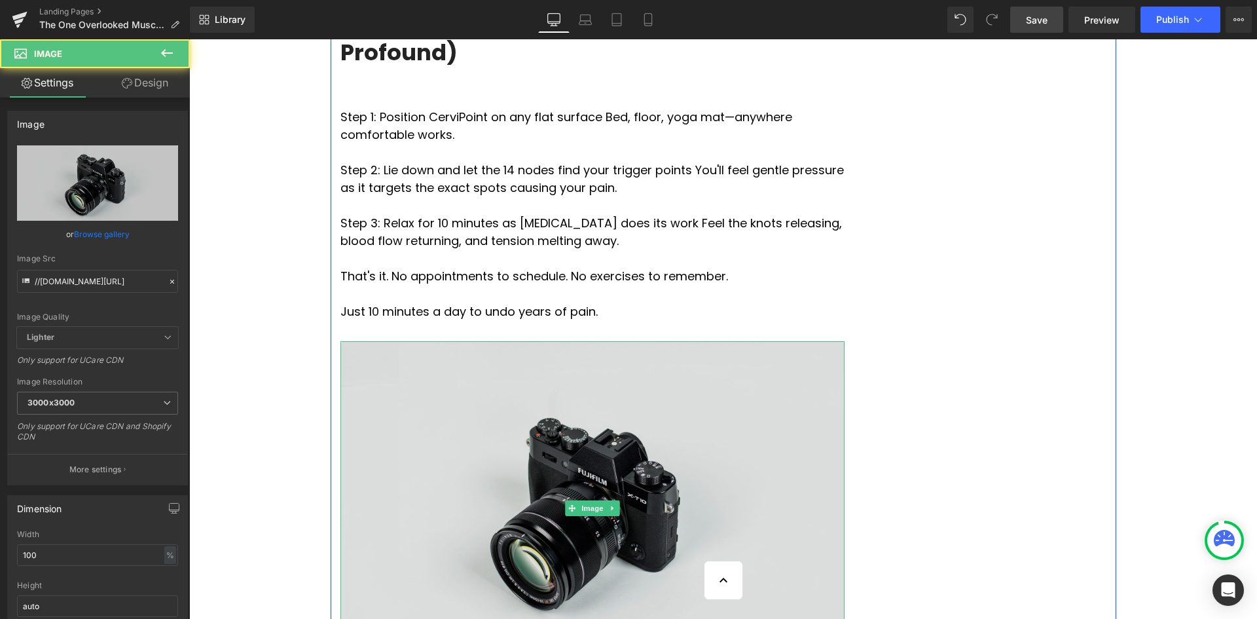
click at [787, 341] on img at bounding box center [593, 508] width 504 height 334
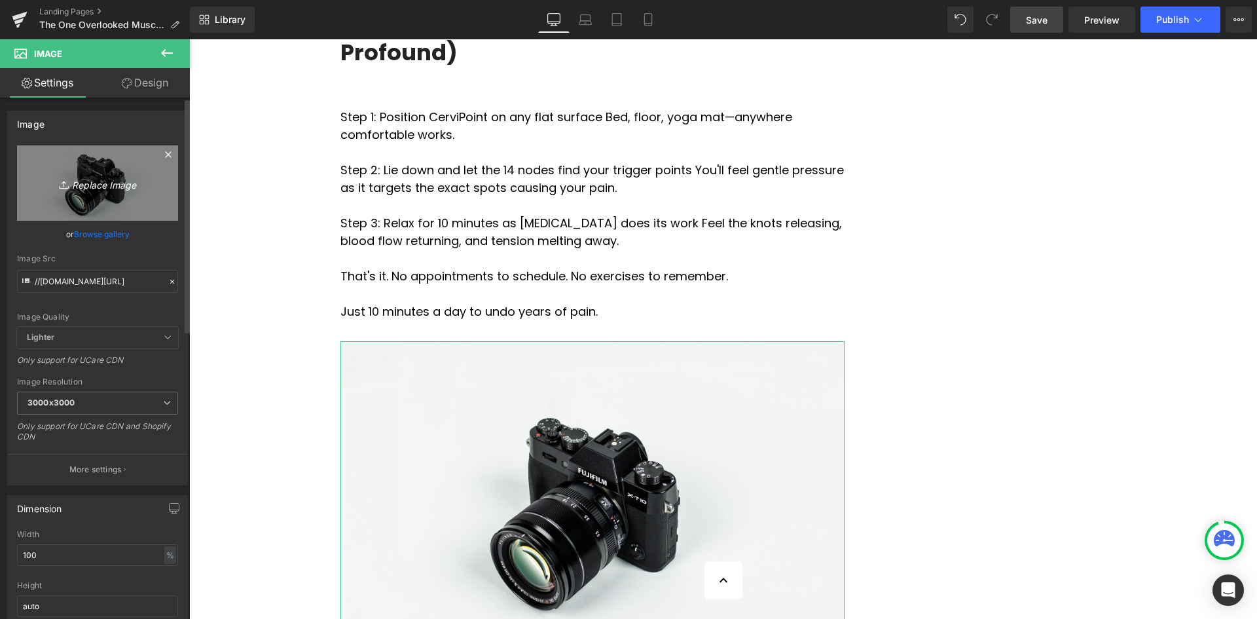
click at [118, 197] on link "Replace Image" at bounding box center [97, 182] width 161 height 75
type input "C:\fakepath\Restricted Blood Flow (5).jpg"
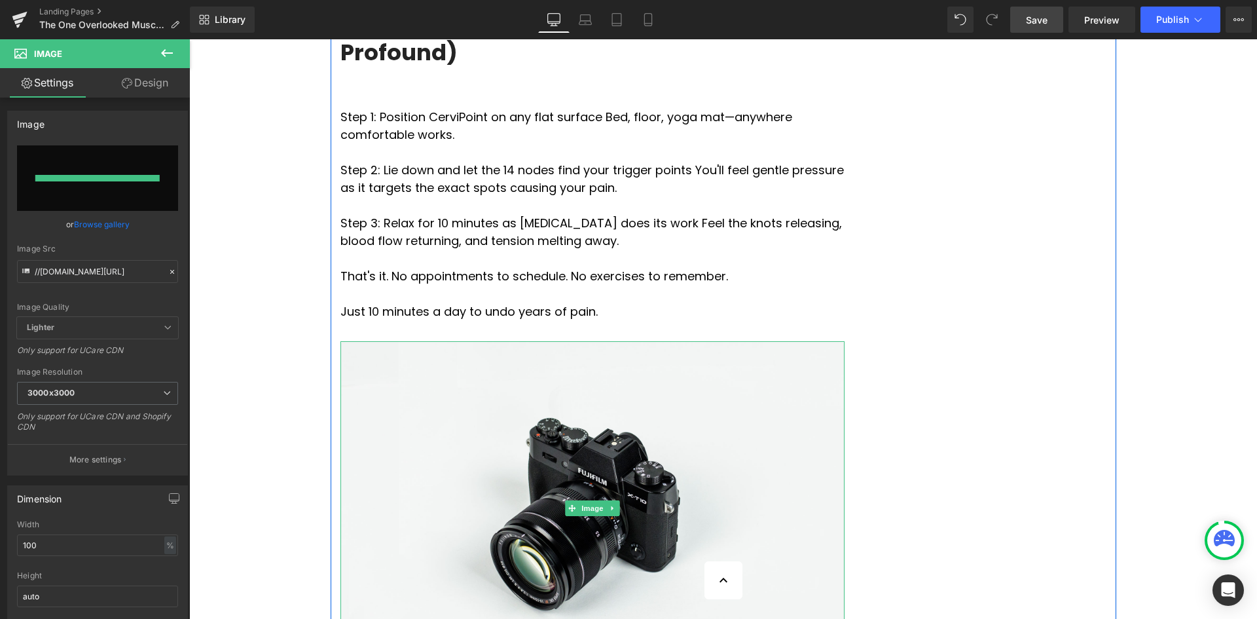
type input "[URL][DOMAIN_NAME]"
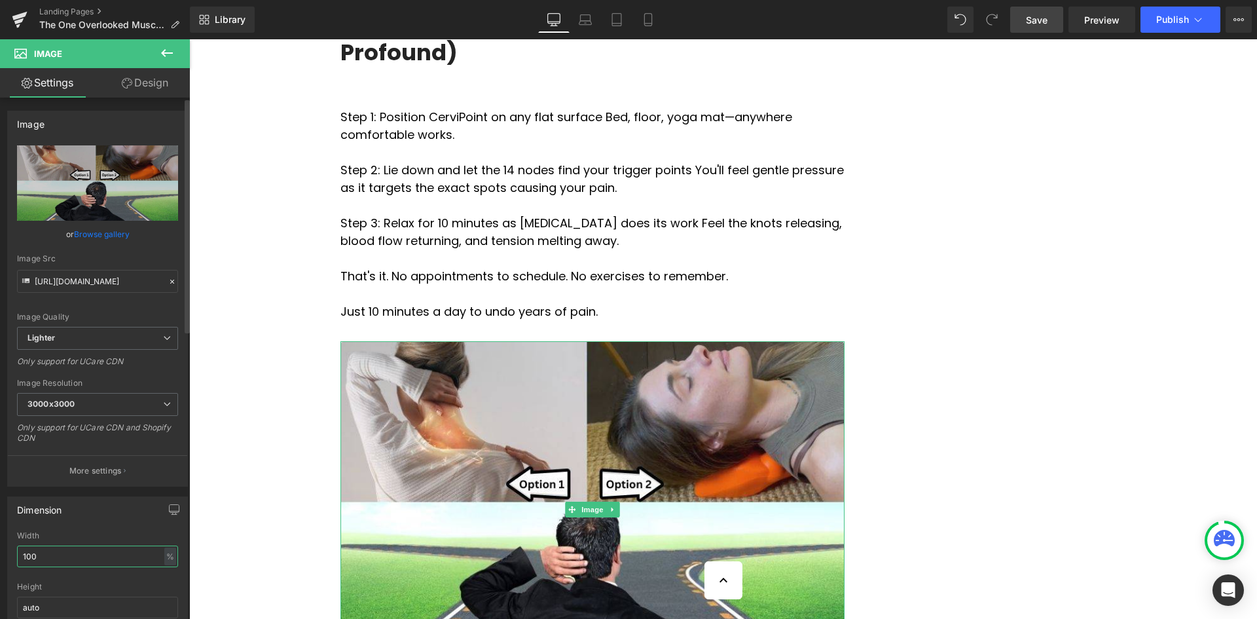
drag, startPoint x: 50, startPoint y: 558, endPoint x: 12, endPoint y: 564, distance: 37.8
click at [12, 564] on div "100% Width 100 % % px auto Height auto 0 Circle Image" at bounding box center [97, 596] width 179 height 131
type input "80"
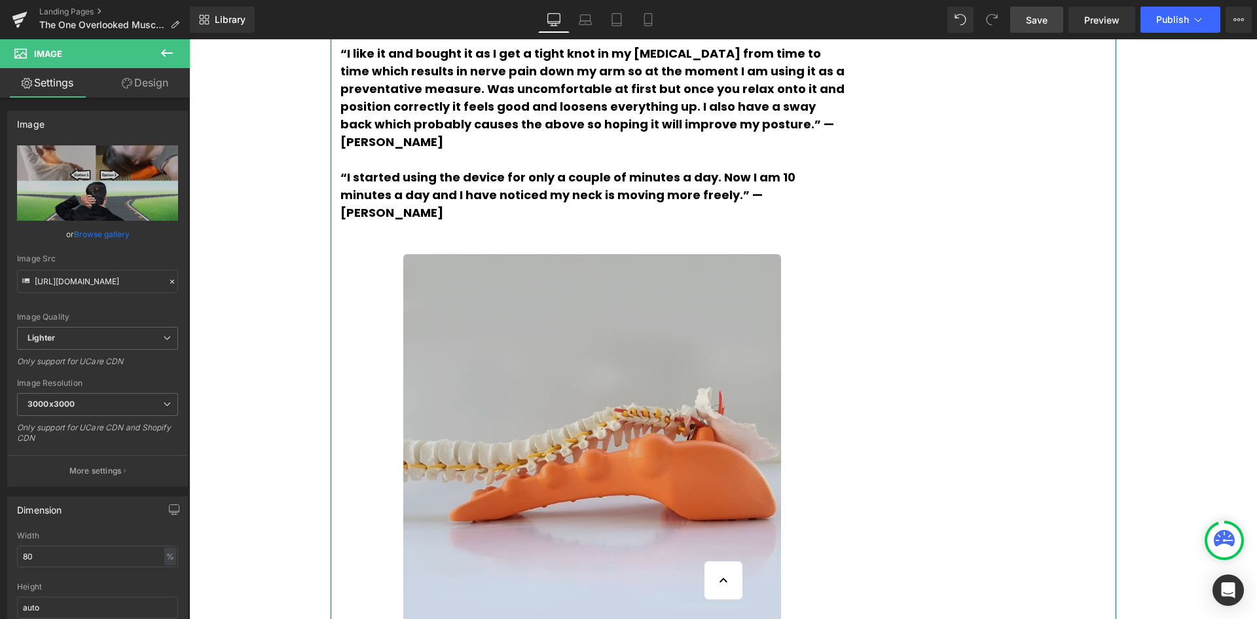
click at [675, 254] on img at bounding box center [592, 443] width 379 height 379
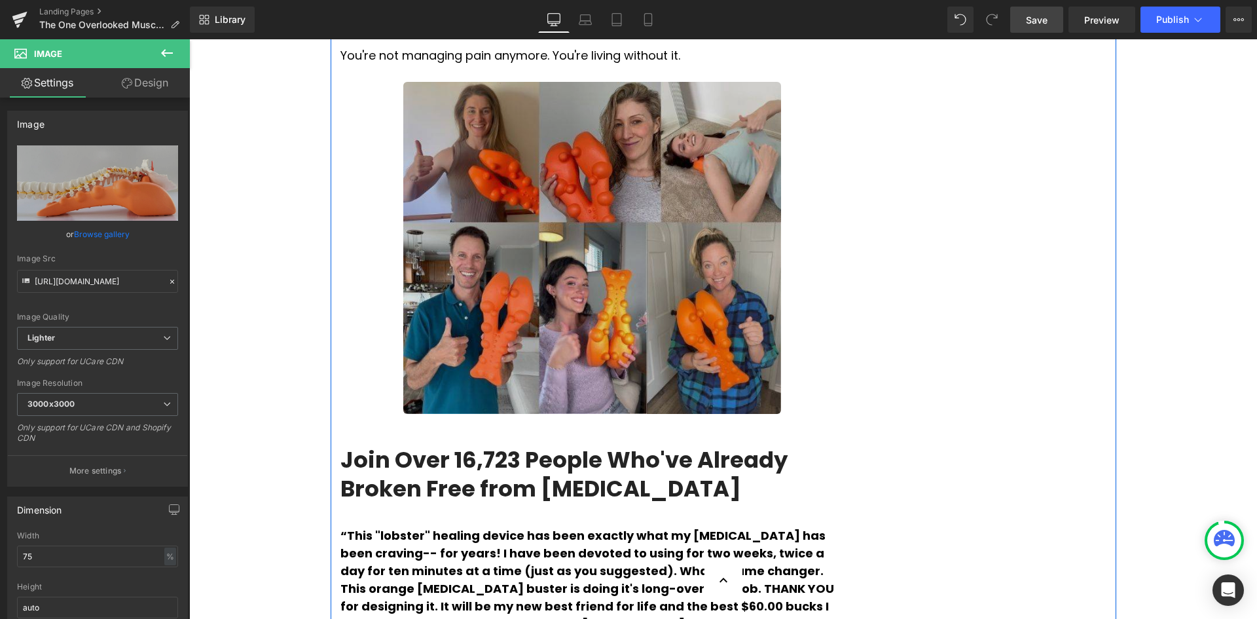
scroll to position [3078, 0]
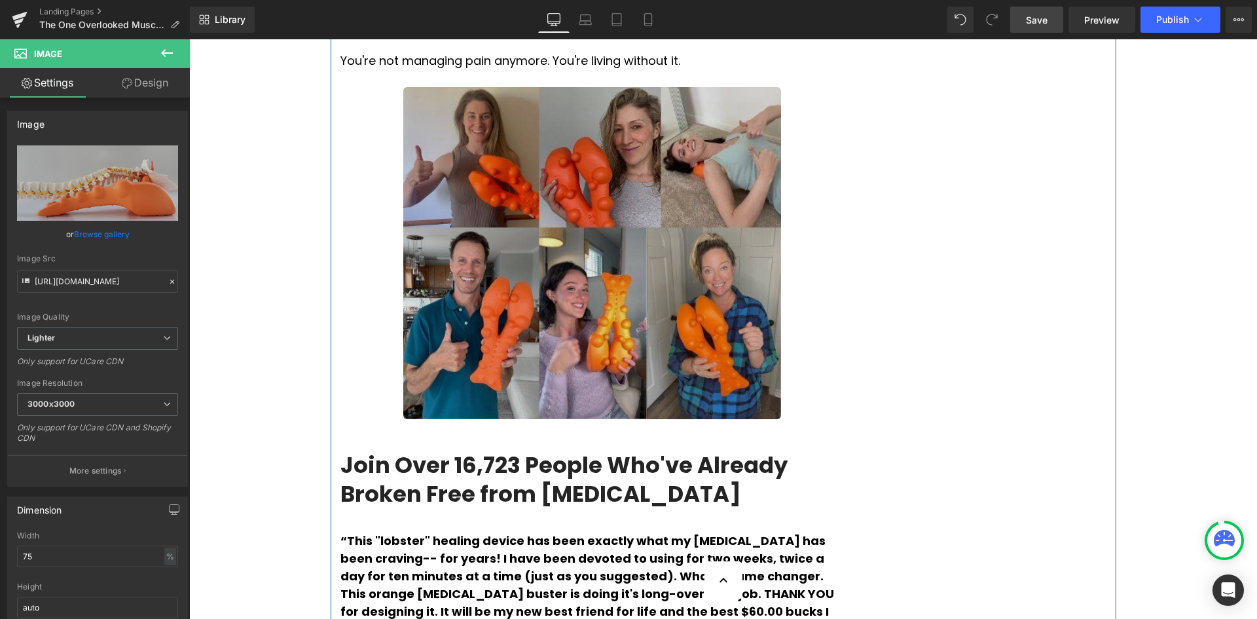
click at [663, 221] on img at bounding box center [592, 252] width 379 height 331
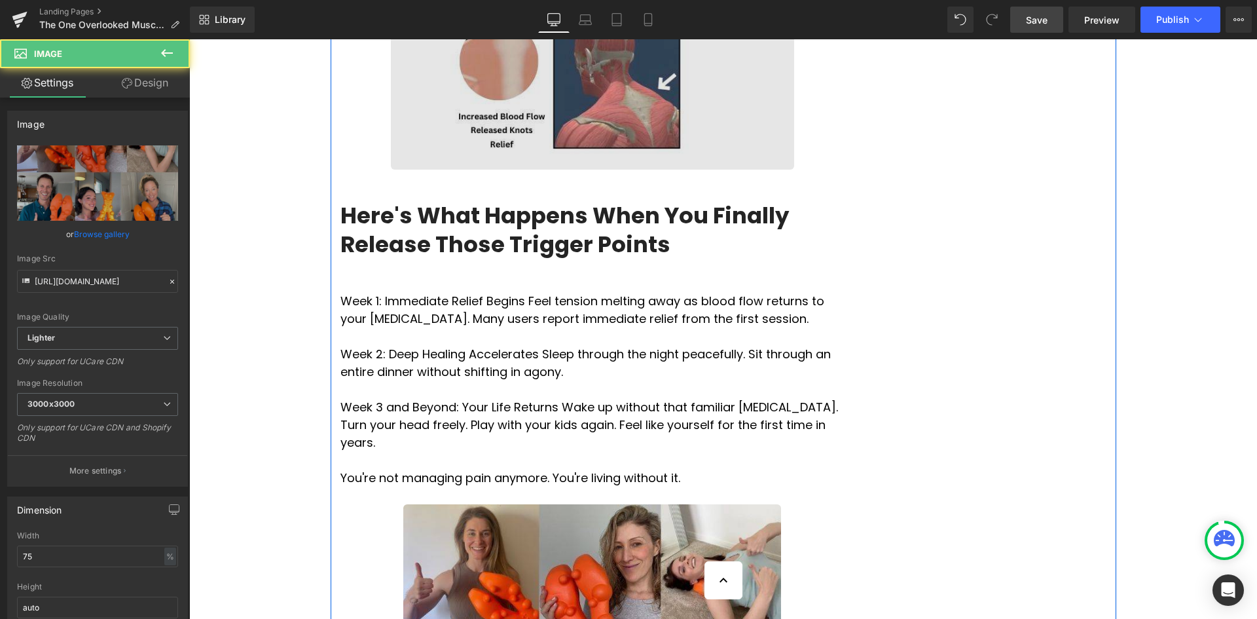
scroll to position [2358, 0]
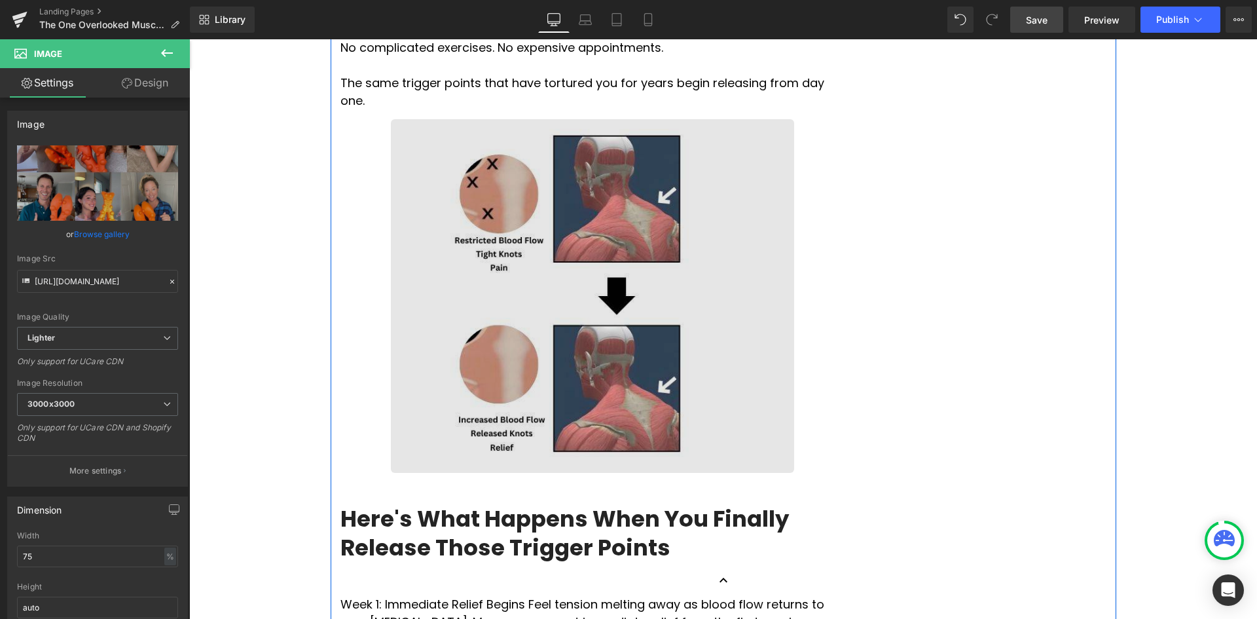
click at [626, 176] on div "Image" at bounding box center [593, 296] width 504 height 354
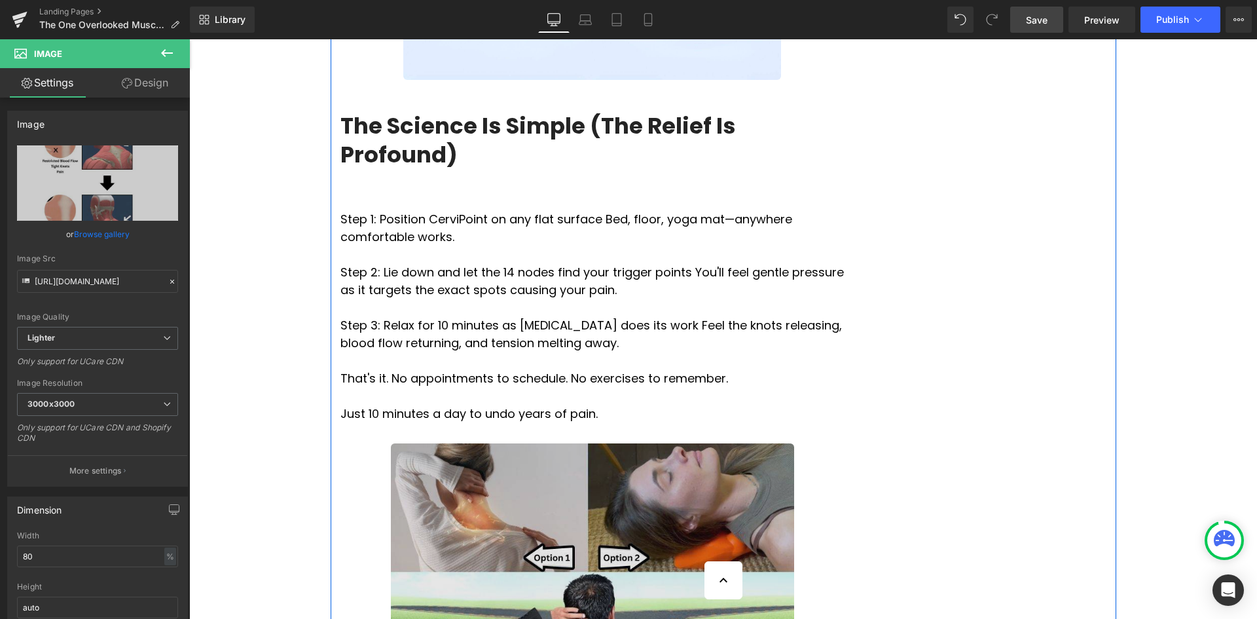
scroll to position [4715, 0]
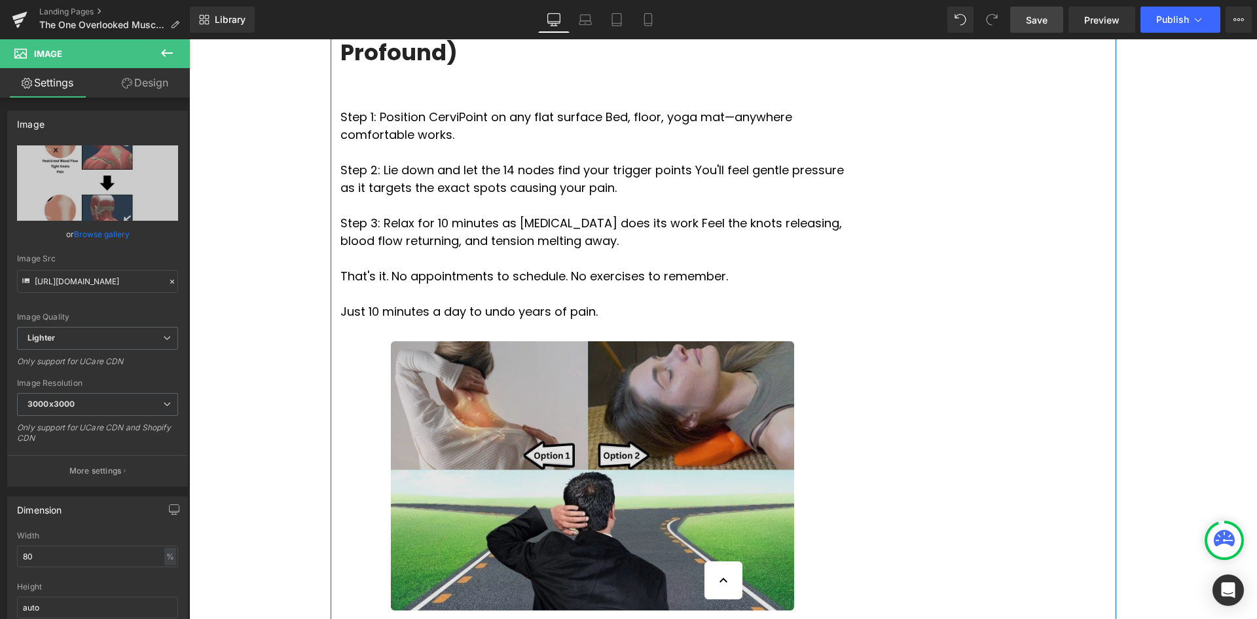
click at [635, 341] on img at bounding box center [592, 475] width 403 height 269
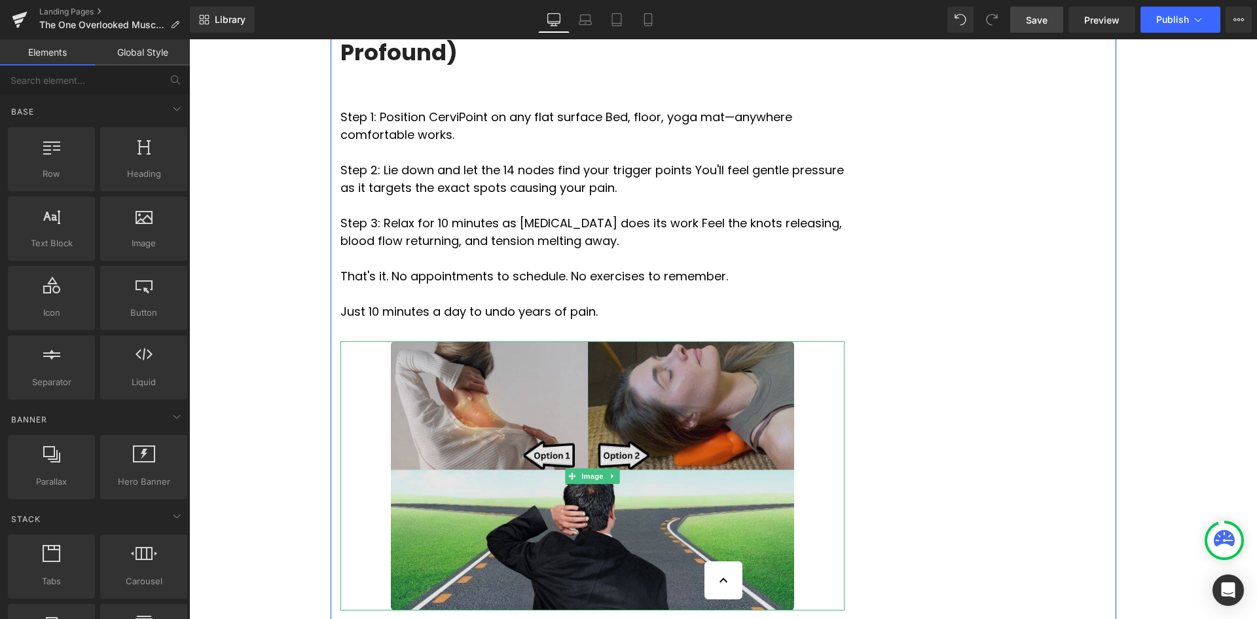
click at [458, 341] on img at bounding box center [592, 475] width 403 height 269
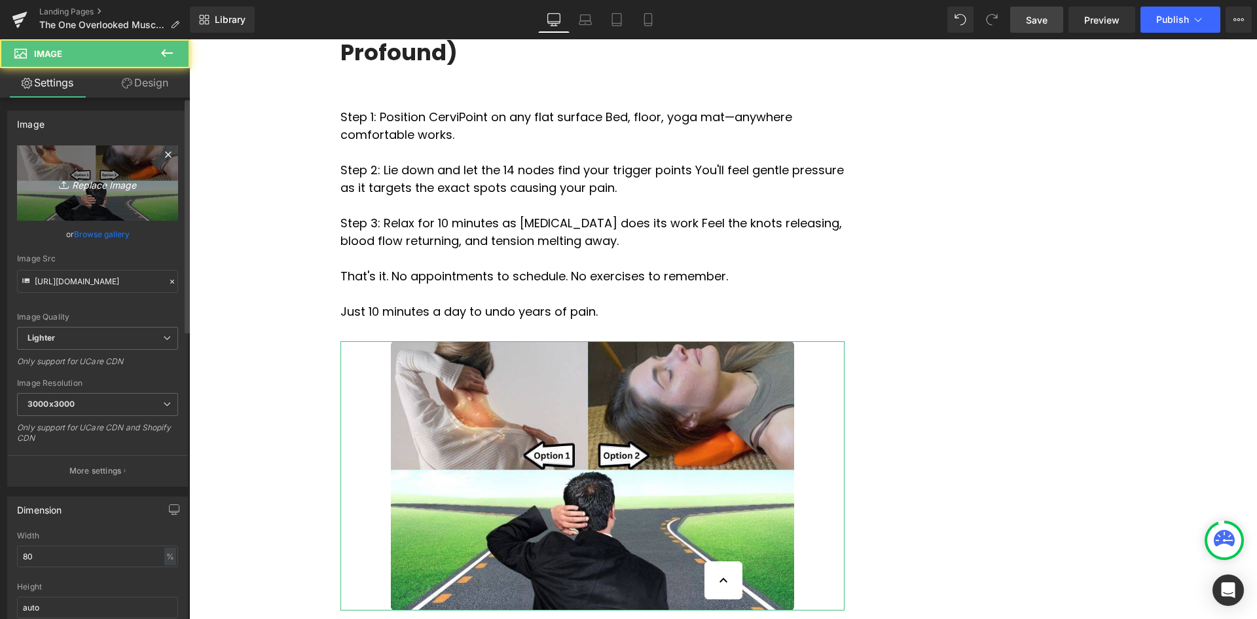
click at [83, 167] on link "Replace Image" at bounding box center [97, 182] width 161 height 75
click at [73, 192] on link "Replace Image" at bounding box center [97, 182] width 161 height 75
type input "C:\fakepath\Restricted Blood Flow (6).jpg"
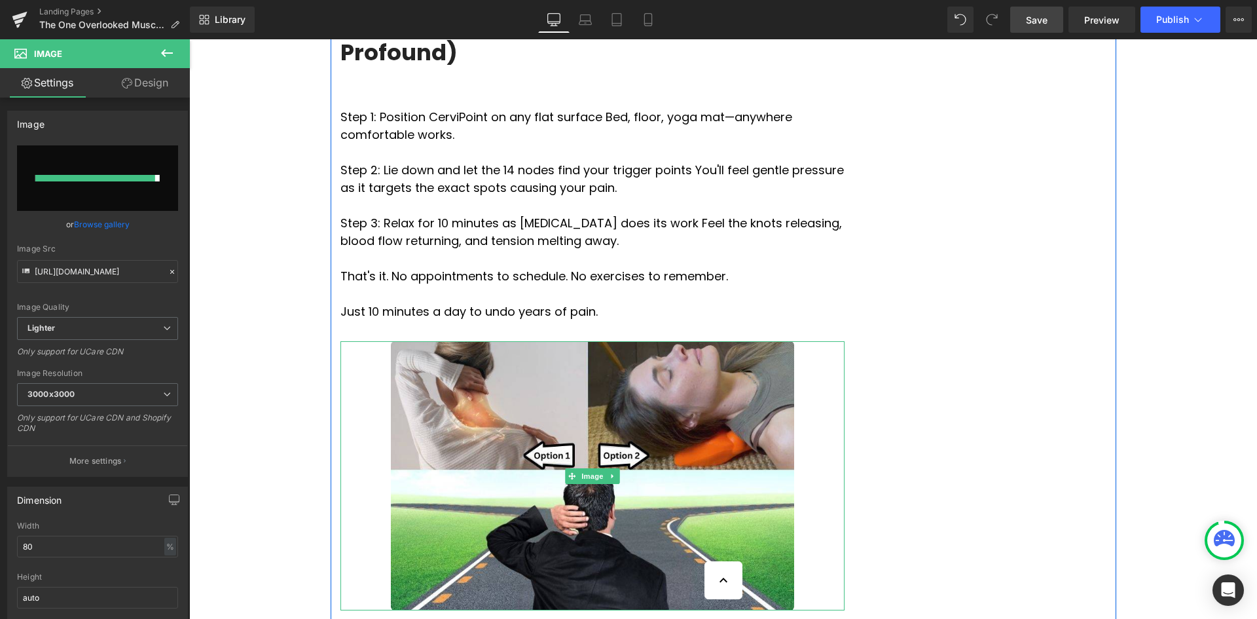
type input "[URL][DOMAIN_NAME]"
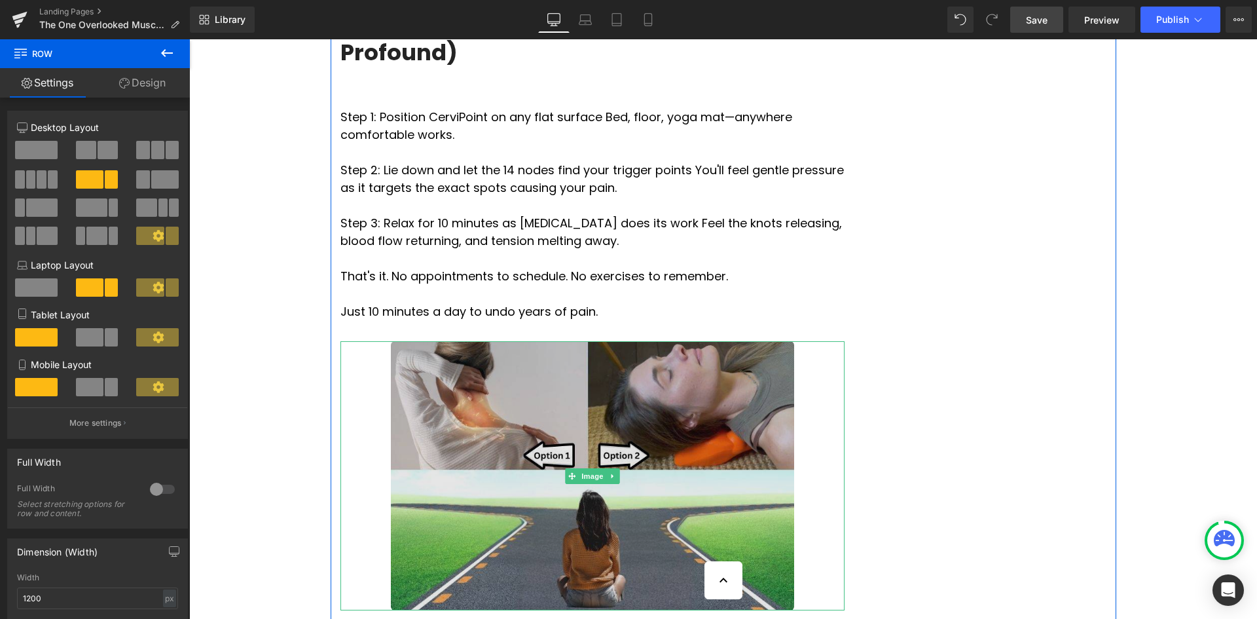
click at [591, 341] on img at bounding box center [592, 475] width 403 height 269
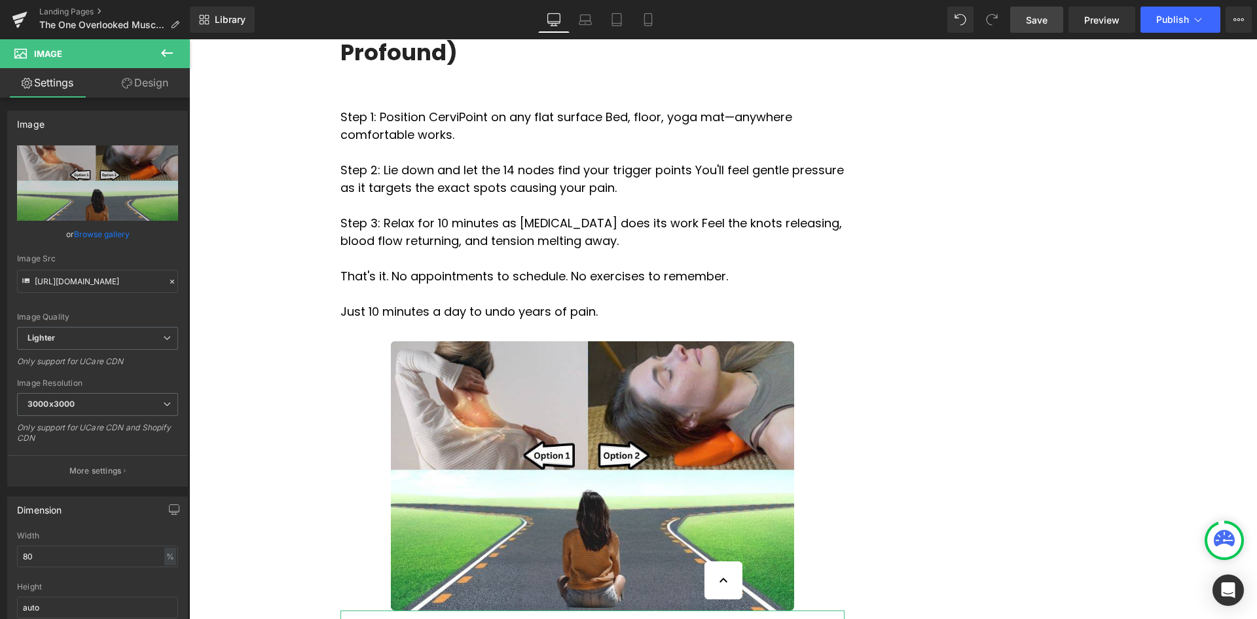
click at [1045, 16] on span "Save" at bounding box center [1037, 20] width 22 height 14
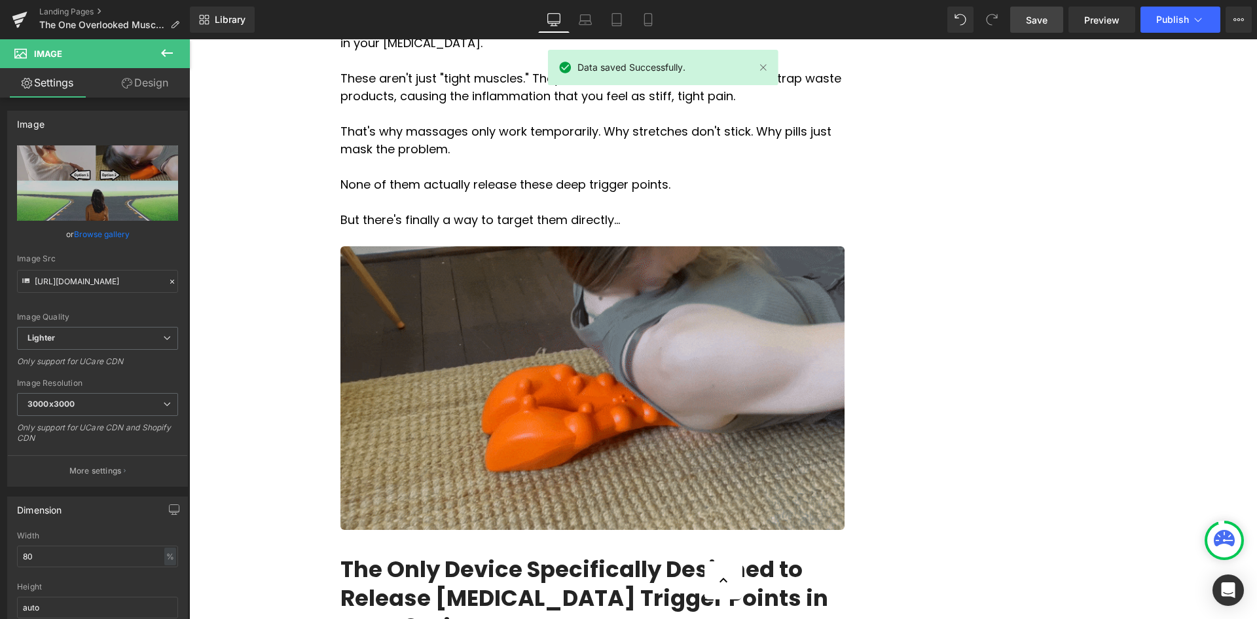
scroll to position [1113, 0]
